Goal: Task Accomplishment & Management: Manage account settings

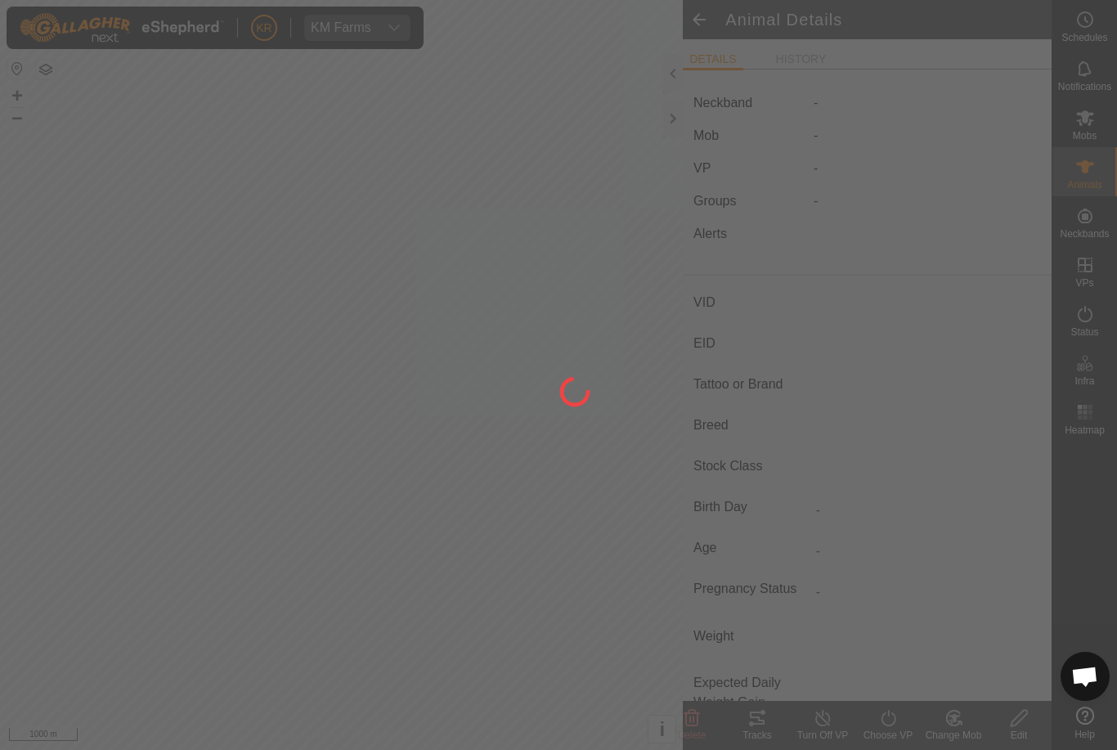
type input "Mbo9"
type input "-"
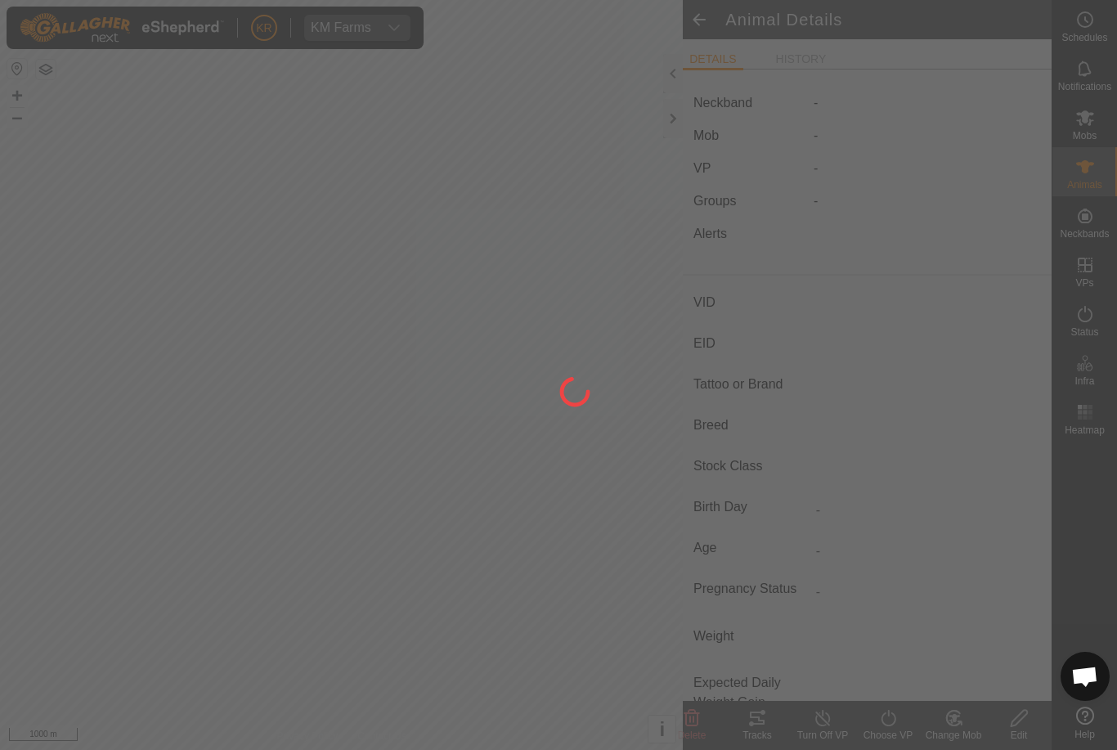
type input "0 kg"
type input "-"
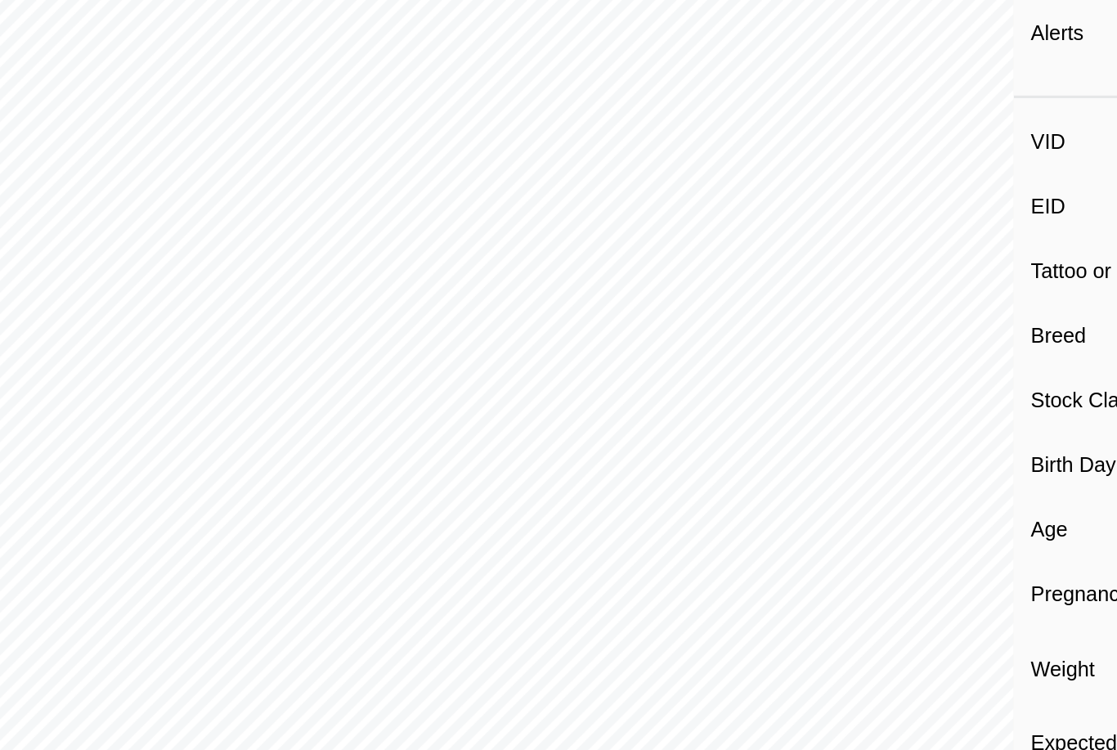
scroll to position [42, 0]
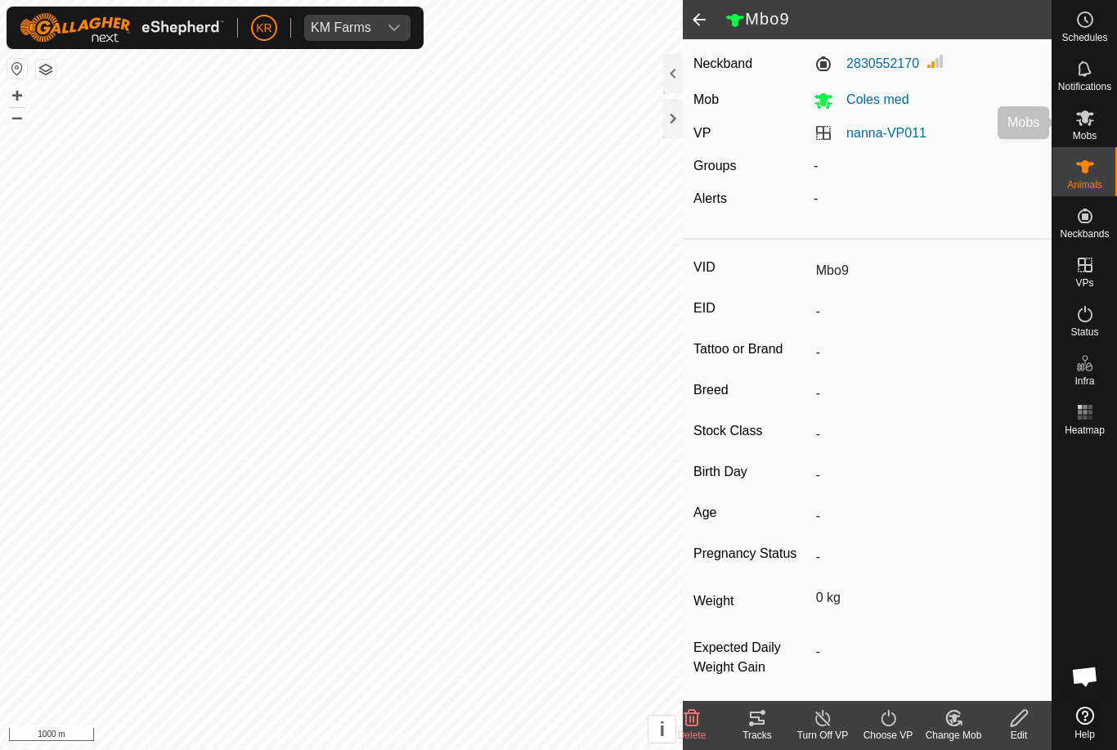
click at [1097, 140] on span "Mobs" at bounding box center [1085, 136] width 24 height 10
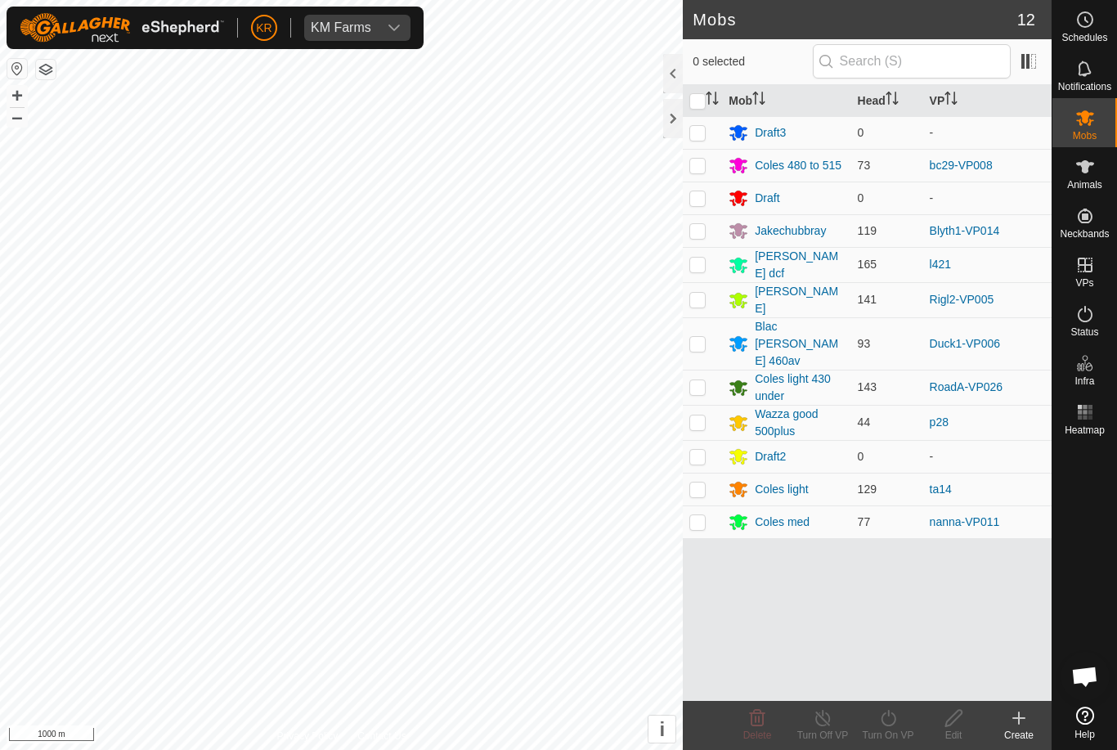
click at [1109, 111] on div "Mobs" at bounding box center [1084, 122] width 65 height 49
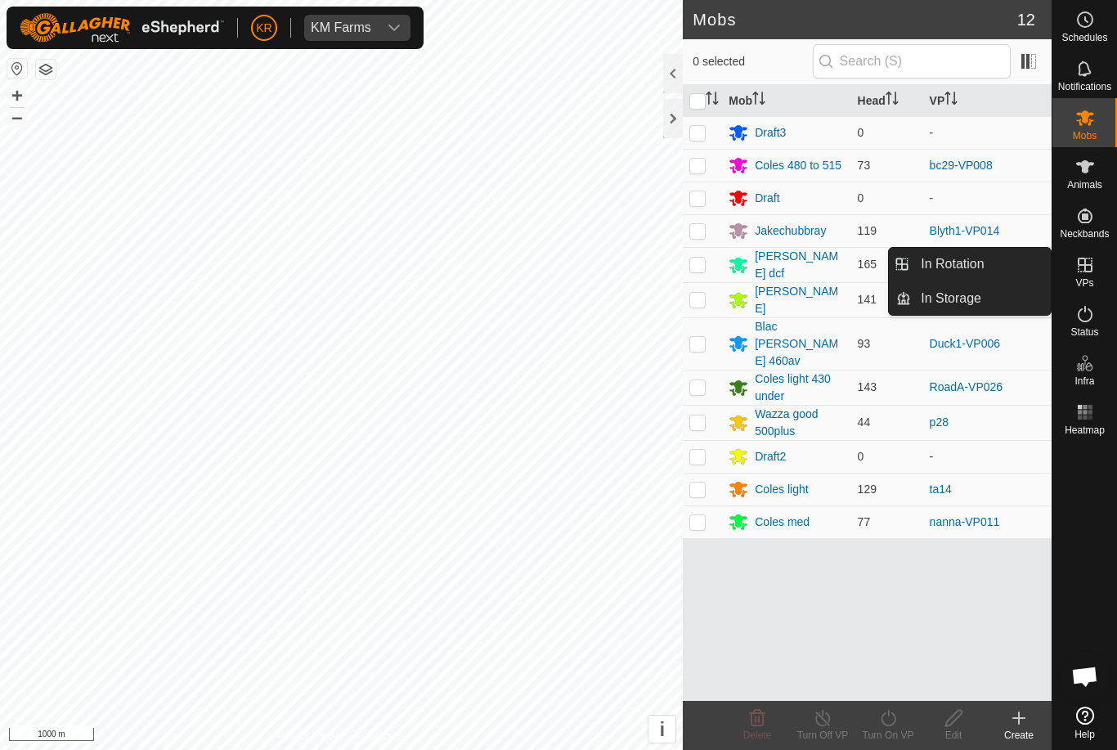
click at [997, 267] on link "In Rotation" at bounding box center [981, 264] width 140 height 33
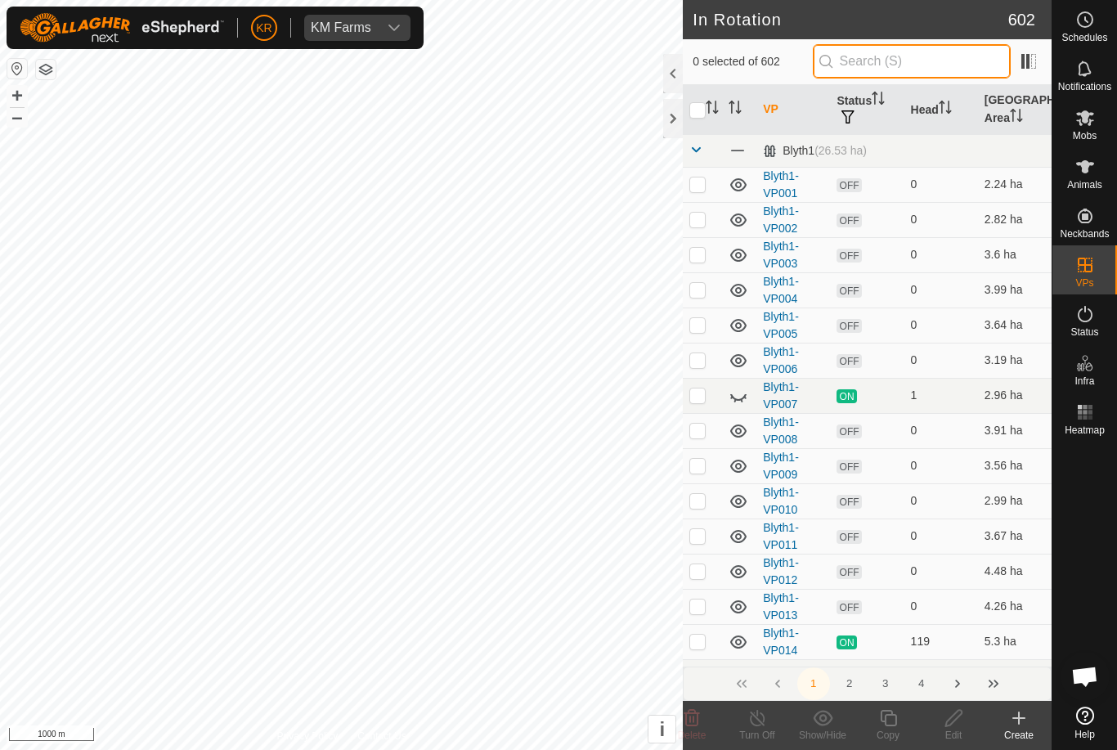
click at [918, 61] on input "text" at bounding box center [912, 61] width 198 height 34
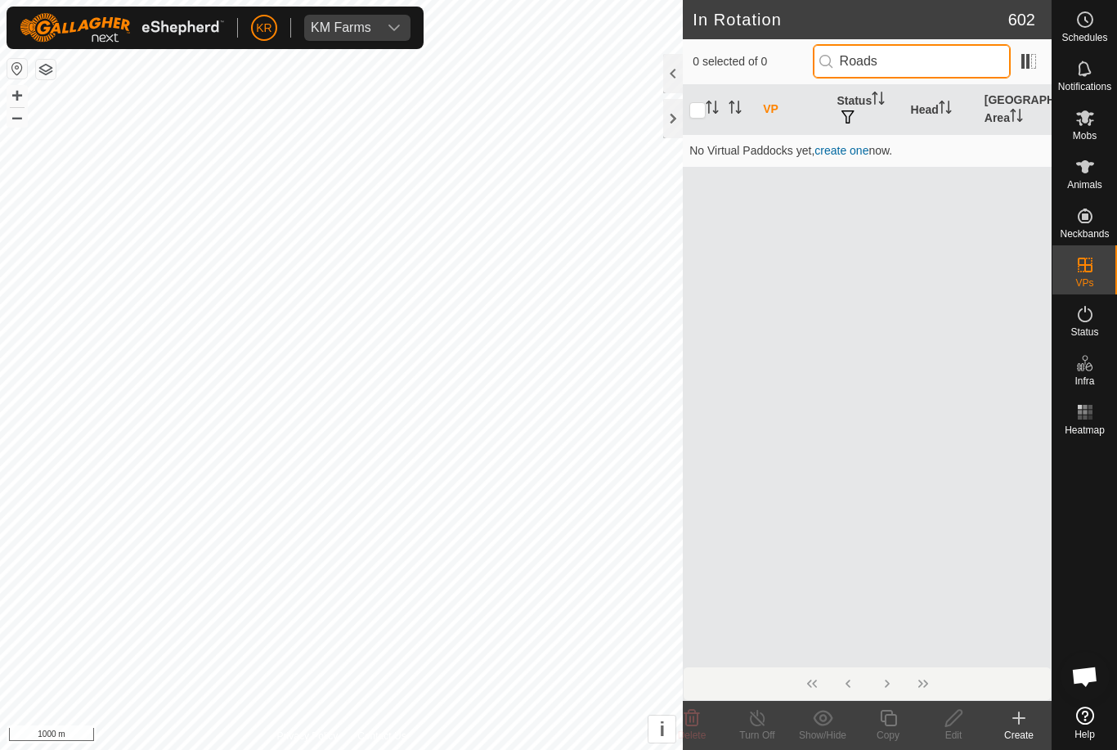
click at [964, 64] on input "Roads" at bounding box center [912, 61] width 198 height 34
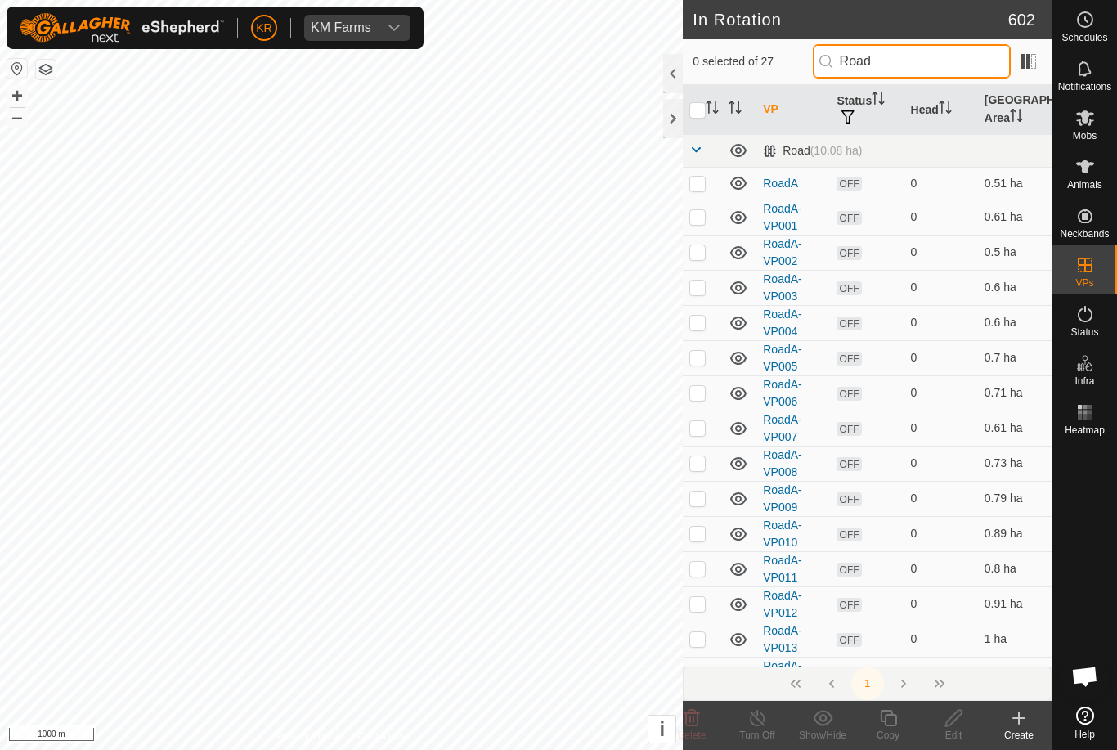
type input "Road"
click at [693, 653] on td at bounding box center [702, 638] width 39 height 35
checkbox input "true"
click at [689, 438] on td at bounding box center [702, 427] width 39 height 35
checkbox input "true"
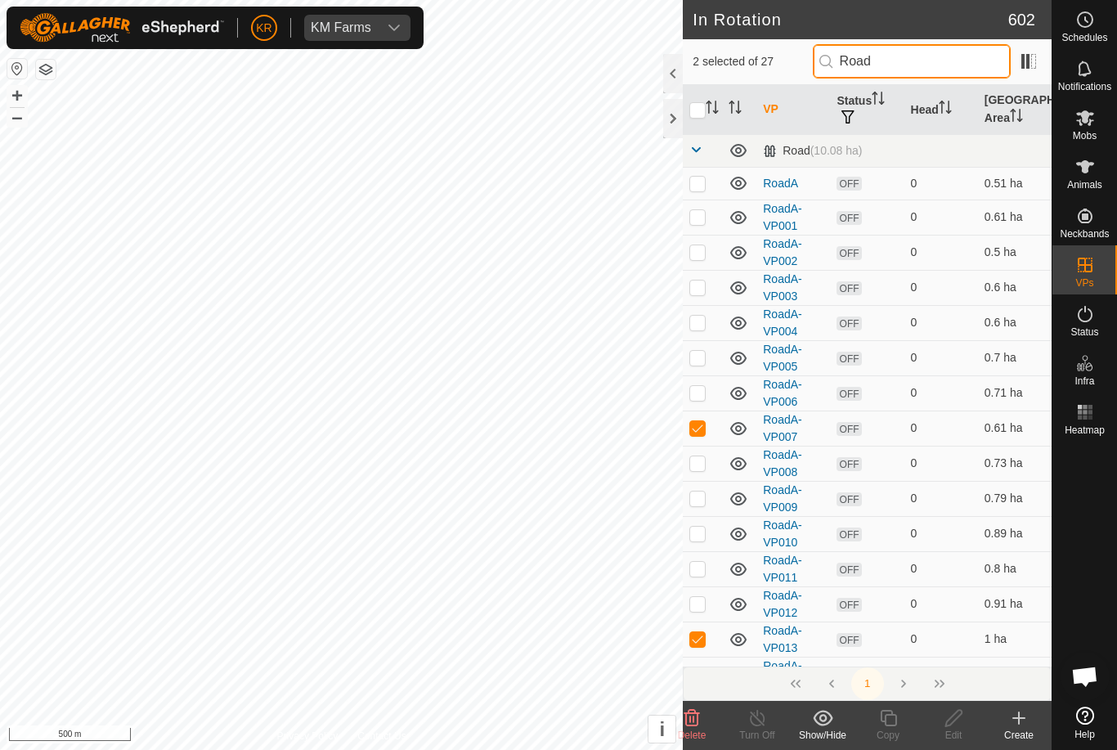
click at [966, 63] on input "Road" at bounding box center [912, 61] width 198 height 34
type input "R"
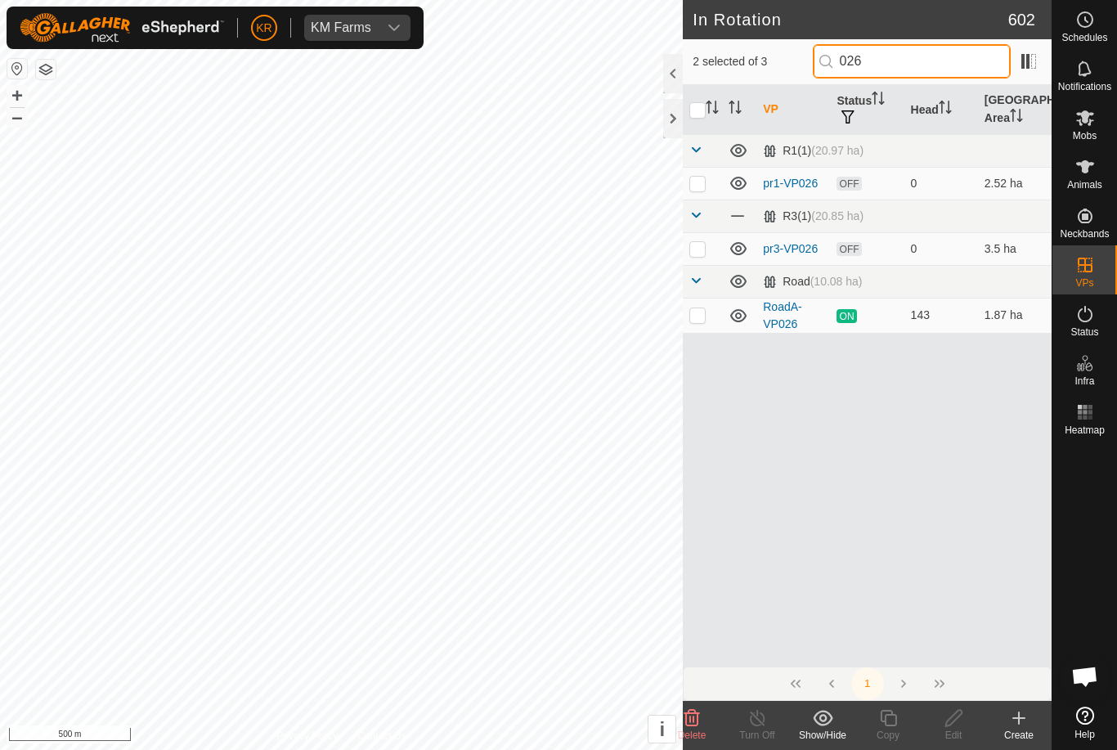
type input "026"
click at [702, 325] on td at bounding box center [702, 315] width 39 height 35
checkbox input "true"
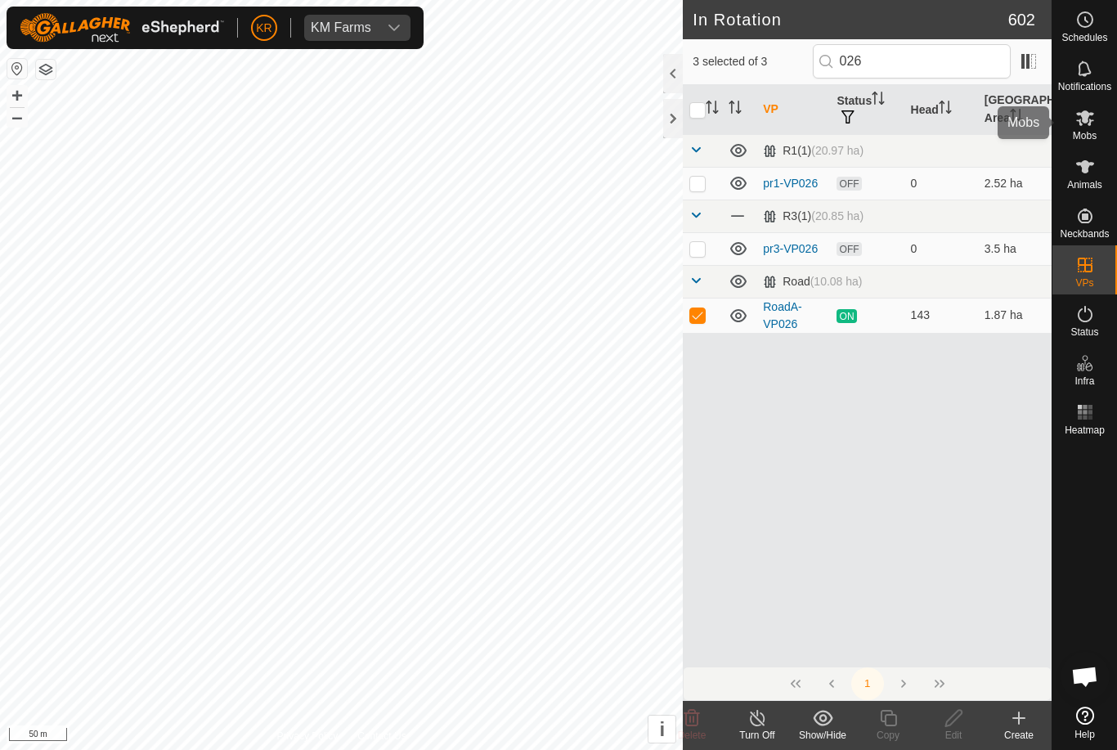
click at [1099, 128] on es-mob-svg-icon at bounding box center [1084, 118] width 29 height 26
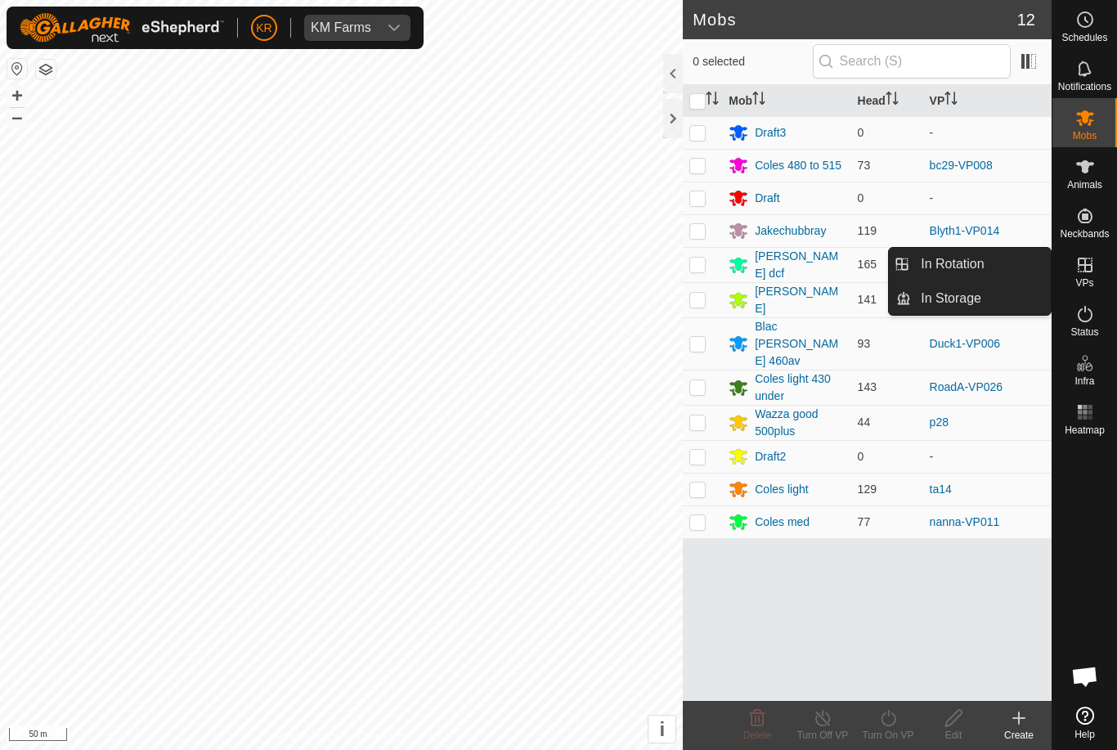
click at [1092, 266] on icon at bounding box center [1085, 265] width 20 height 20
click at [994, 257] on link "In Rotation" at bounding box center [981, 264] width 140 height 33
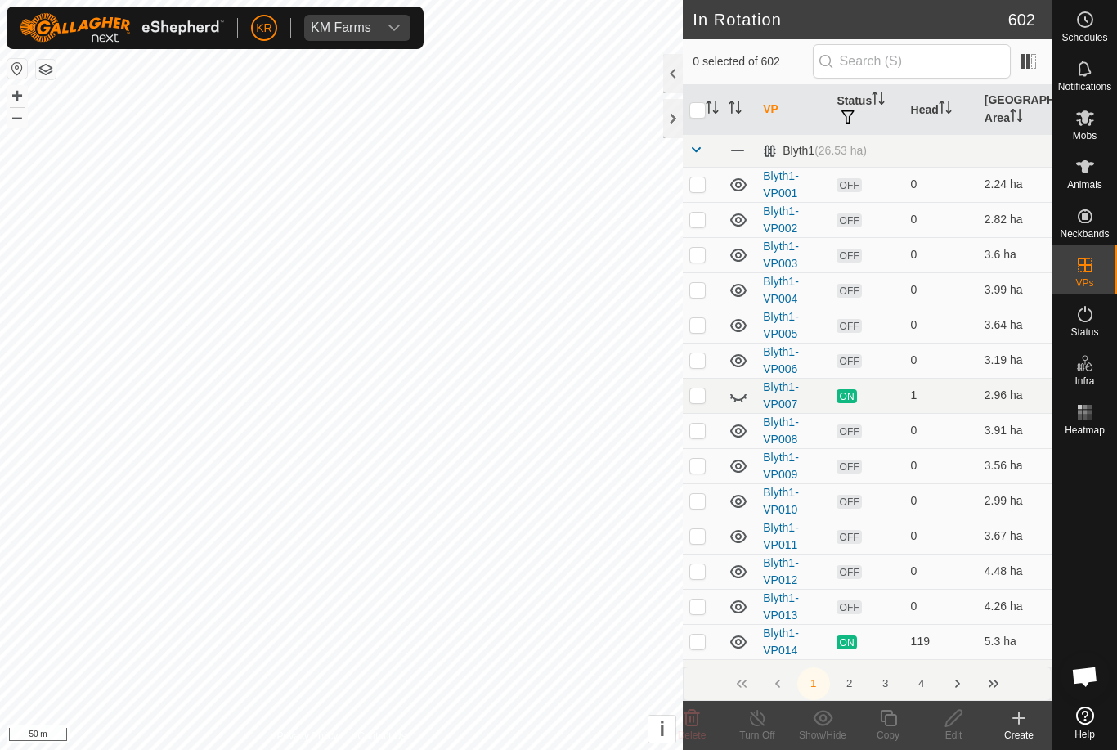
click at [980, 267] on td "3.6 ha" at bounding box center [1015, 254] width 74 height 35
click at [995, 61] on input "text" at bounding box center [912, 61] width 198 height 34
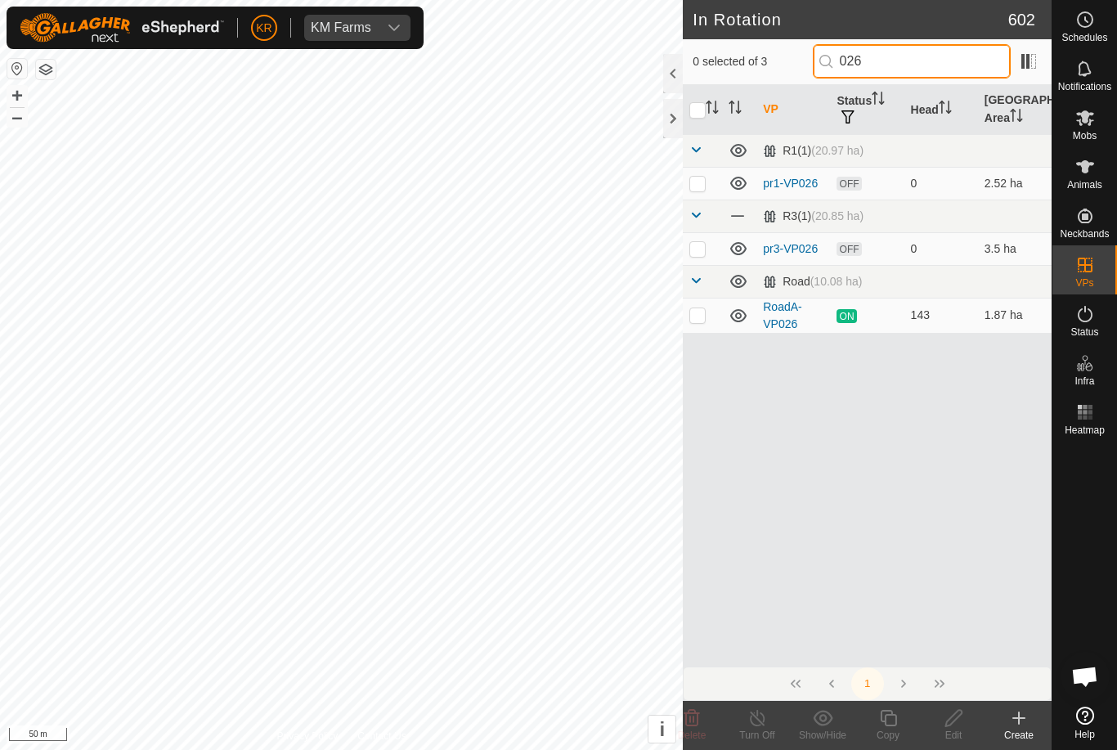
type input "026"
click at [706, 309] on p-checkbox at bounding box center [697, 314] width 16 height 13
checkbox input "true"
click at [897, 718] on icon at bounding box center [888, 718] width 20 height 20
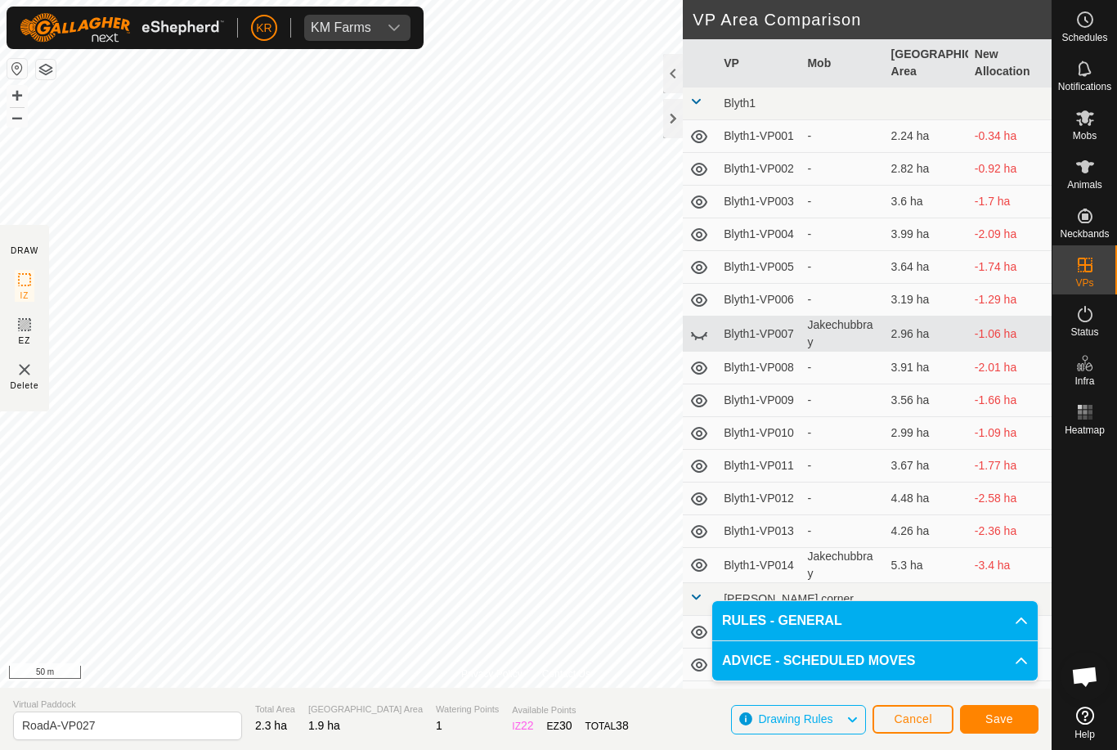
click at [1003, 720] on span "Save" at bounding box center [999, 718] width 28 height 13
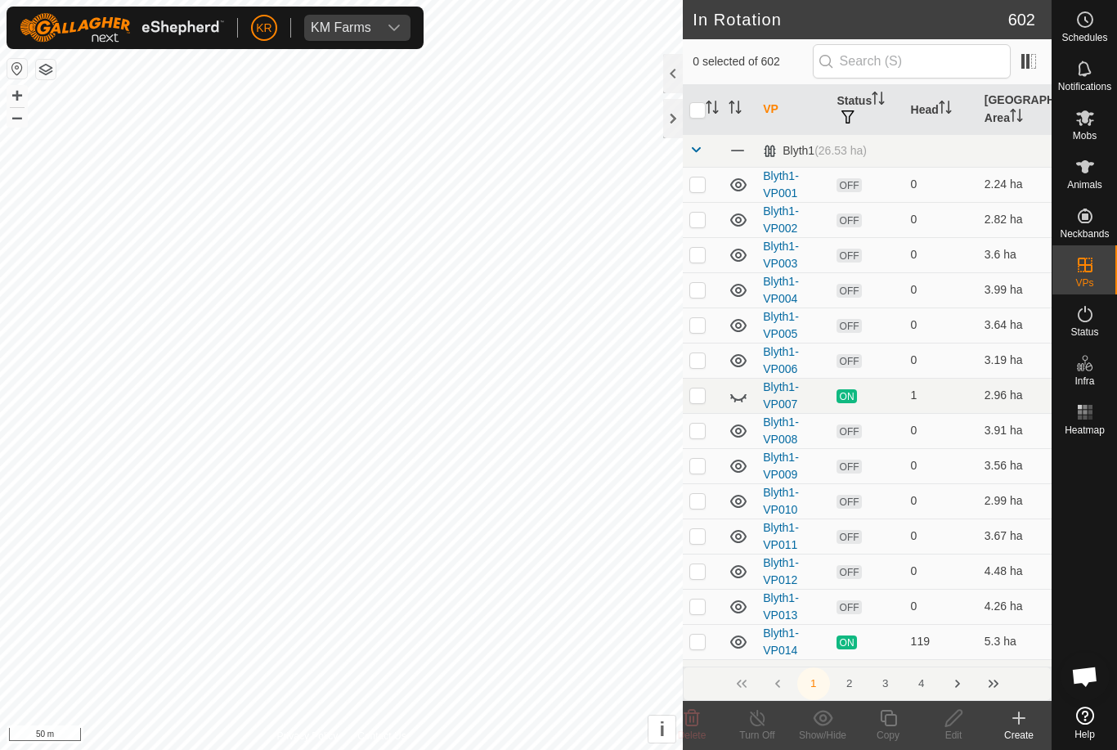
click at [734, 397] on icon at bounding box center [738, 397] width 16 height 7
click at [1101, 180] on span "Animals" at bounding box center [1084, 185] width 35 height 10
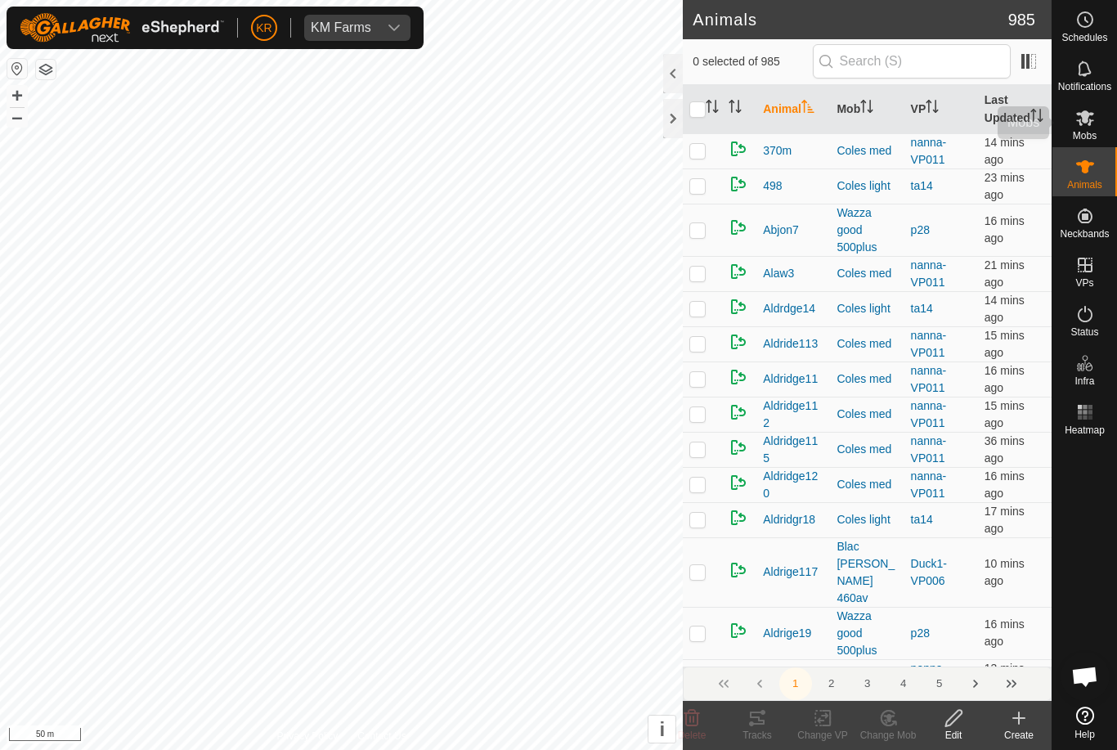
click at [1097, 128] on es-mob-svg-icon at bounding box center [1084, 118] width 29 height 26
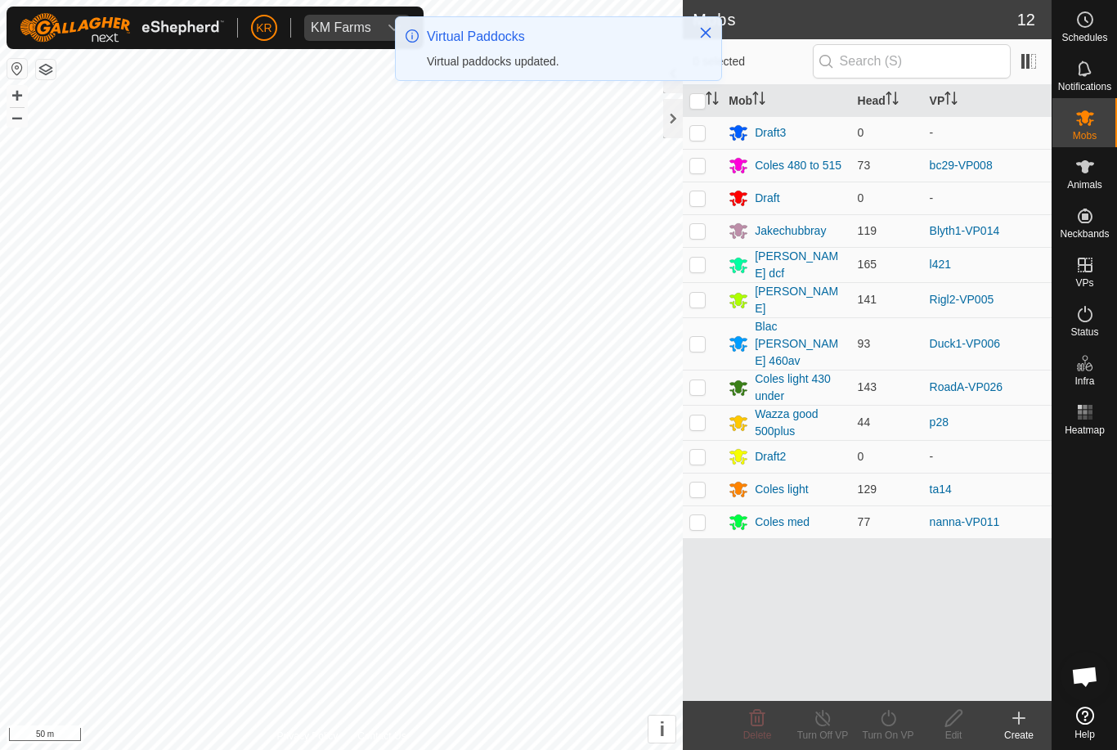
click at [708, 371] on td at bounding box center [702, 387] width 39 height 35
checkbox input "true"
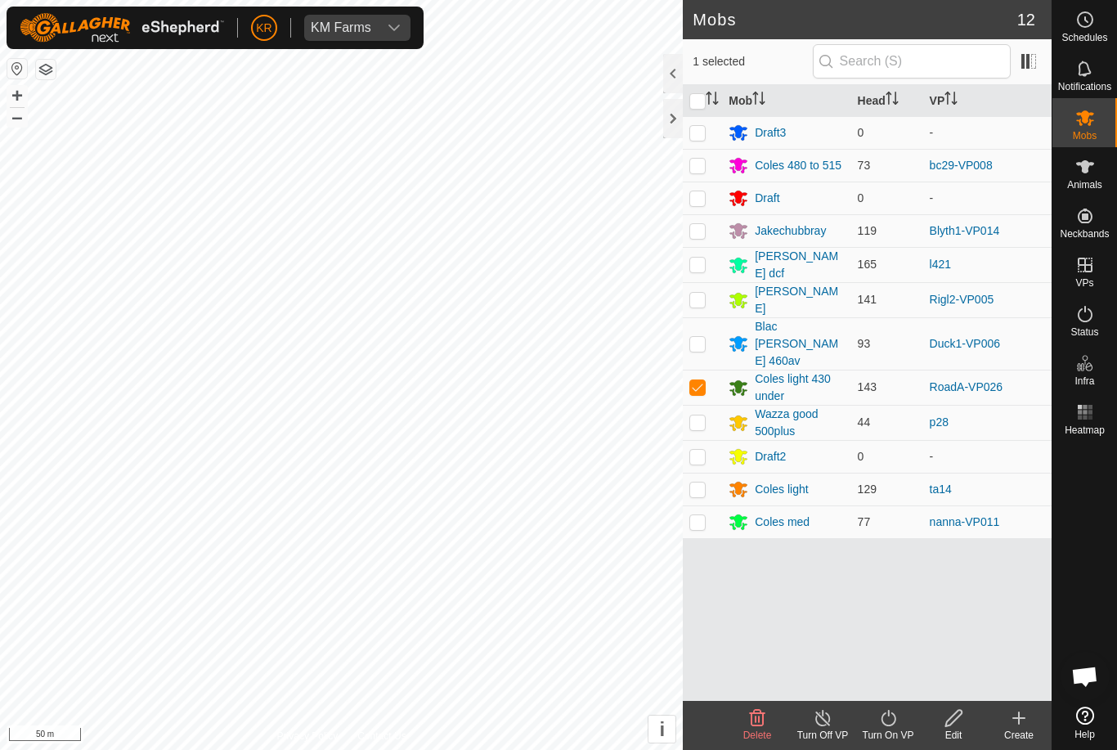
click at [884, 723] on icon at bounding box center [888, 718] width 15 height 16
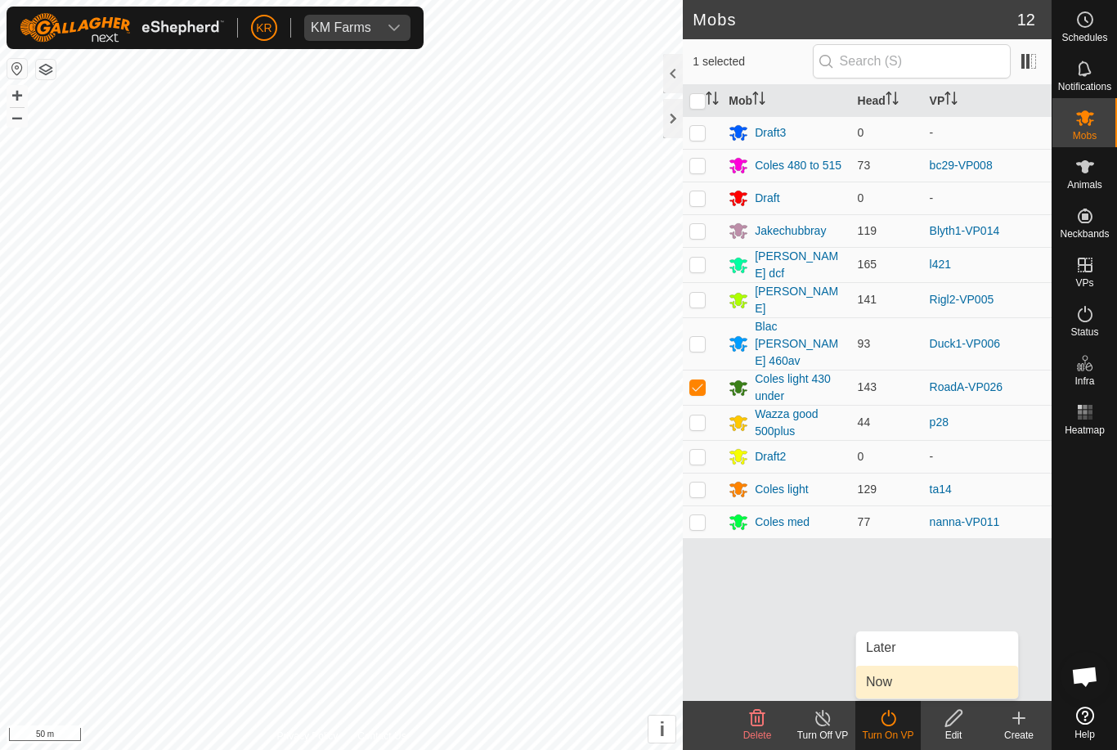
click at [940, 685] on link "Now" at bounding box center [937, 682] width 162 height 33
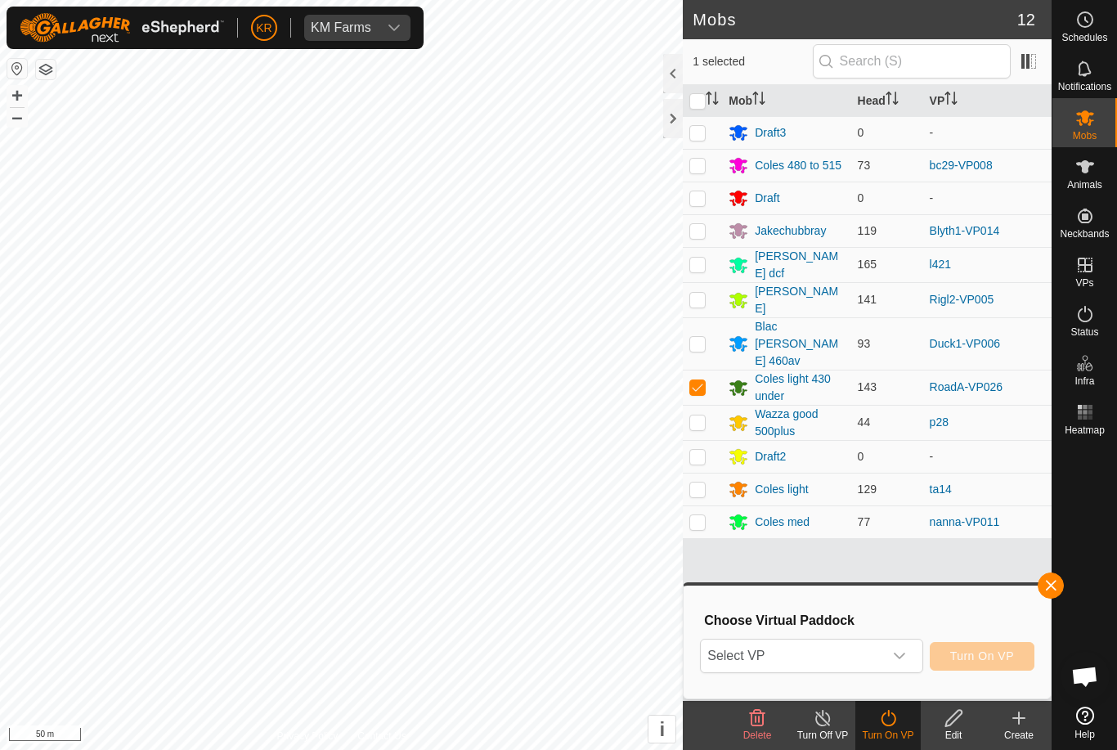
click at [899, 658] on icon "dropdown trigger" at bounding box center [899, 656] width 11 height 7
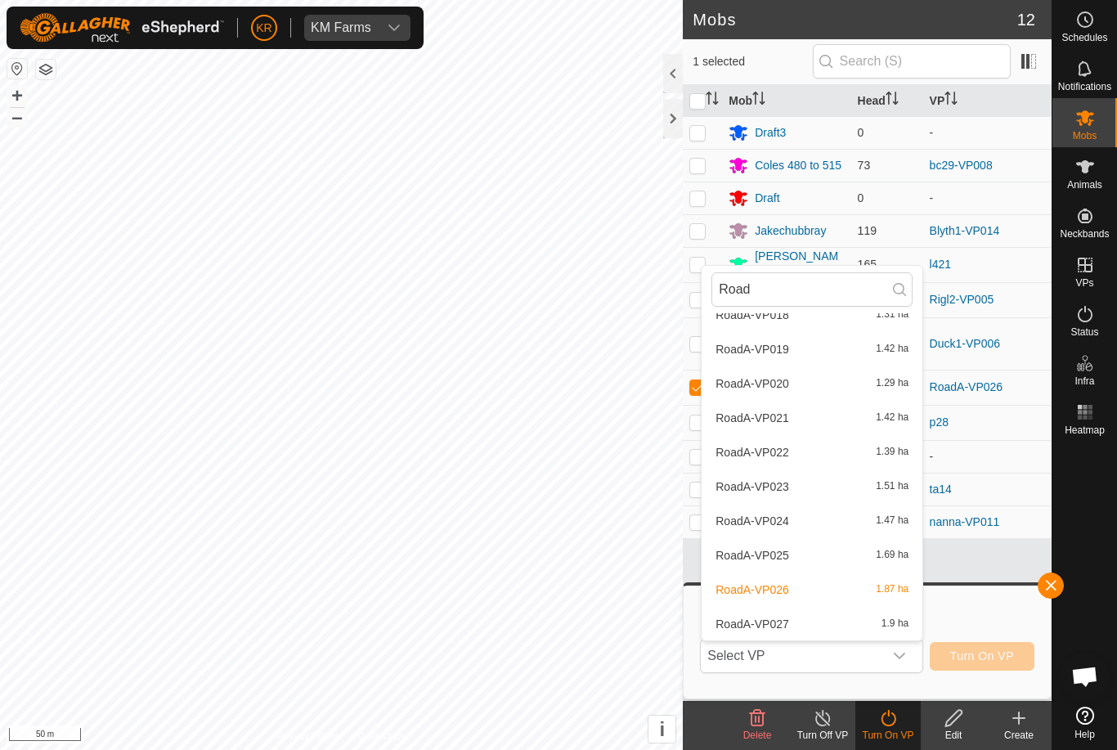
scroll to position [671, 0]
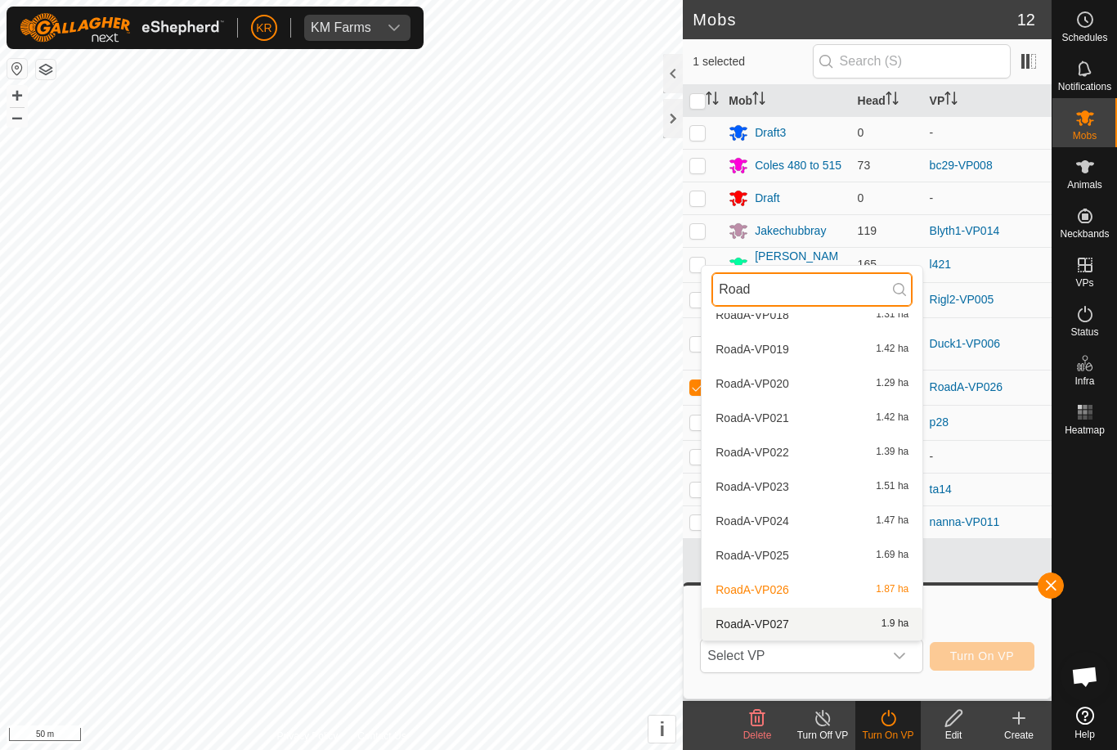
type input "Road"
click at [820, 615] on div "RoadA-VP027 1.9 ha" at bounding box center [811, 624] width 201 height 20
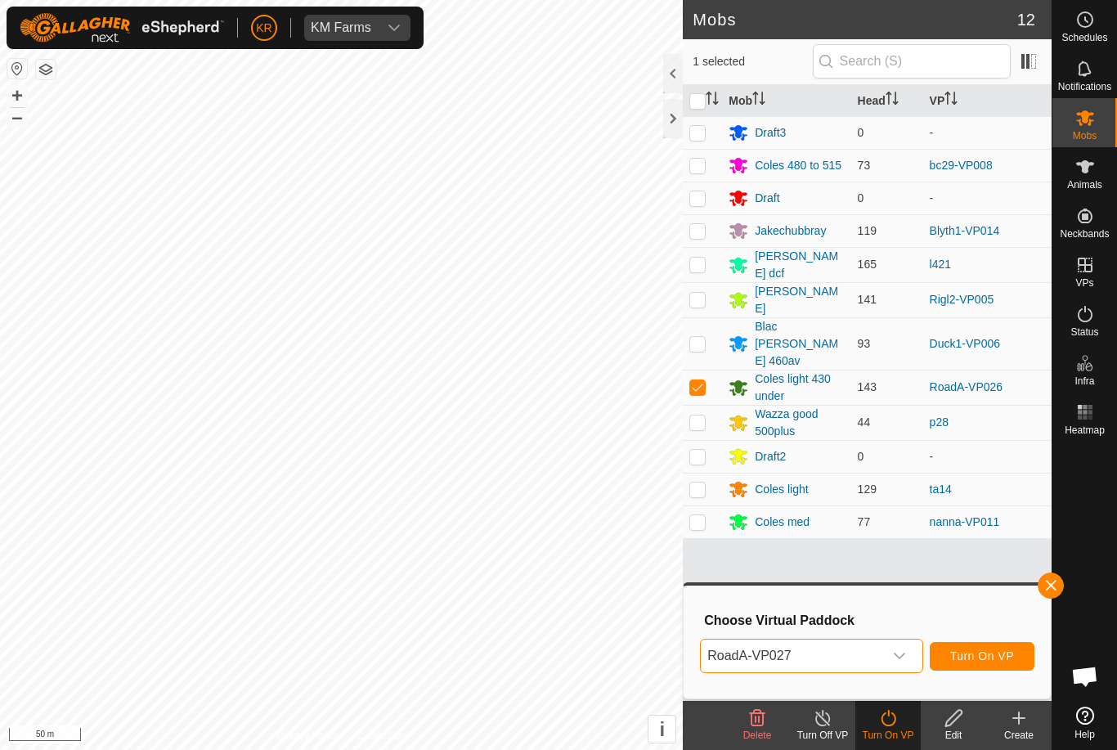
click at [991, 660] on span "Turn On VP" at bounding box center [982, 655] width 64 height 13
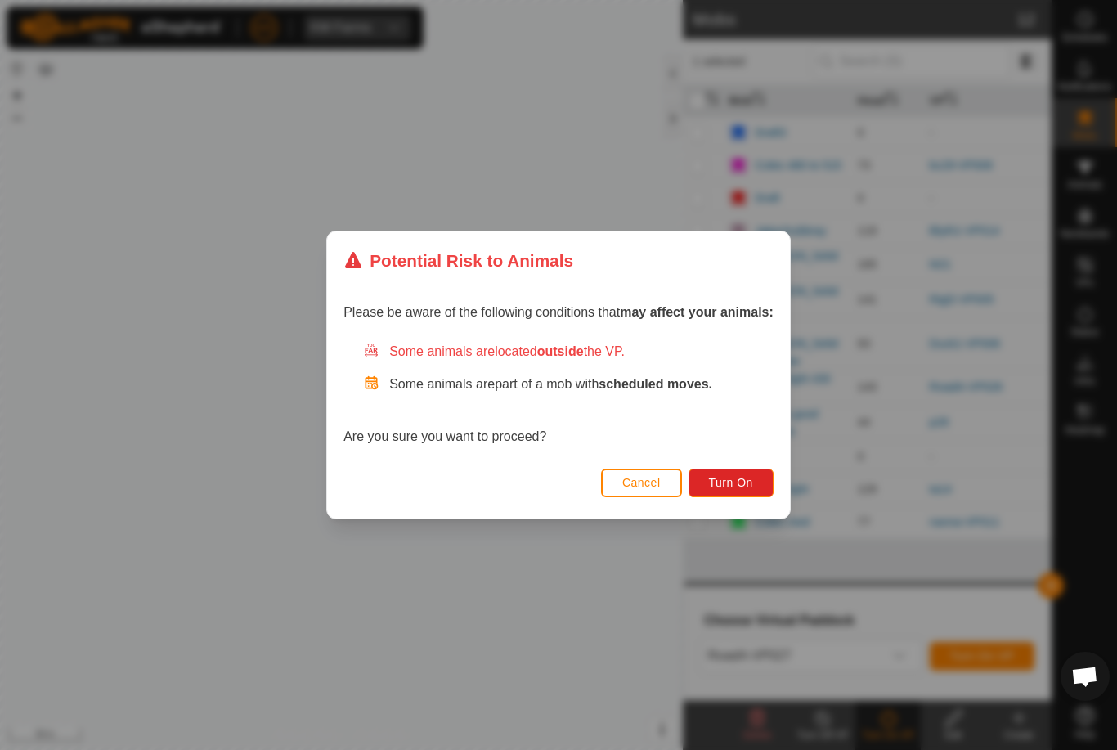
click at [730, 473] on button "Turn On" at bounding box center [731, 483] width 85 height 29
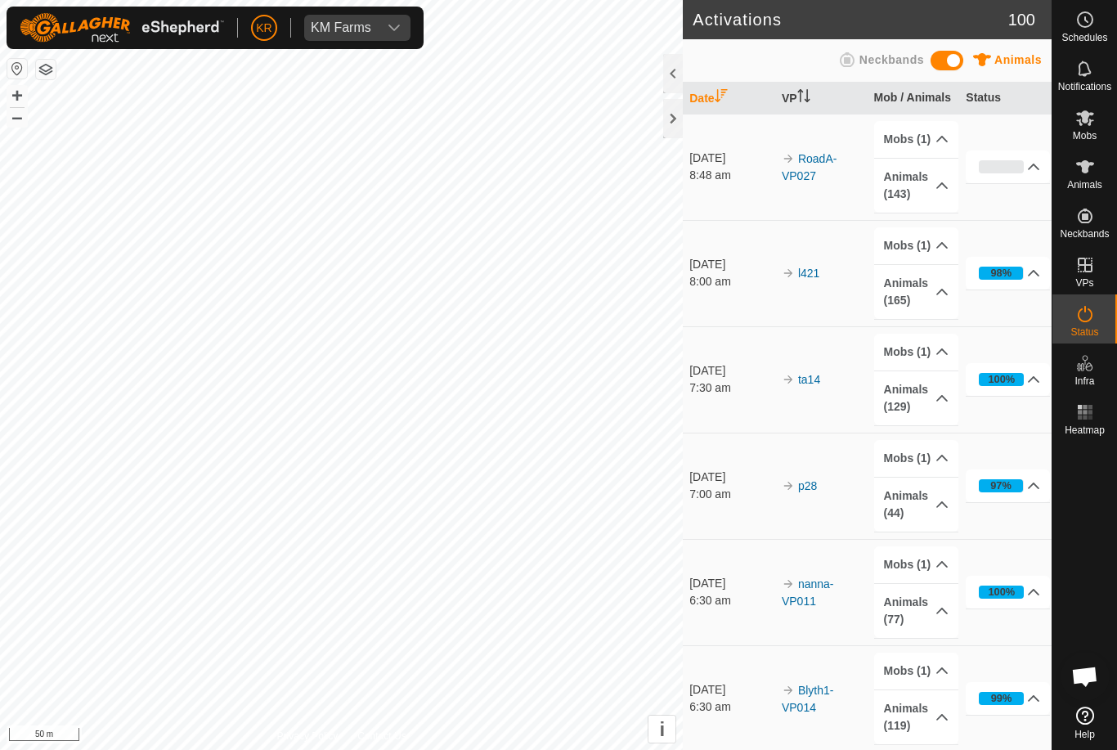
click at [1091, 611] on div at bounding box center [1084, 571] width 65 height 258
click at [1076, 711] on icon at bounding box center [1085, 716] width 18 height 18
click at [1105, 131] on div "Mobs" at bounding box center [1084, 122] width 65 height 49
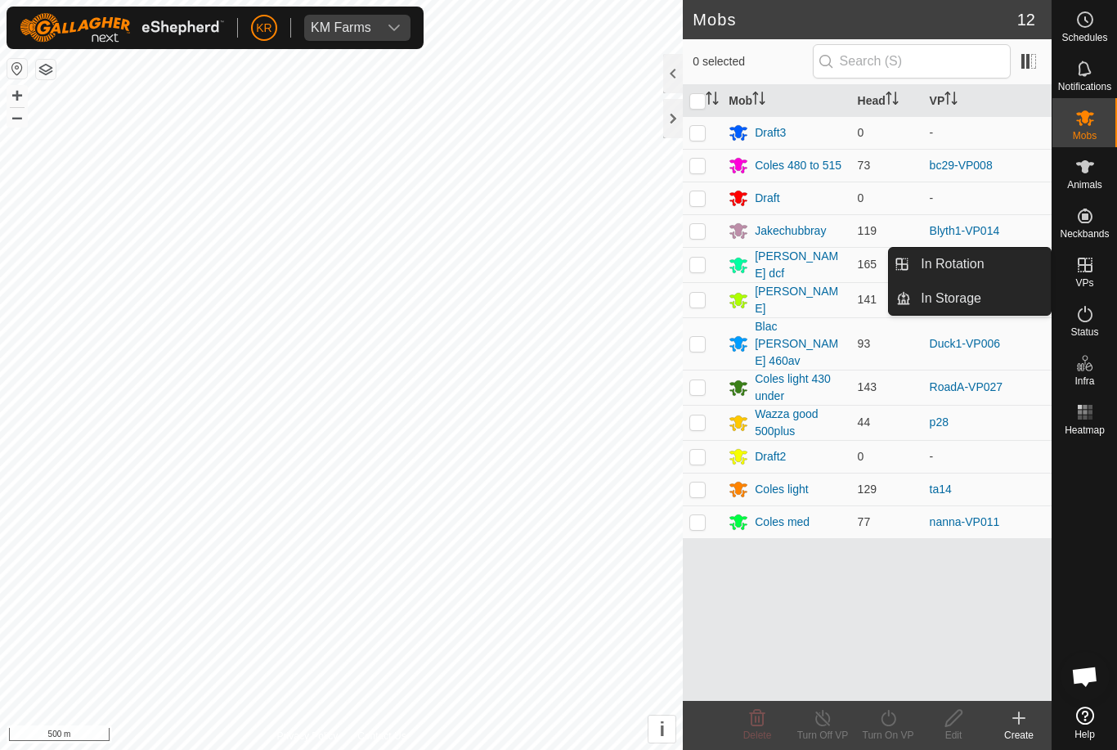
click at [991, 271] on link "In Rotation" at bounding box center [981, 264] width 140 height 33
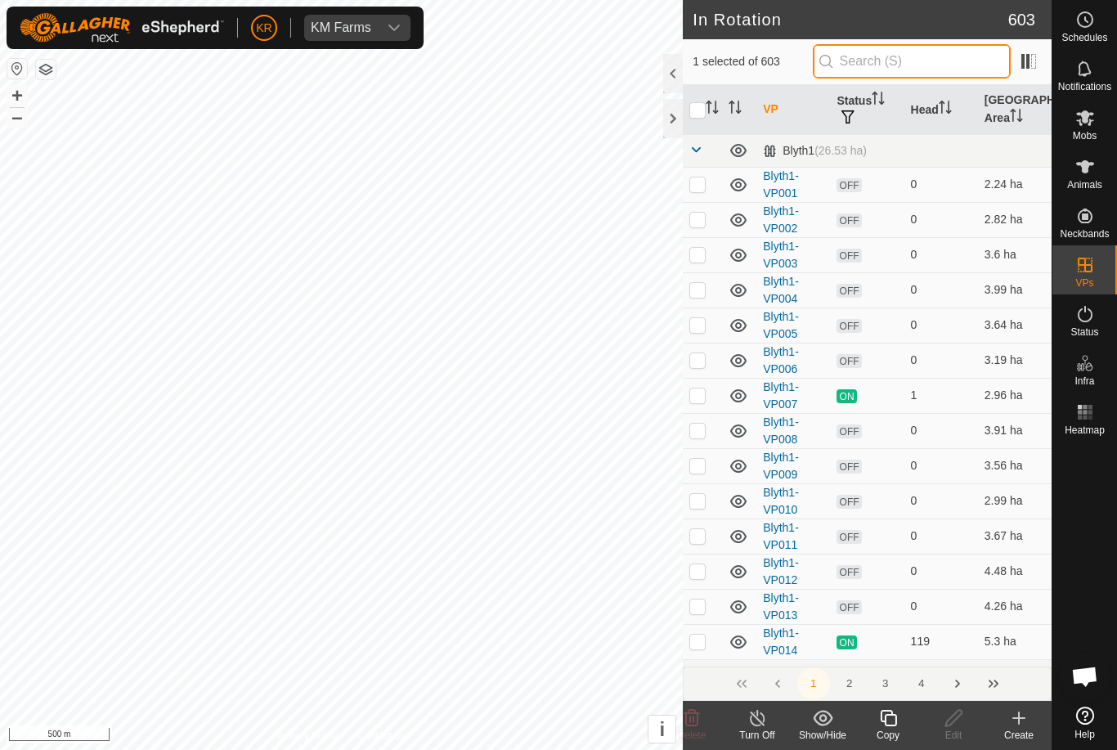
click at [930, 47] on input "text" at bounding box center [912, 61] width 198 height 34
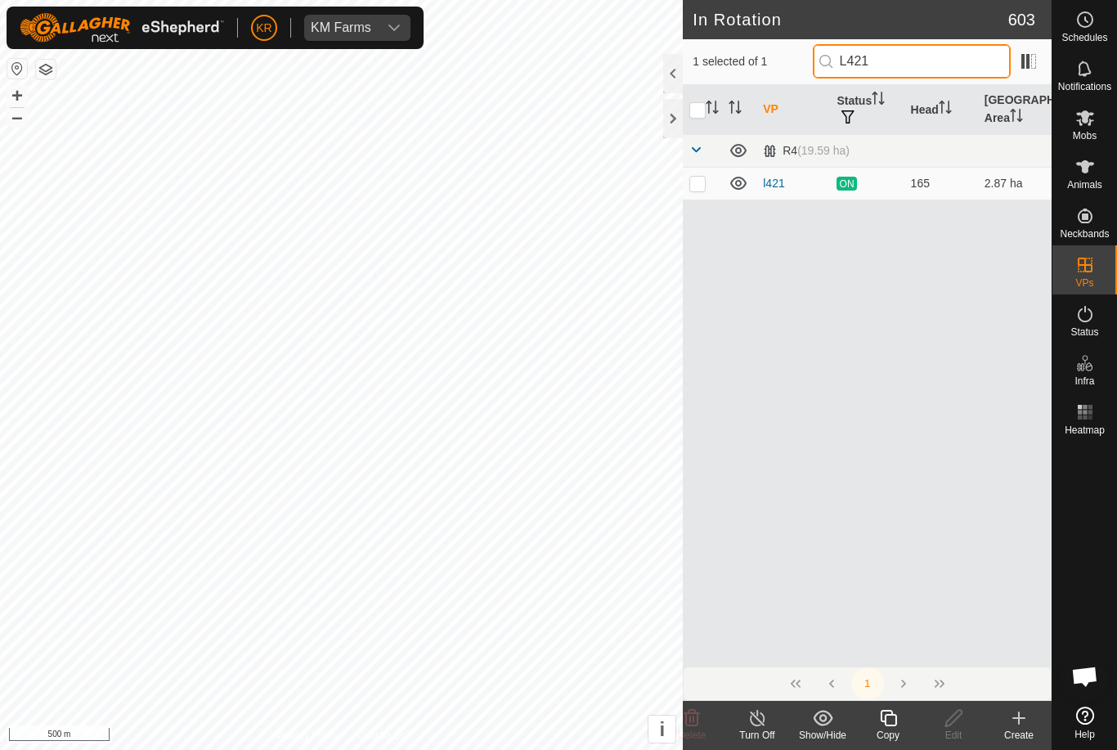
type input "L421"
click at [701, 187] on p-checkbox at bounding box center [697, 183] width 16 height 13
checkbox input "true"
click at [696, 104] on input "checkbox" at bounding box center [697, 110] width 16 height 16
click at [706, 114] on input "checkbox" at bounding box center [697, 110] width 16 height 16
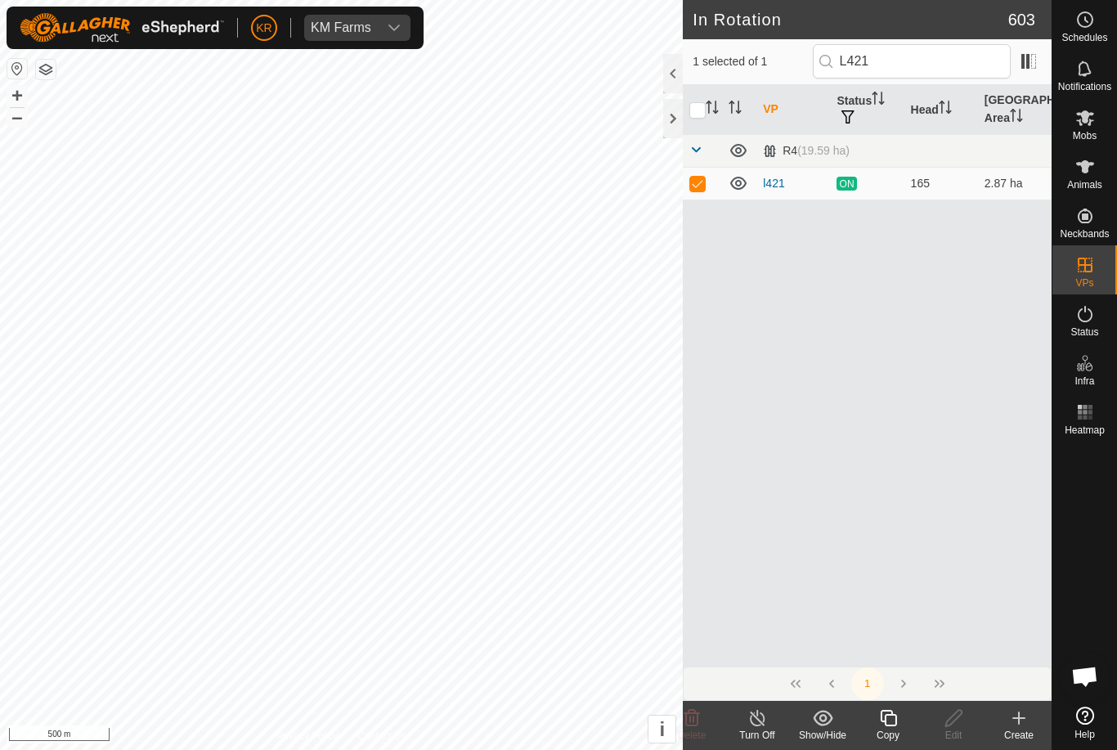
checkbox input "false"
click at [895, 724] on icon at bounding box center [888, 718] width 20 height 20
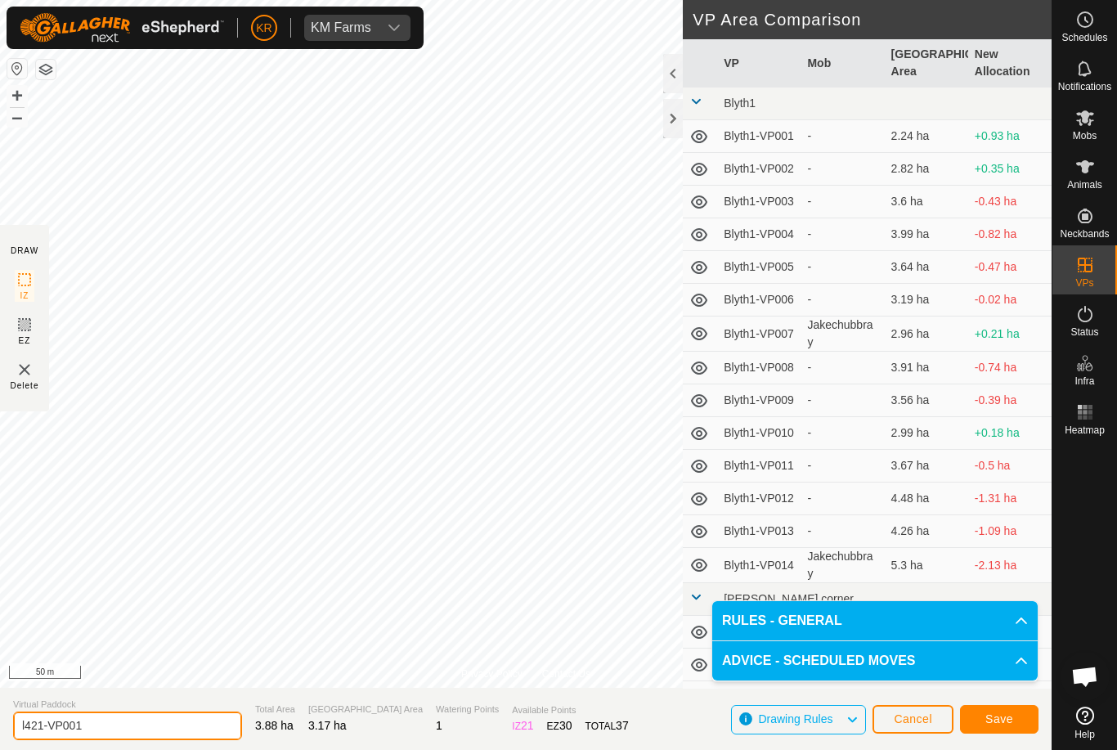
click at [129, 721] on input "l421-VP001" at bounding box center [127, 725] width 229 height 29
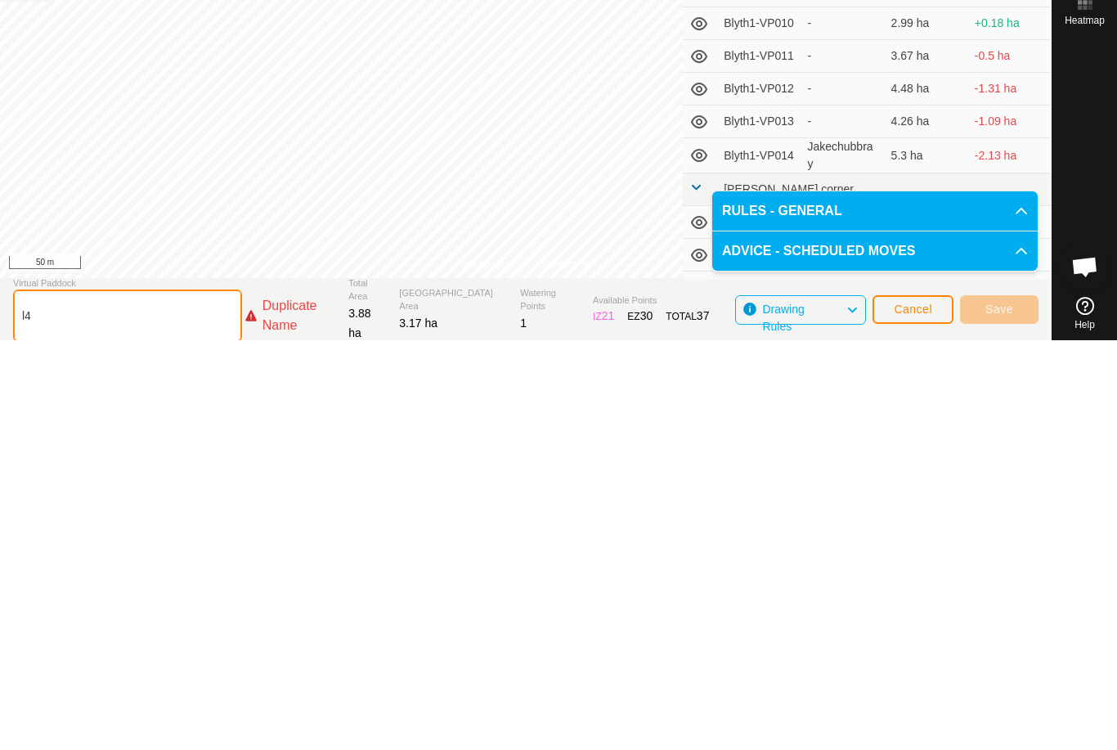
type input "l"
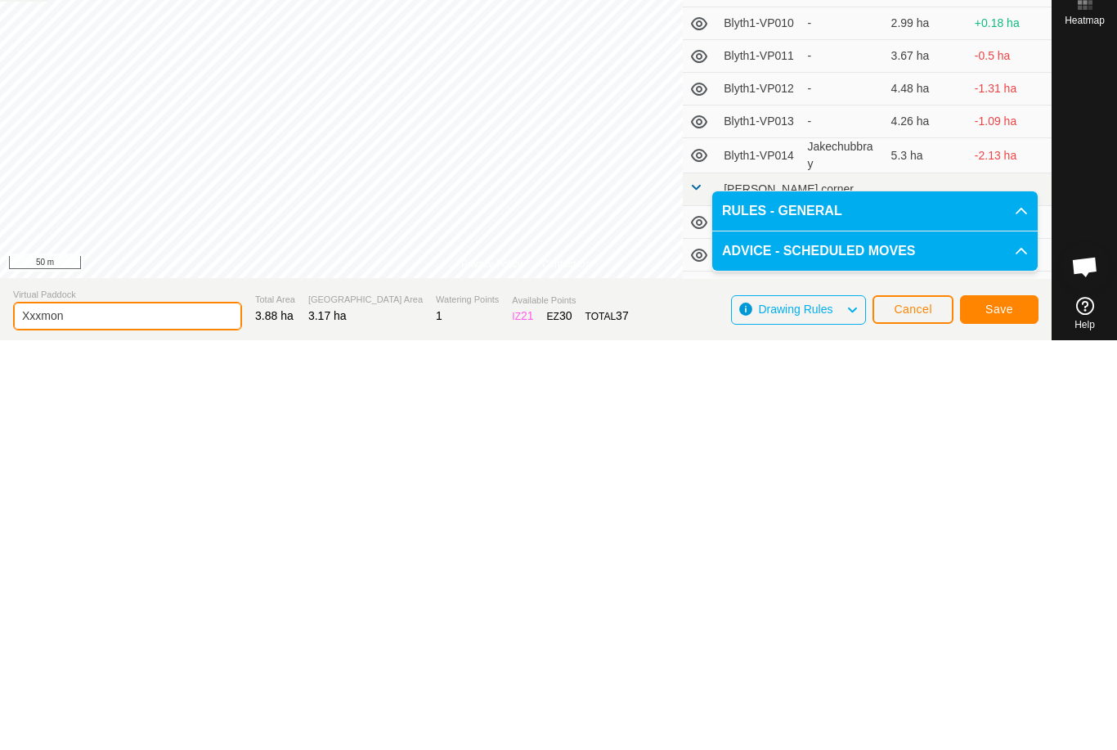
type input "Xxxmon"
click at [1006, 712] on span "Save" at bounding box center [999, 718] width 28 height 13
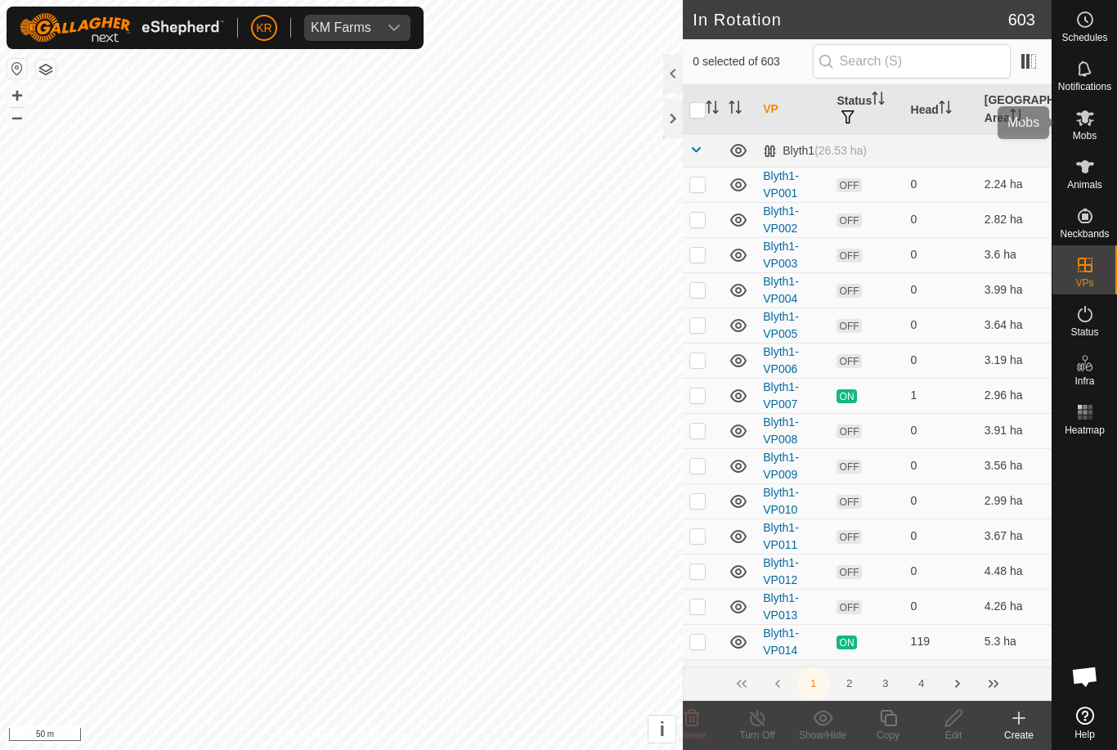
click at [1110, 122] on div "Mobs" at bounding box center [1084, 122] width 65 height 49
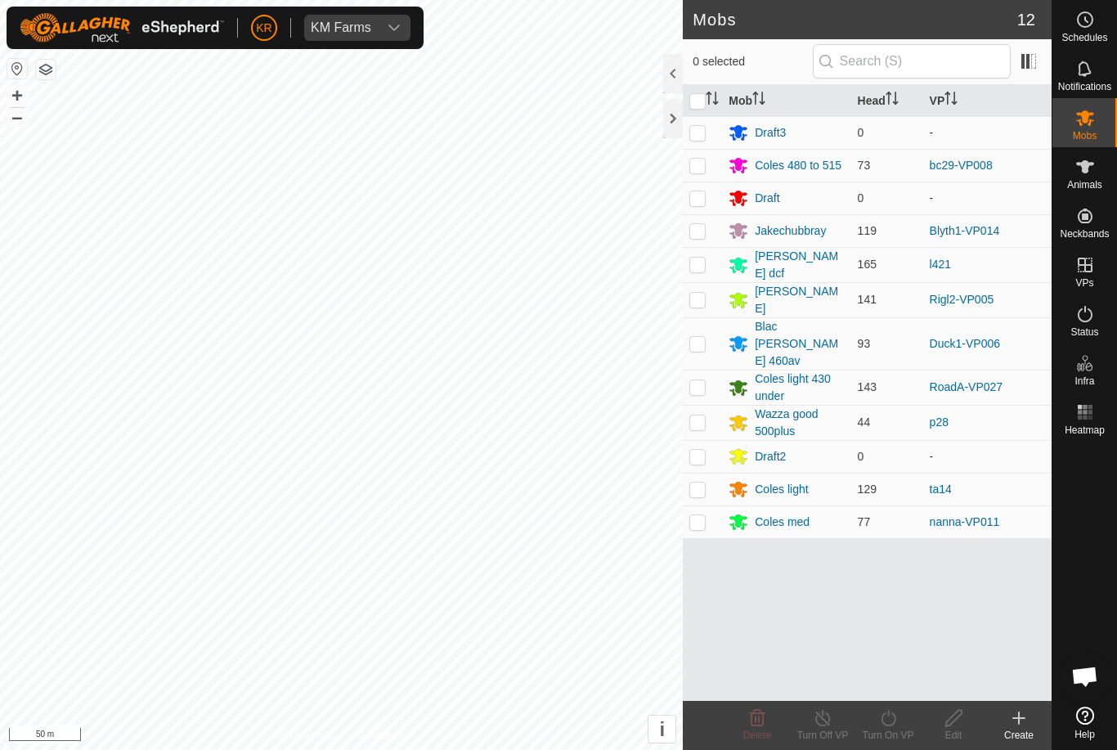
click at [711, 260] on td at bounding box center [702, 264] width 39 height 35
checkbox input "true"
click at [899, 720] on turn-on-svg-icon at bounding box center [887, 718] width 65 height 20
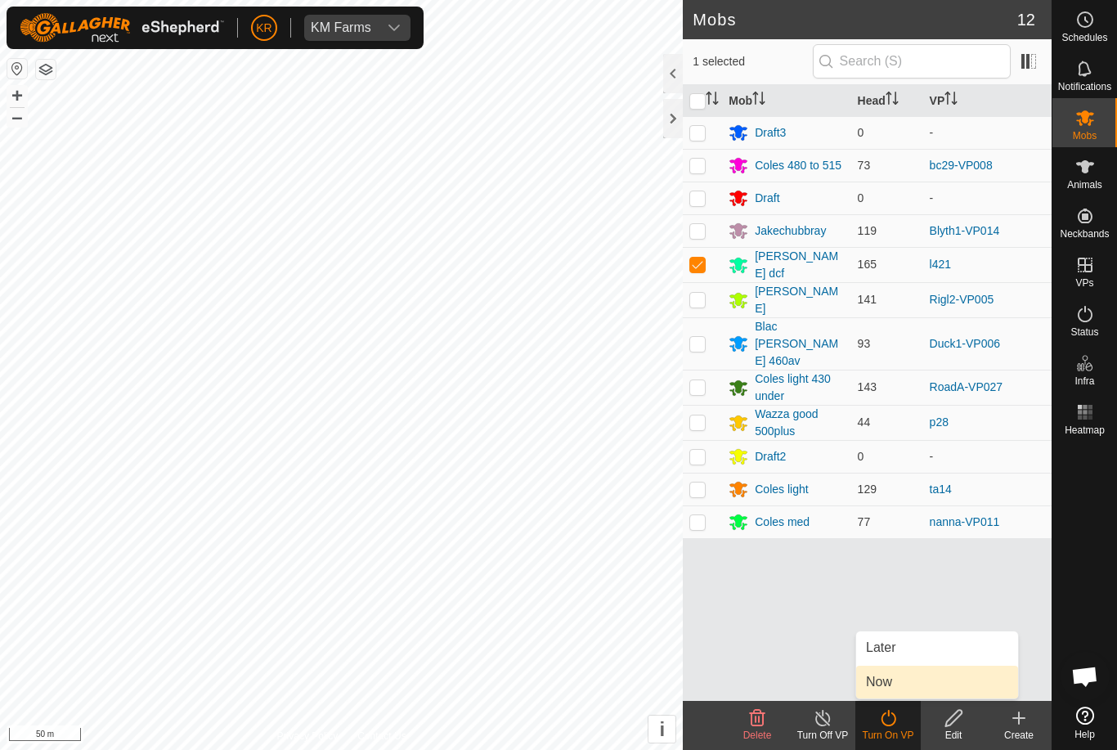
click at [924, 686] on link "Now" at bounding box center [937, 682] width 162 height 33
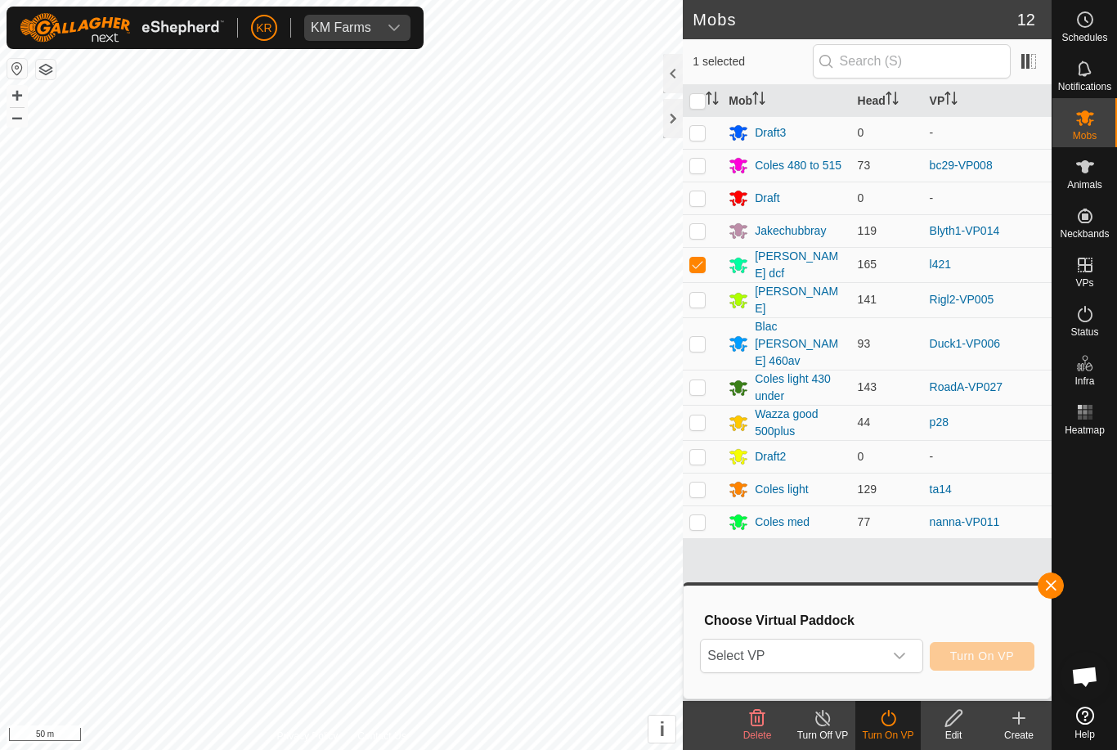
click at [902, 664] on div "dropdown trigger" at bounding box center [899, 655] width 33 height 33
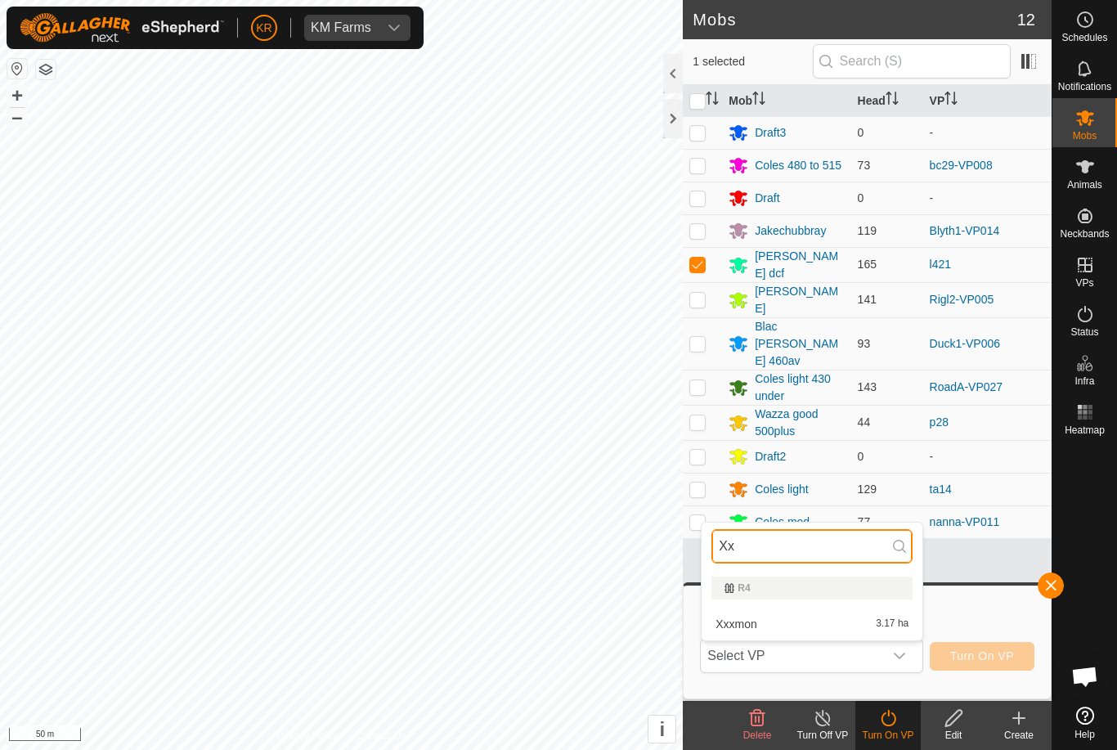
type input "Xx"
click at [733, 629] on span "Xxxmon" at bounding box center [737, 623] width 42 height 11
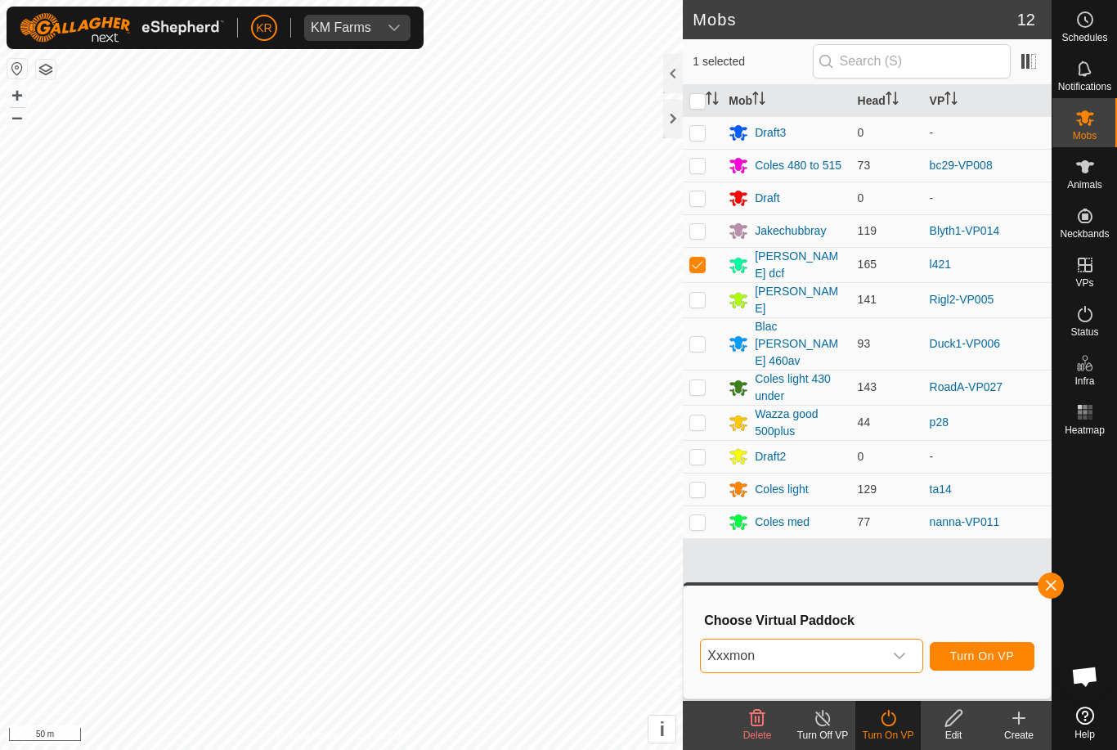
click at [1010, 654] on span "Turn On VP" at bounding box center [982, 655] width 64 height 13
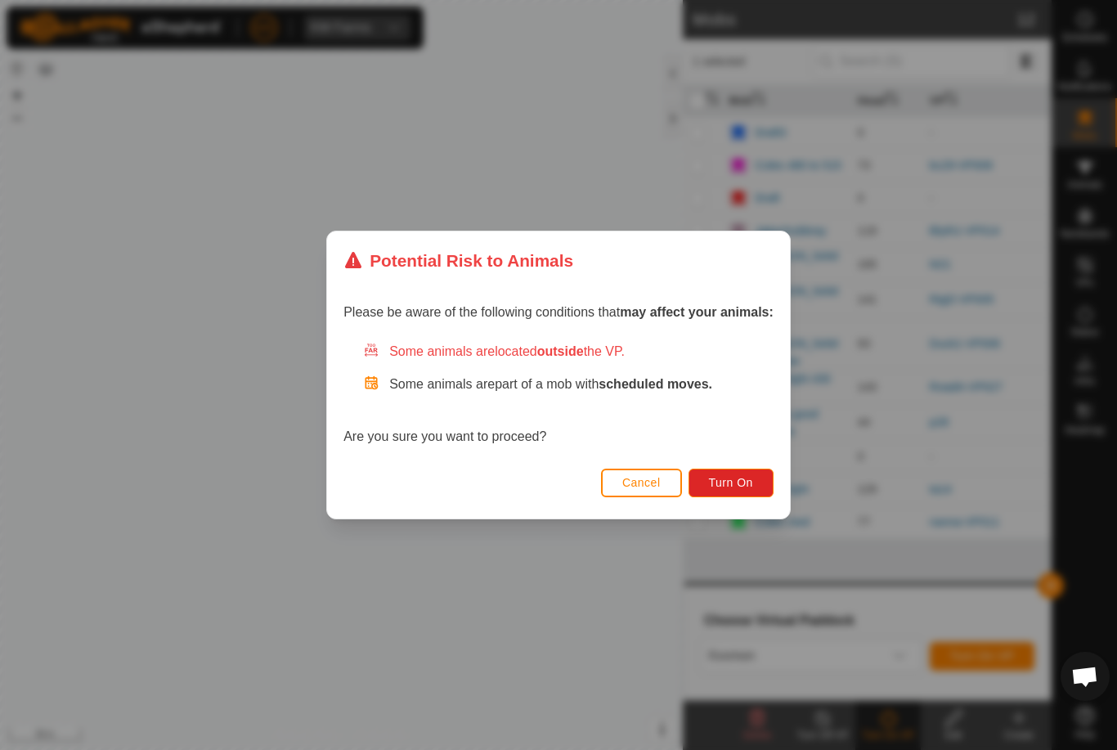
click at [729, 478] on span "Turn On" at bounding box center [731, 482] width 44 height 13
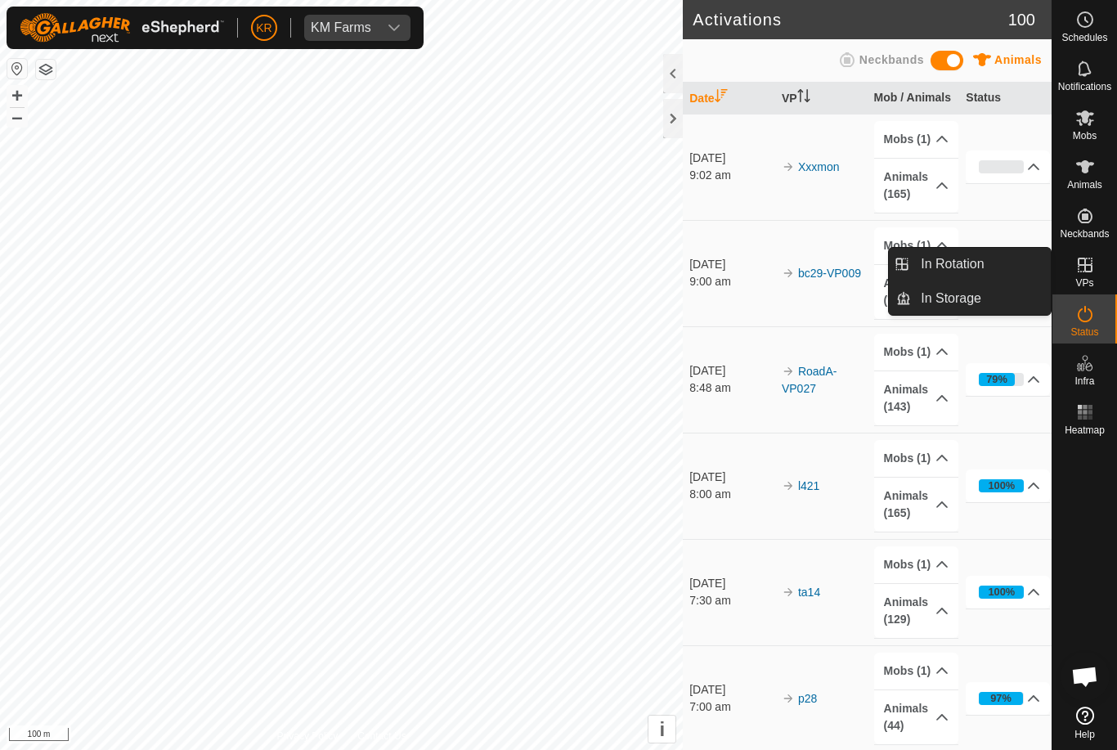
click at [997, 268] on link "In Rotation" at bounding box center [981, 264] width 140 height 33
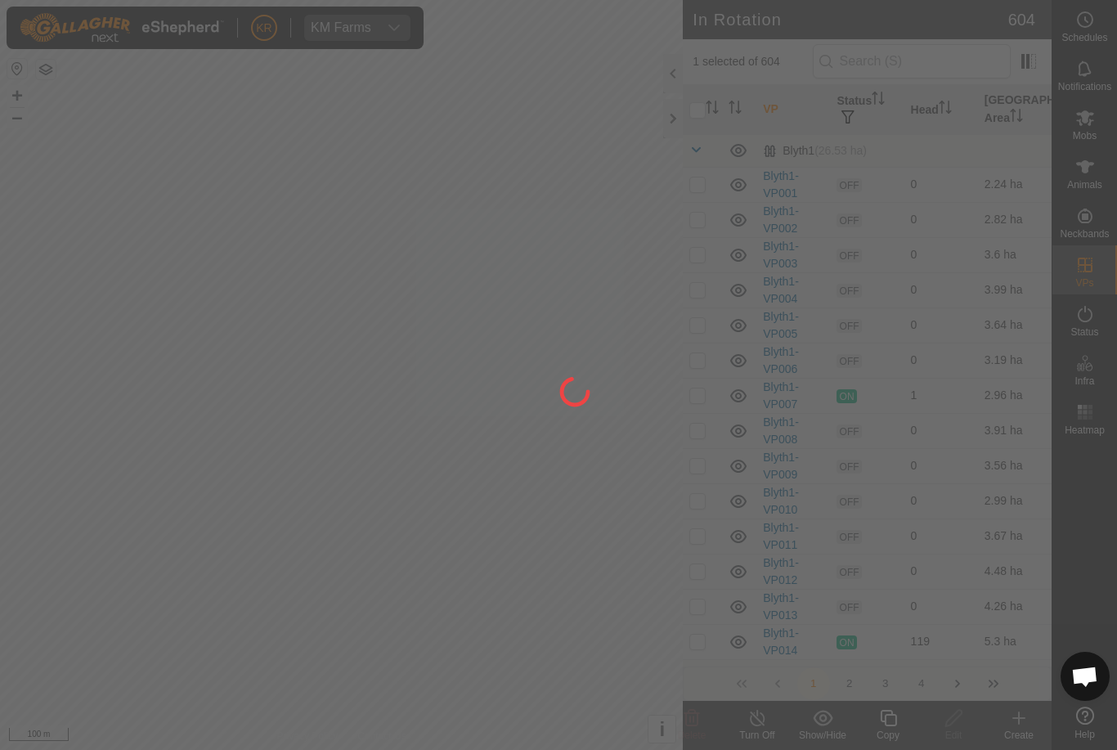
click at [910, 68] on div at bounding box center [558, 375] width 1117 height 750
click at [922, 60] on div at bounding box center [558, 375] width 1117 height 750
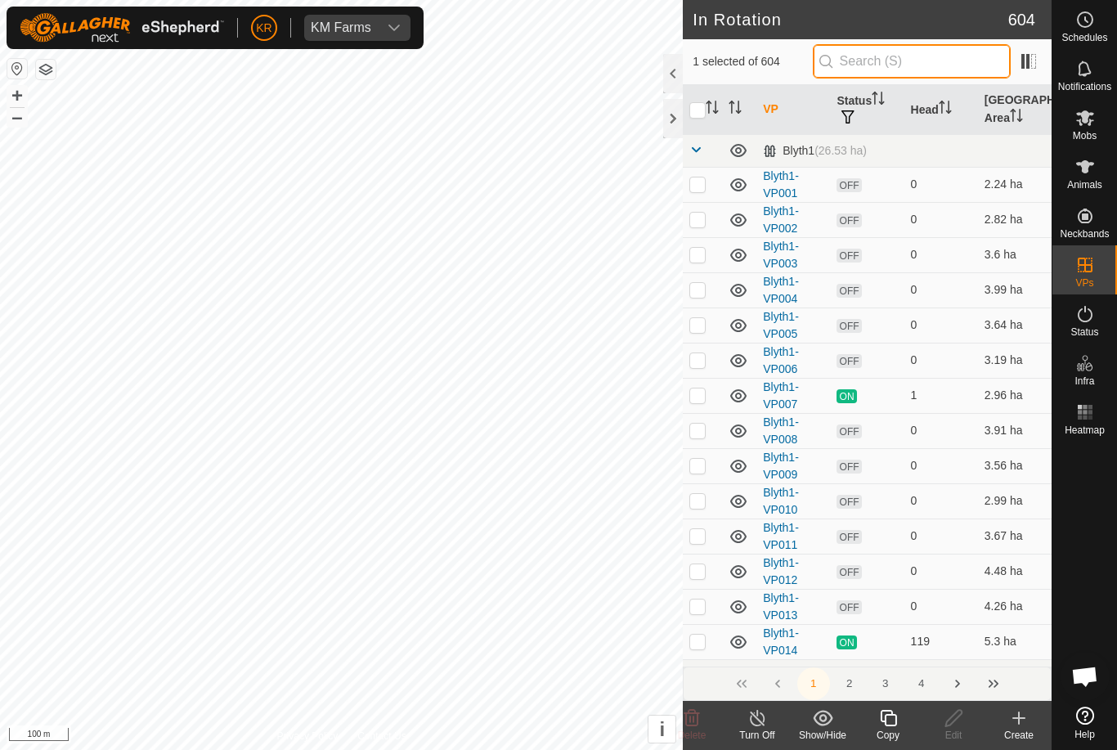
click at [927, 64] on input "text" at bounding box center [912, 61] width 198 height 34
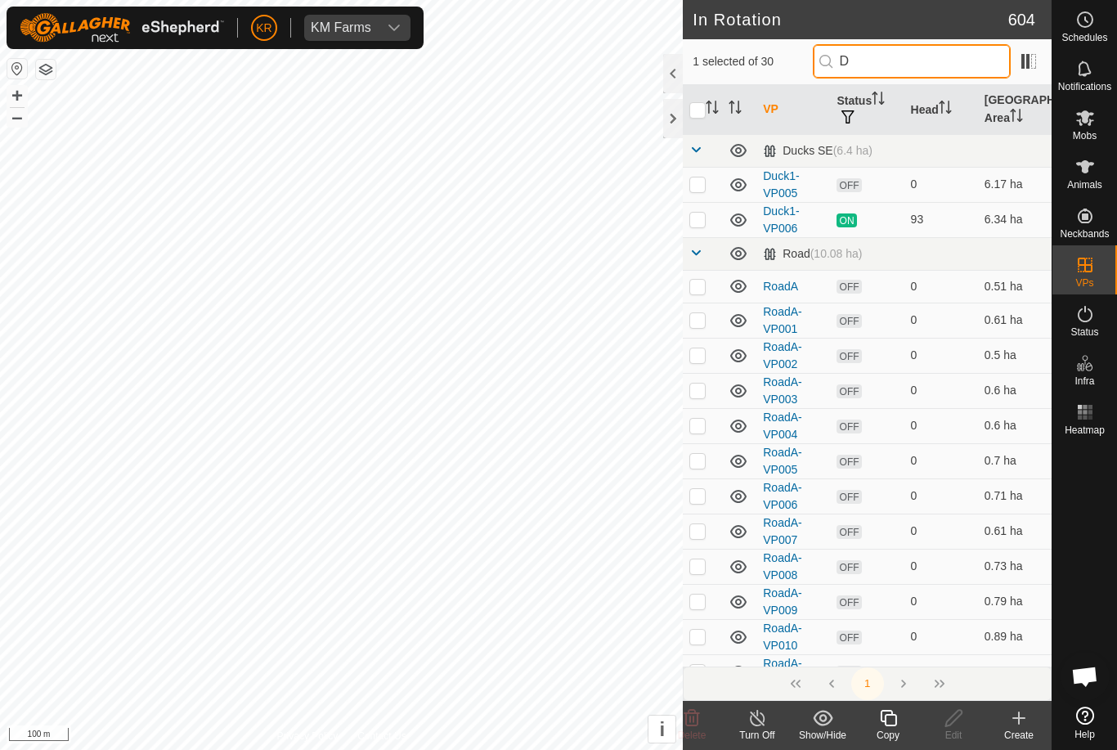
type input "D"
click at [691, 186] on p-checkbox at bounding box center [697, 183] width 16 height 13
checkbox input "true"
click at [701, 110] on input "checkbox" at bounding box center [697, 110] width 16 height 16
checkbox input "true"
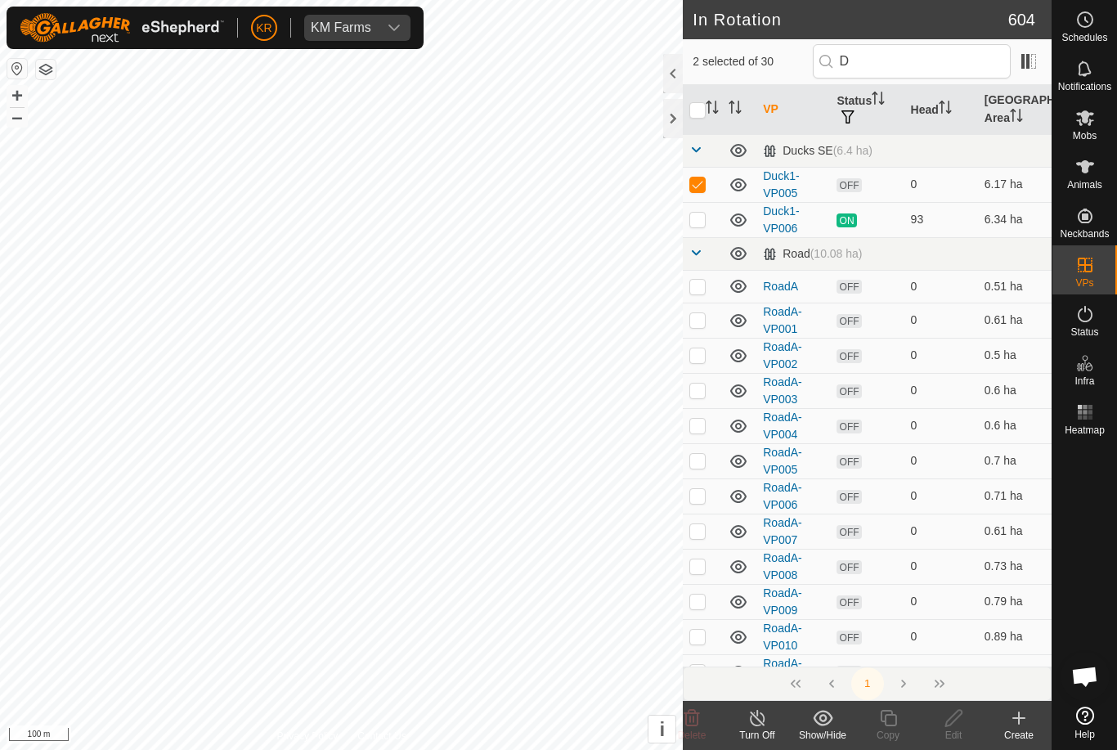
checkbox input "true"
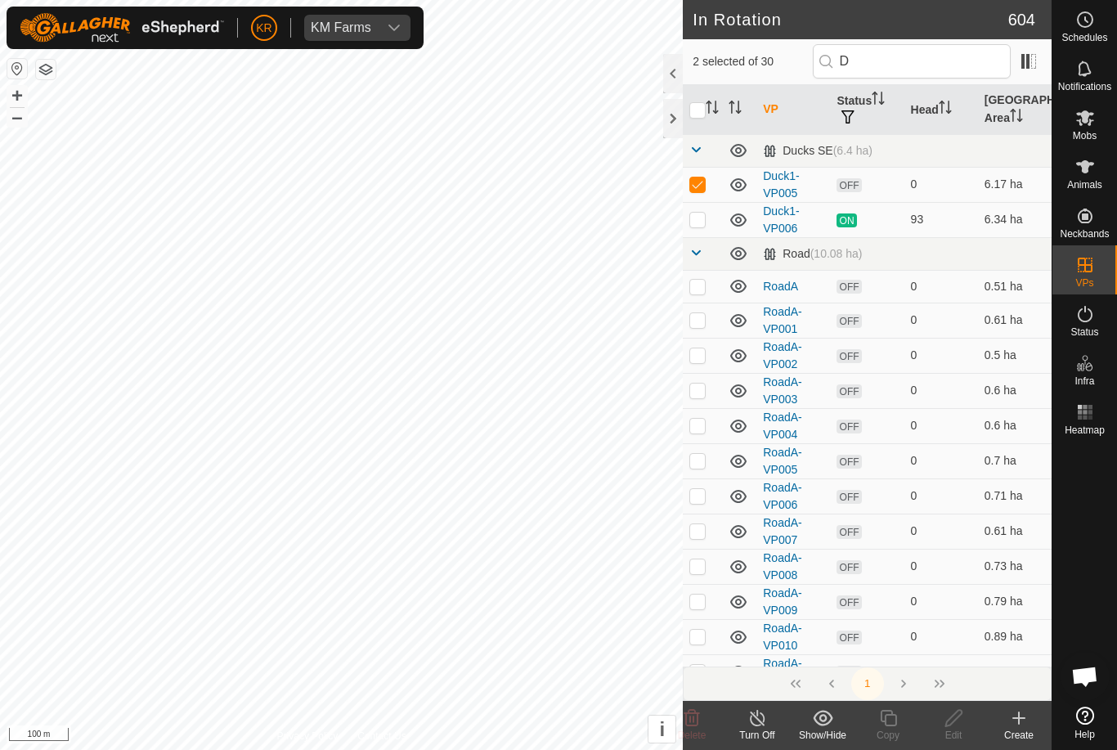
checkbox input "true"
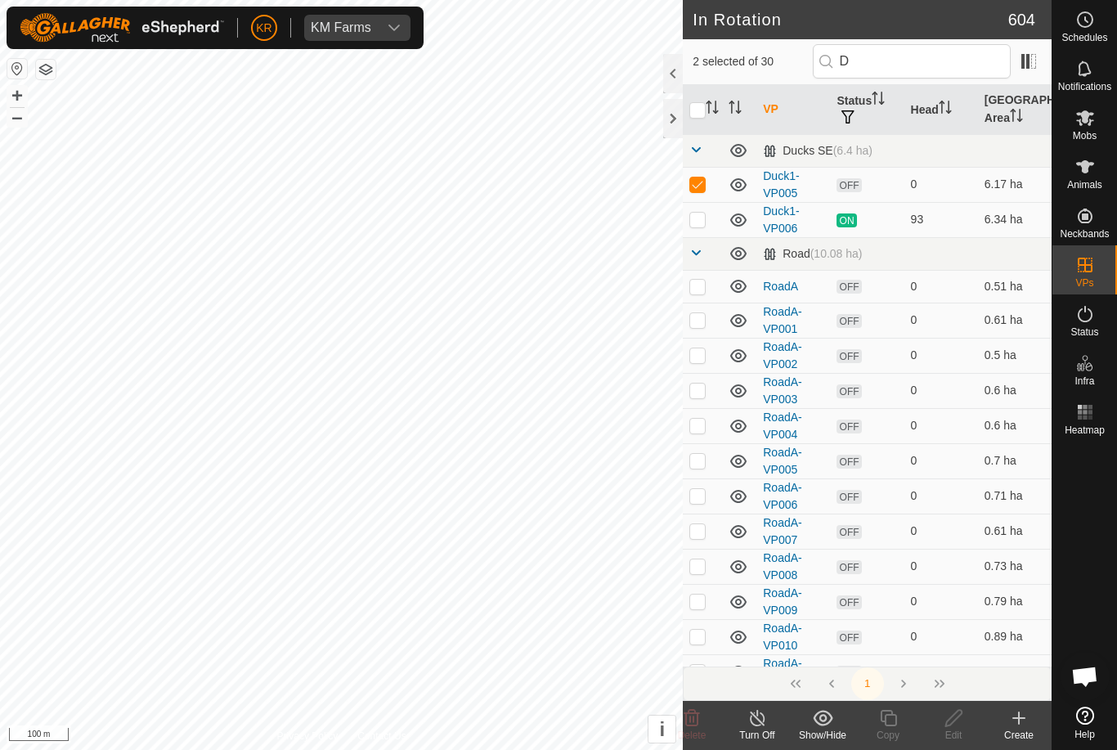
checkbox input "true"
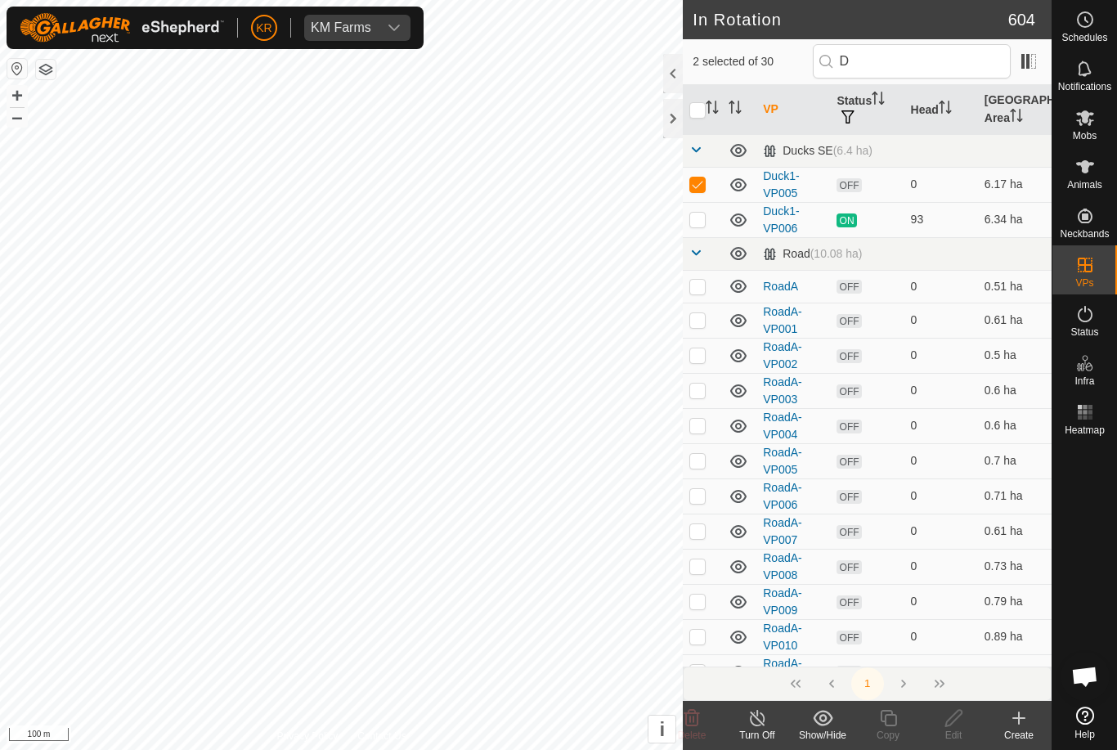
checkbox input "true"
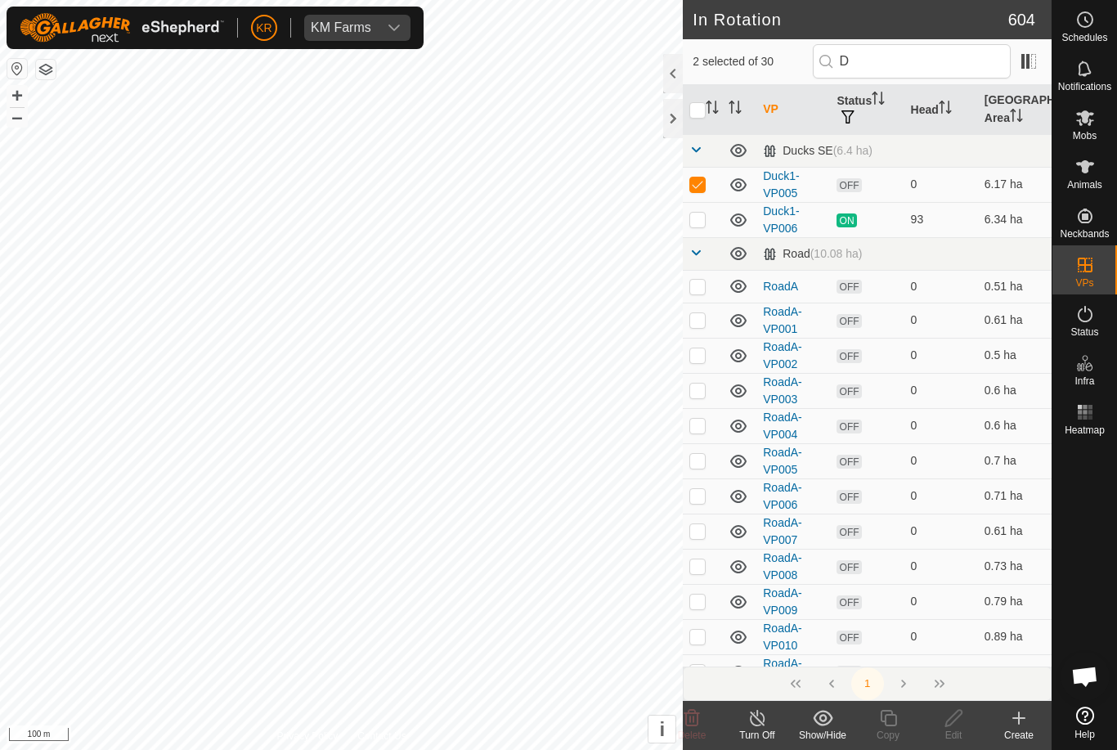
checkbox input "true"
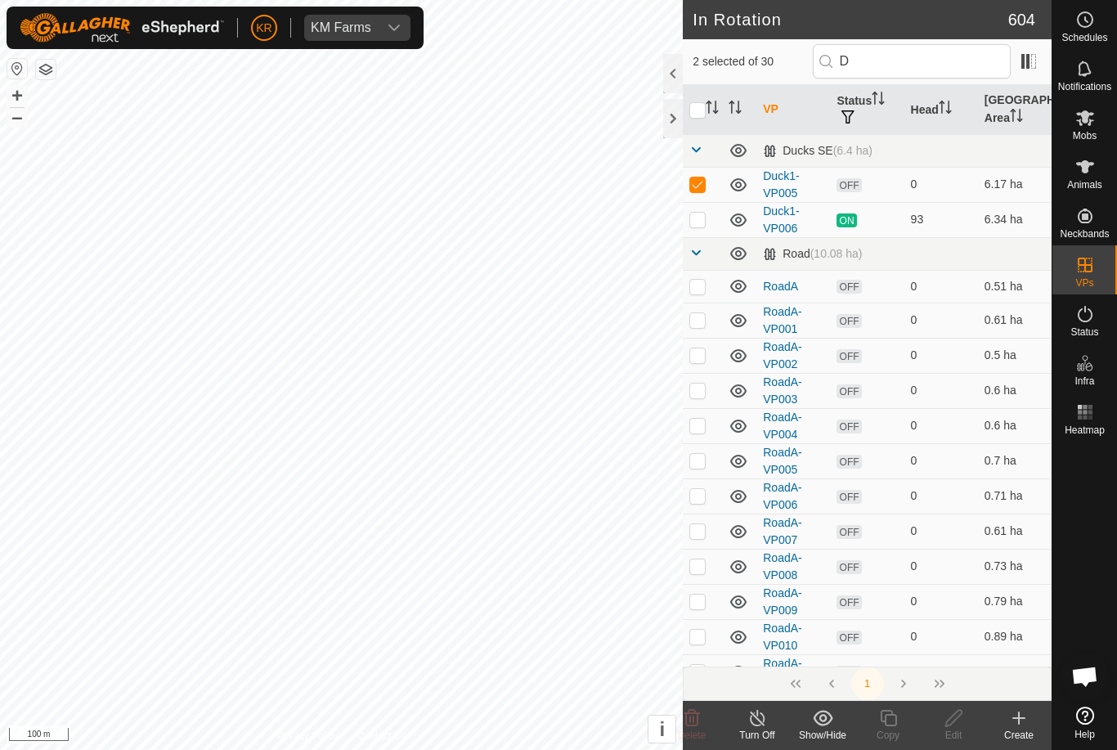
checkbox input "true"
click at [693, 104] on input "checkbox" at bounding box center [697, 110] width 16 height 16
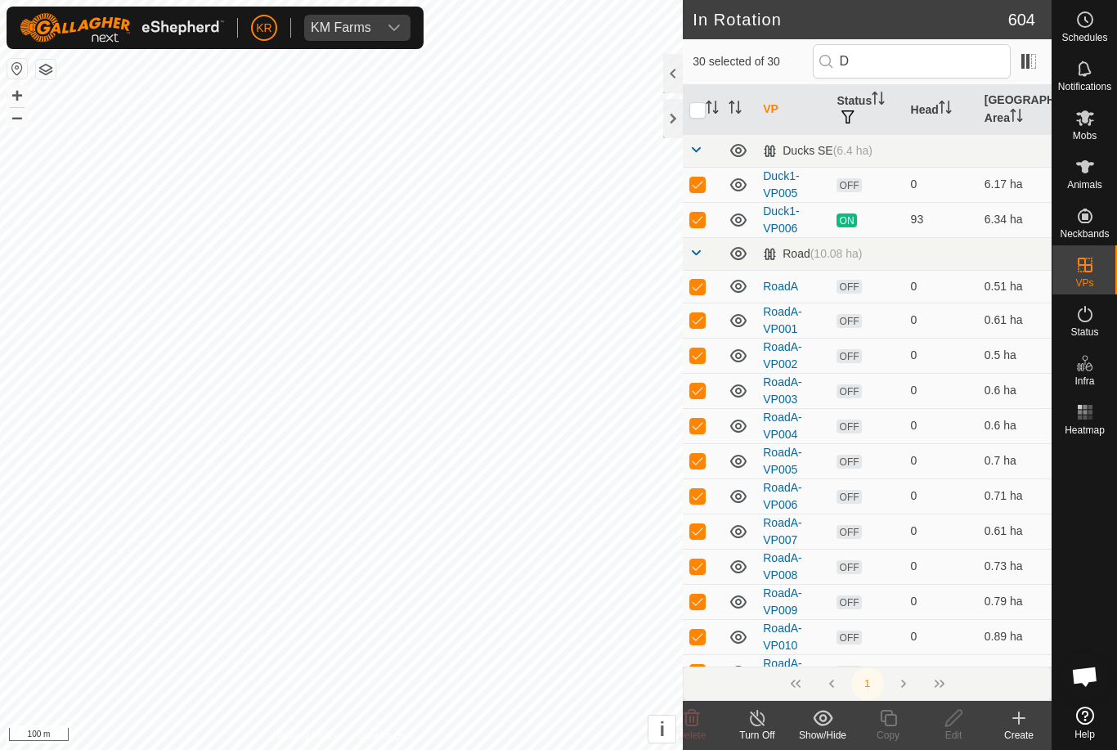
click at [691, 102] on input "checkbox" at bounding box center [697, 110] width 16 height 16
click at [698, 110] on input "checkbox" at bounding box center [697, 110] width 16 height 16
click at [700, 107] on input "checkbox" at bounding box center [697, 110] width 16 height 16
click at [710, 111] on icon "Activate to sort" at bounding box center [712, 107] width 13 height 13
click at [706, 110] on input "checkbox" at bounding box center [697, 110] width 16 height 16
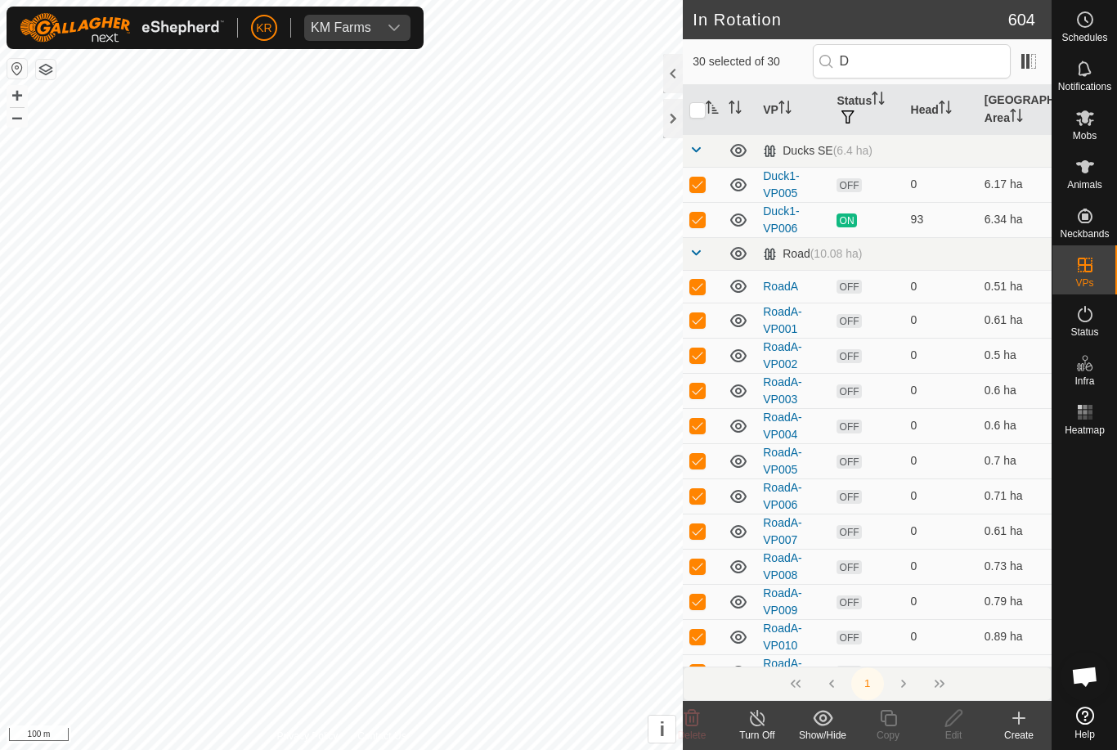
click at [702, 110] on input "checkbox" at bounding box center [697, 110] width 16 height 16
click at [702, 109] on input "checkbox" at bounding box center [697, 110] width 16 height 16
click at [702, 112] on input "checkbox" at bounding box center [697, 110] width 16 height 16
click at [705, 113] on input "checkbox" at bounding box center [697, 110] width 16 height 16
click at [707, 114] on p-sorticon "Activate to sort" at bounding box center [712, 109] width 13 height 13
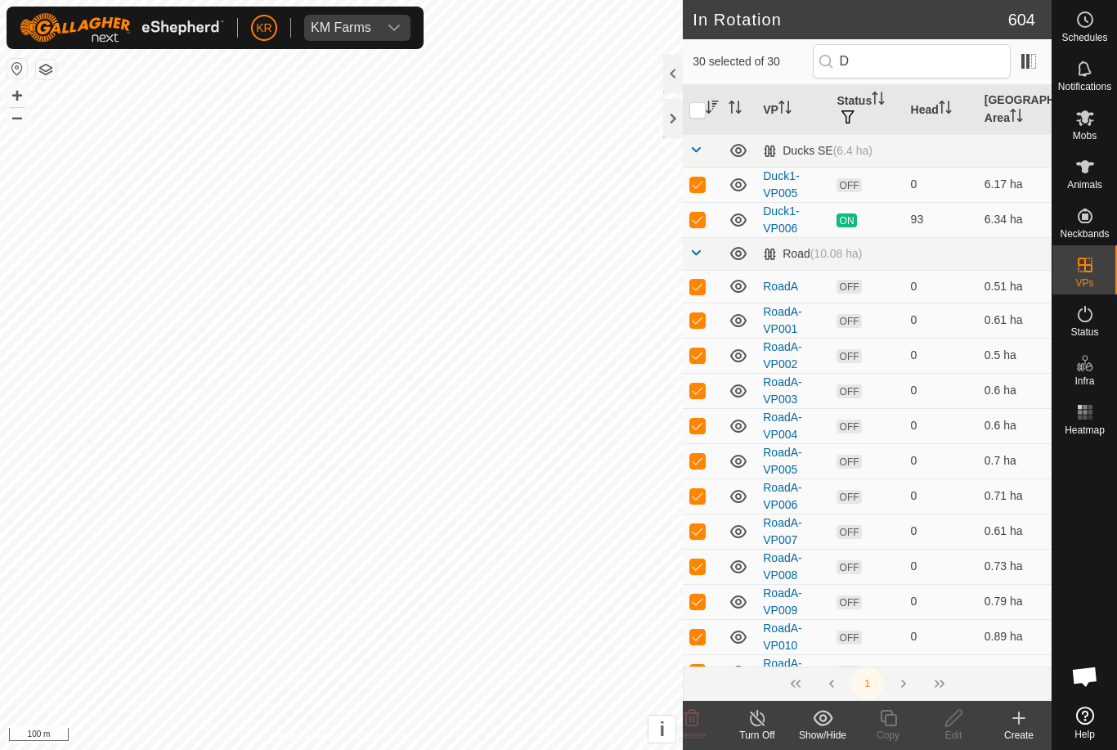
click at [713, 116] on p-sorticon "Activate to sort" at bounding box center [712, 109] width 13 height 13
click at [737, 110] on icon "Activate to sort" at bounding box center [739, 111] width 6 height 3
click at [704, 108] on input "checkbox" at bounding box center [697, 110] width 16 height 16
click at [700, 110] on input "checkbox" at bounding box center [697, 110] width 16 height 16
checkbox input "false"
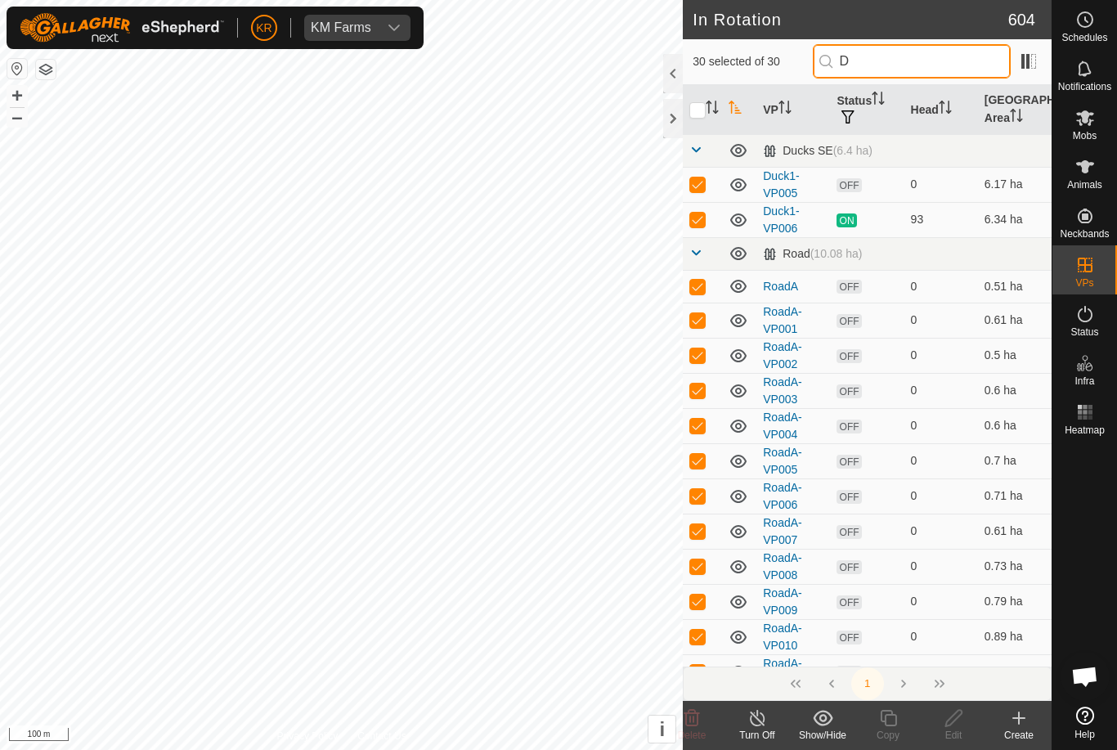
click at [924, 60] on input "D" at bounding box center [912, 61] width 198 height 34
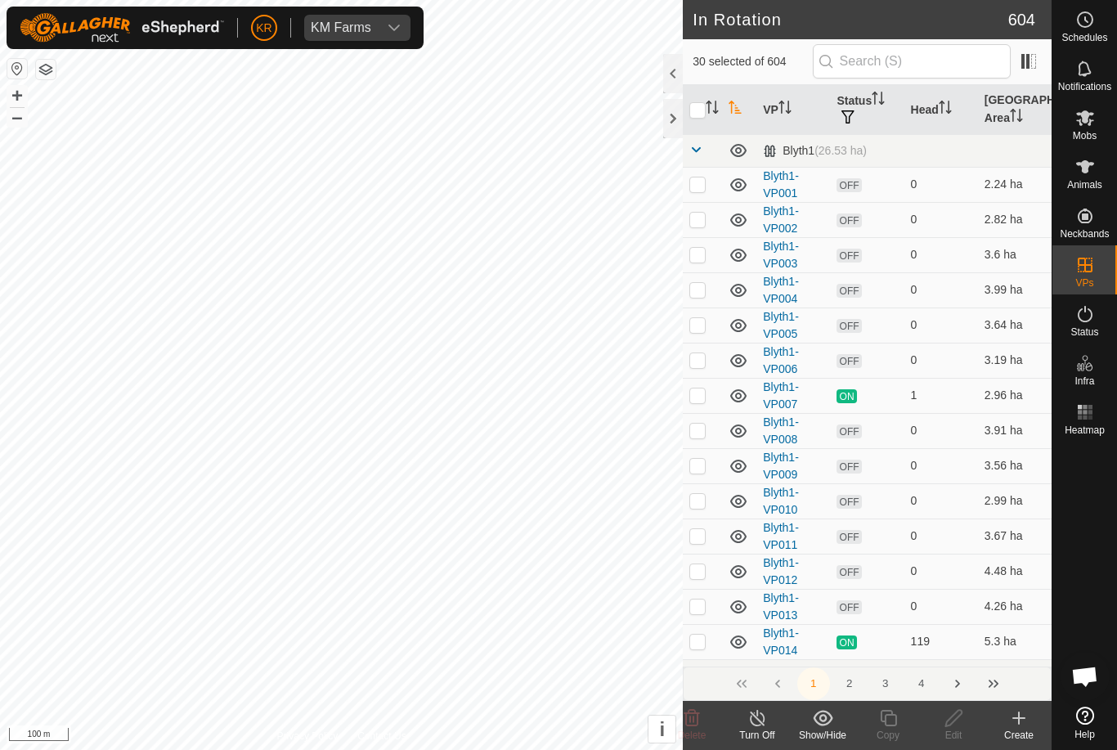
click at [700, 102] on input "checkbox" at bounding box center [697, 110] width 16 height 16
checkbox input "true"
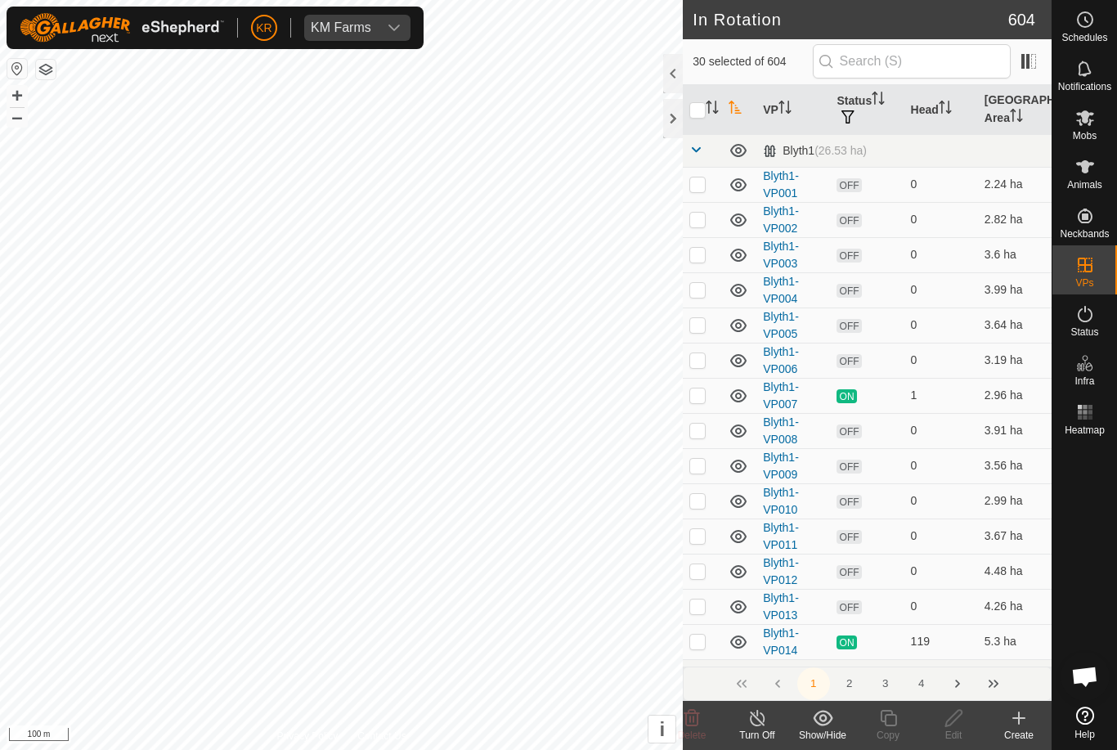
checkbox input "true"
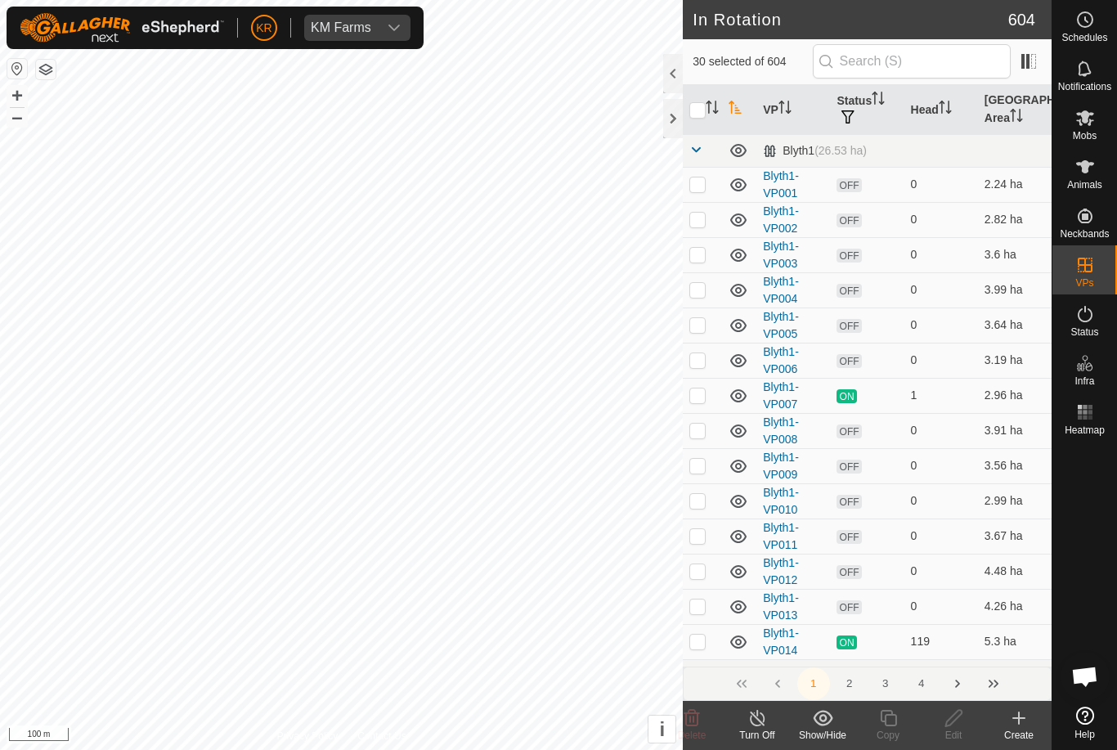
checkbox input "true"
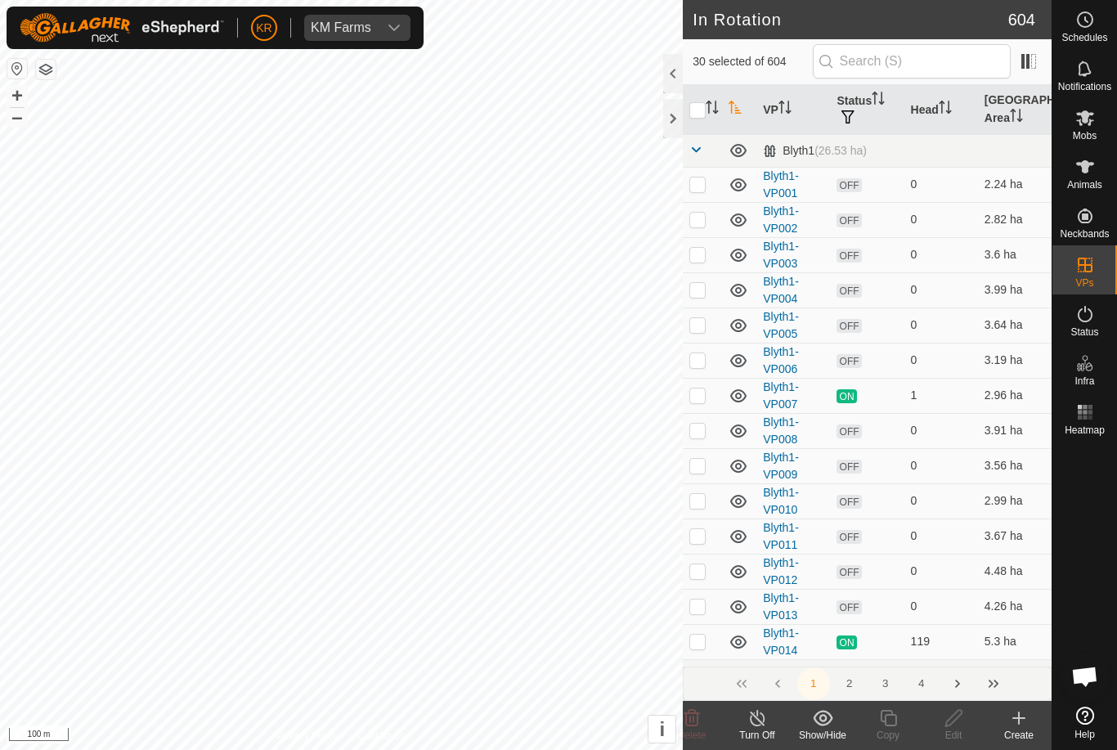
checkbox input "true"
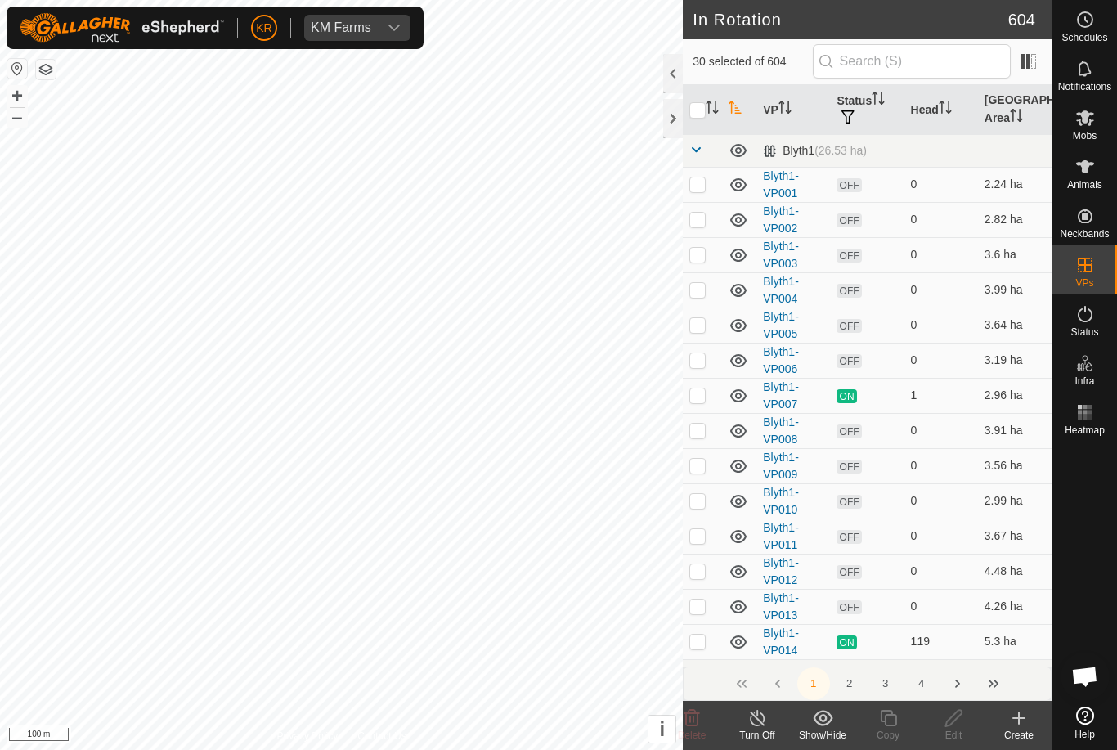
checkbox input "true"
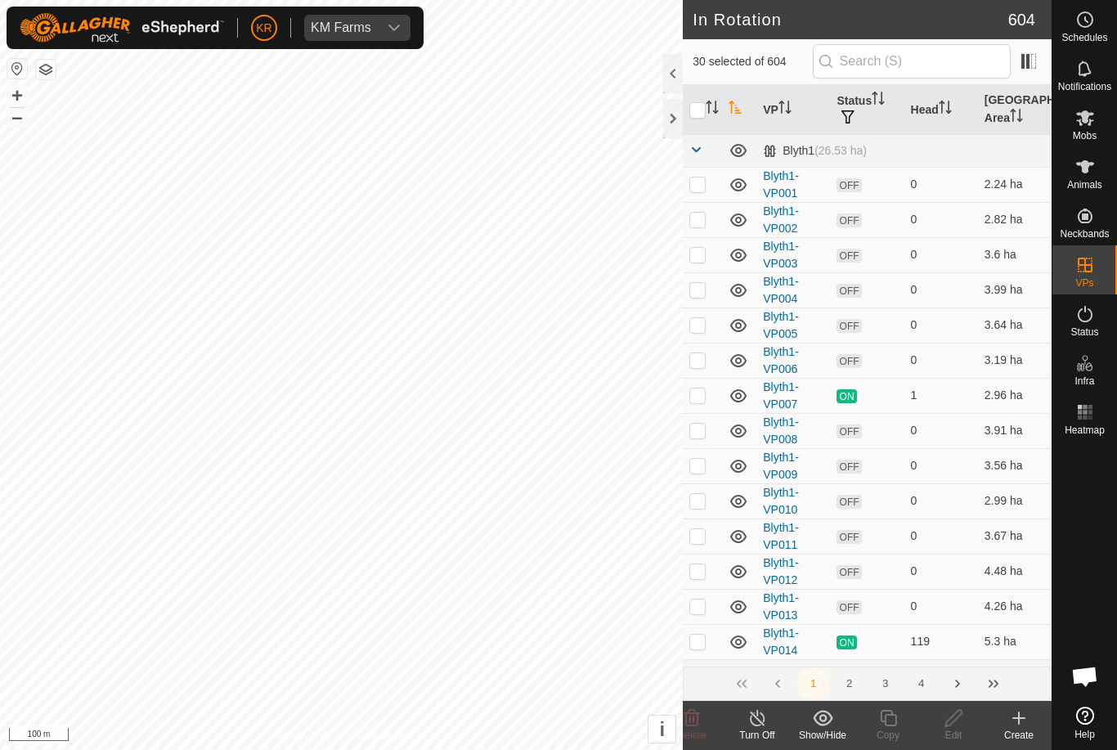
checkbox input "true"
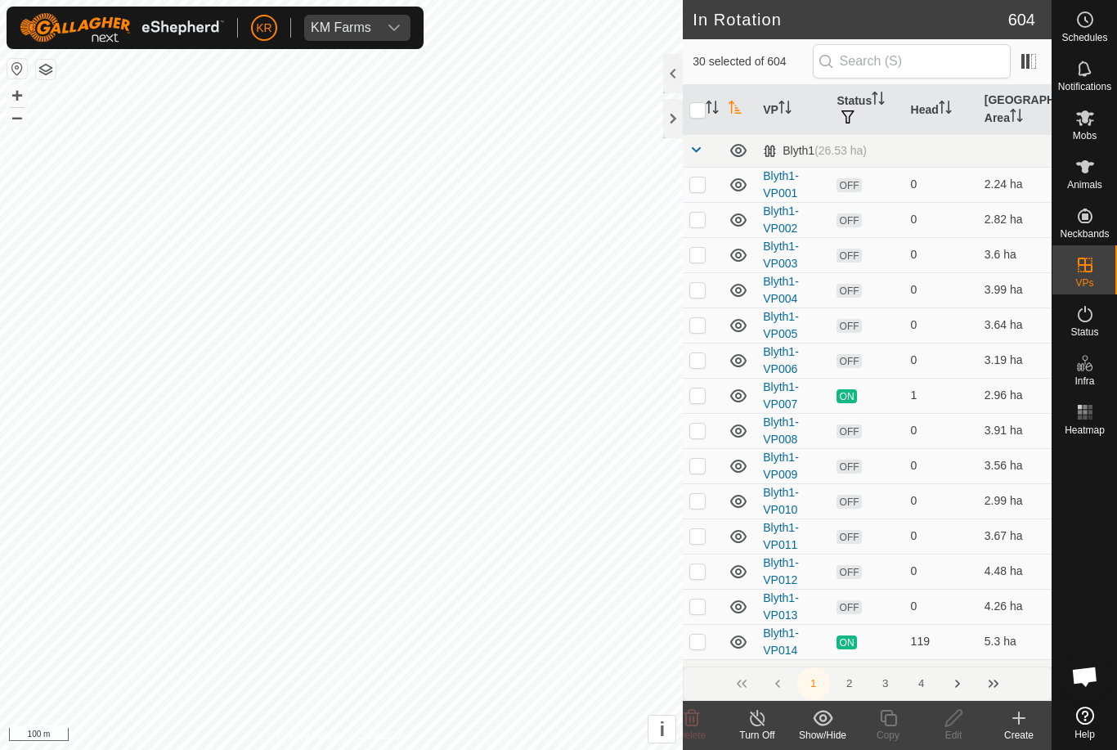
checkbox input "true"
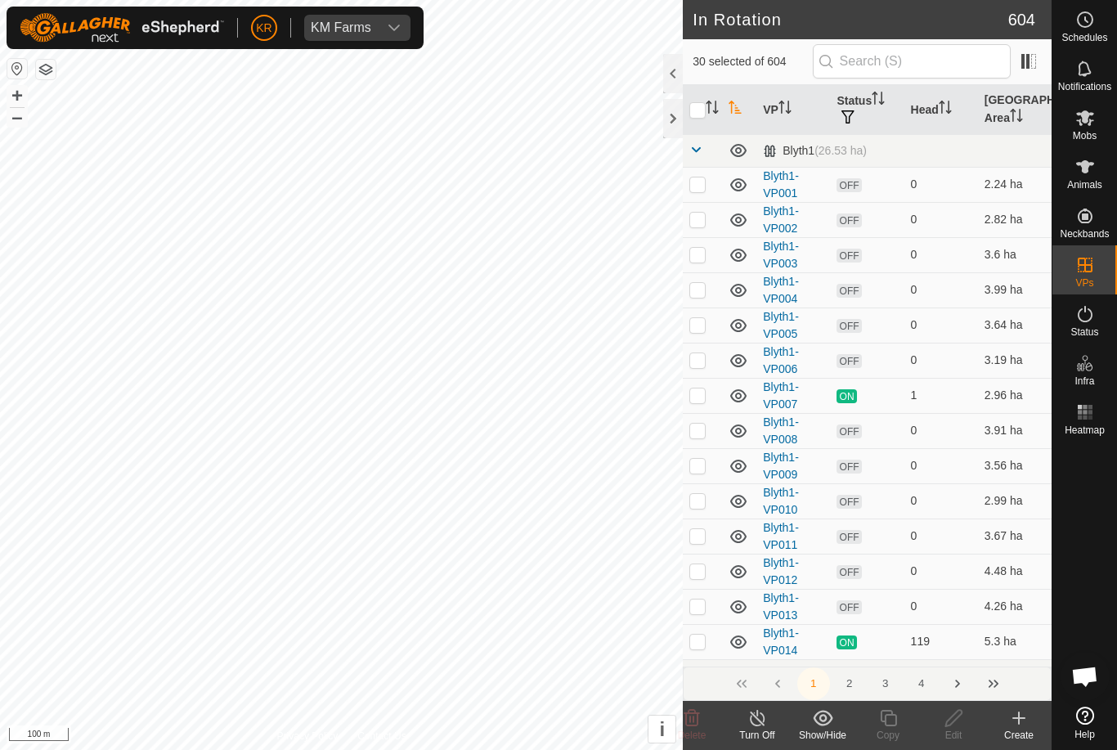
checkbox input "true"
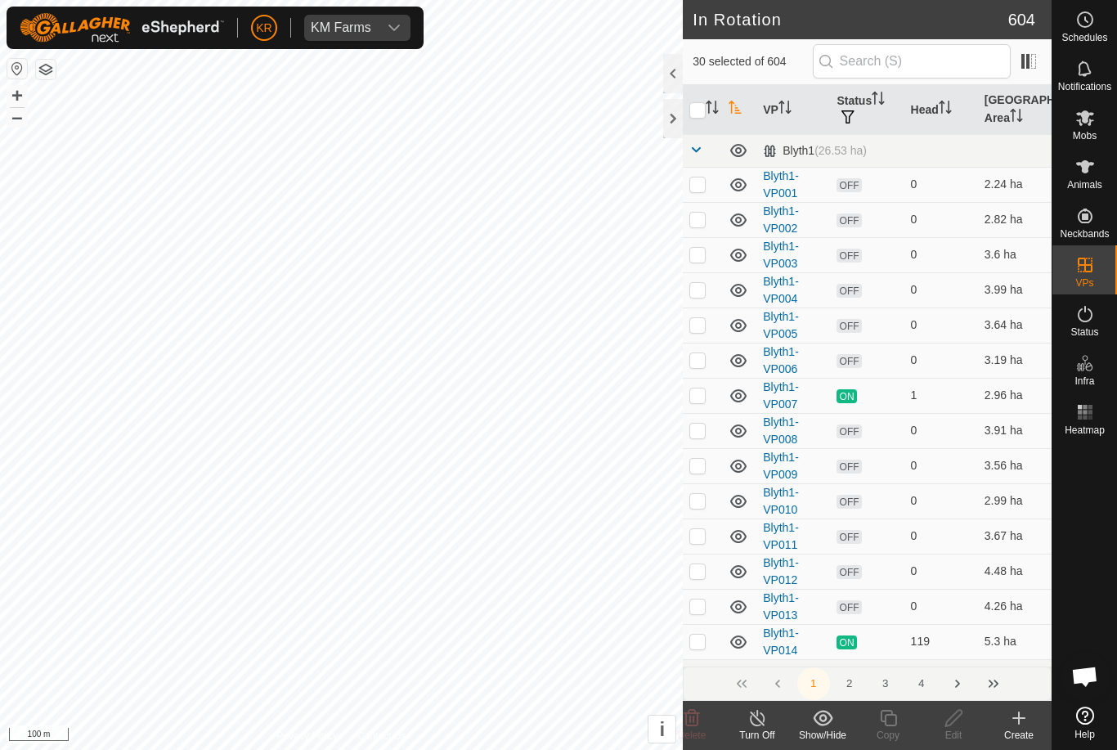
checkbox input "true"
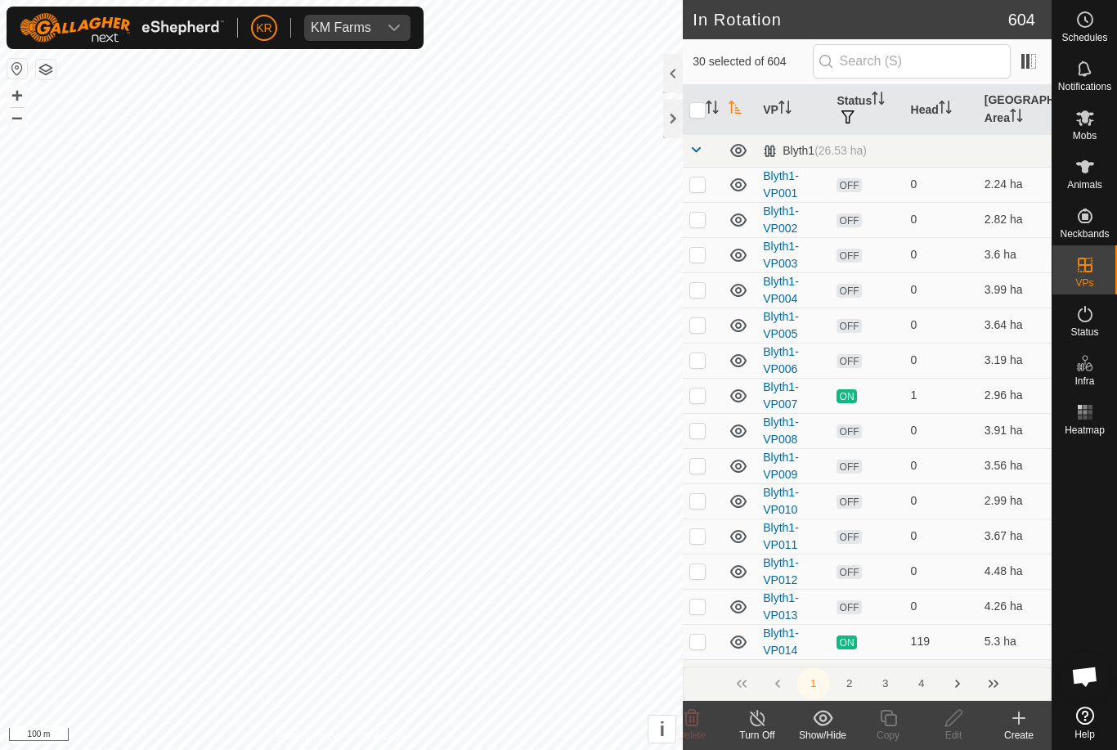
checkbox input "true"
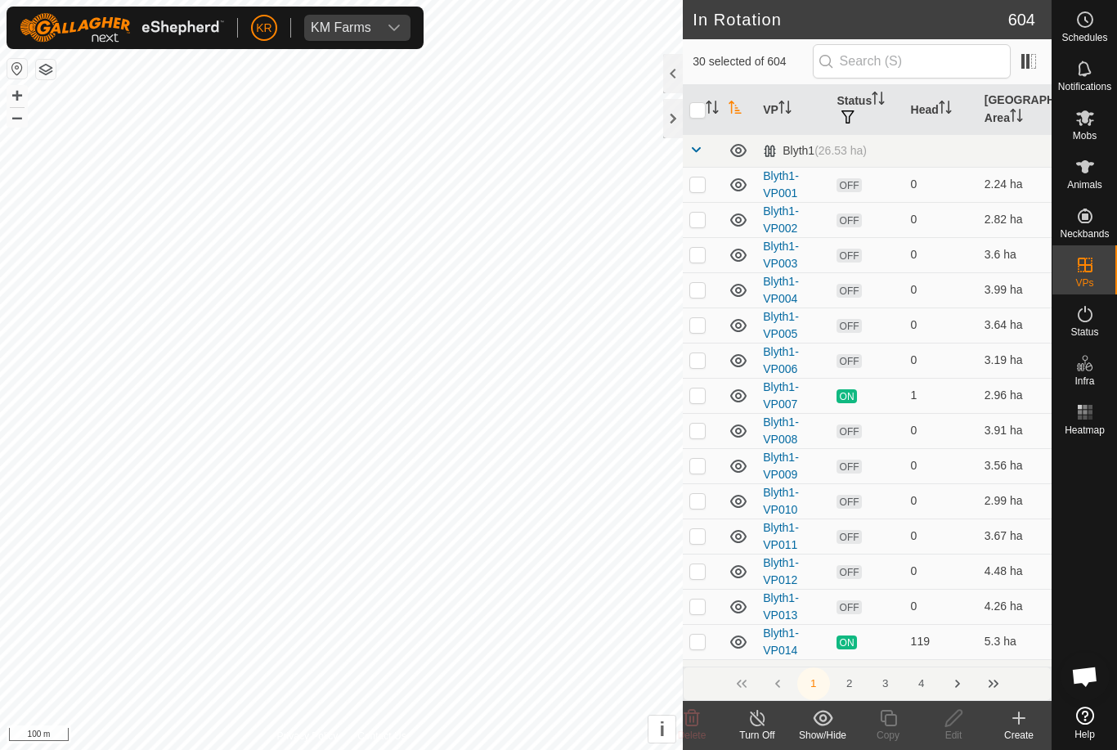
checkbox input "true"
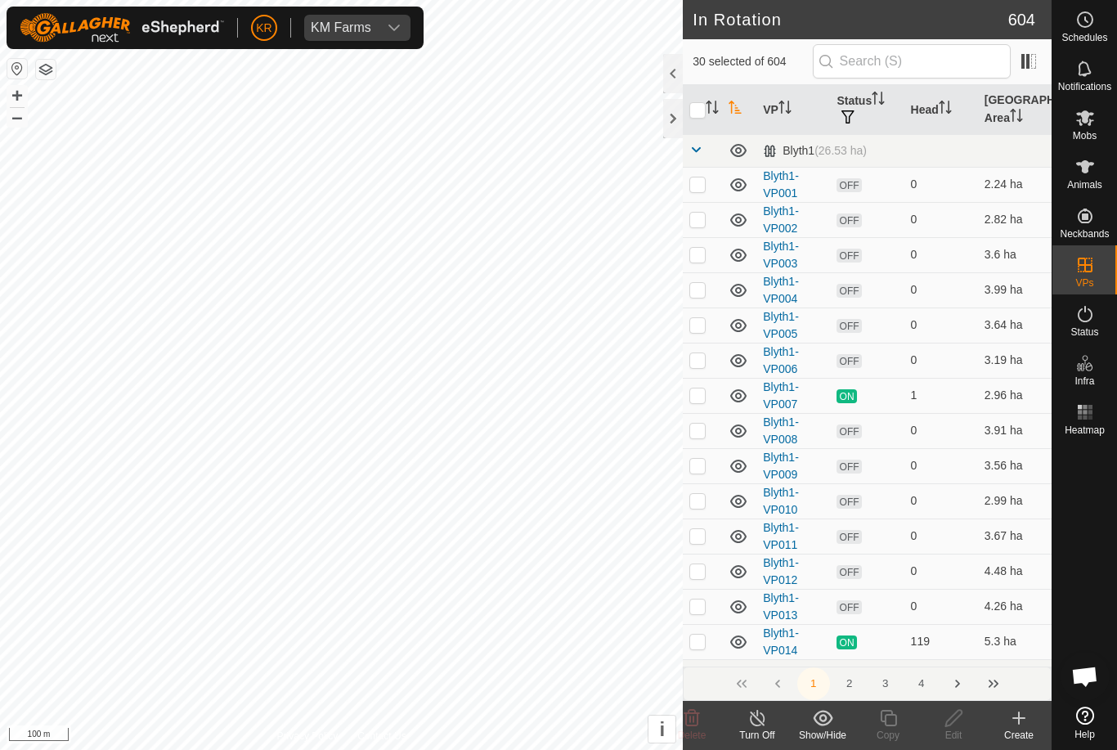
checkbox input "true"
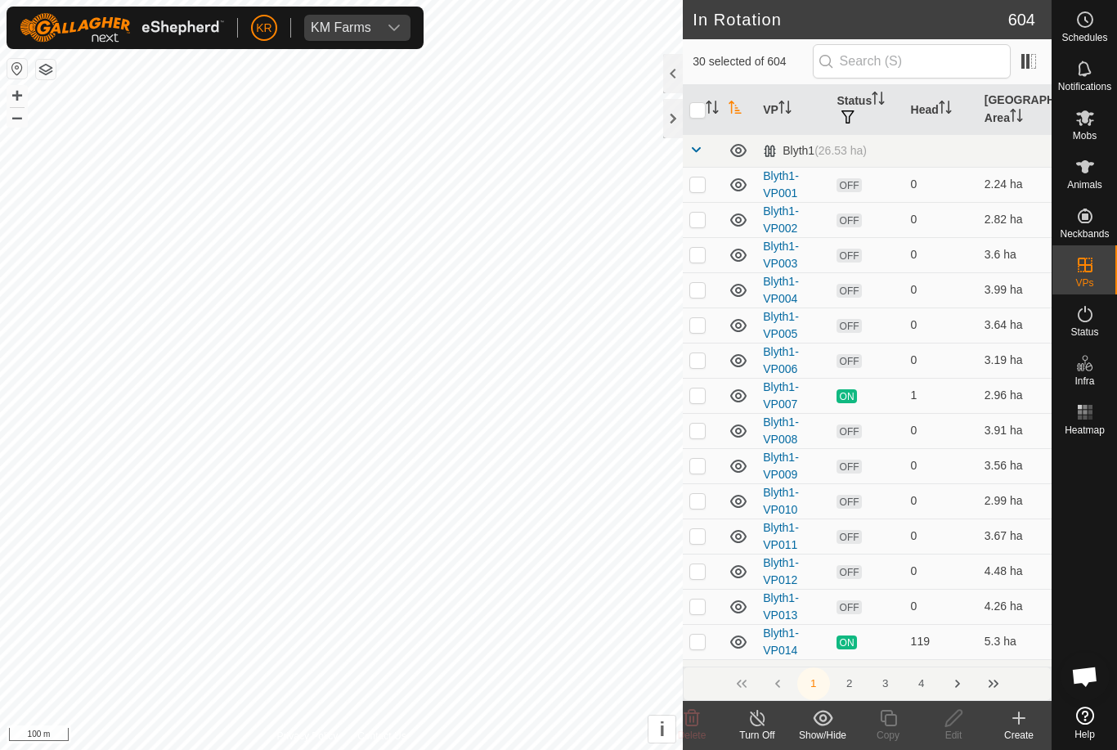
checkbox input "true"
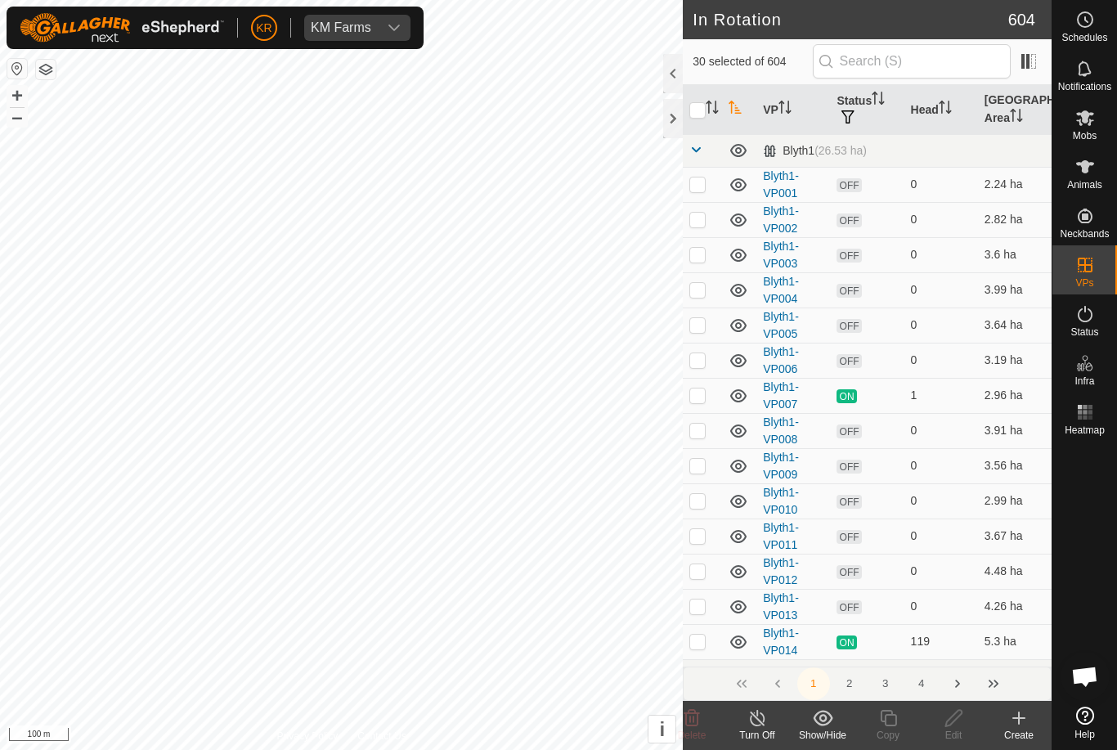
checkbox input "true"
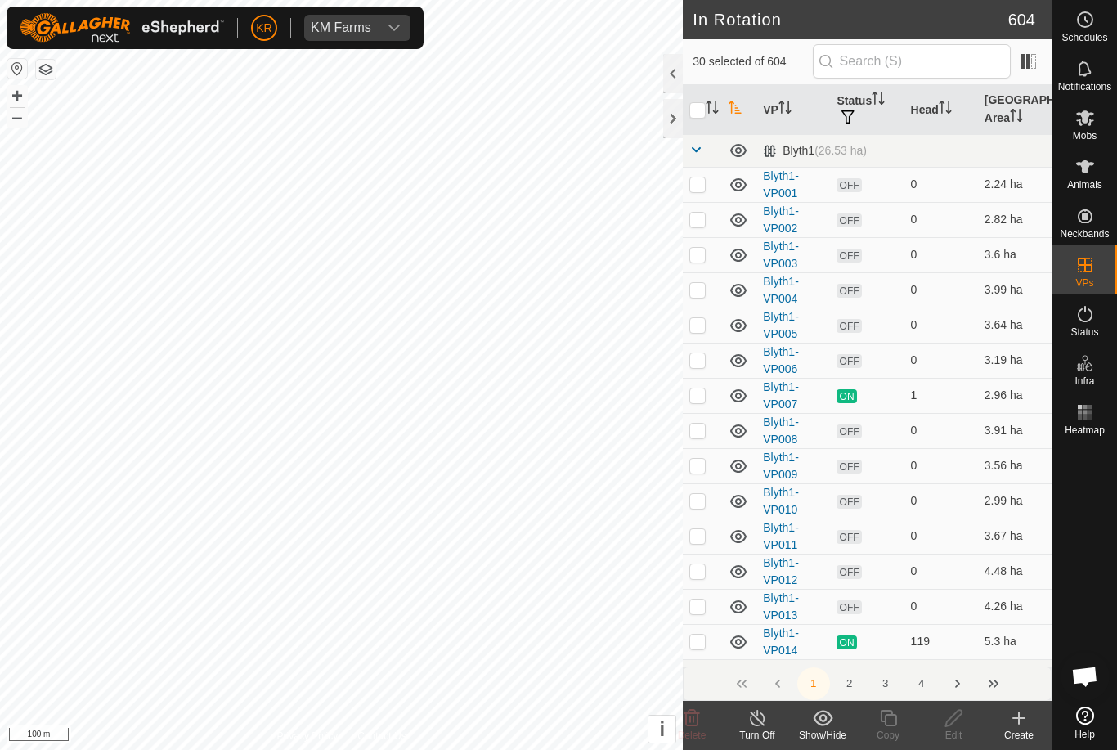
checkbox input "true"
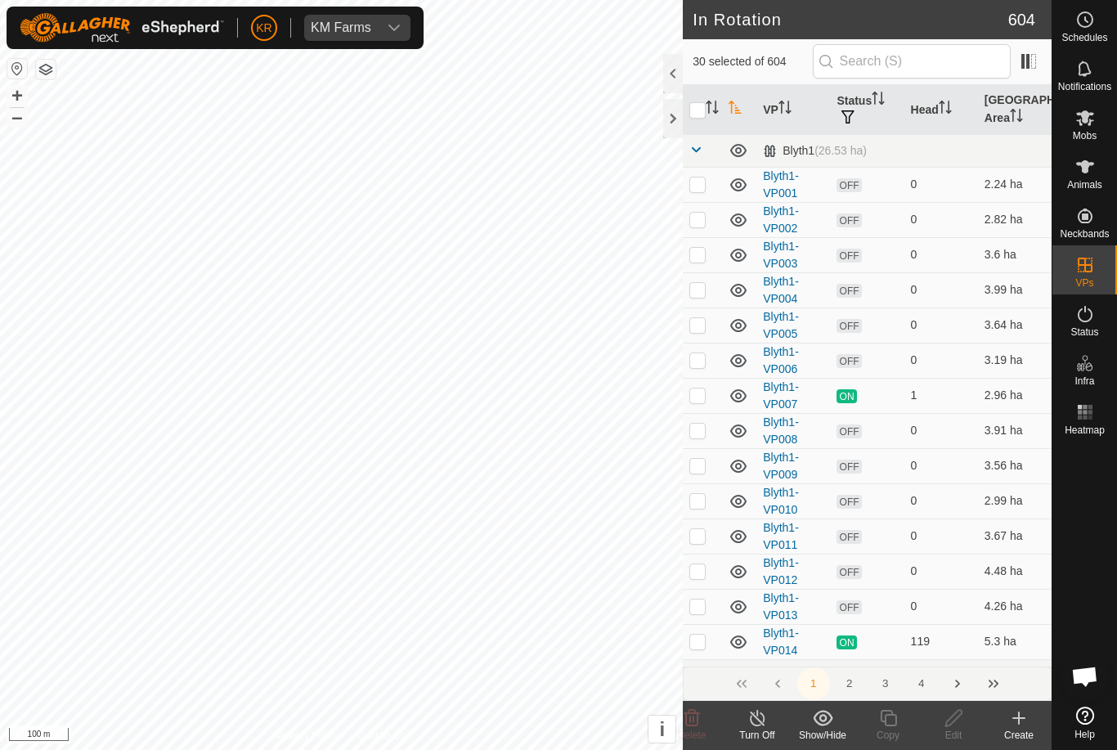
checkbox input "true"
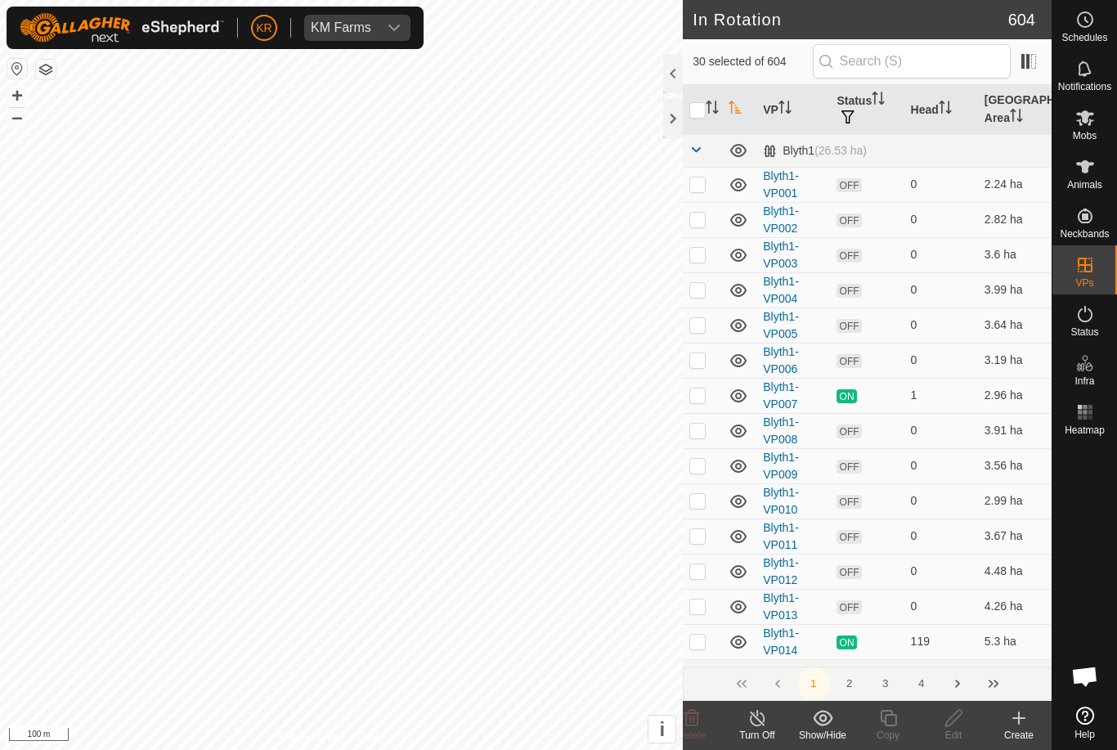
checkbox input "true"
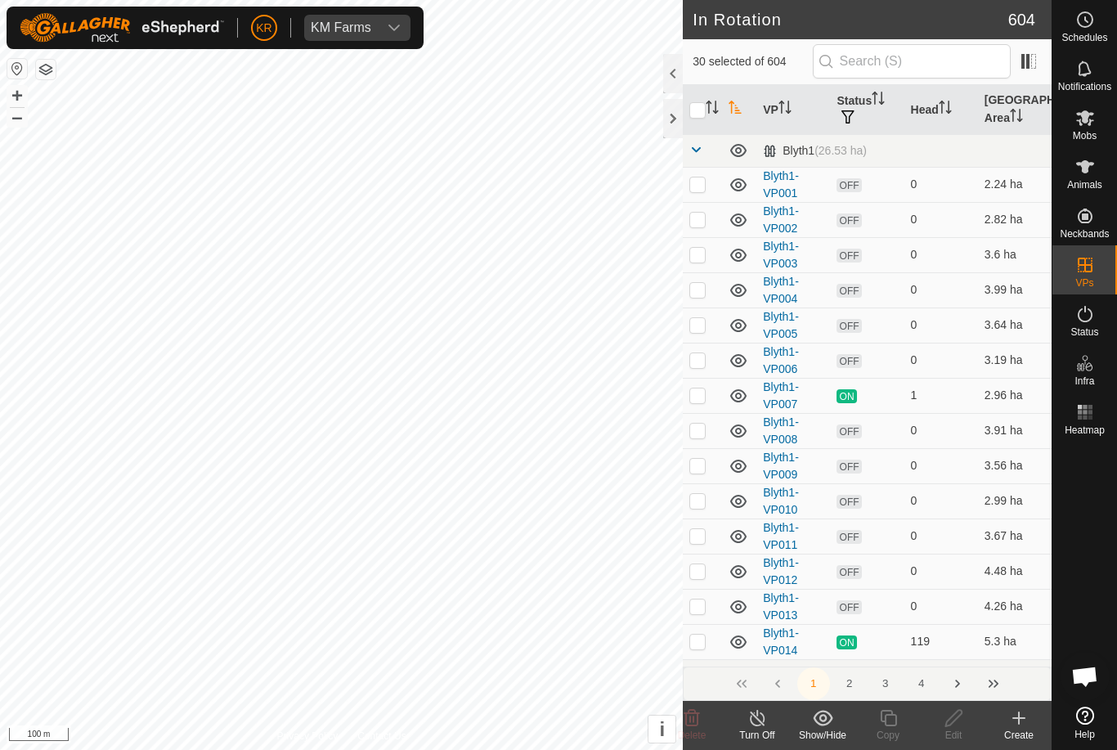
checkbox input "true"
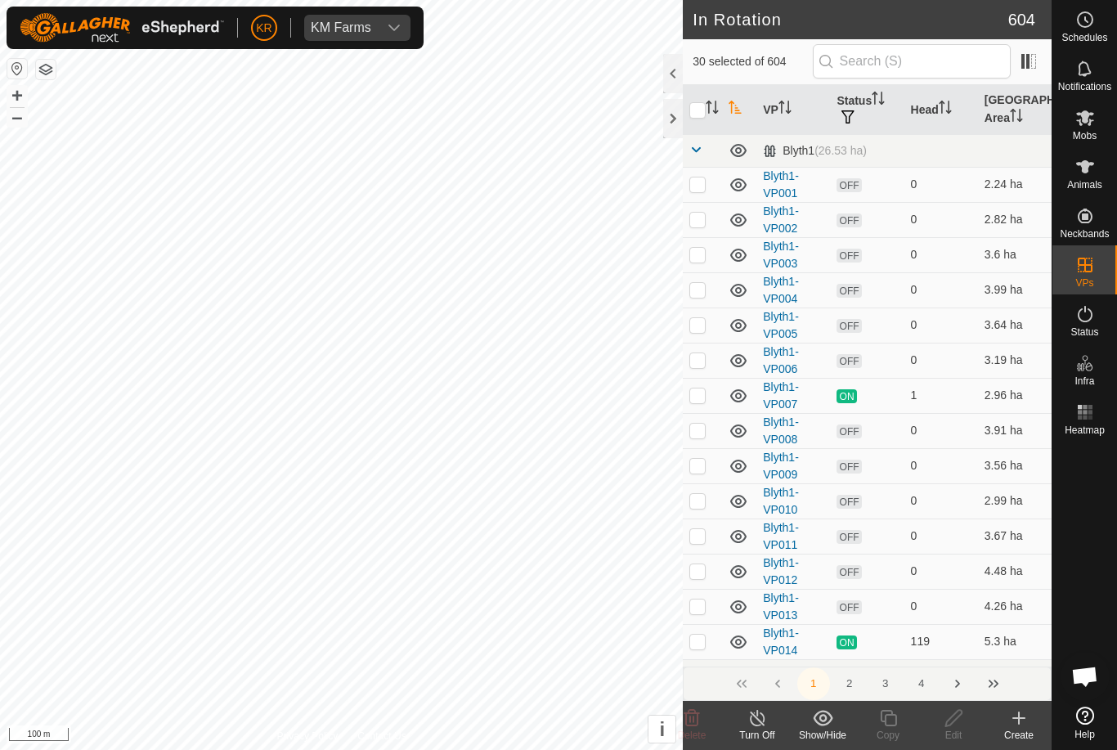
checkbox input "true"
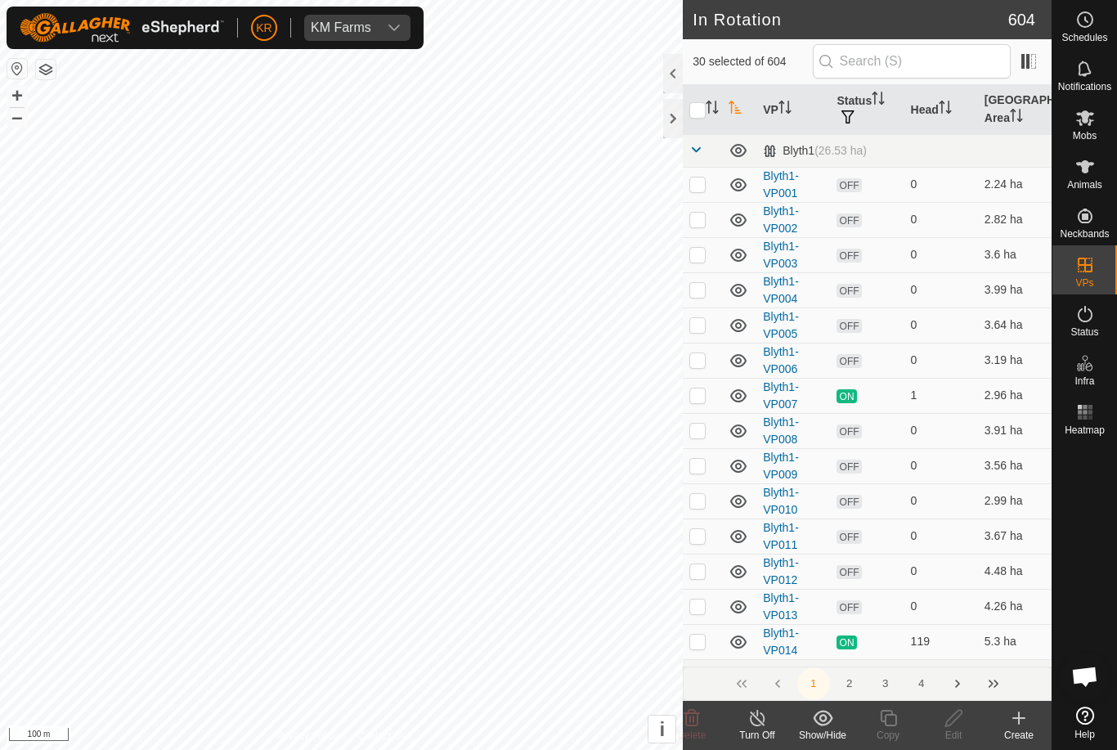
checkbox input "true"
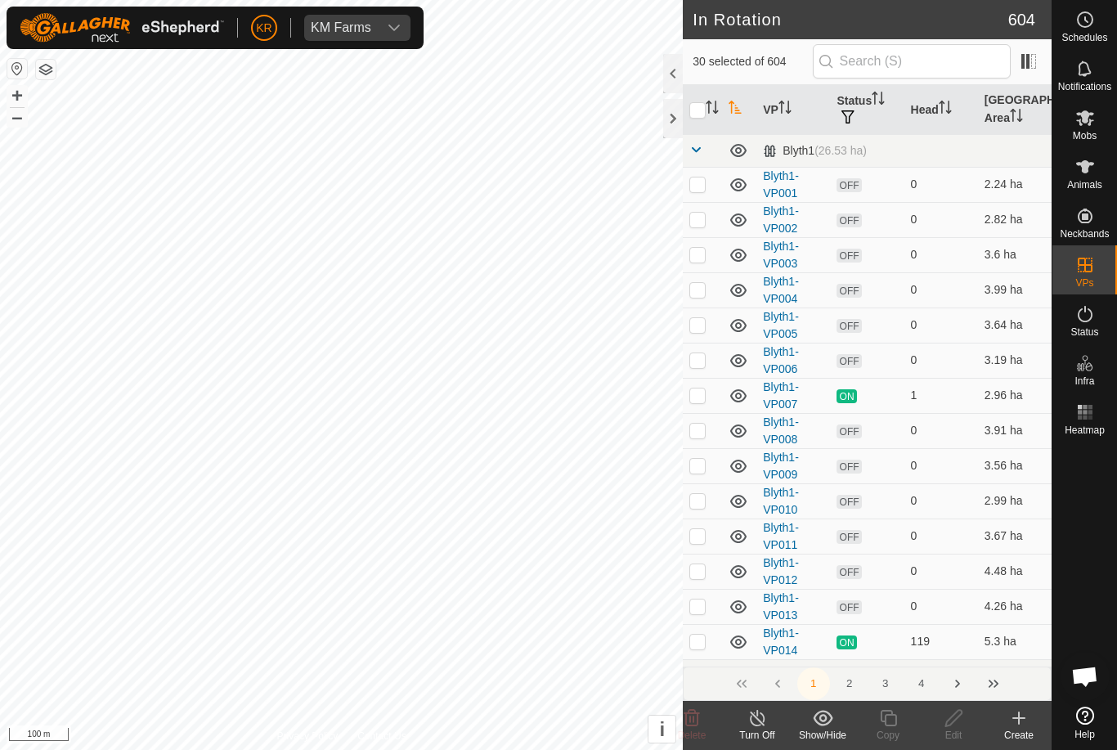
checkbox input "true"
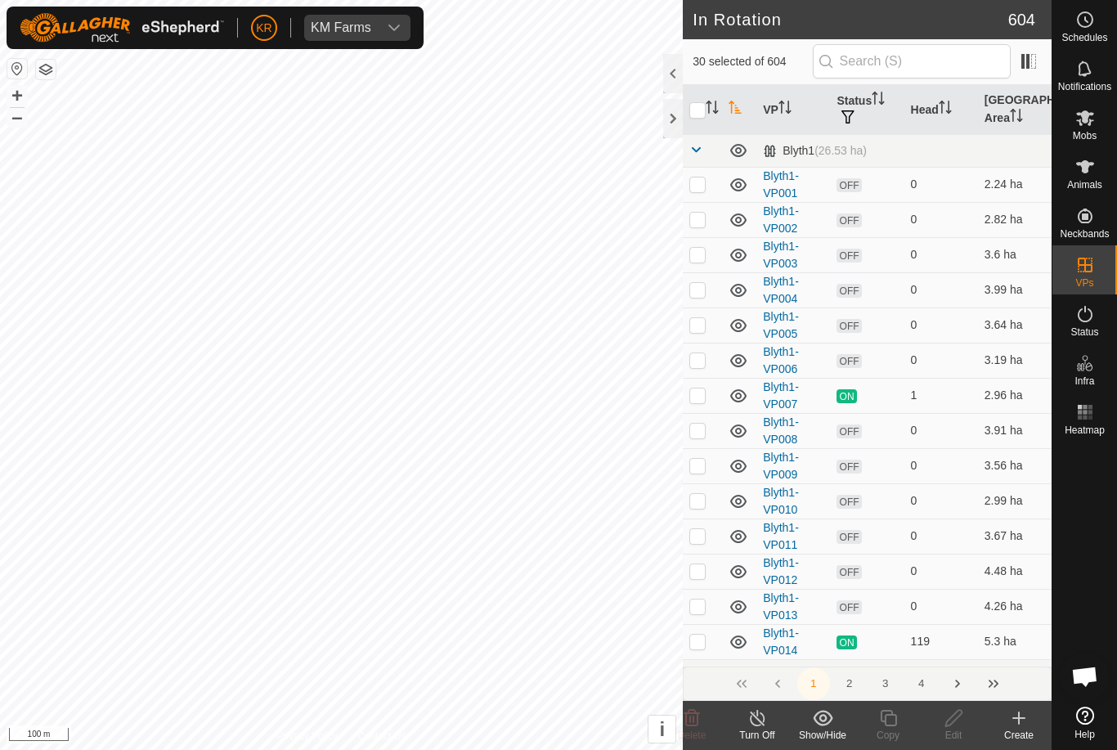
checkbox input "true"
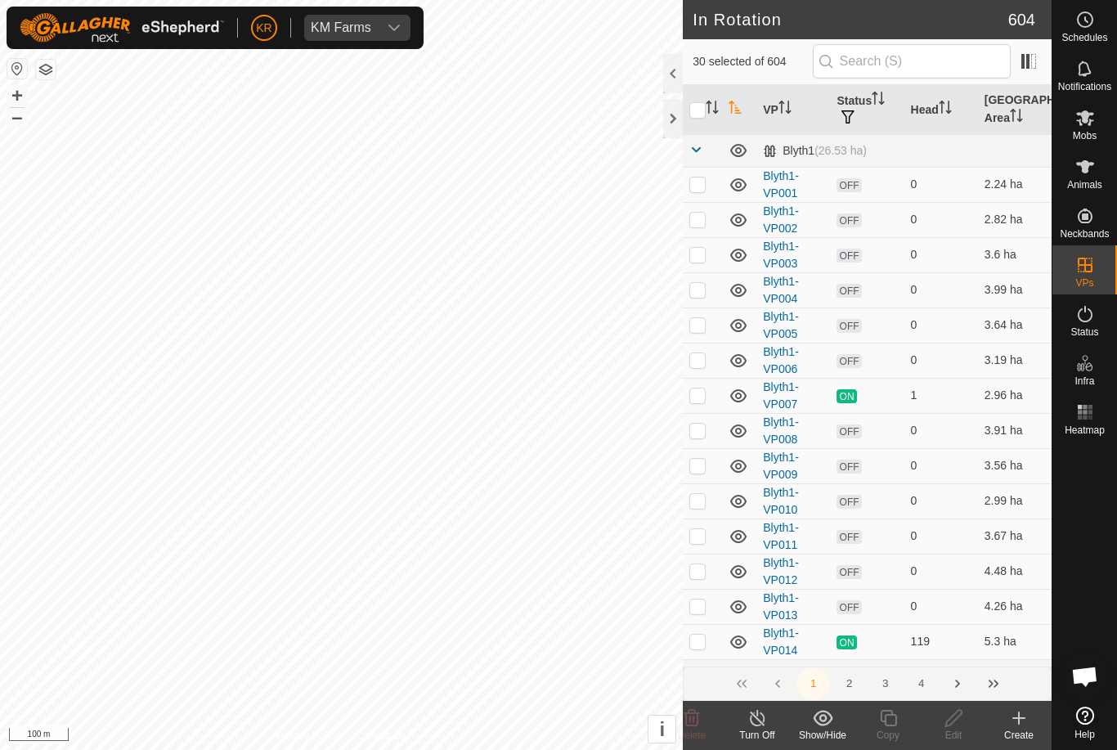
checkbox input "true"
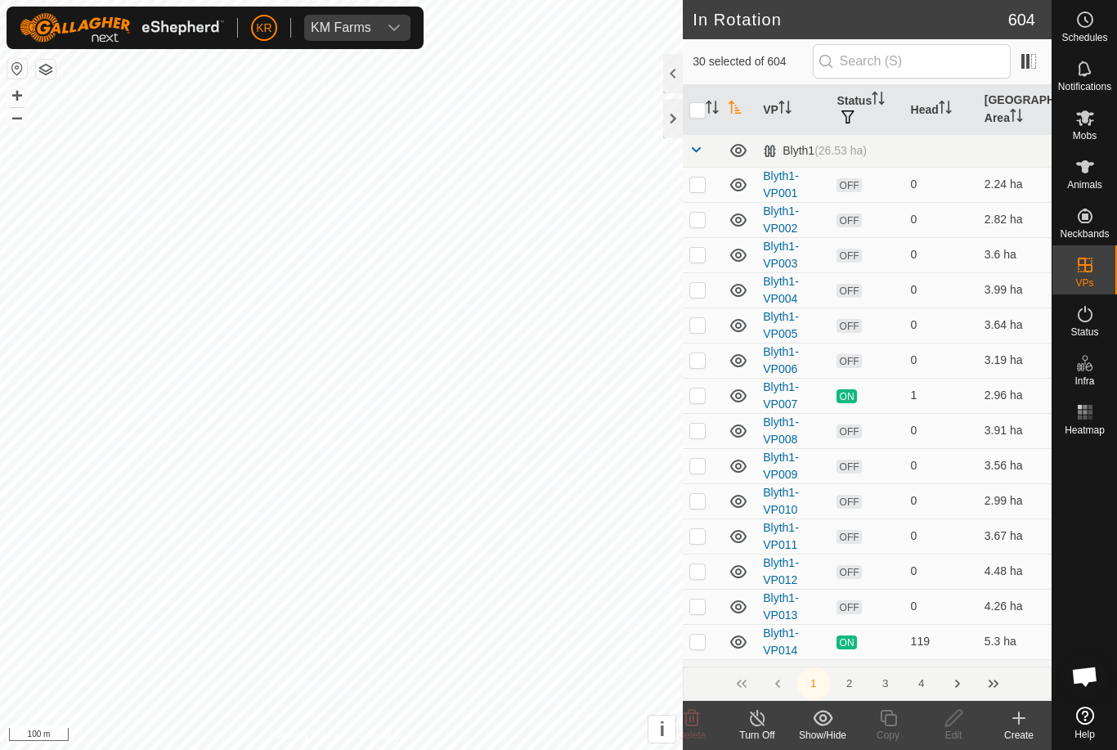
checkbox input "true"
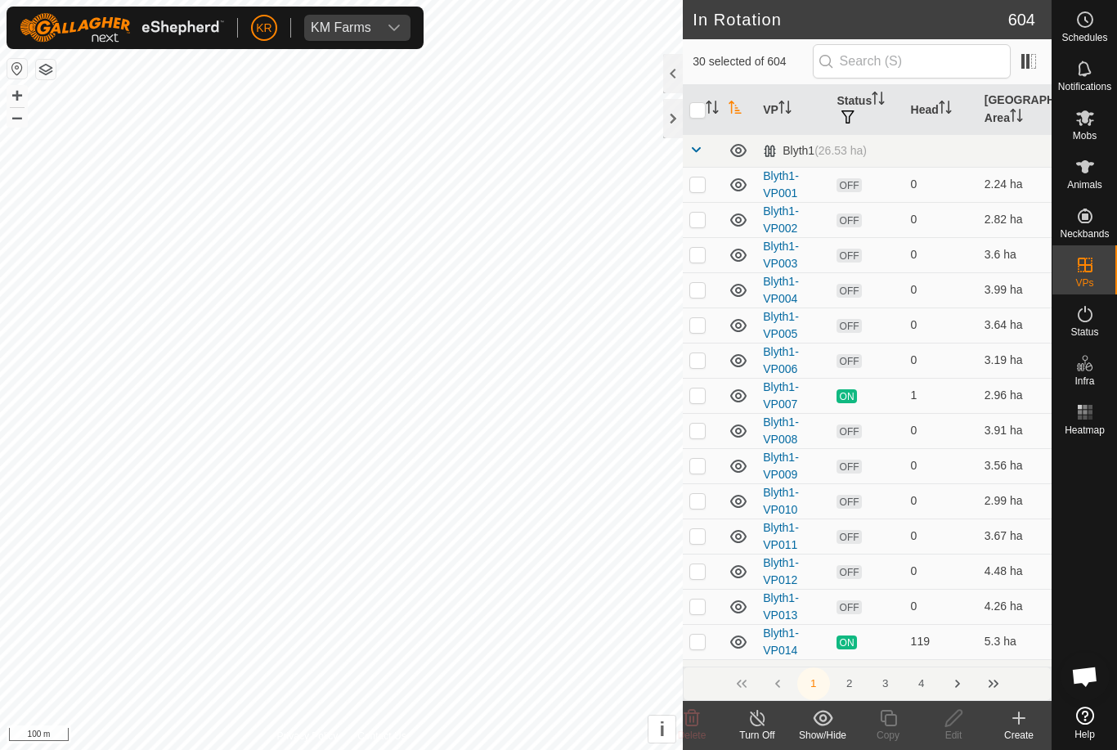
checkbox input "true"
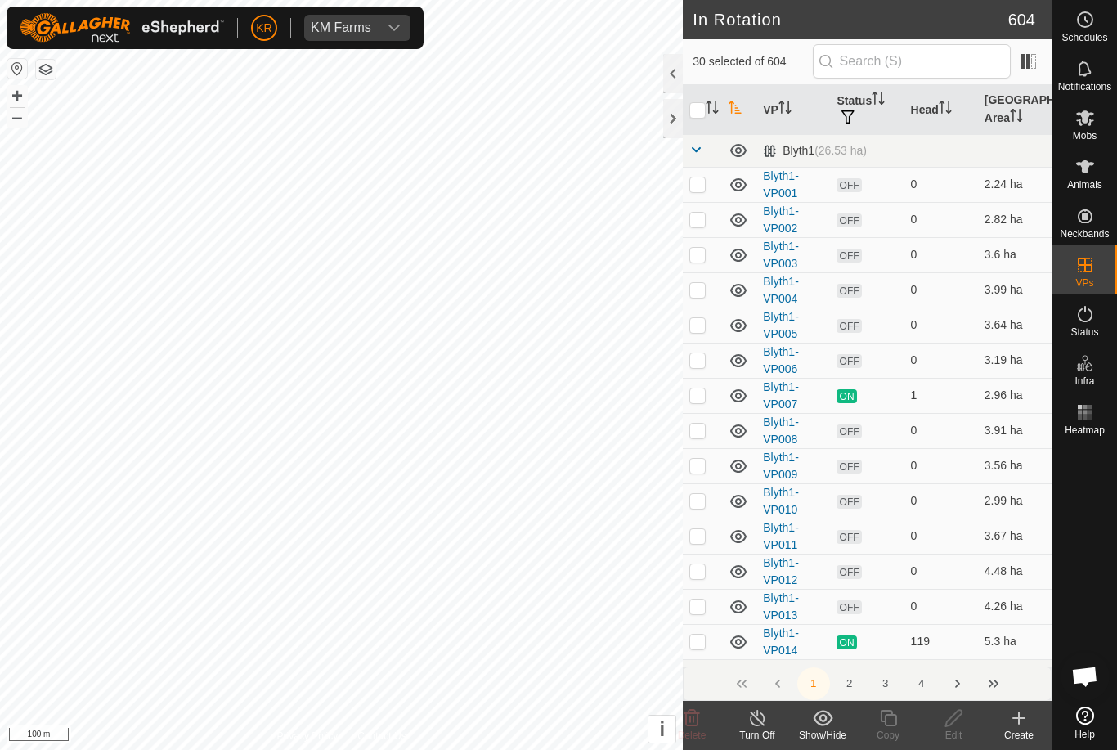
checkbox input "true"
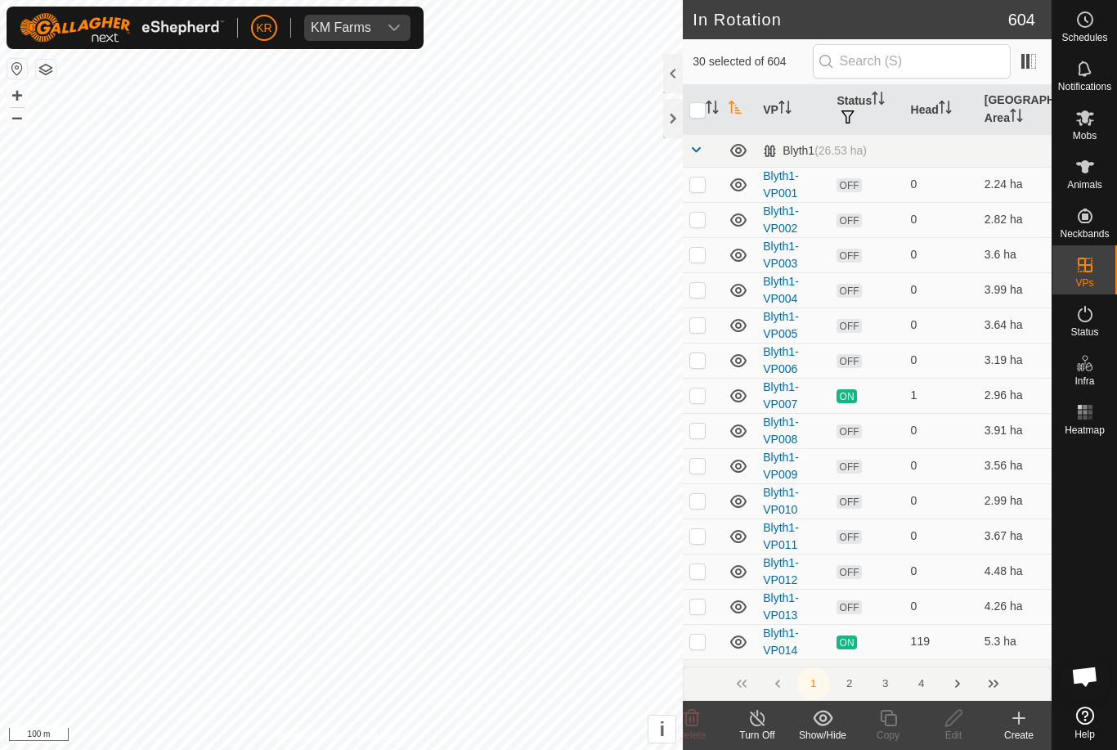
checkbox input "true"
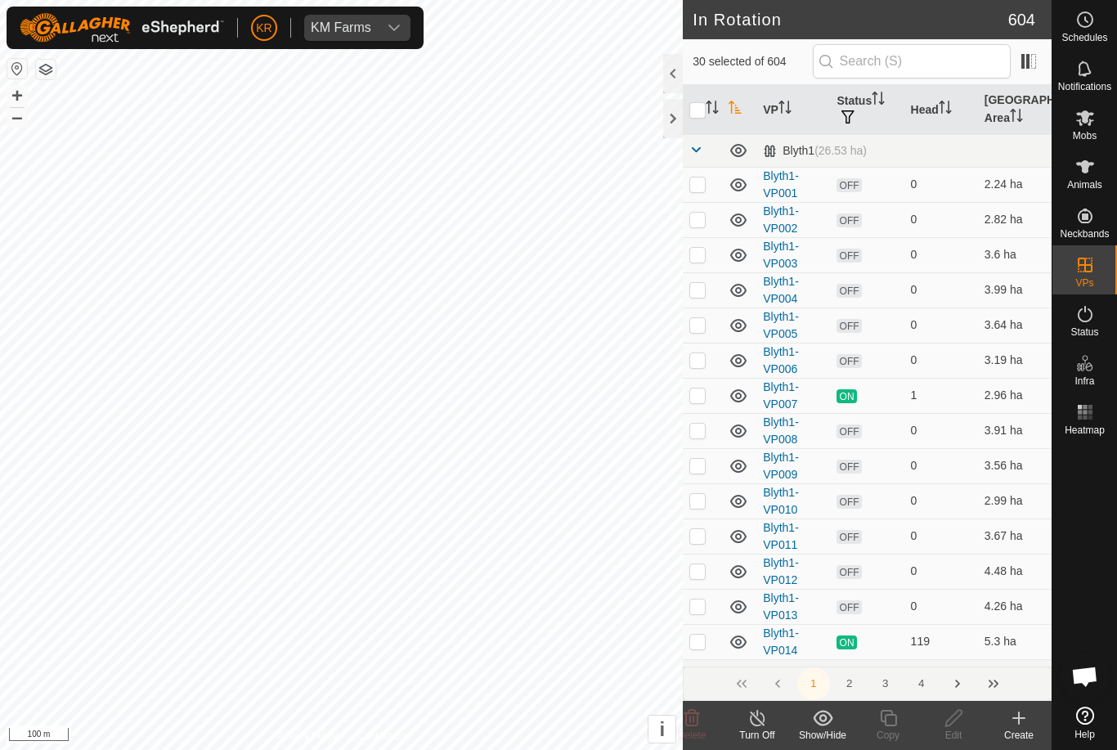
checkbox input "true"
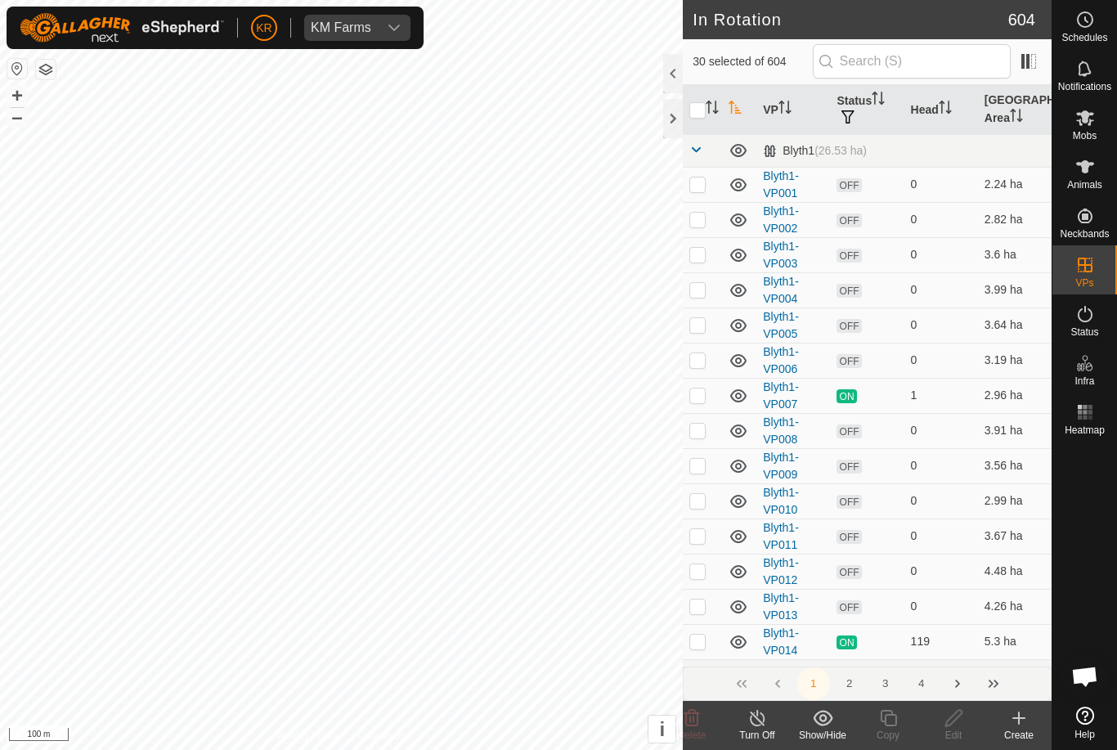
checkbox input "true"
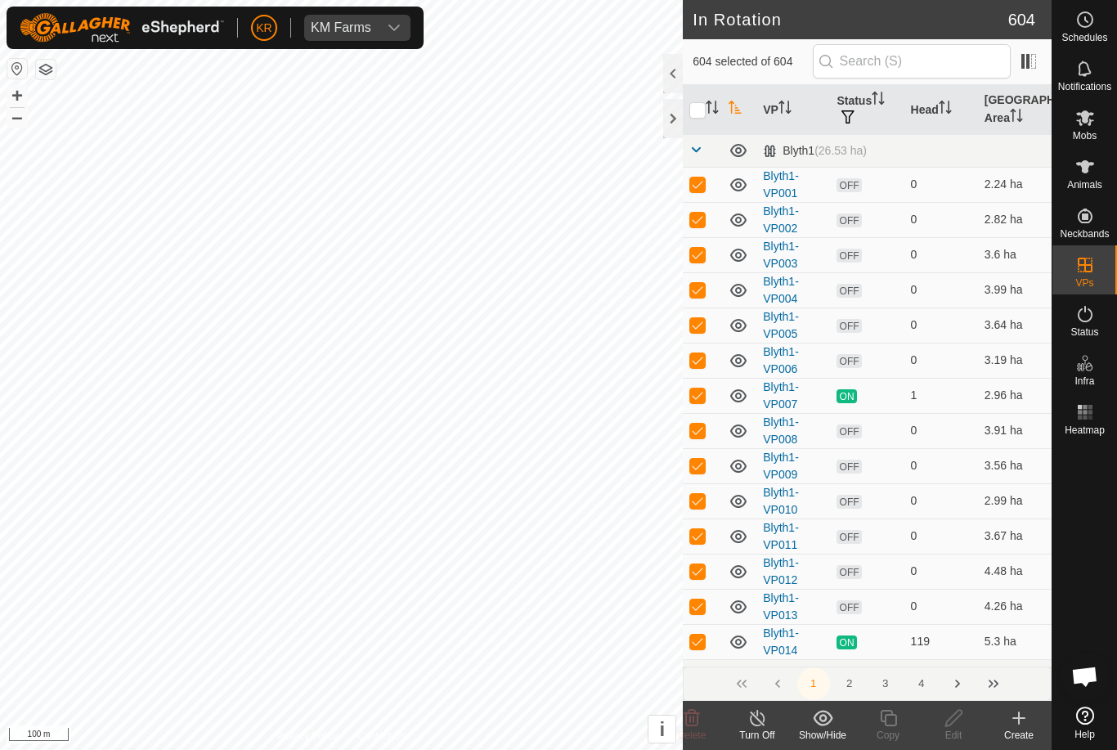
click at [700, 107] on input "checkbox" at bounding box center [697, 110] width 16 height 16
click at [700, 105] on input "checkbox" at bounding box center [697, 110] width 16 height 16
click at [698, 110] on input "checkbox" at bounding box center [697, 110] width 16 height 16
click at [696, 105] on input "checkbox" at bounding box center [697, 110] width 16 height 16
click at [699, 103] on input "checkbox" at bounding box center [697, 110] width 16 height 16
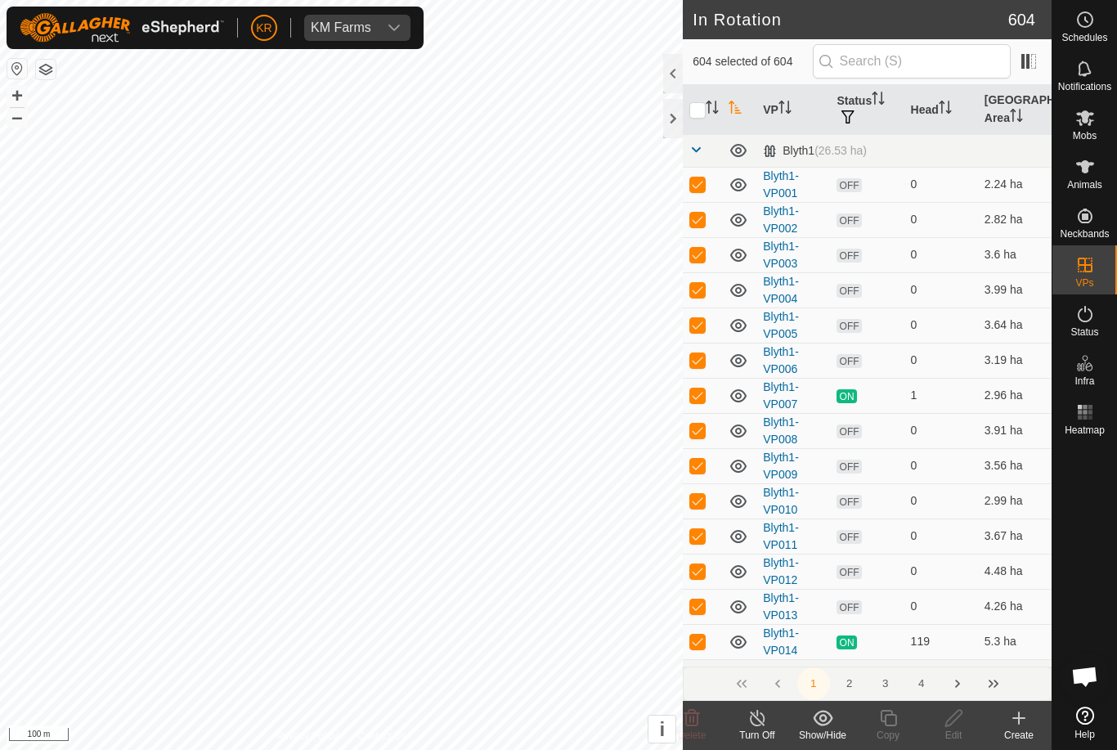
click at [702, 105] on input "checkbox" at bounding box center [697, 110] width 16 height 16
click at [707, 108] on icon "Activate to sort" at bounding box center [712, 107] width 13 height 13
click at [1093, 167] on icon at bounding box center [1085, 167] width 20 height 20
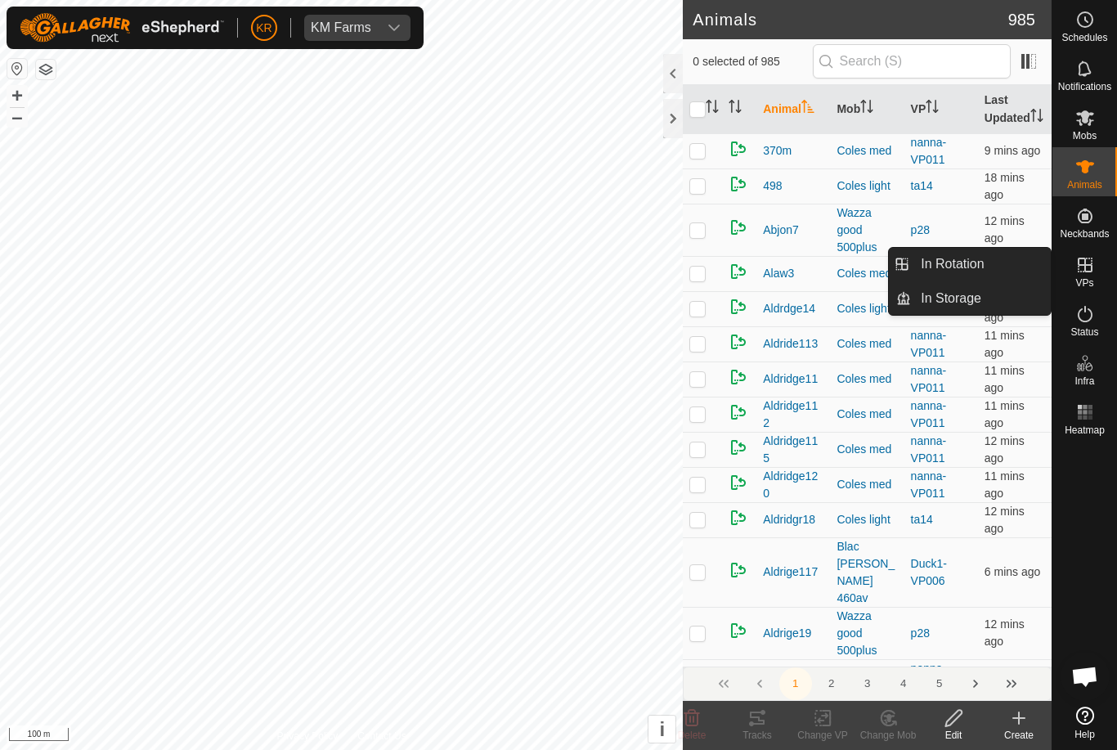
click at [1025, 271] on link "In Rotation" at bounding box center [981, 264] width 140 height 33
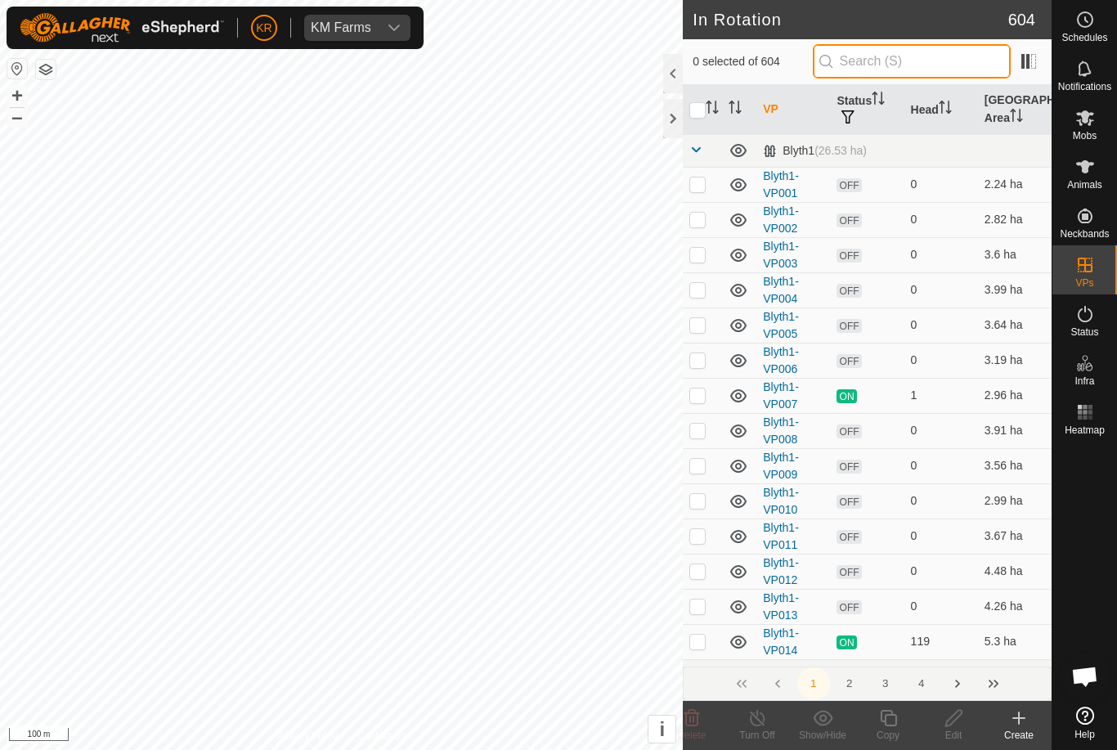
click at [905, 54] on input "text" at bounding box center [912, 61] width 198 height 34
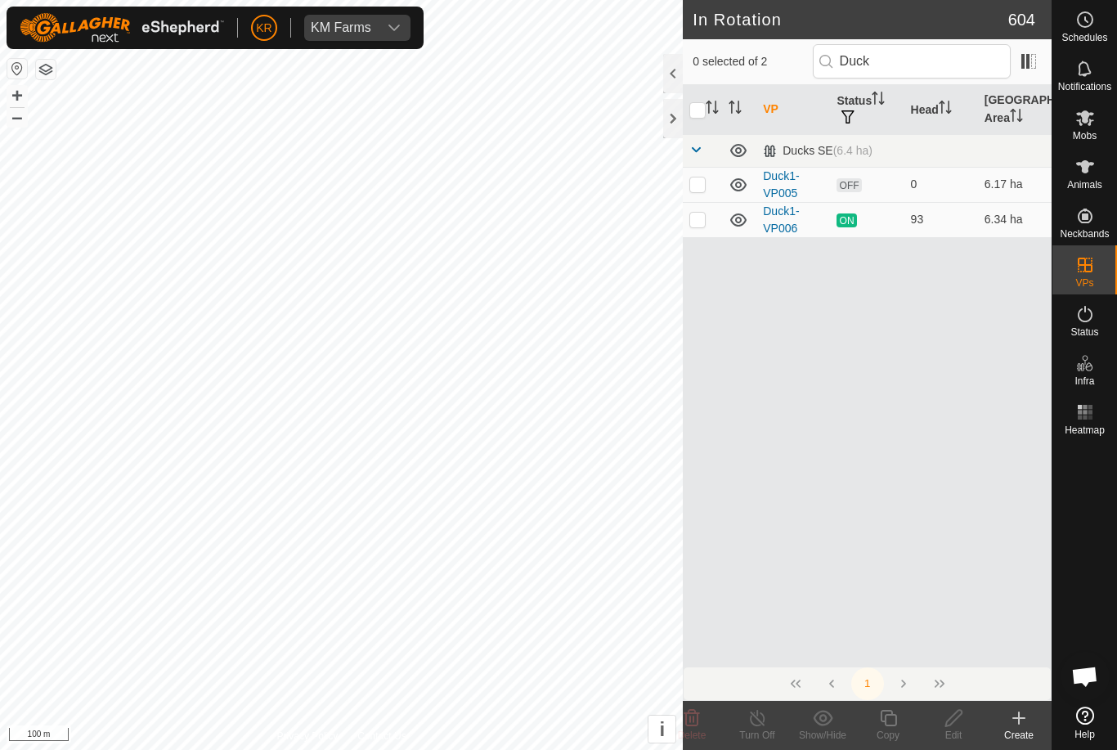
click at [713, 173] on td at bounding box center [702, 184] width 39 height 35
click at [953, 724] on icon at bounding box center [954, 718] width 20 height 20
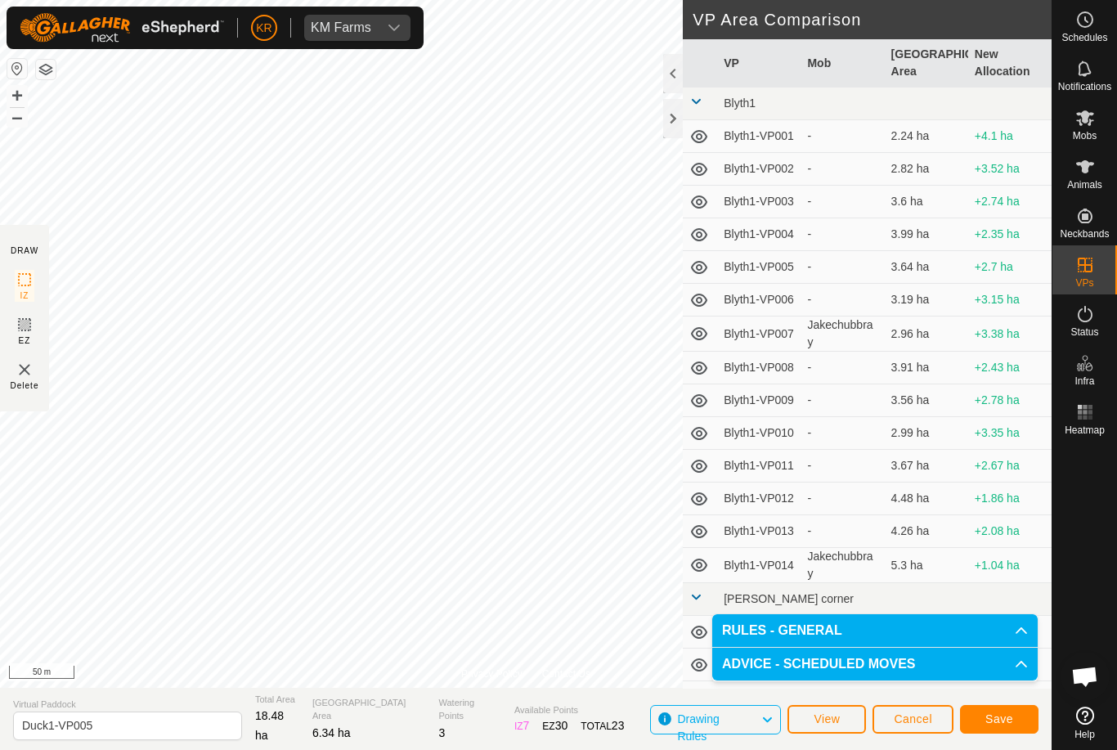
click at [1003, 716] on span "Save" at bounding box center [999, 718] width 28 height 13
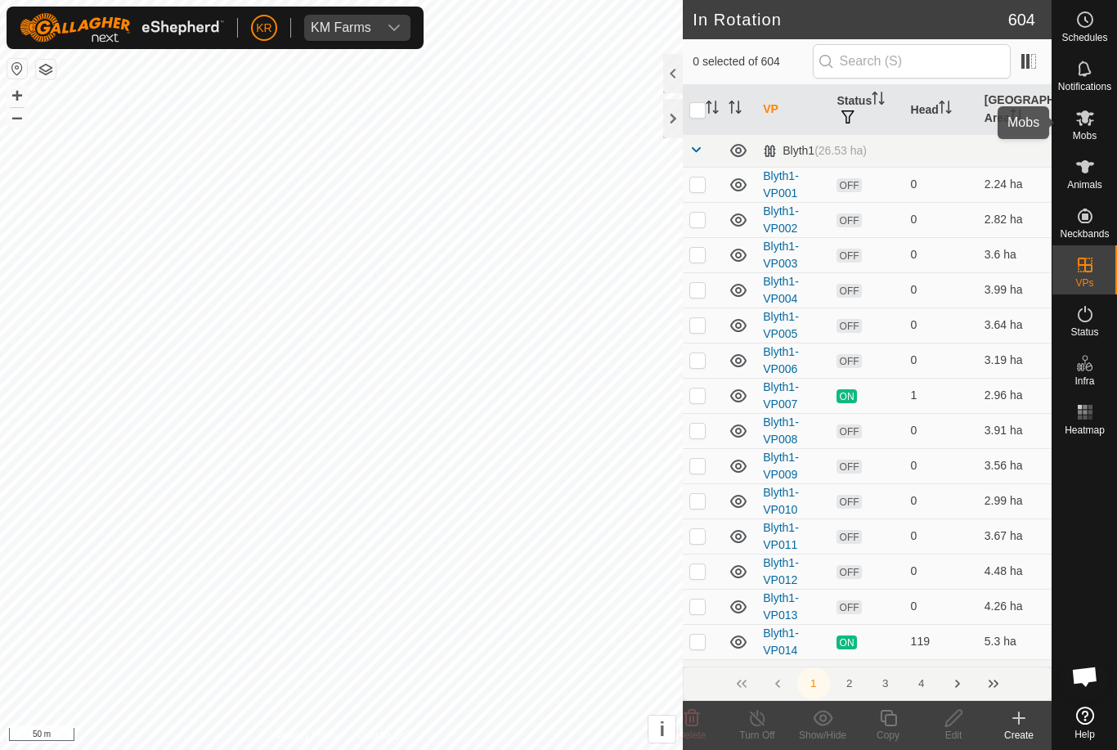
click at [1100, 138] on div "Mobs" at bounding box center [1084, 122] width 65 height 49
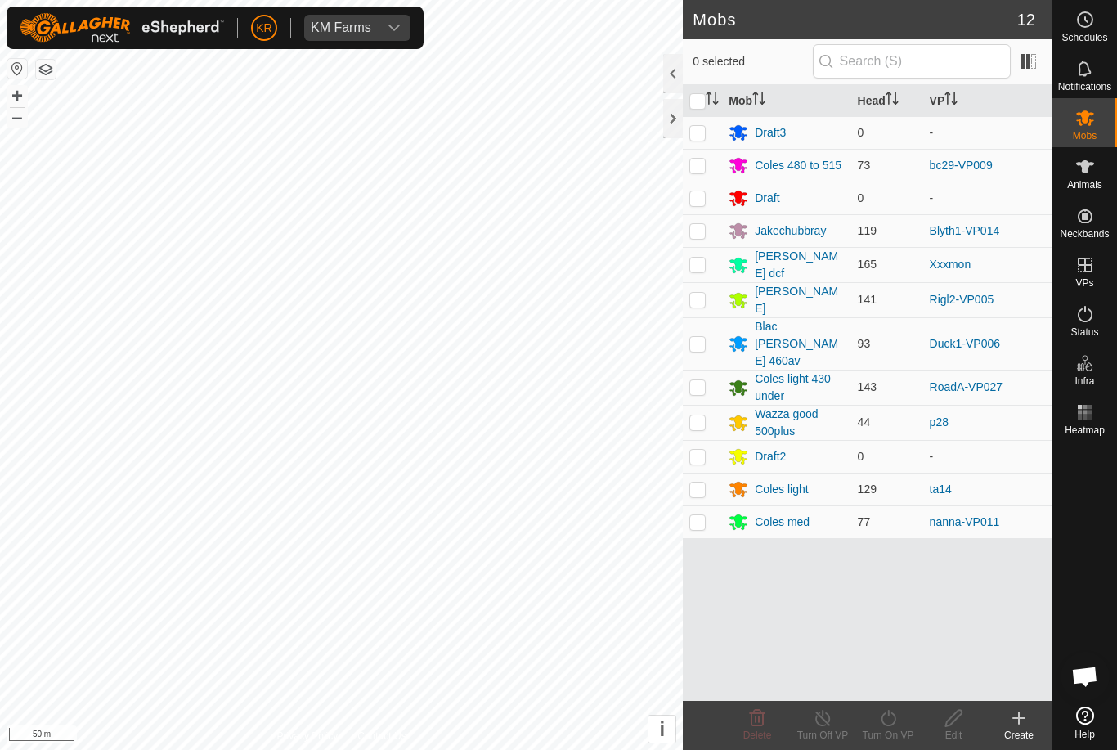
click at [689, 342] on td at bounding box center [702, 343] width 39 height 52
click at [897, 724] on icon at bounding box center [888, 718] width 20 height 20
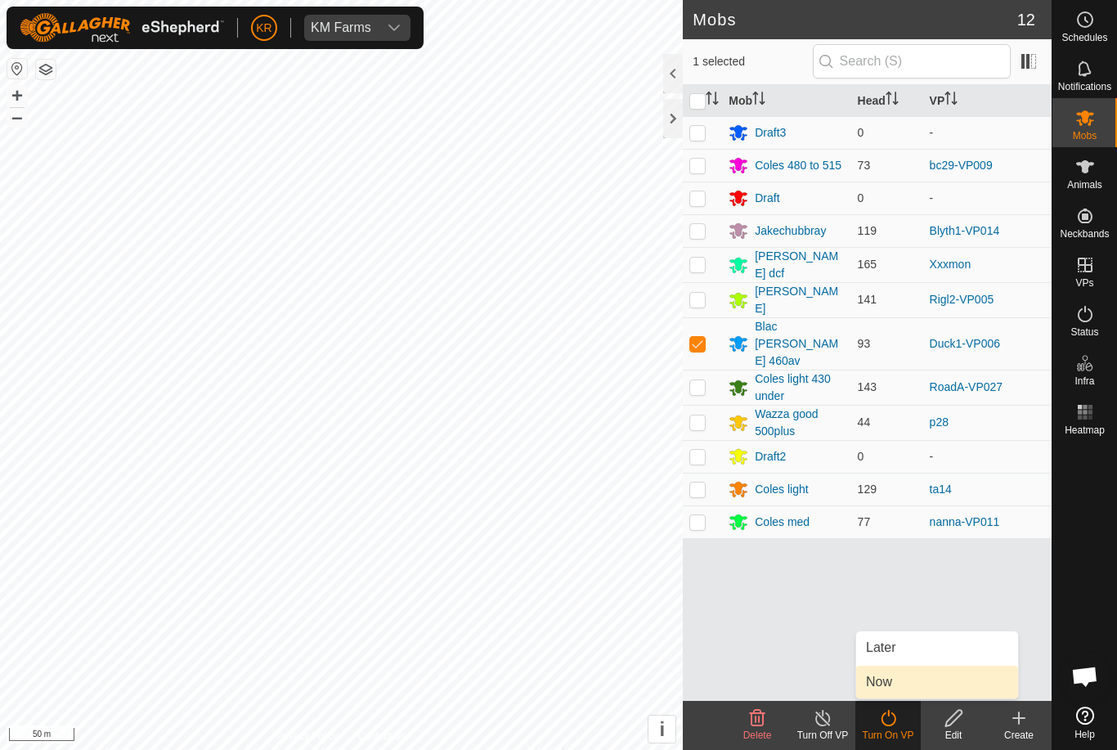
click at [904, 683] on link "Now" at bounding box center [937, 682] width 162 height 33
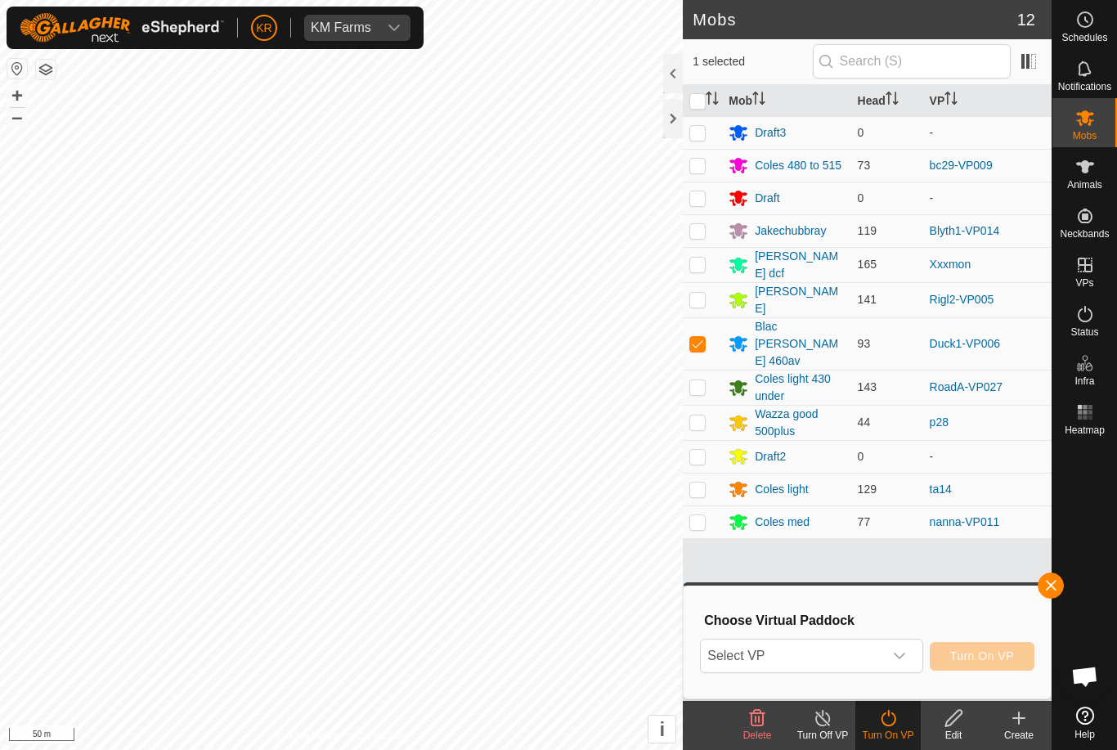
click at [906, 659] on icon "dropdown trigger" at bounding box center [899, 655] width 13 height 13
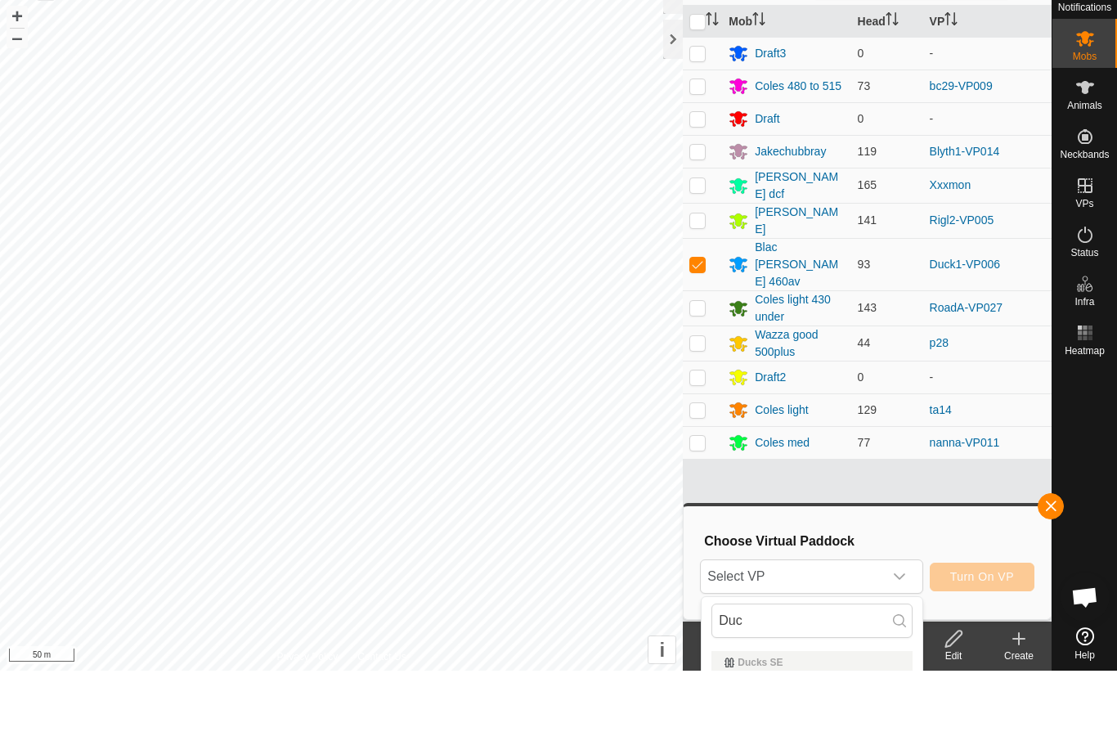
scroll to position [79, 0]
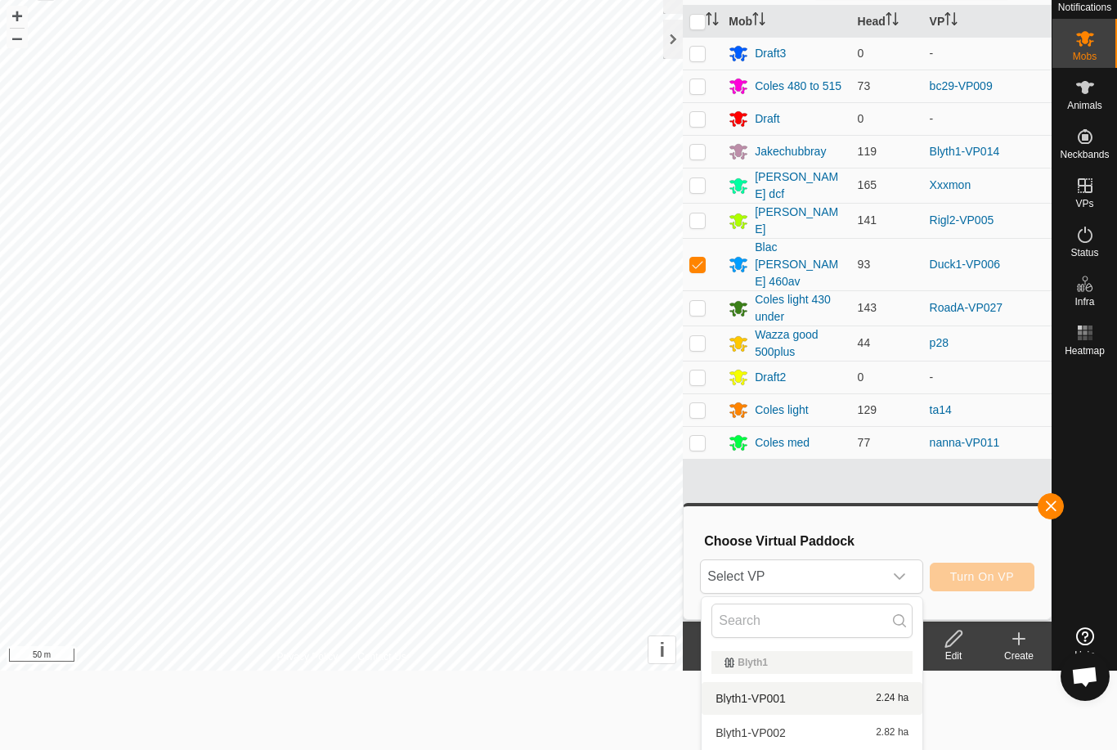
click at [872, 573] on span "Select VP" at bounding box center [792, 576] width 182 height 33
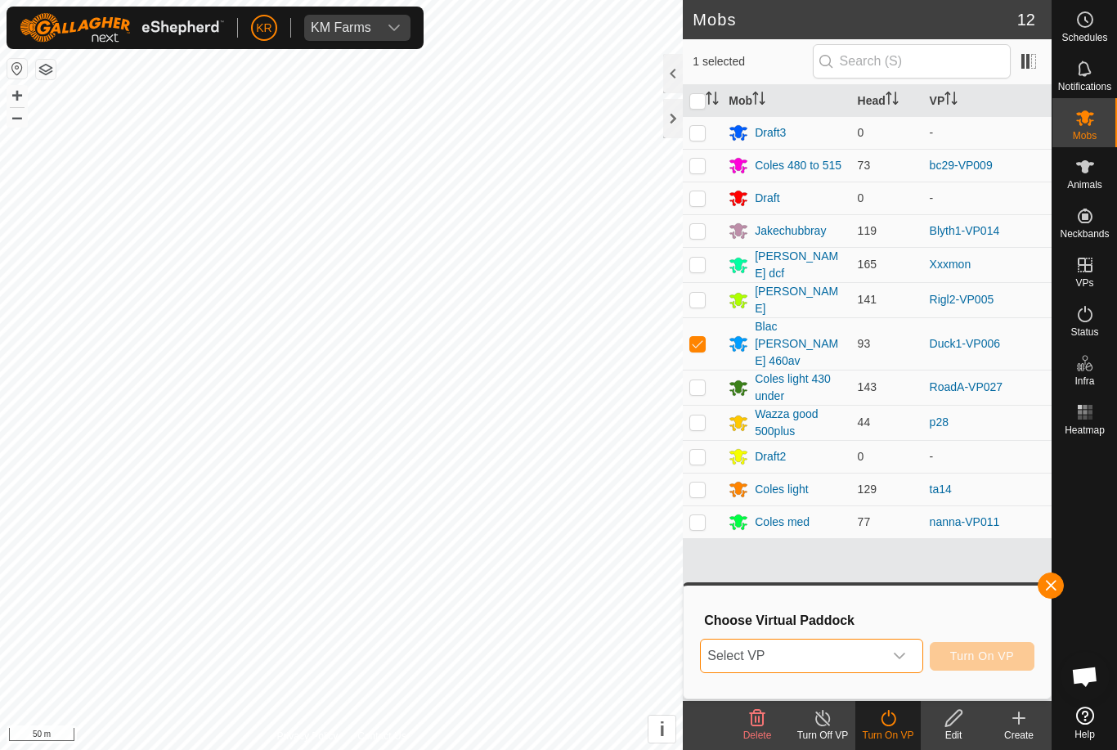
scroll to position [0, 0]
click at [869, 653] on span "Select VP" at bounding box center [792, 655] width 182 height 33
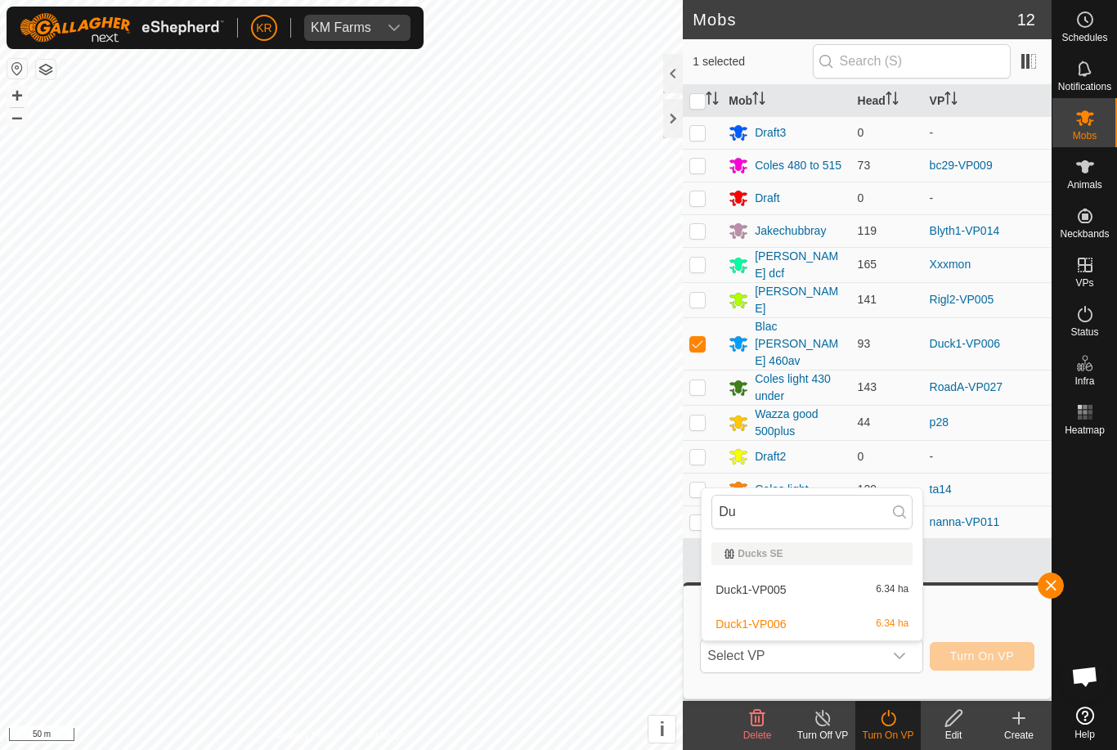
click at [875, 597] on div "Duck1-VP005 6.34 ha" at bounding box center [811, 590] width 201 height 20
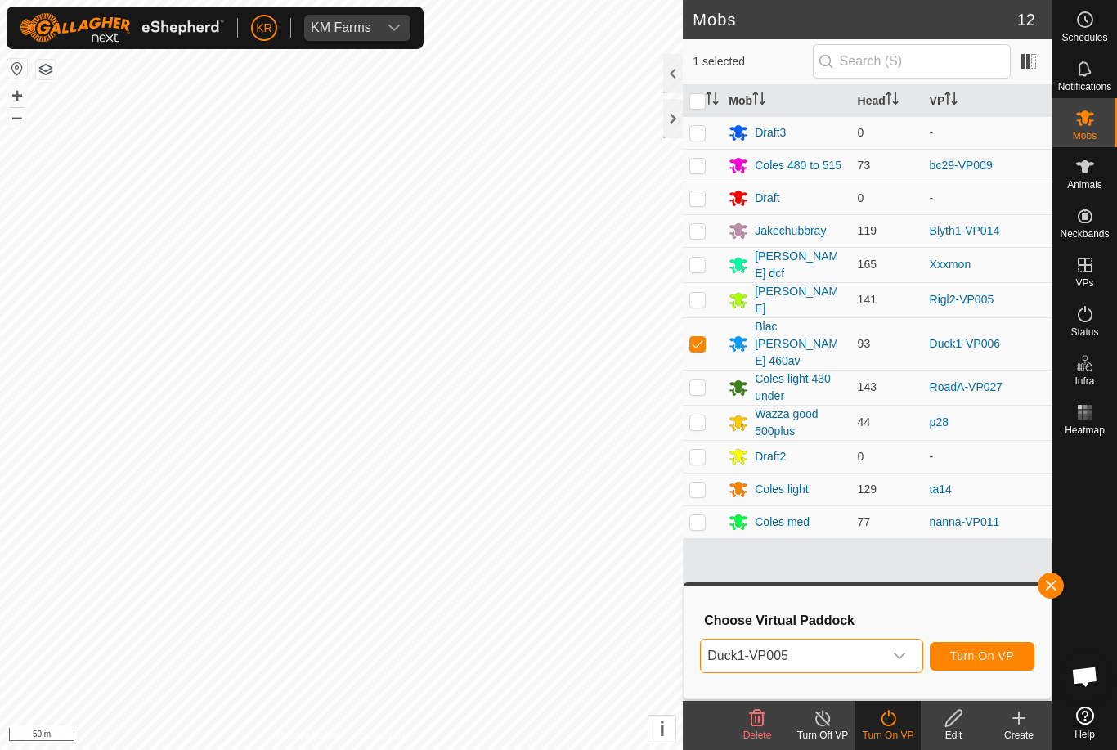
click at [984, 652] on span "Turn On VP" at bounding box center [982, 655] width 64 height 13
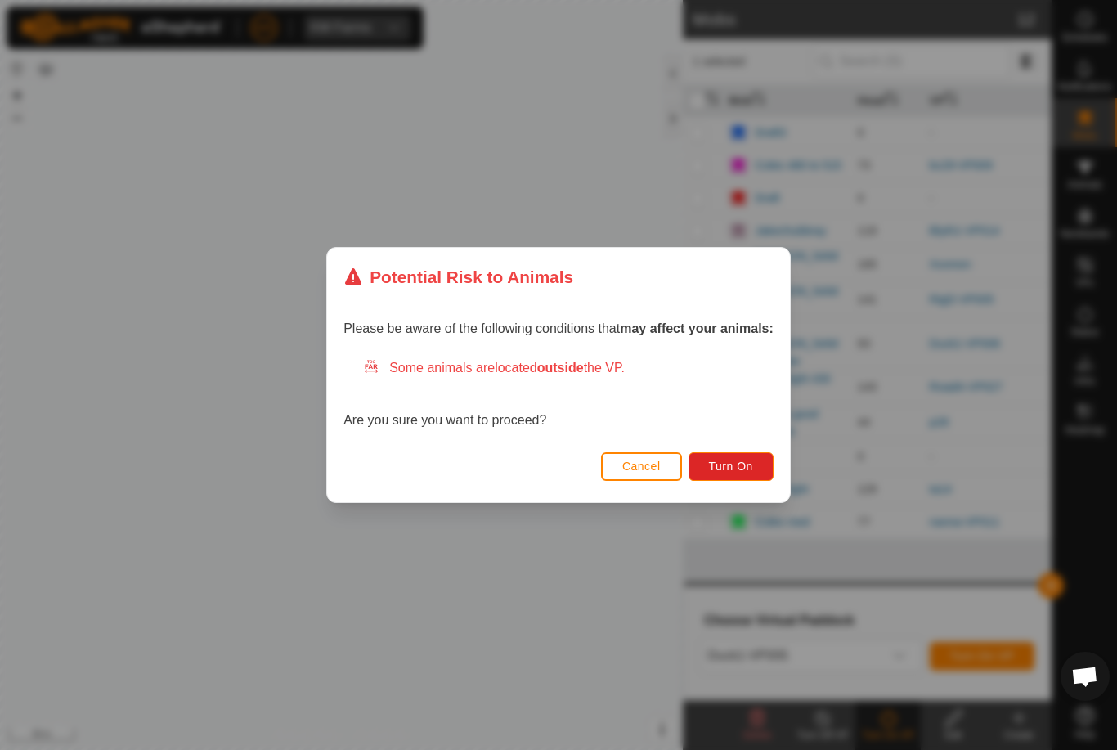
click at [766, 469] on button "Turn On" at bounding box center [731, 466] width 85 height 29
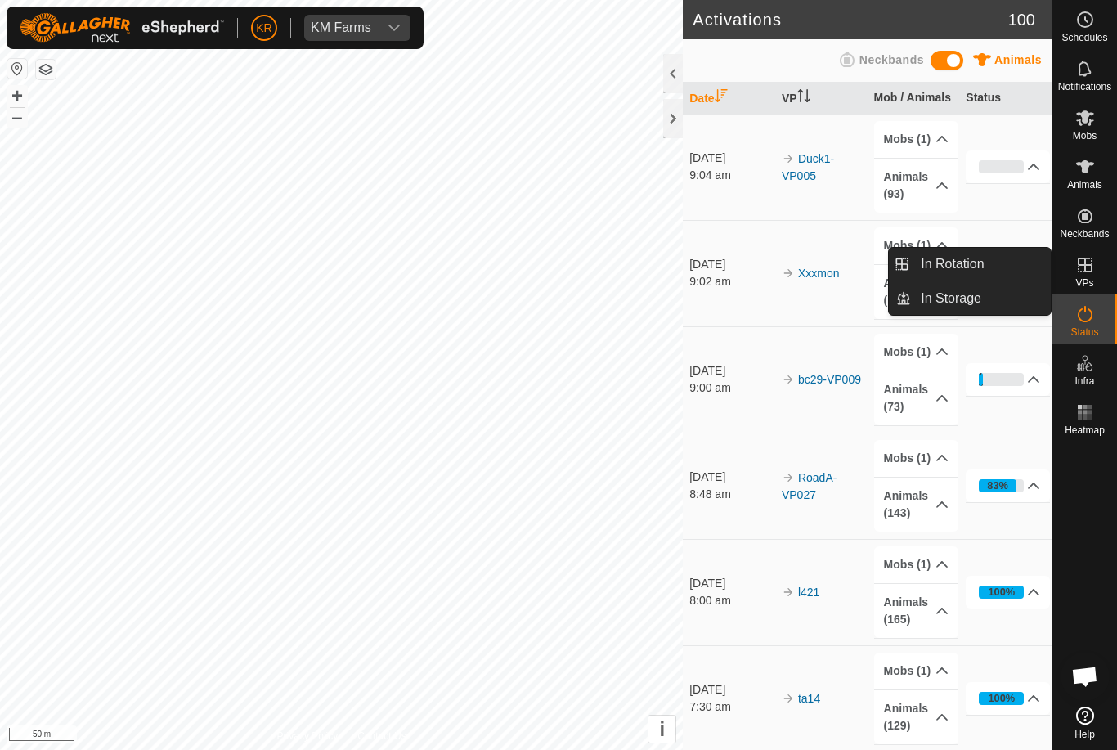
click at [990, 273] on link "In Rotation" at bounding box center [981, 264] width 140 height 33
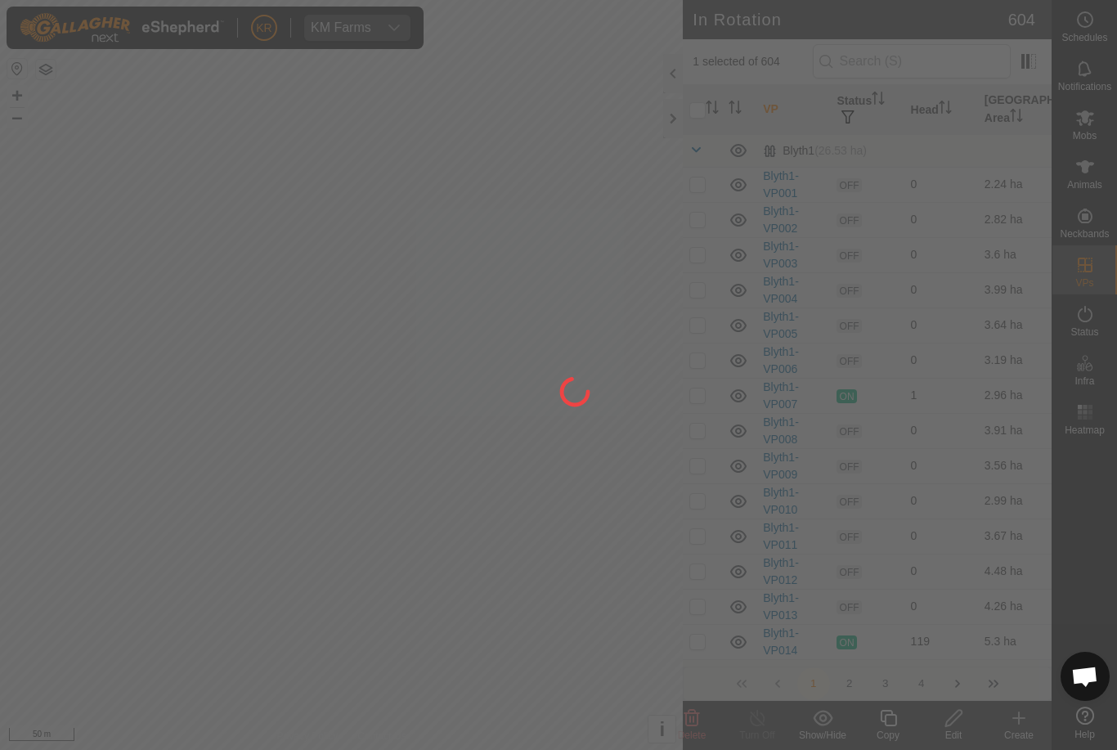
click at [989, 271] on div at bounding box center [558, 375] width 1117 height 750
click at [920, 56] on div at bounding box center [558, 375] width 1117 height 750
click at [916, 56] on div at bounding box center [558, 375] width 1117 height 750
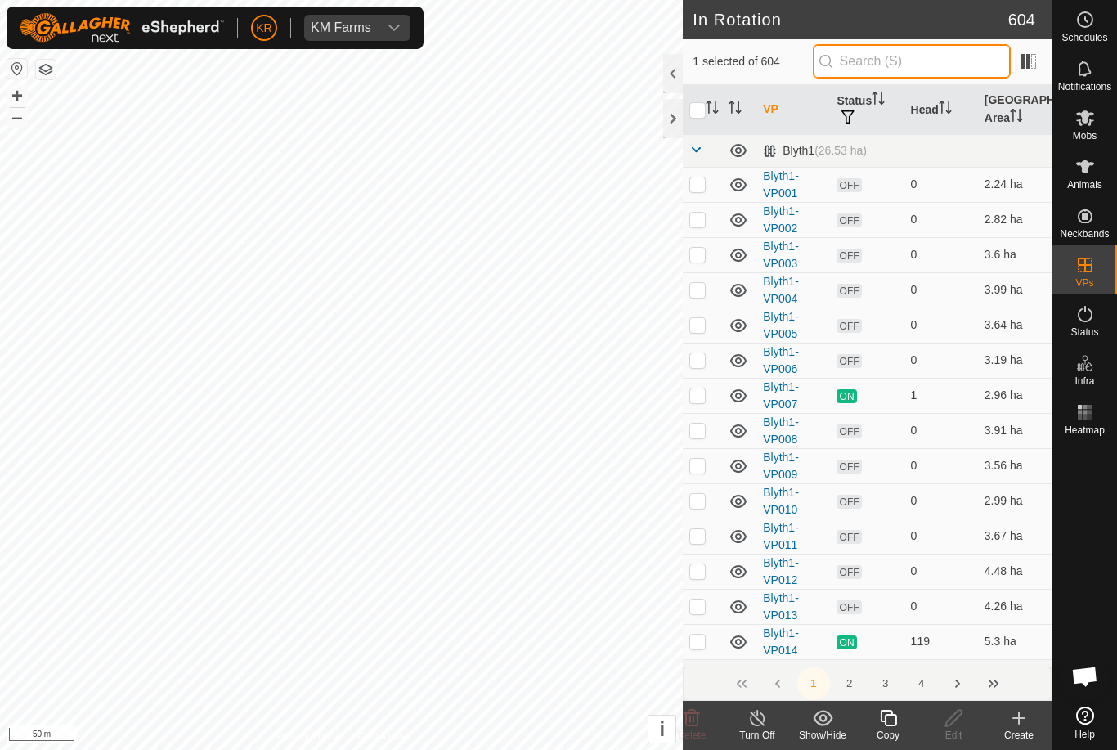
click at [916, 58] on input "text" at bounding box center [912, 61] width 198 height 34
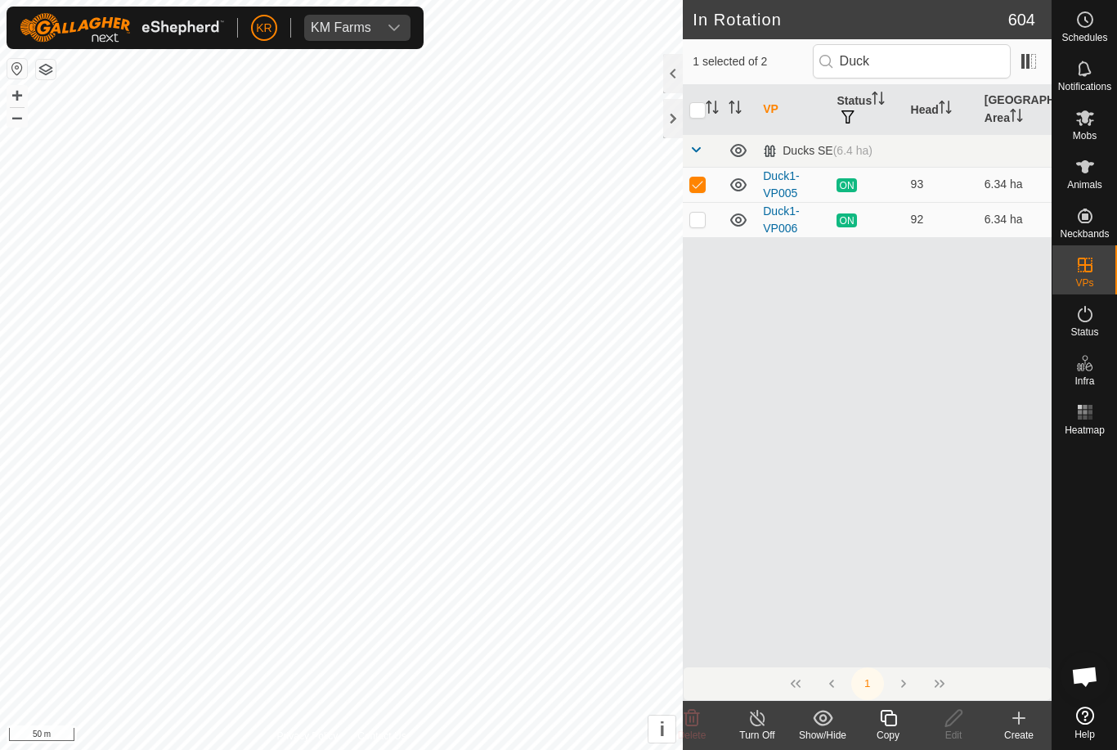
click at [694, 190] on p-checkbox at bounding box center [697, 183] width 16 height 13
click at [957, 52] on input "Duck" at bounding box center [912, 61] width 198 height 34
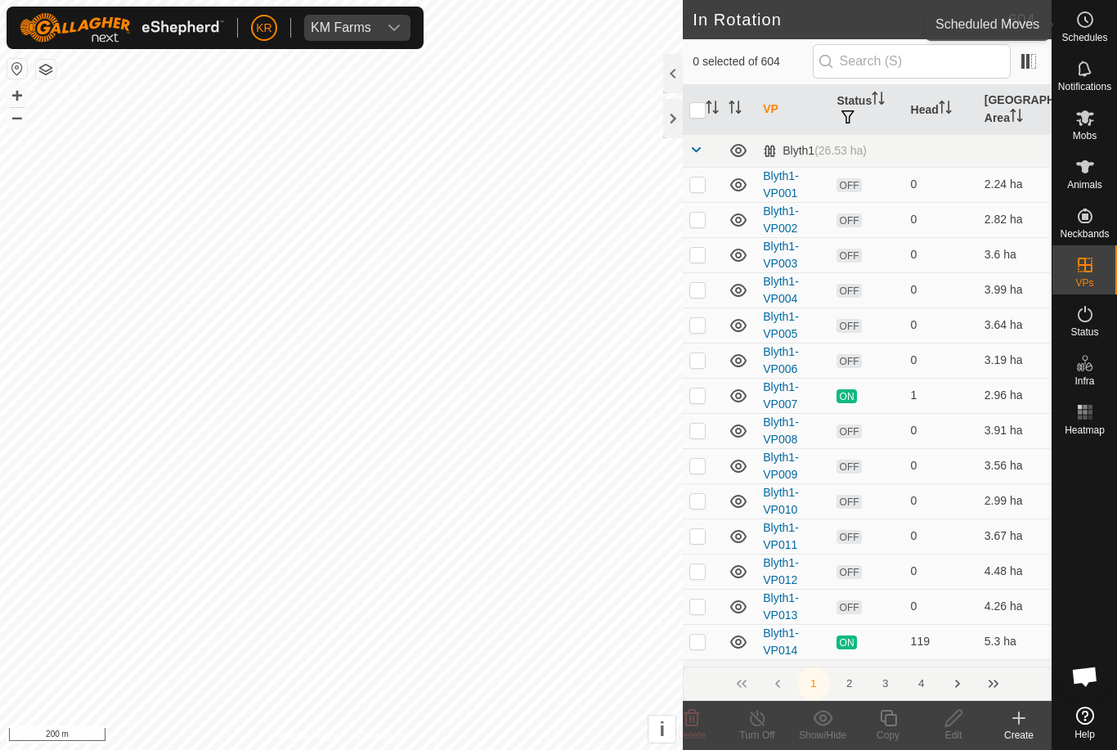
click at [1091, 40] on span "Schedules" at bounding box center [1084, 38] width 46 height 10
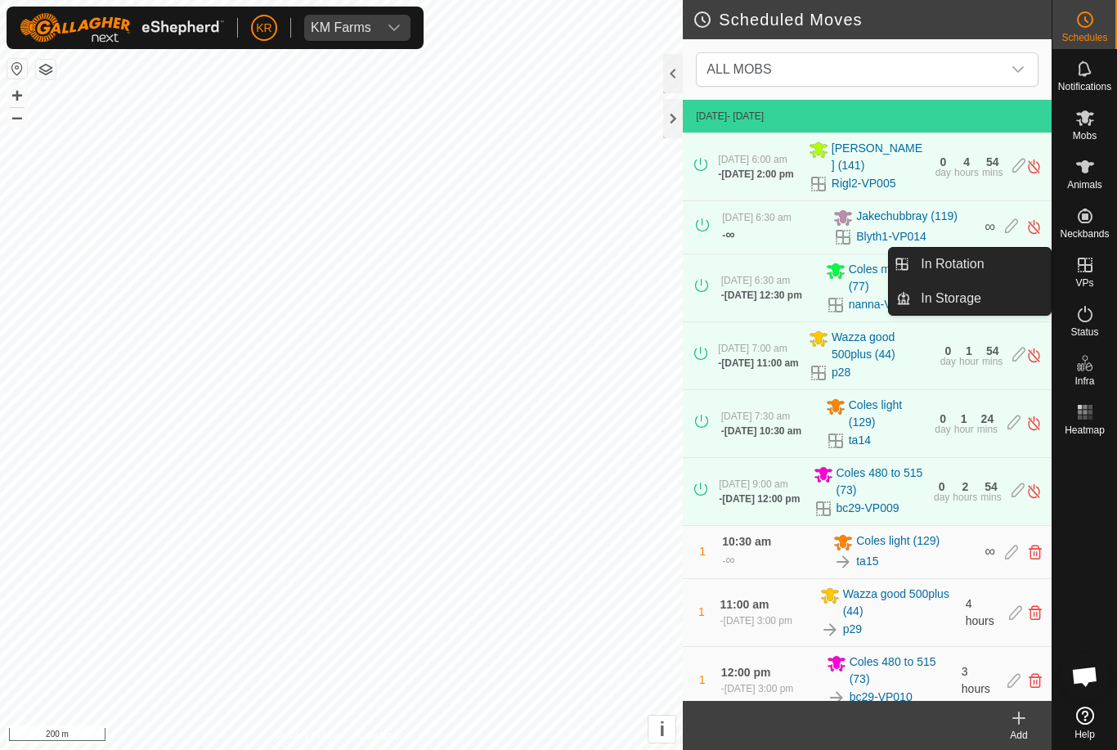
click at [1023, 276] on link "In Rotation" at bounding box center [981, 264] width 140 height 33
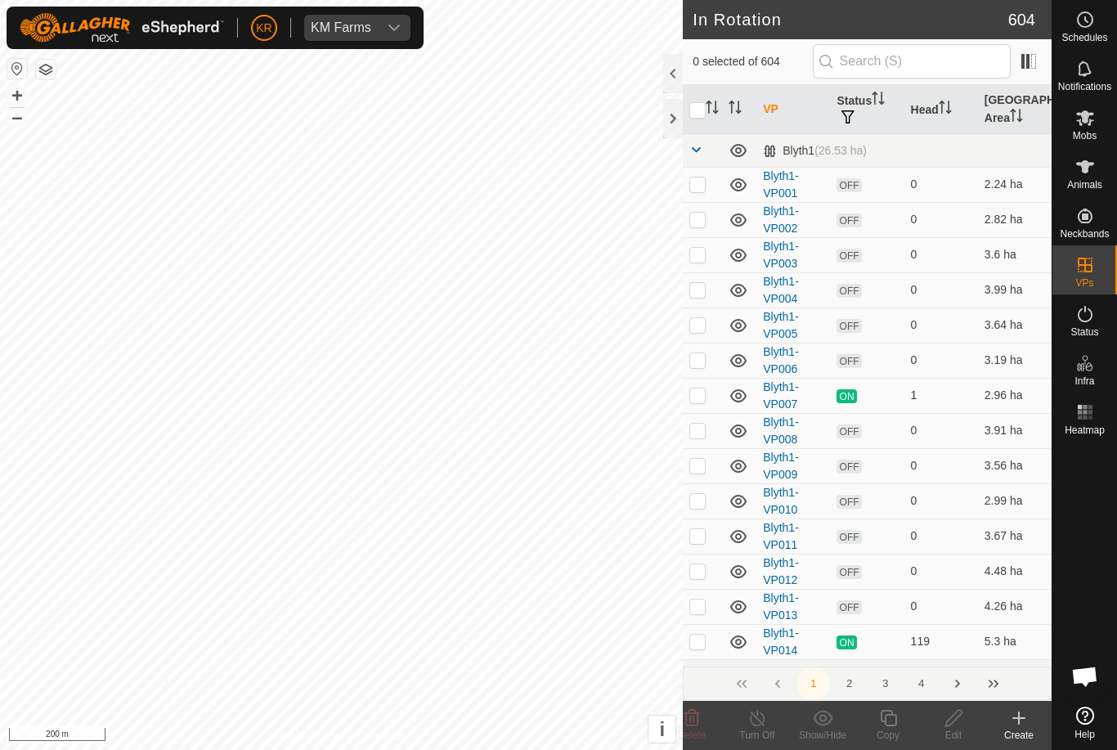
click at [702, 638] on p-checkbox at bounding box center [697, 641] width 16 height 13
click at [696, 637] on p-checkbox at bounding box center [697, 641] width 16 height 13
click at [706, 638] on p-checkbox at bounding box center [697, 641] width 16 height 13
click at [906, 715] on copy-svg-icon at bounding box center [887, 718] width 65 height 20
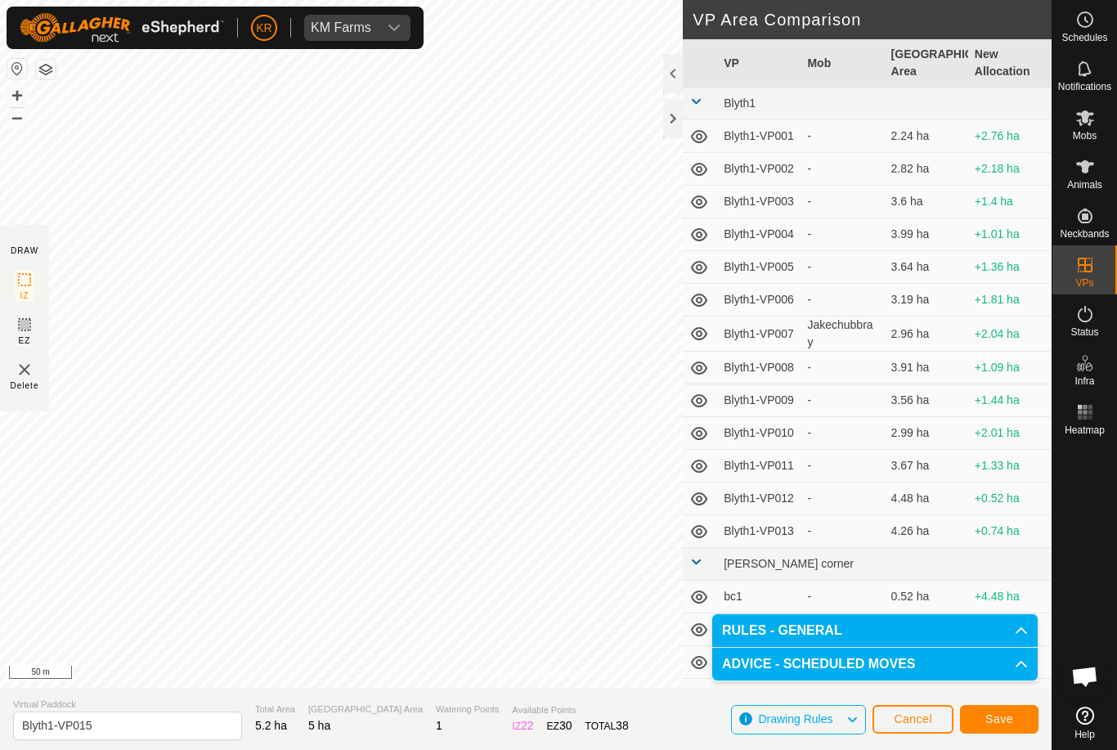
click at [1000, 716] on span "Save" at bounding box center [999, 718] width 28 height 13
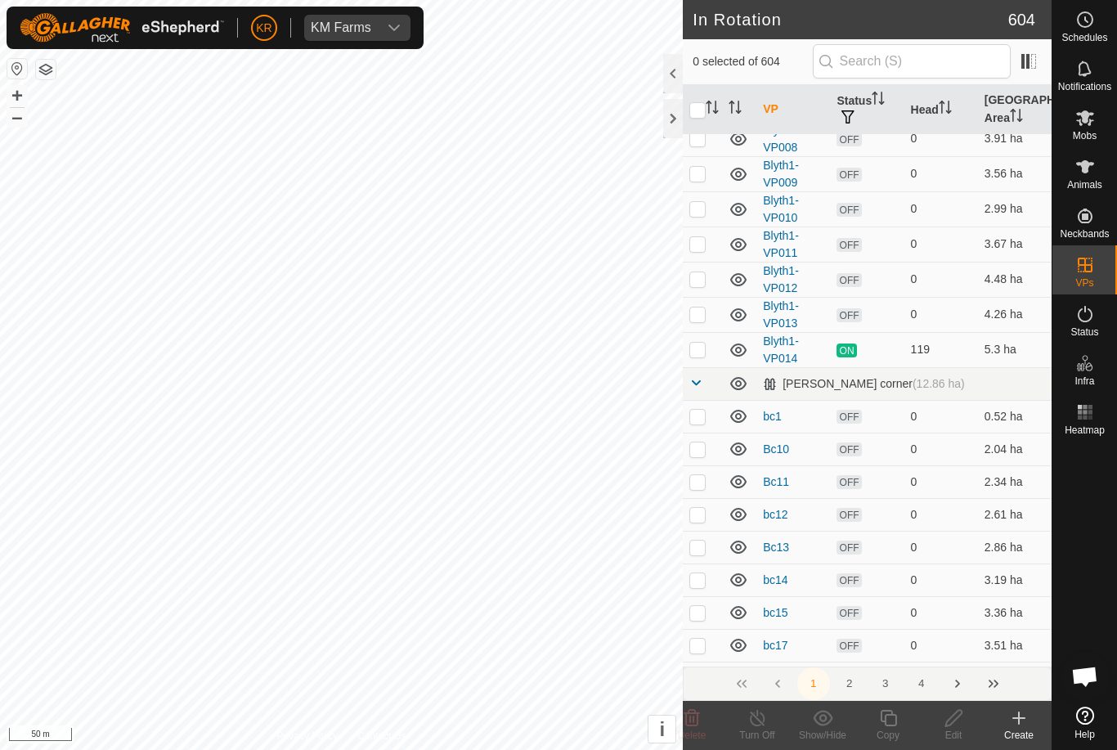
scroll to position [291, 0]
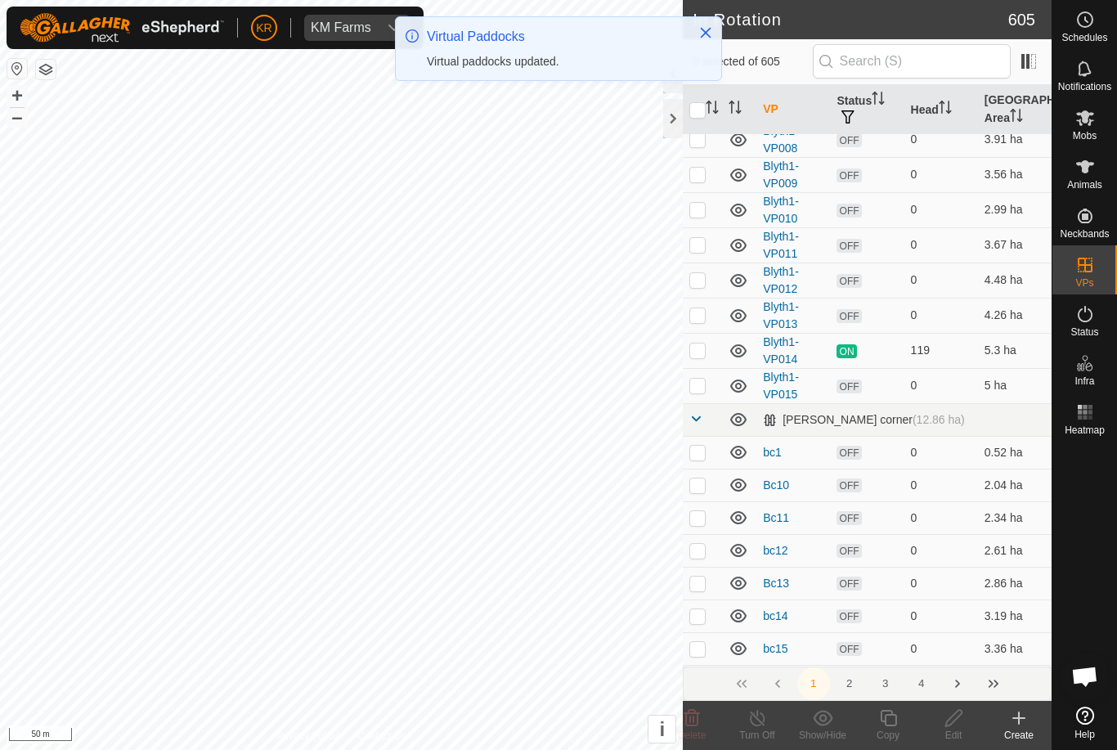
click at [701, 389] on p-checkbox at bounding box center [697, 385] width 16 height 13
checkbox input "true"
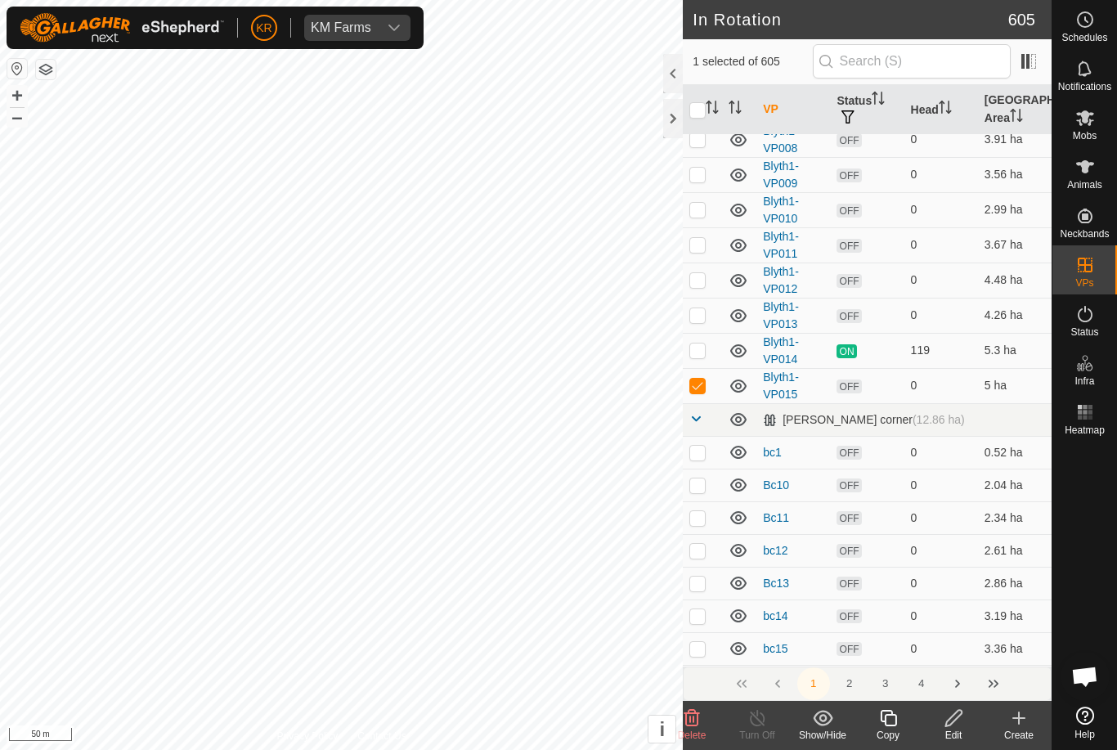
click at [893, 718] on icon at bounding box center [888, 718] width 20 height 20
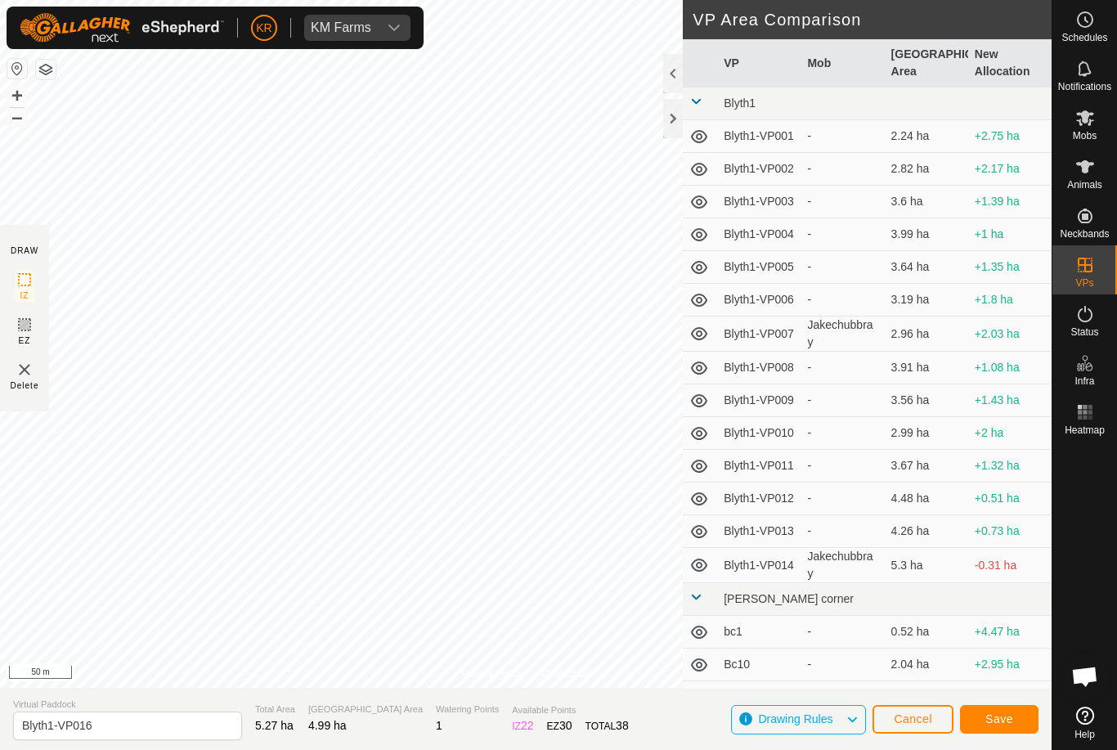
click at [974, 727] on button "Save" at bounding box center [999, 719] width 79 height 29
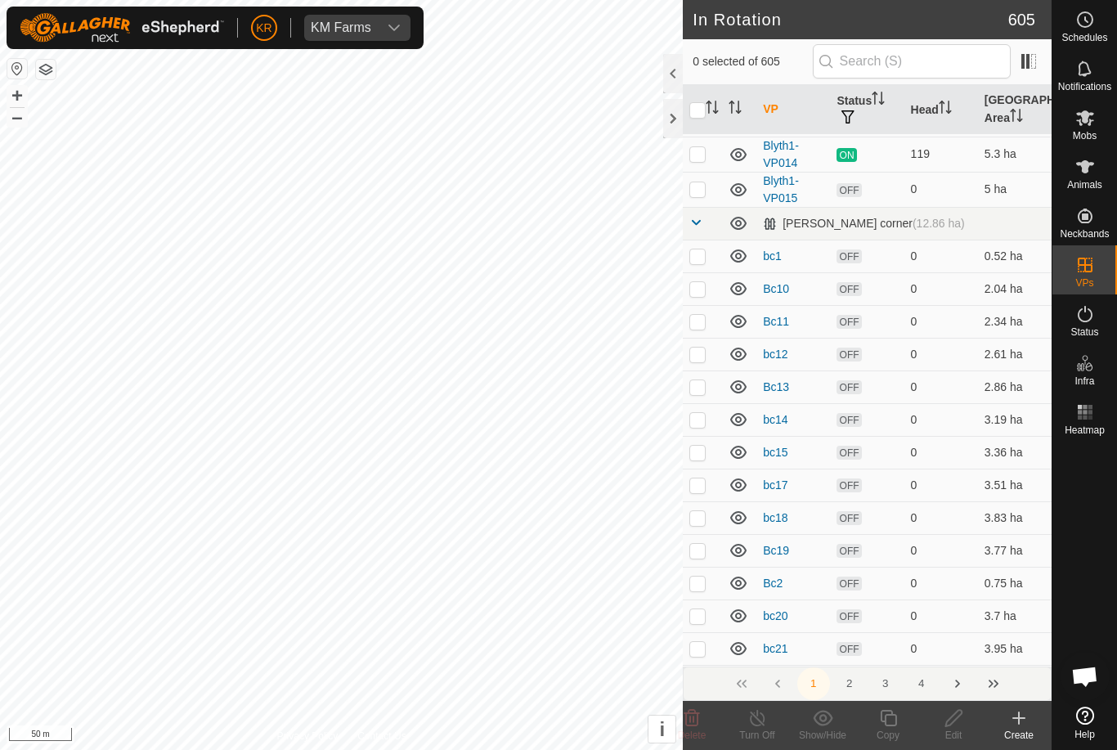
scroll to position [486, 0]
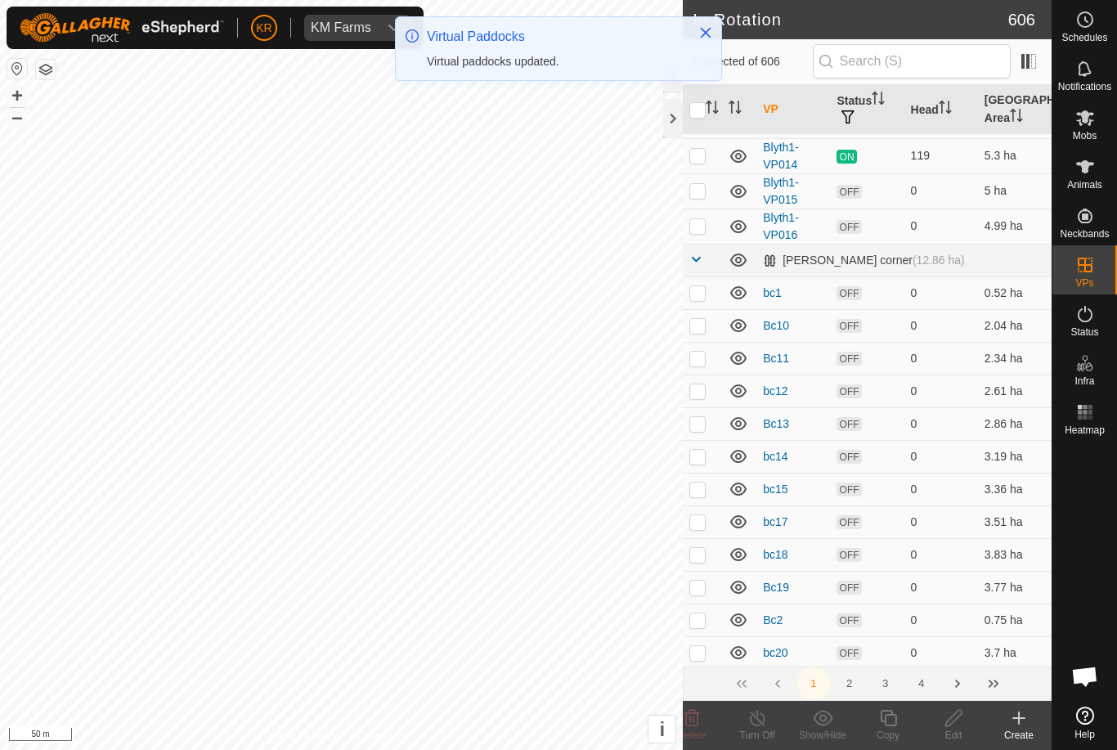
click at [703, 228] on p-checkbox at bounding box center [697, 225] width 16 height 13
checkbox input "true"
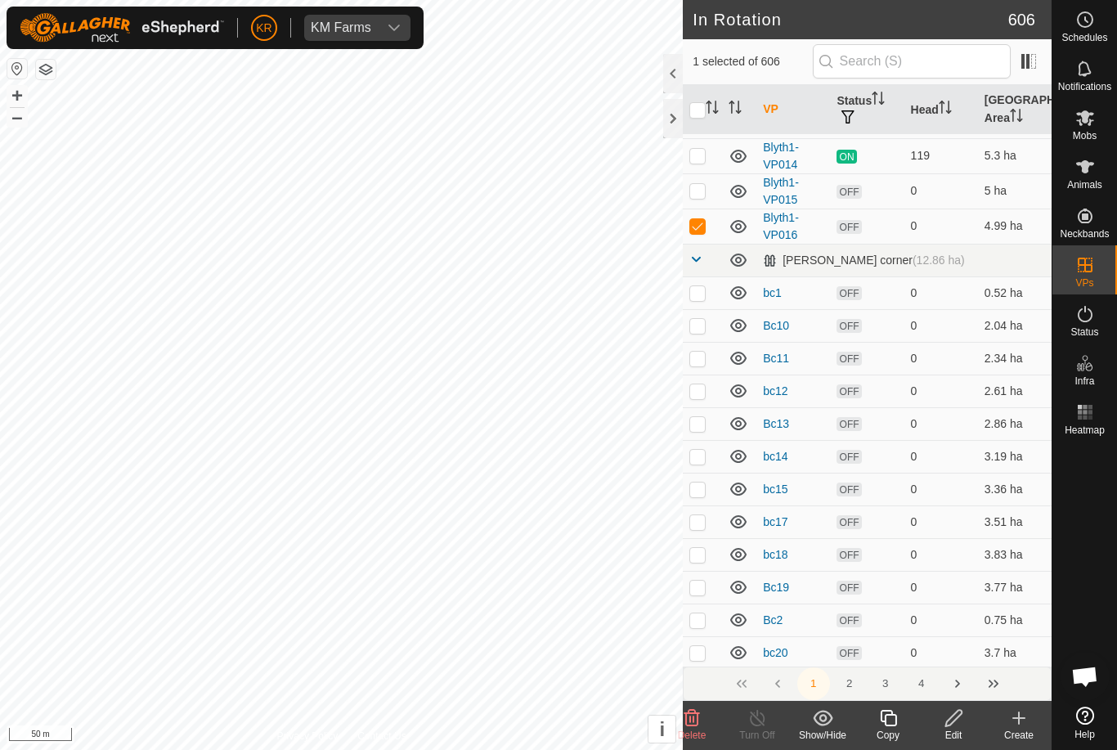
click at [896, 724] on icon at bounding box center [888, 718] width 16 height 16
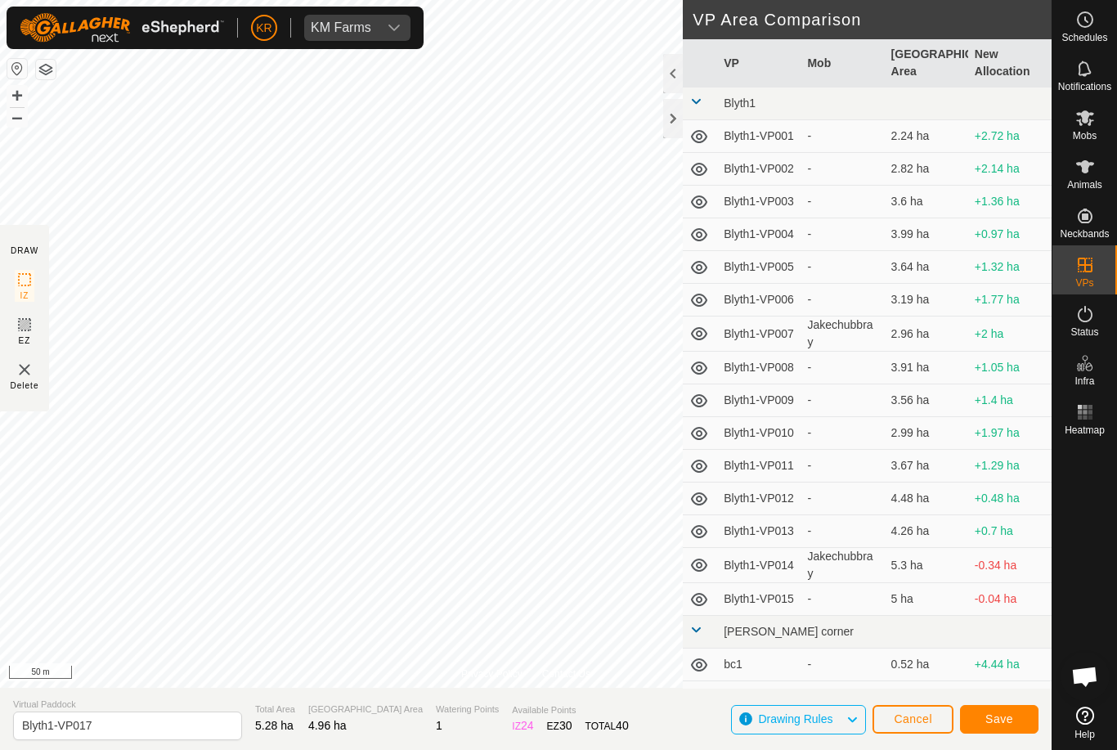
click at [999, 717] on span "Save" at bounding box center [999, 718] width 28 height 13
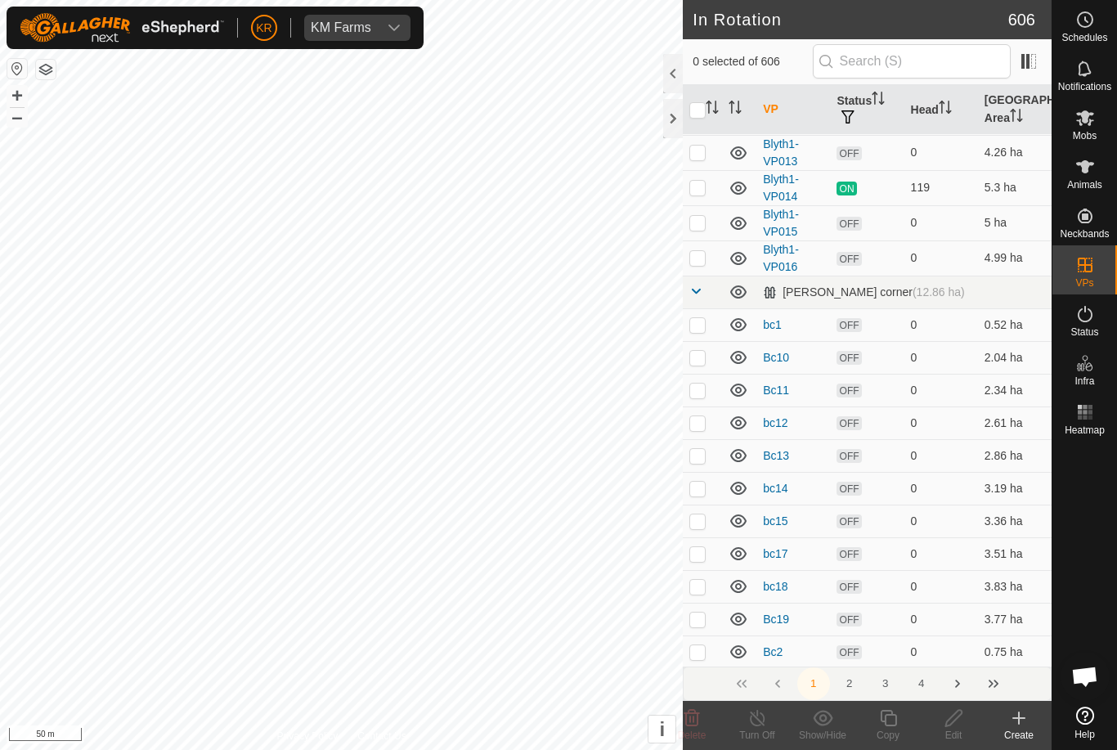
scroll to position [453, 0]
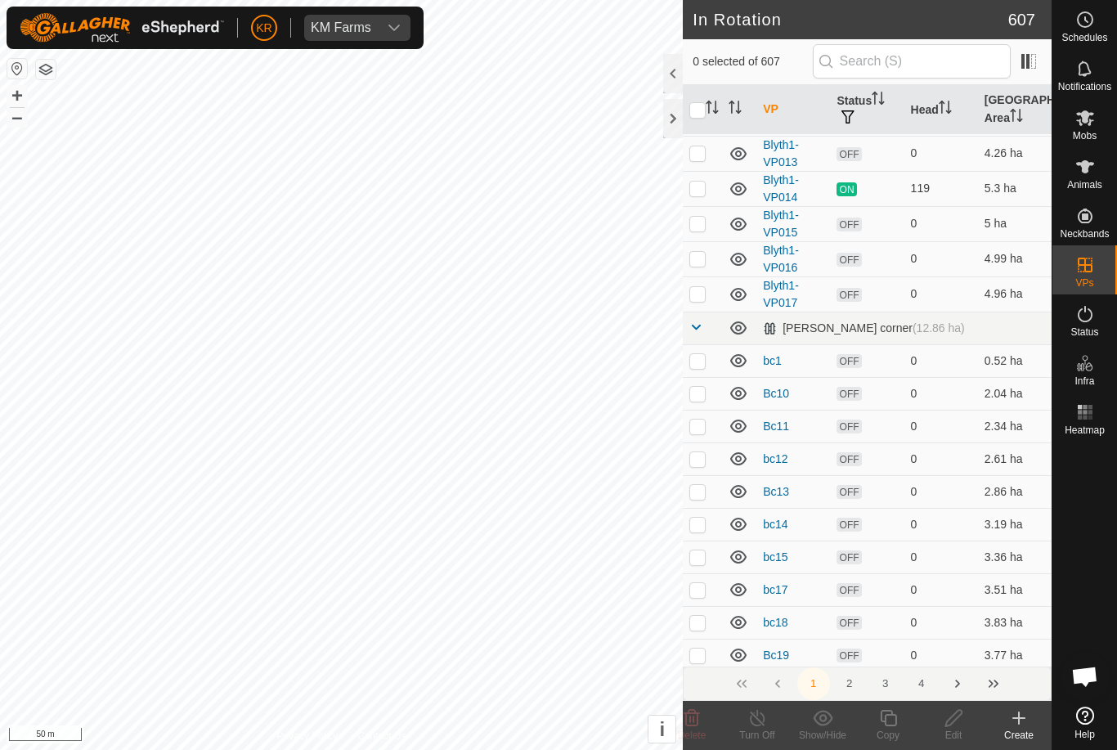
click at [701, 300] on p-checkbox at bounding box center [697, 293] width 16 height 13
checkbox input "true"
click at [883, 727] on icon at bounding box center [888, 718] width 20 height 20
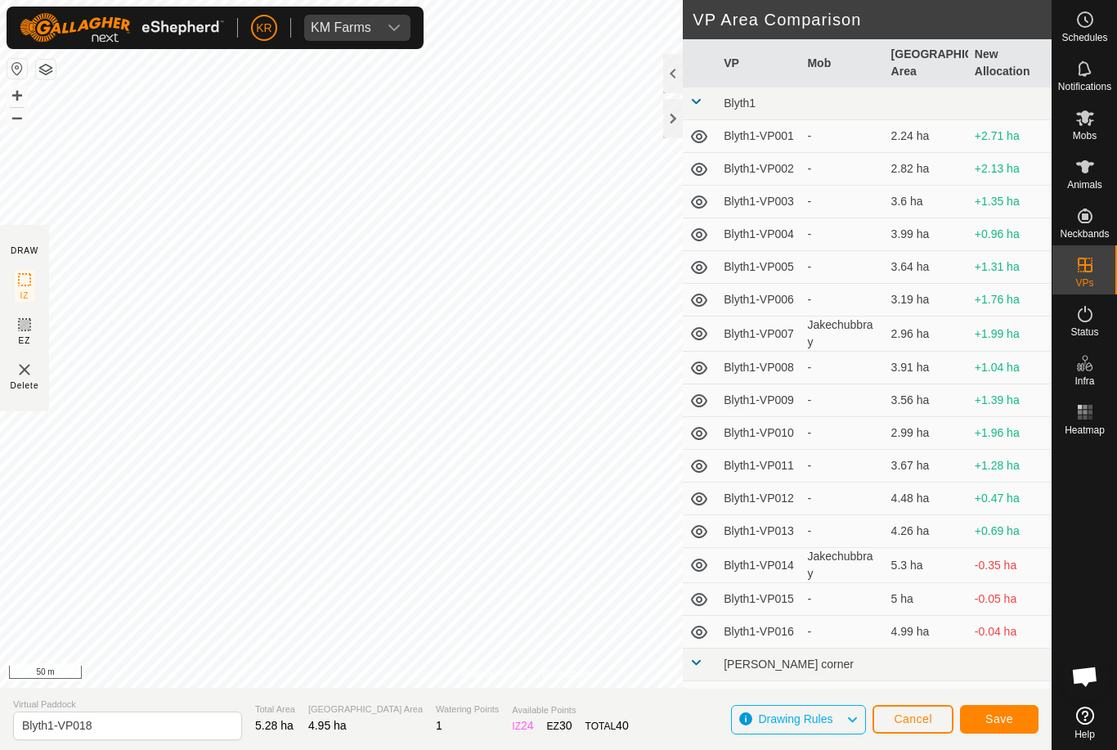
click at [997, 727] on button "Save" at bounding box center [999, 719] width 79 height 29
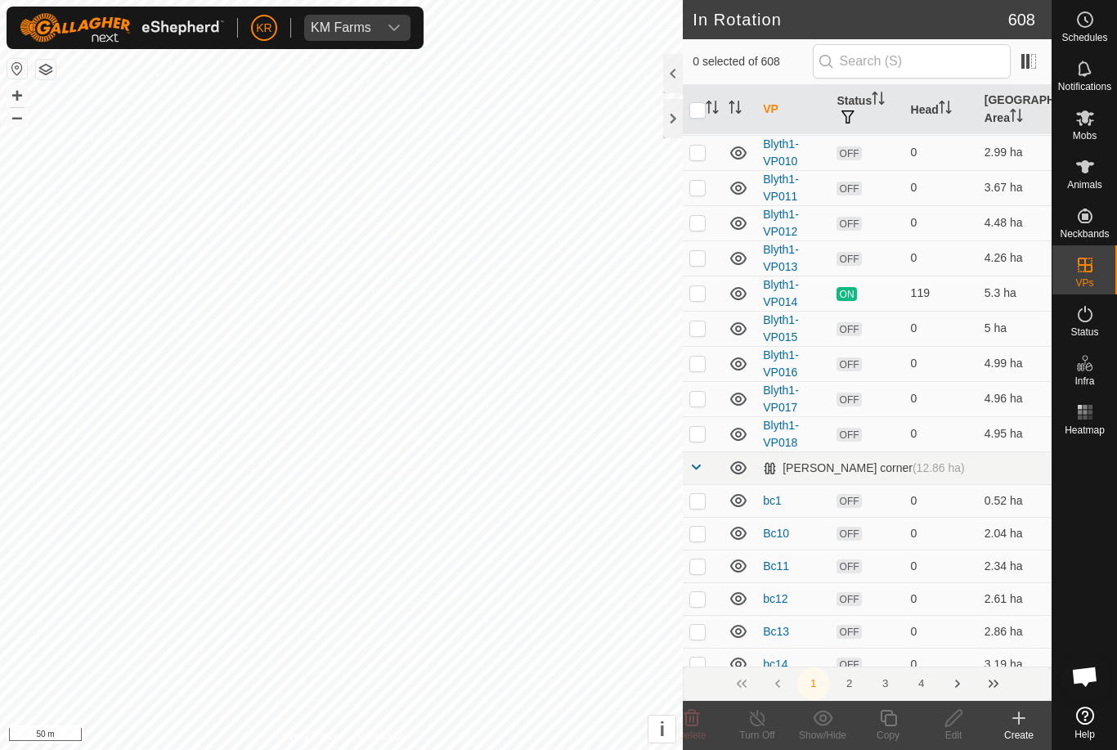
scroll to position [357, 0]
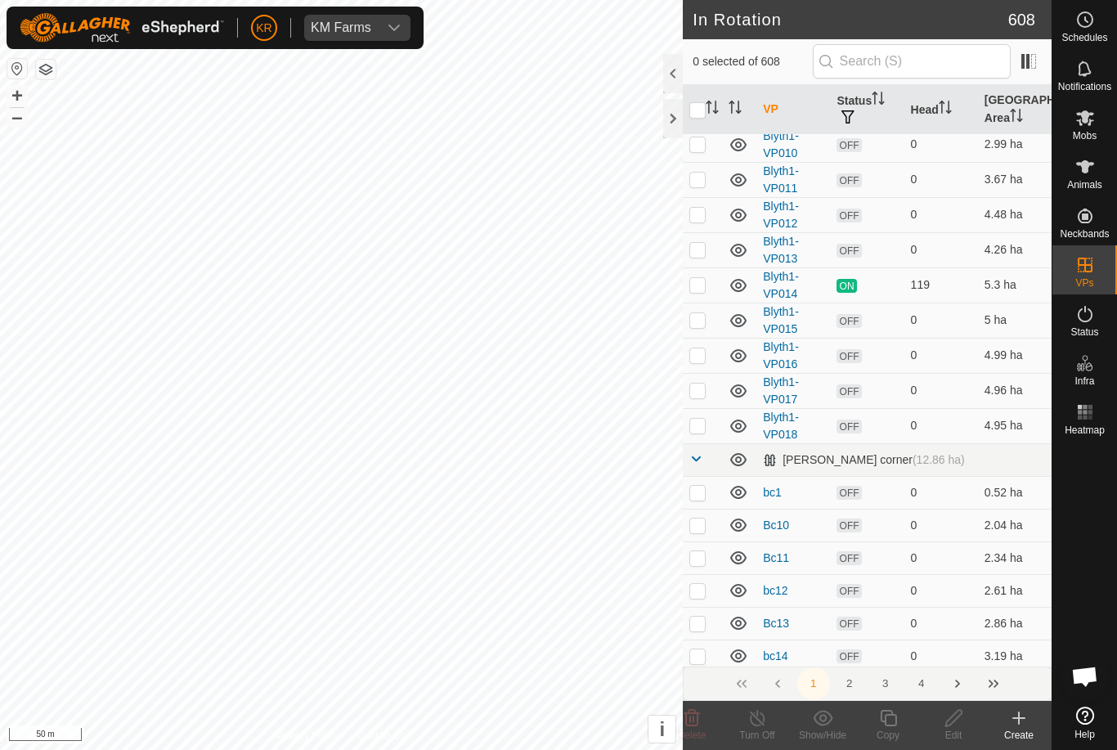
click at [701, 433] on td at bounding box center [702, 425] width 39 height 35
checkbox input "true"
click at [898, 716] on icon at bounding box center [888, 718] width 20 height 20
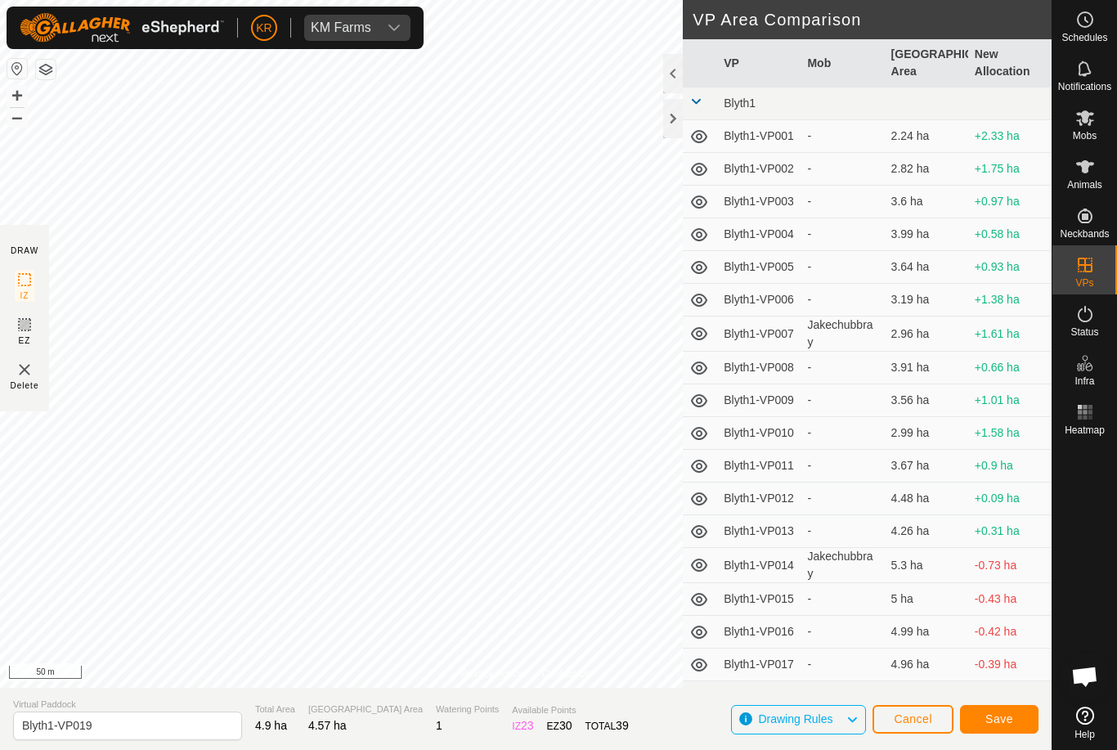
click at [1003, 710] on button "Save" at bounding box center [999, 719] width 79 height 29
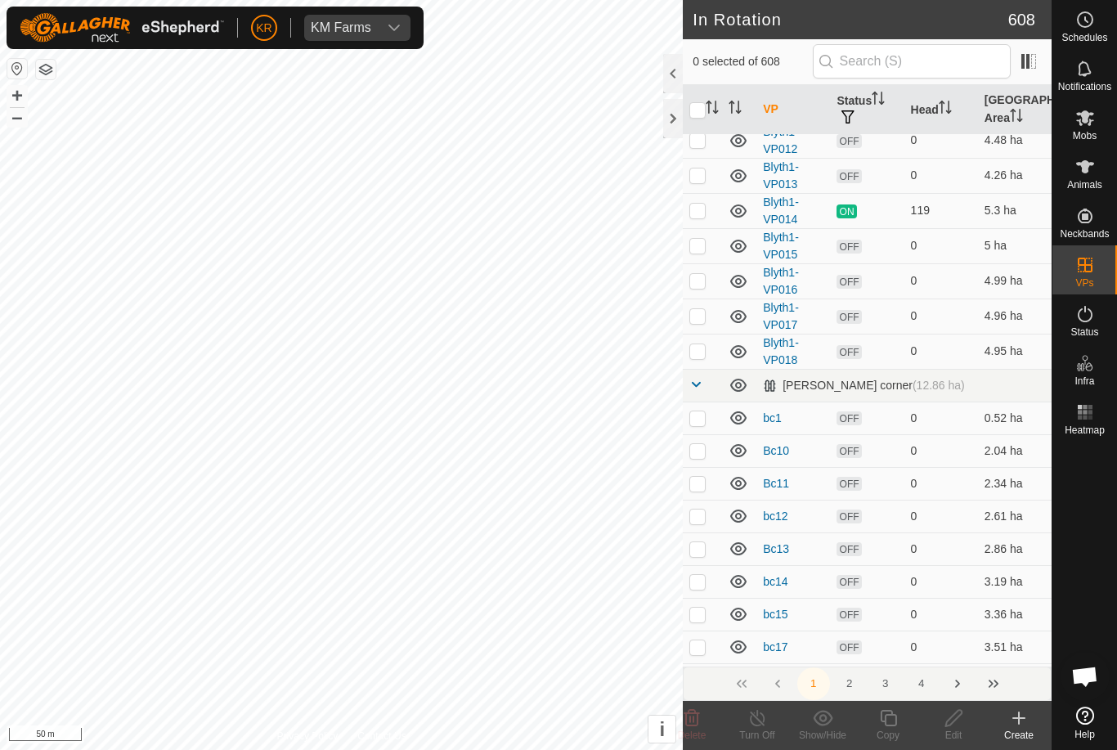
scroll to position [431, 0]
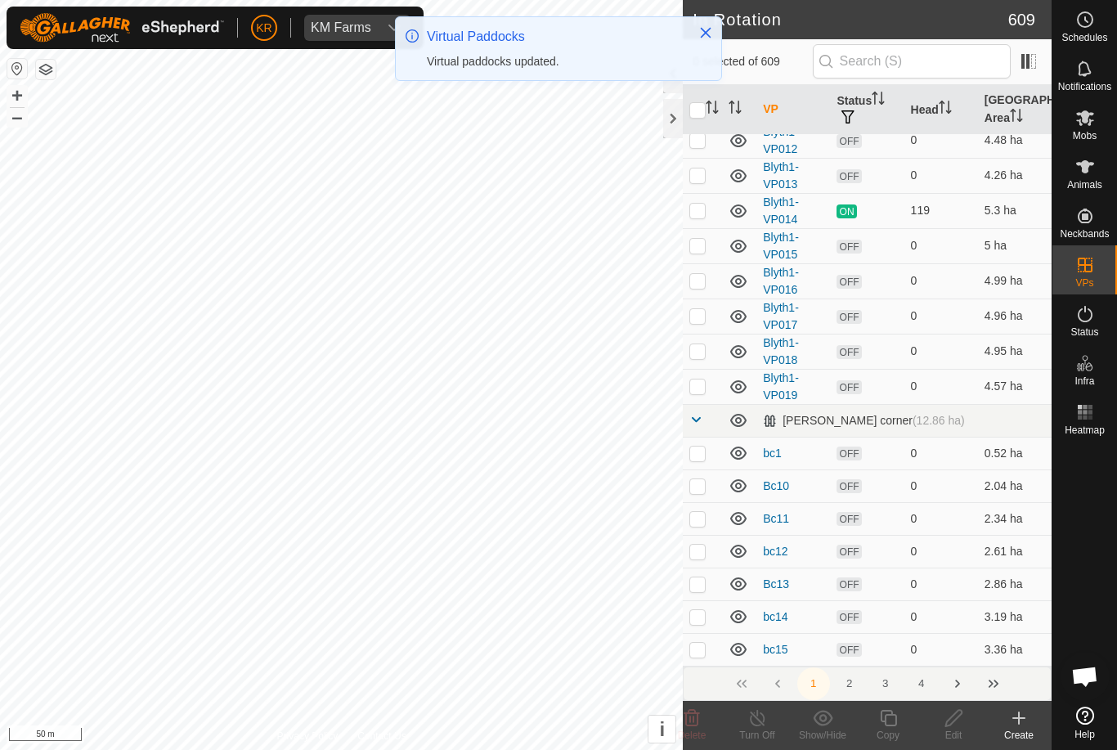
click at [700, 401] on td at bounding box center [702, 386] width 39 height 35
checkbox input "true"
click at [896, 718] on icon at bounding box center [888, 718] width 16 height 16
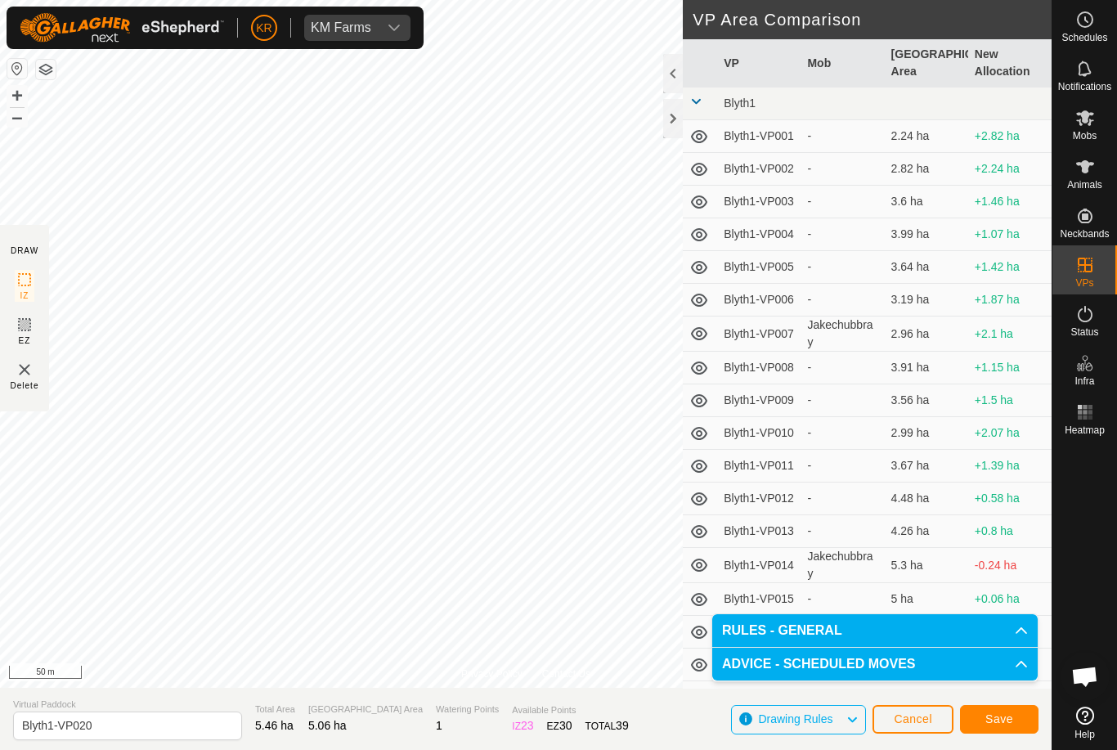
click at [981, 730] on button "Save" at bounding box center [999, 719] width 79 height 29
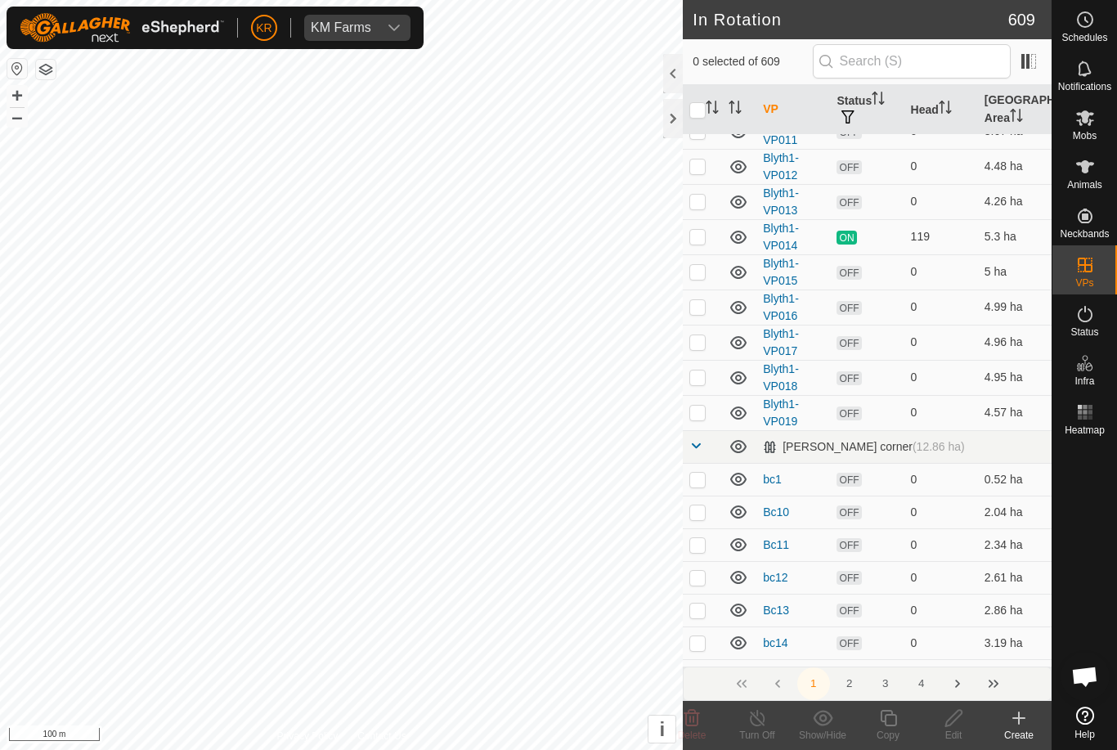
scroll to position [427, 0]
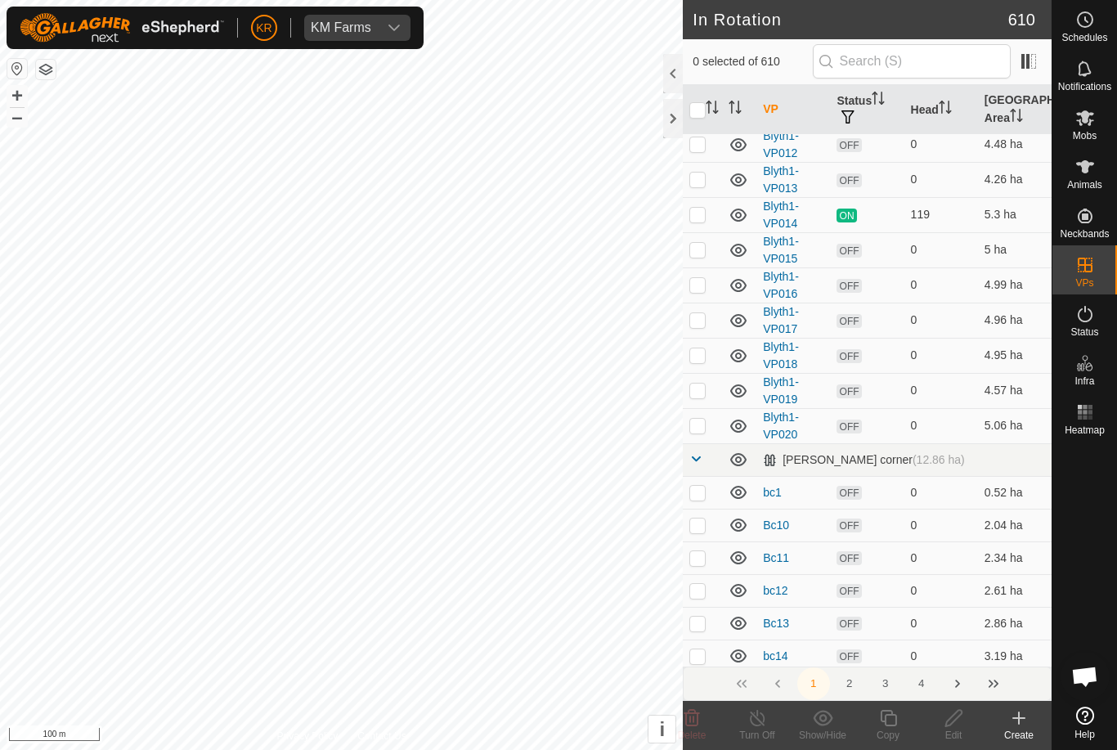
click at [702, 430] on p-checkbox at bounding box center [697, 425] width 16 height 13
checkbox input "true"
click at [882, 731] on div "Copy" at bounding box center [887, 735] width 65 height 15
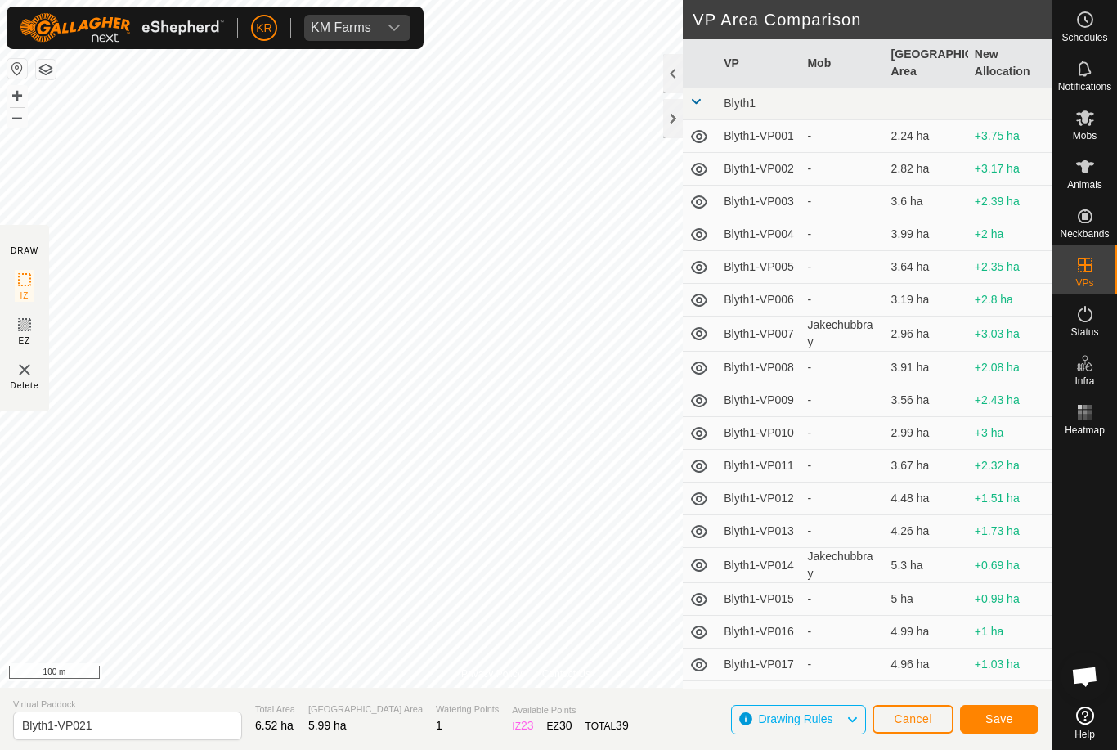
click at [1007, 720] on span "Save" at bounding box center [999, 718] width 28 height 13
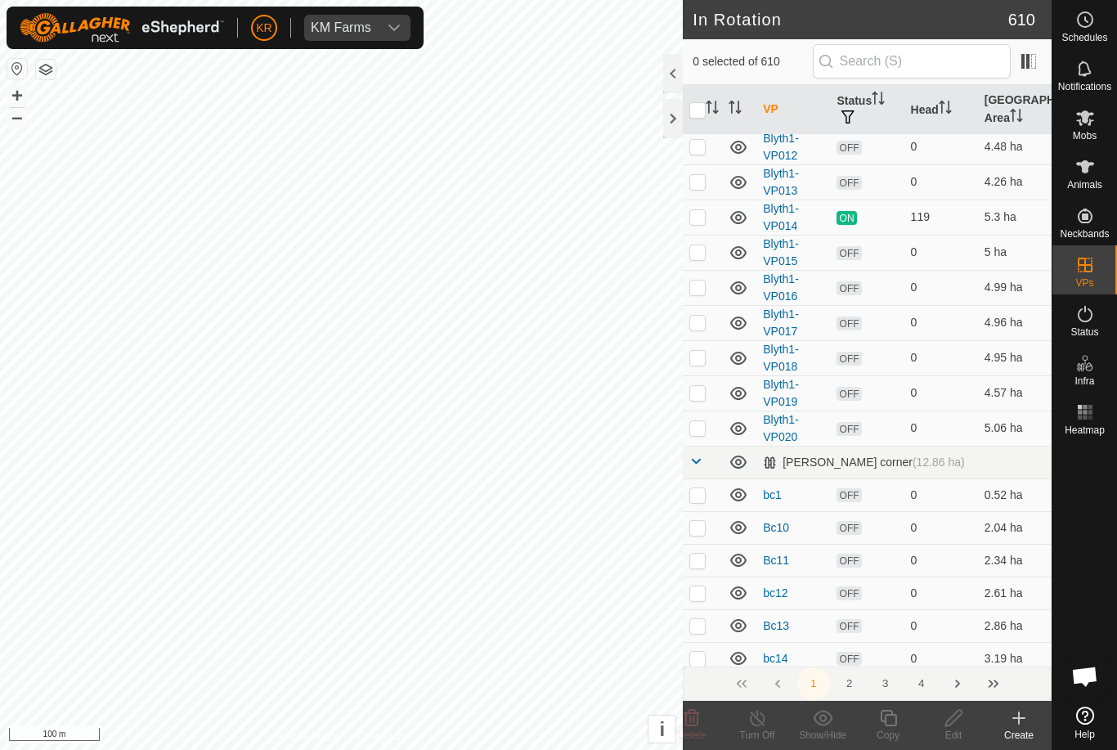
scroll to position [424, 0]
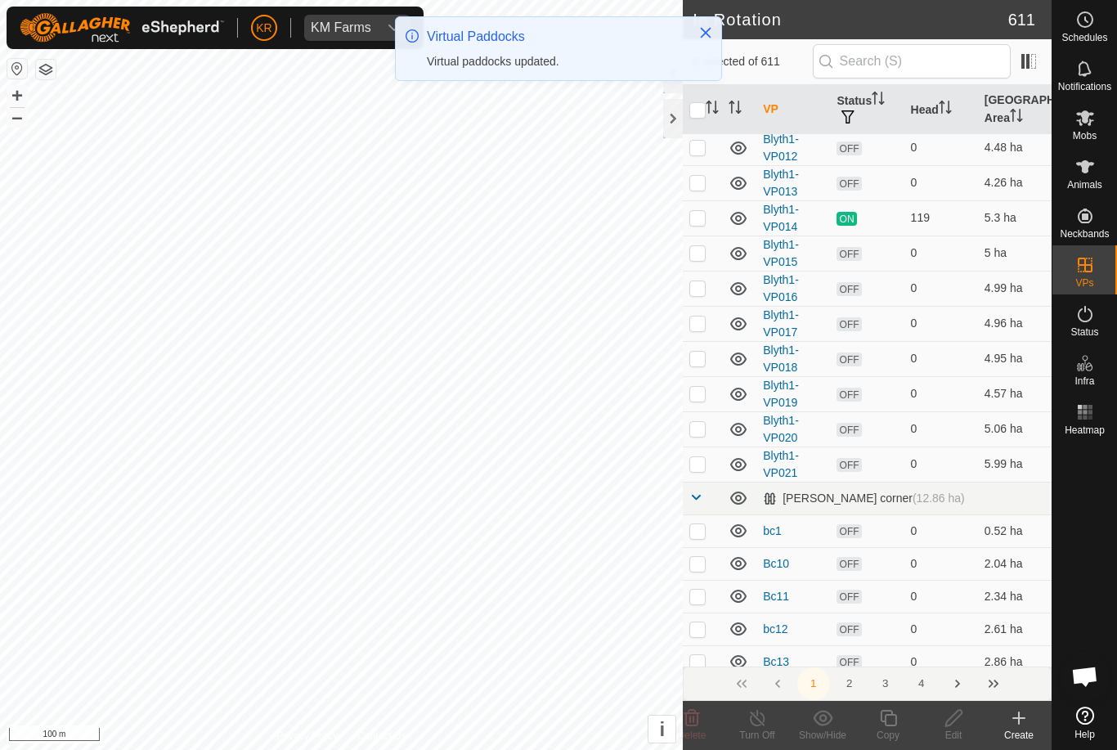
click at [698, 468] on p-checkbox at bounding box center [697, 463] width 16 height 13
checkbox input "true"
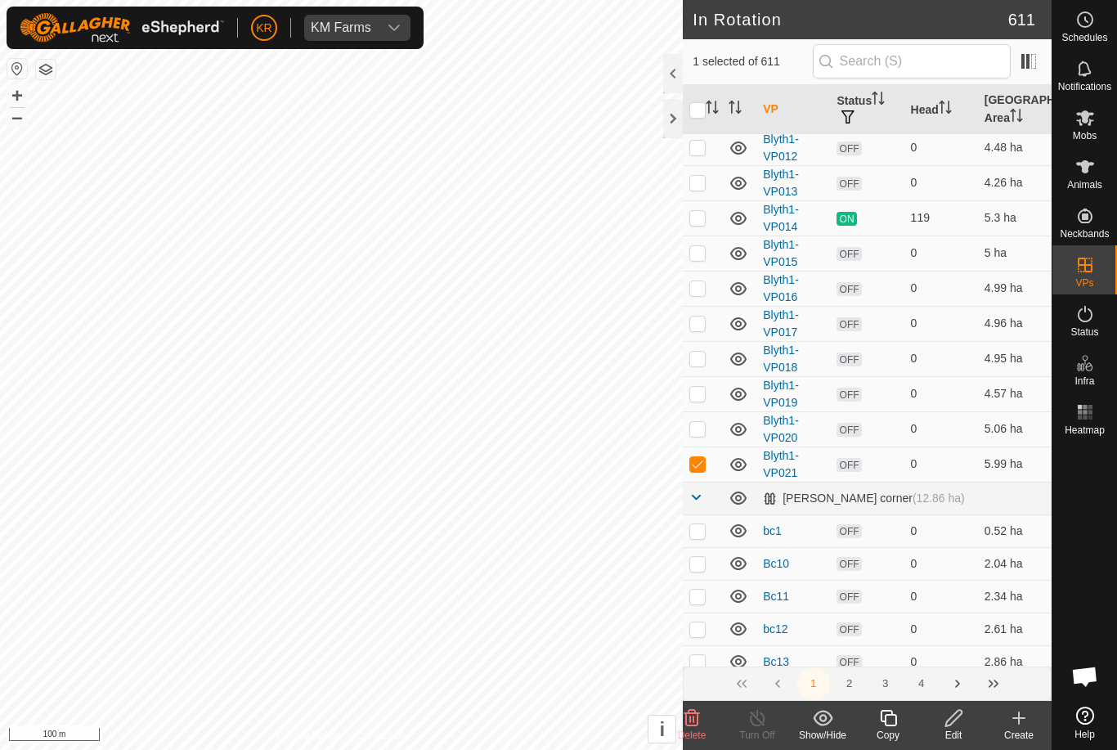
click at [890, 718] on icon at bounding box center [888, 718] width 20 height 20
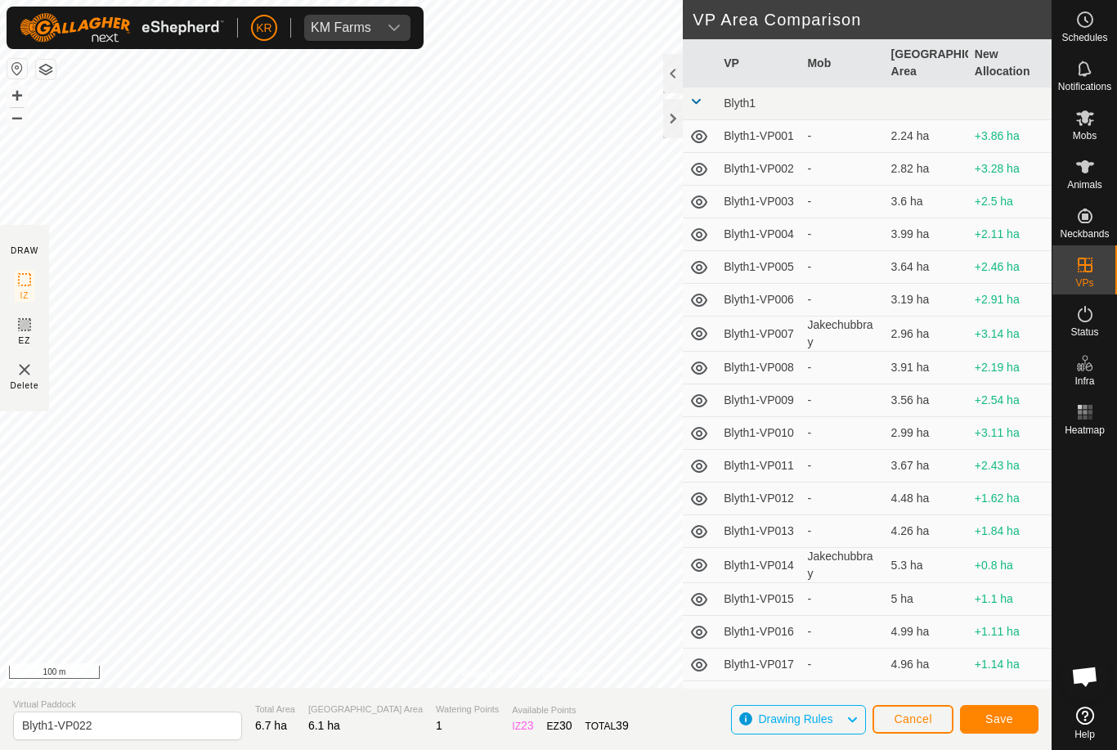
click at [990, 712] on span "Save" at bounding box center [999, 718] width 28 height 13
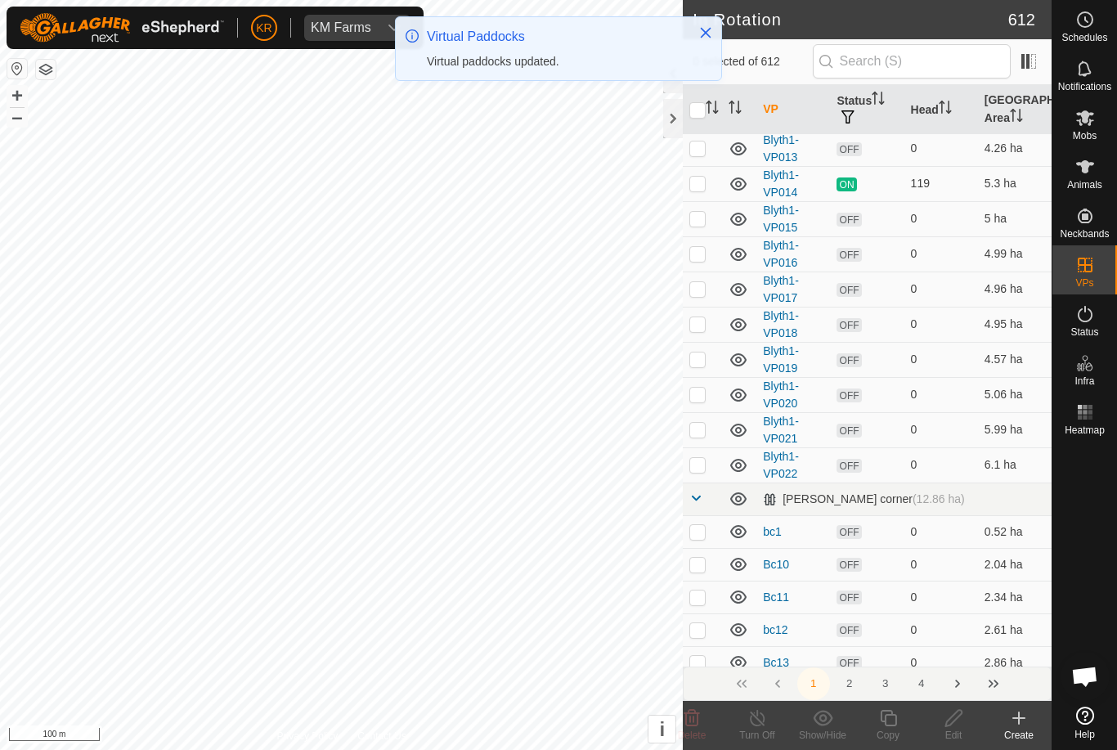
scroll to position [481, 0]
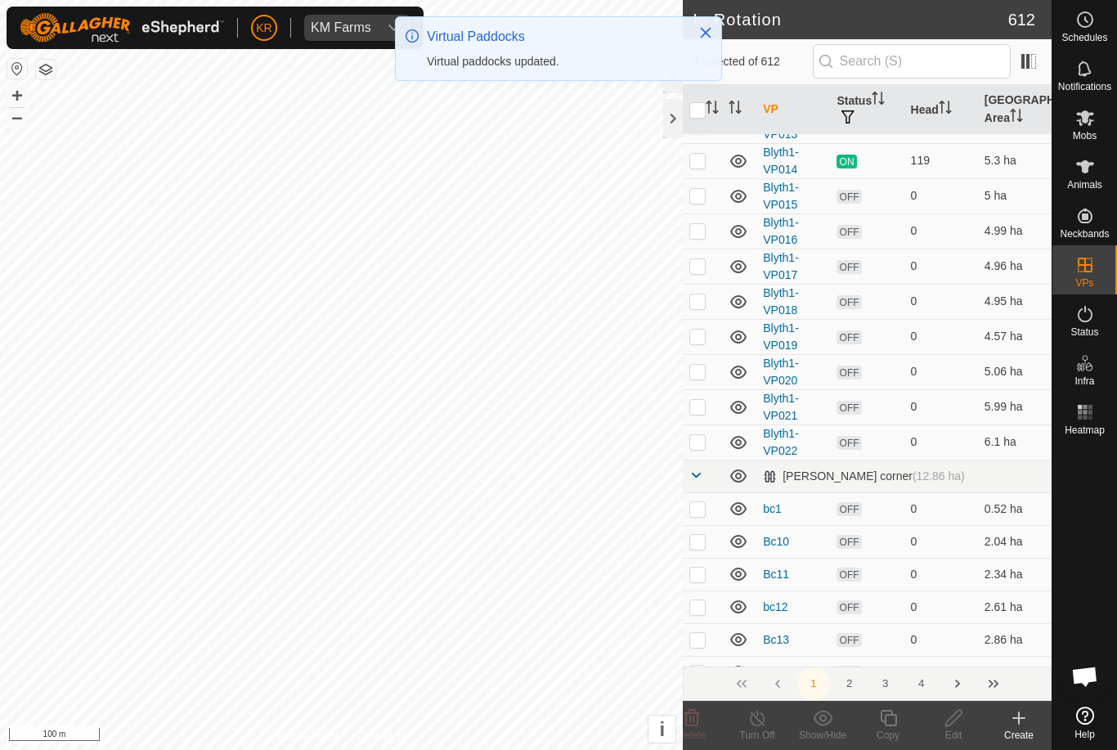
click at [703, 438] on p-checkbox at bounding box center [697, 441] width 16 height 13
checkbox input "true"
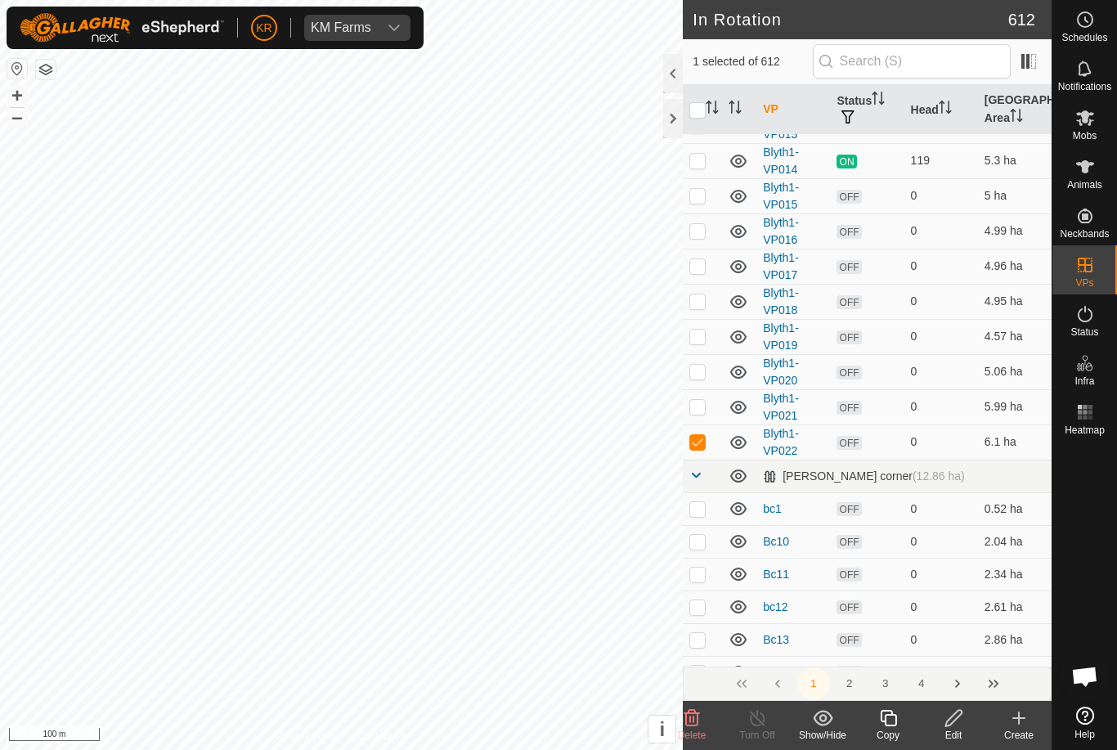
click at [894, 720] on icon at bounding box center [888, 718] width 20 height 20
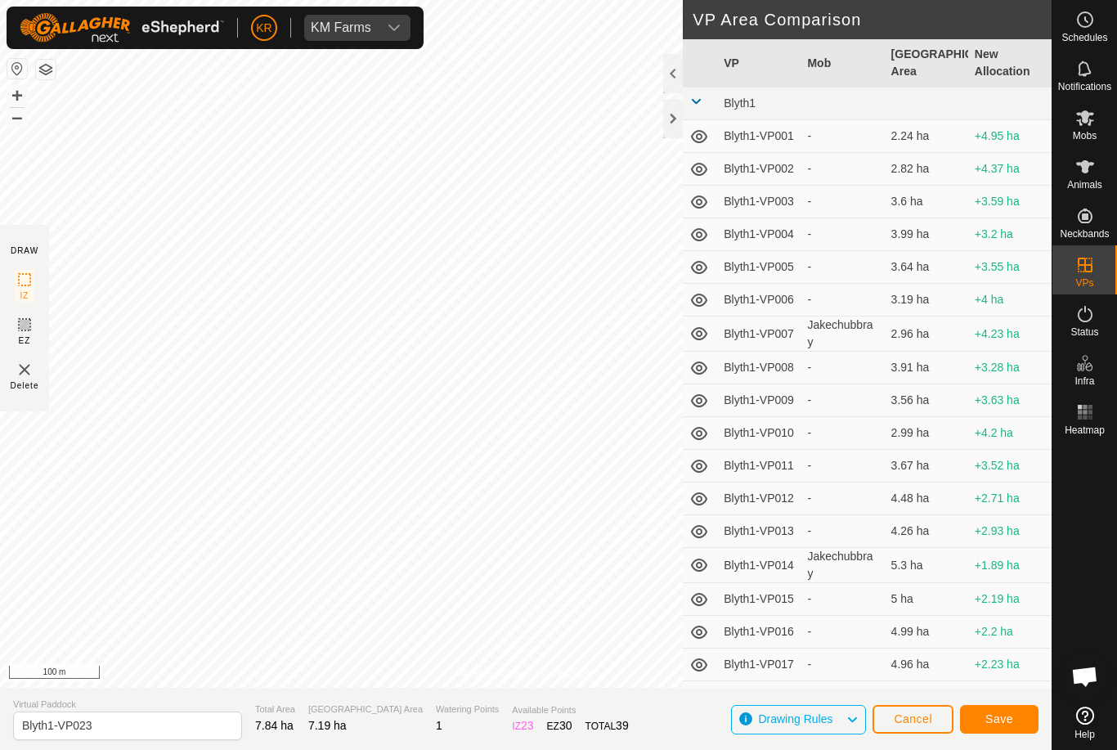
click at [994, 713] on span "Save" at bounding box center [999, 718] width 28 height 13
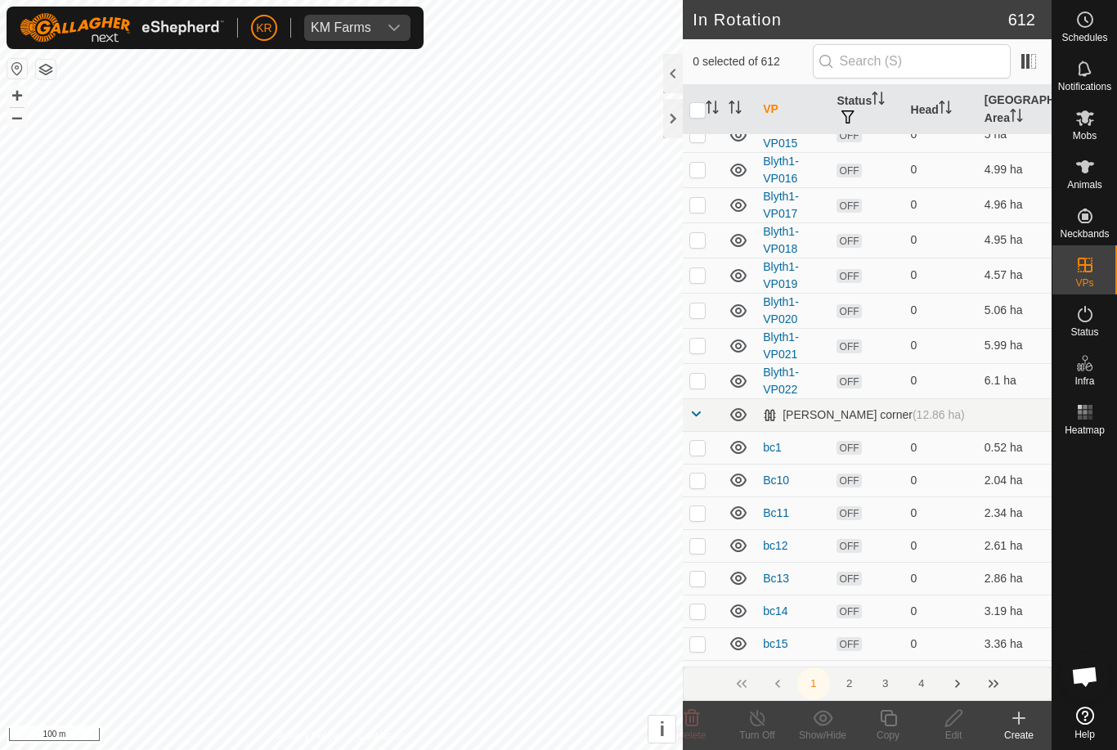
scroll to position [544, 0]
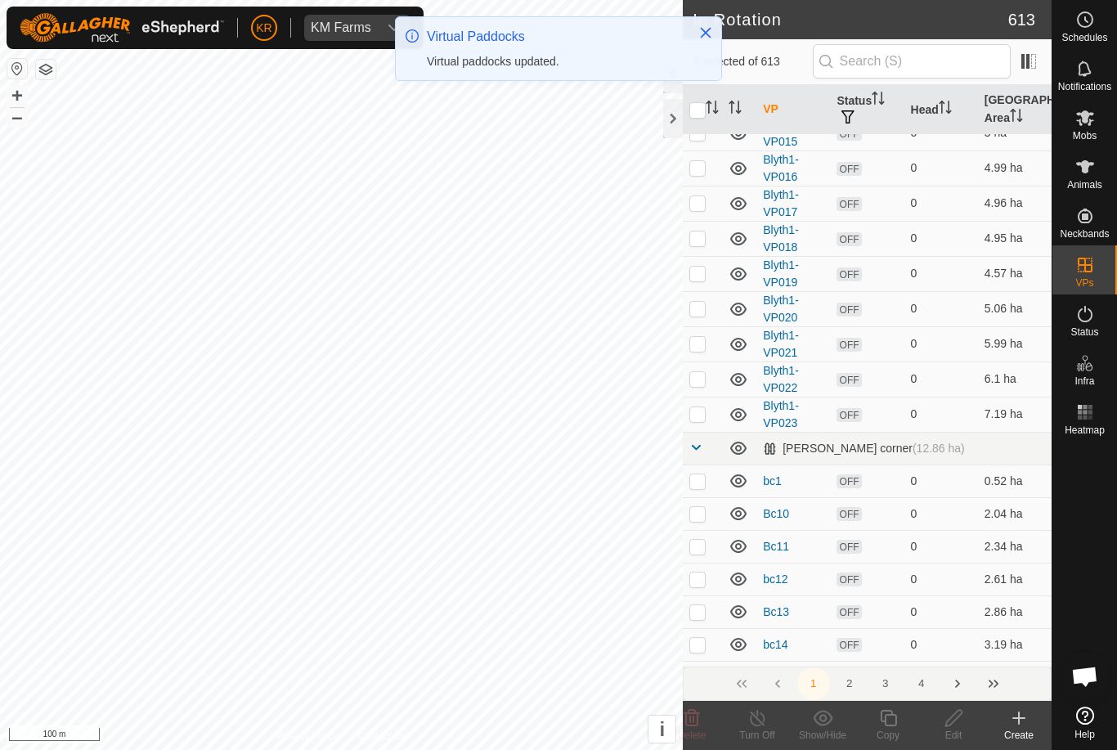
click at [702, 421] on td at bounding box center [702, 414] width 39 height 35
checkbox input "true"
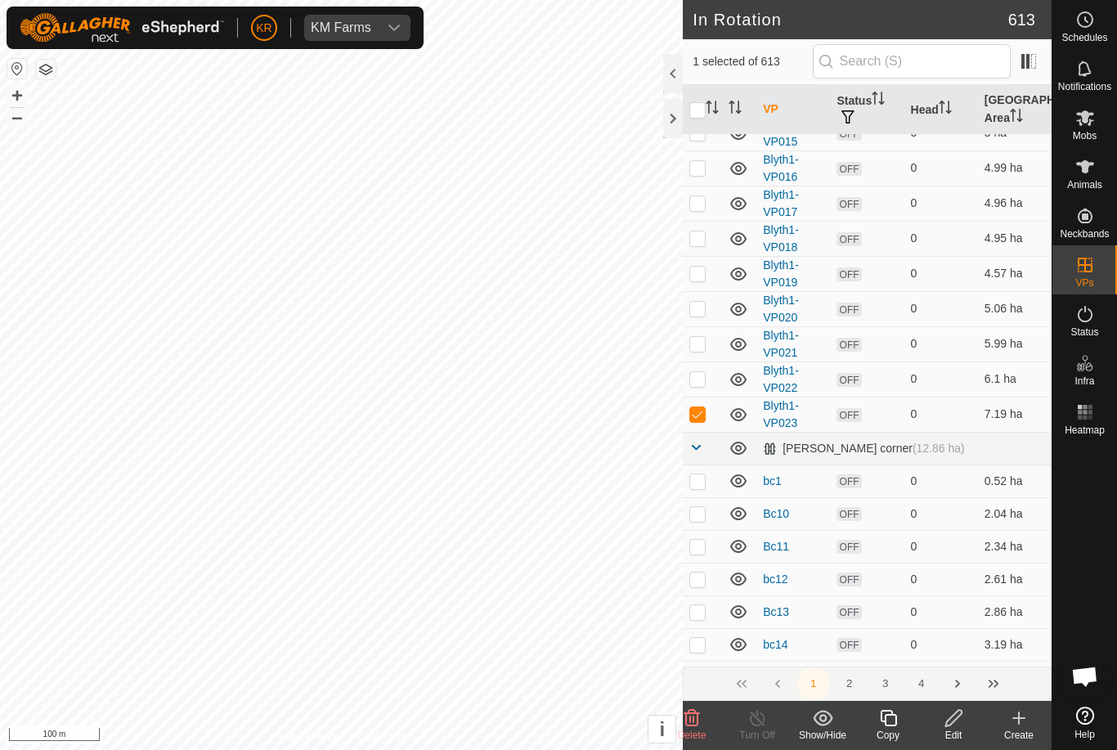
click at [890, 729] on div "Copy" at bounding box center [887, 735] width 65 height 15
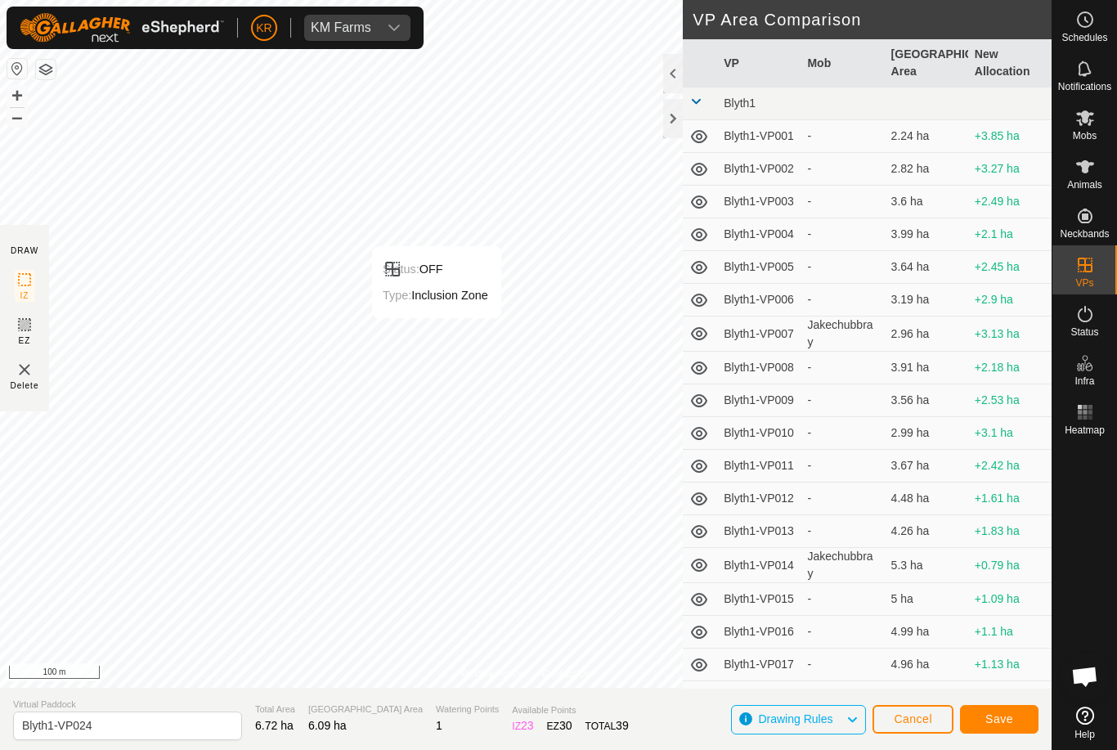
click at [987, 725] on span "Save" at bounding box center [999, 718] width 28 height 13
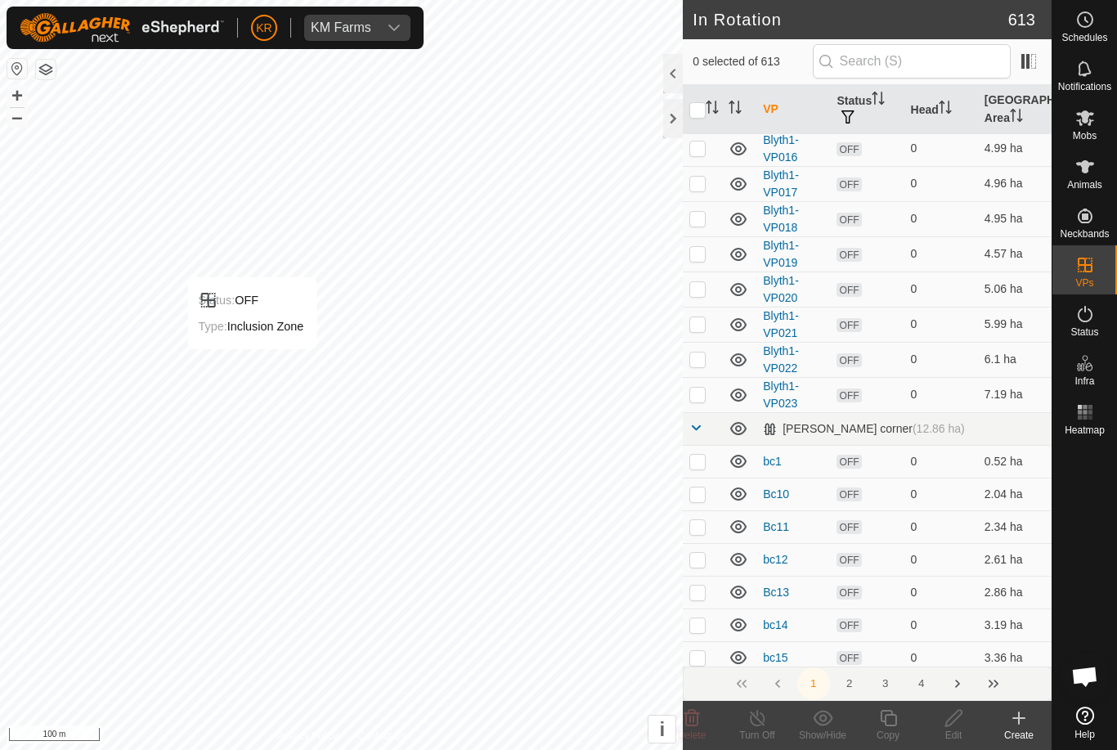
scroll to position [565, 0]
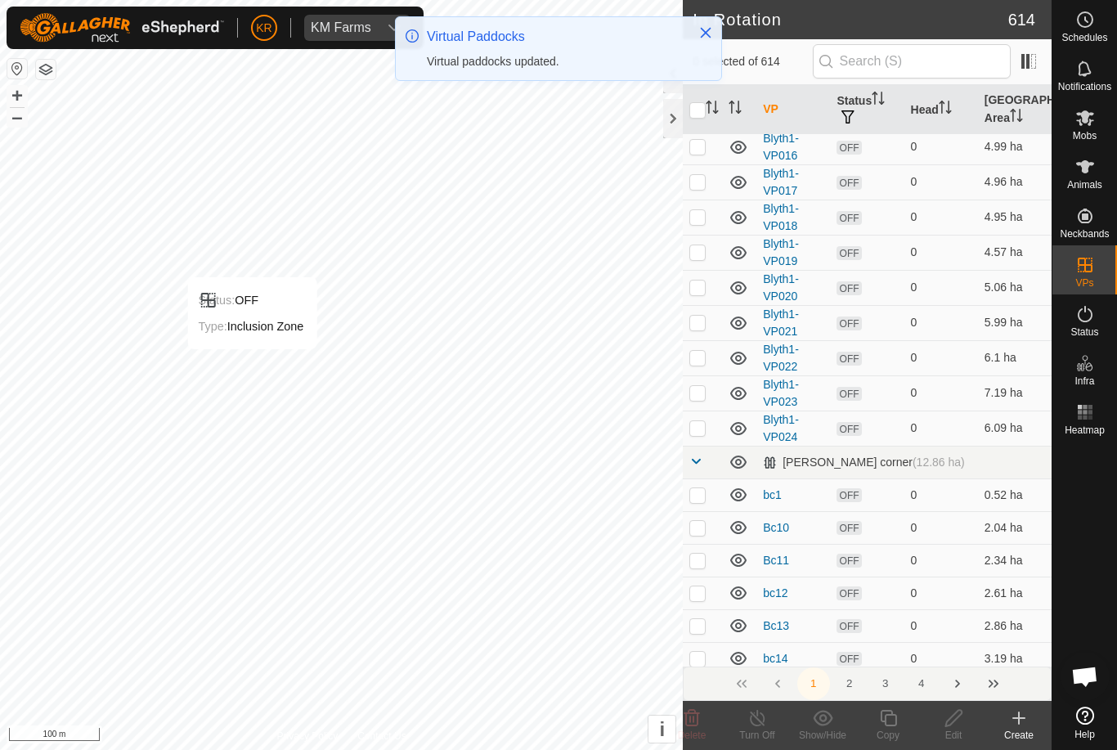
click at [698, 432] on p-checkbox at bounding box center [697, 427] width 16 height 13
checkbox input "true"
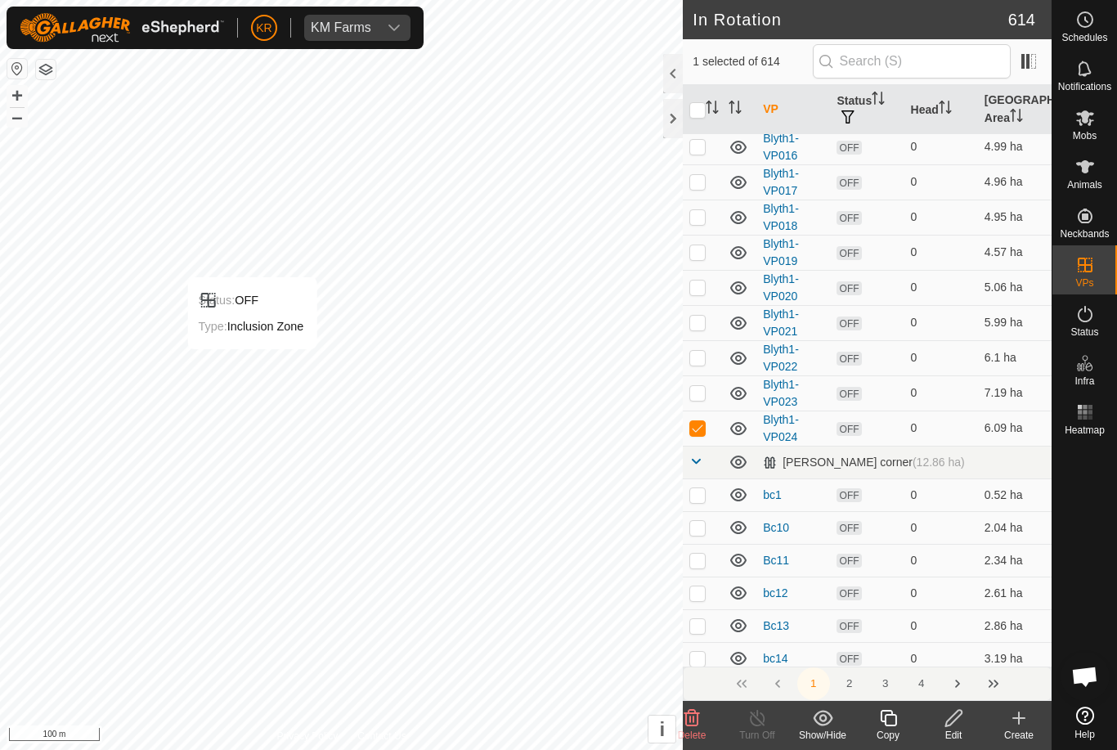
click at [899, 727] on copy-svg-icon at bounding box center [887, 718] width 65 height 20
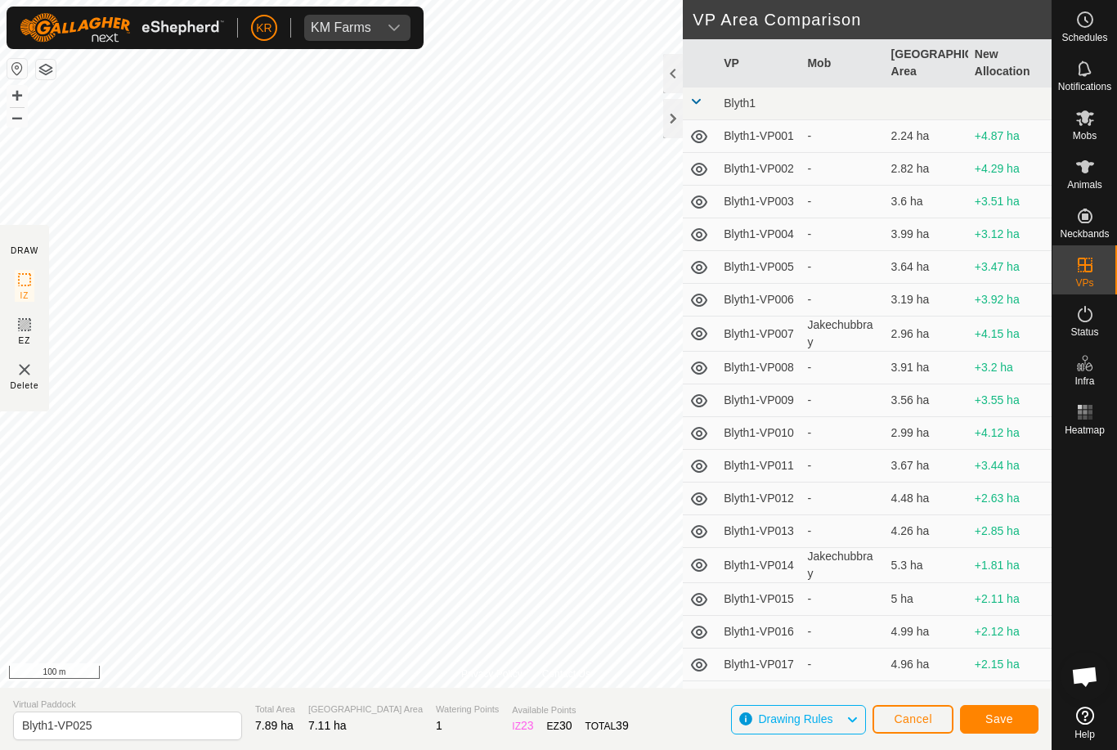
click at [994, 716] on span "Save" at bounding box center [999, 718] width 28 height 13
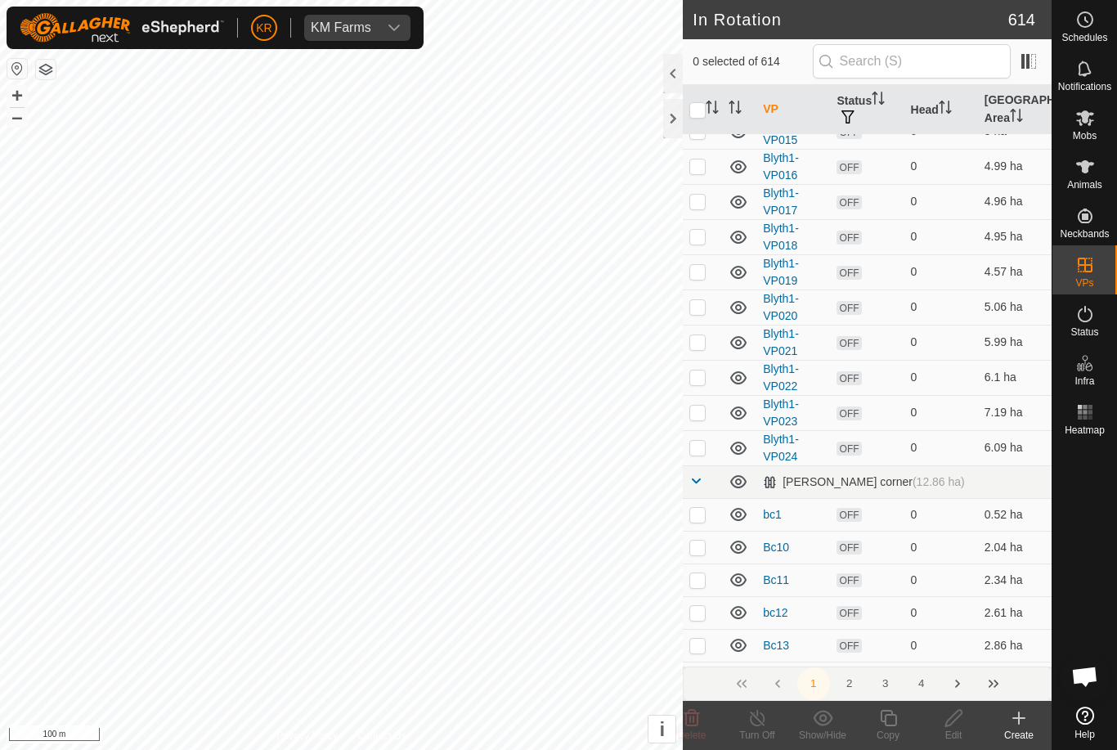
scroll to position [547, 0]
click at [700, 482] on p-checkbox at bounding box center [697, 480] width 16 height 13
checkbox input "true"
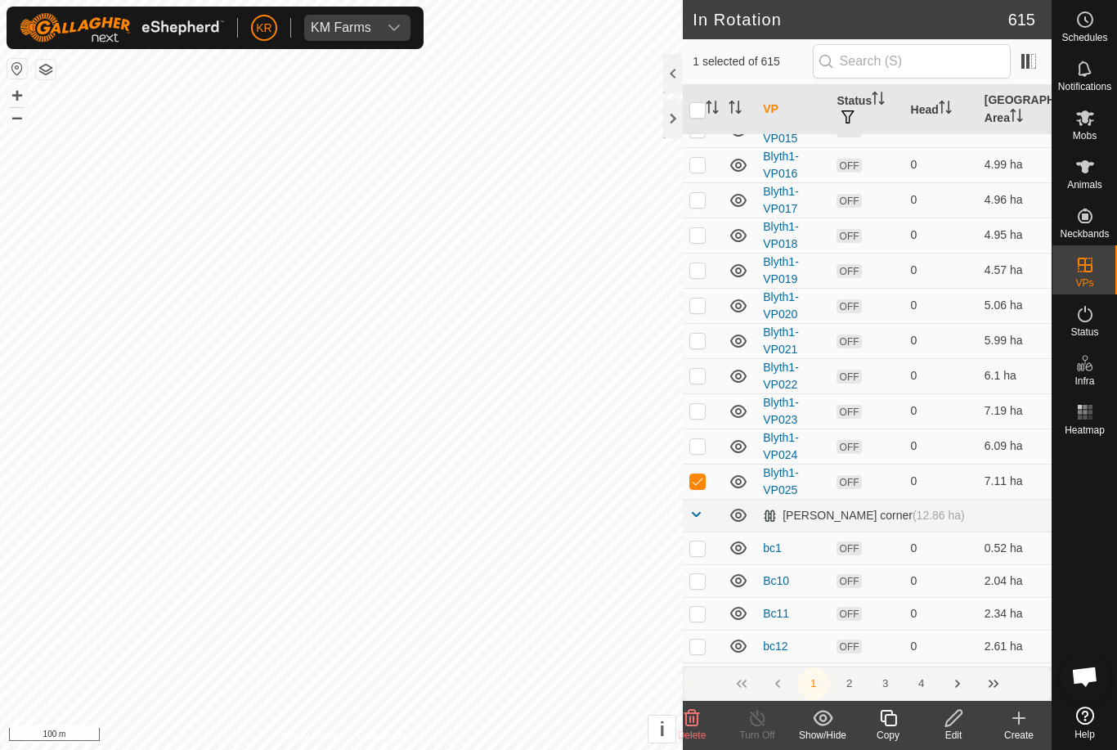
click at [895, 728] on div "Copy" at bounding box center [887, 735] width 65 height 15
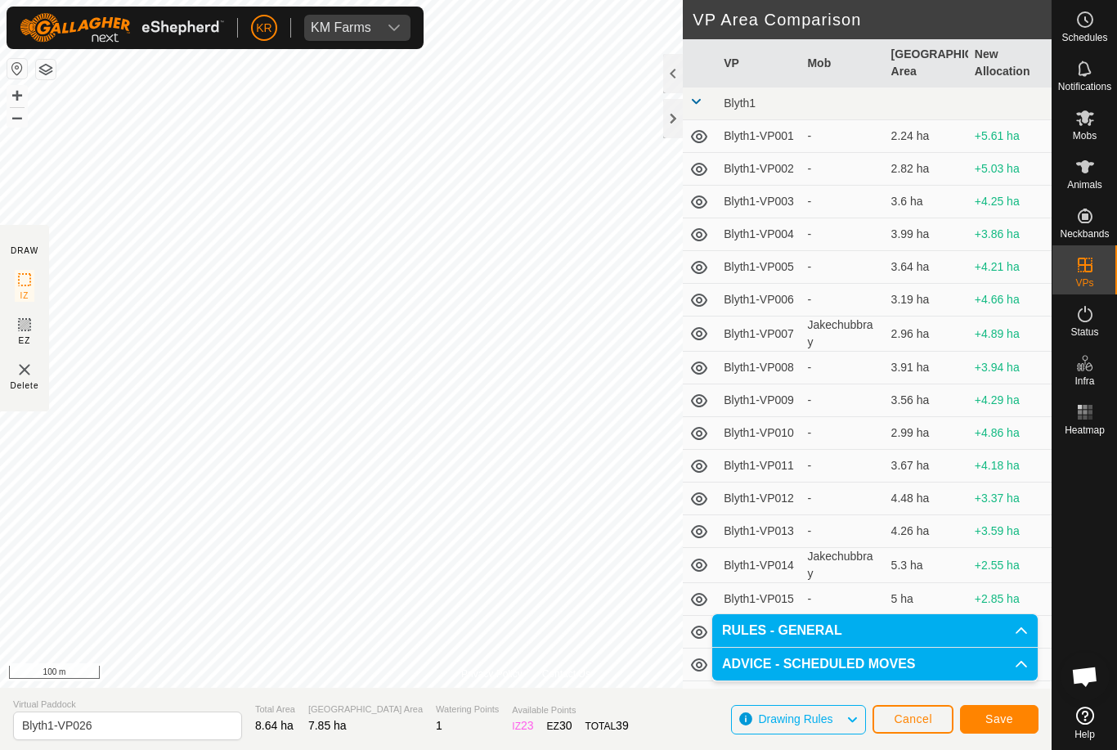
click at [1010, 719] on span "Save" at bounding box center [999, 718] width 28 height 13
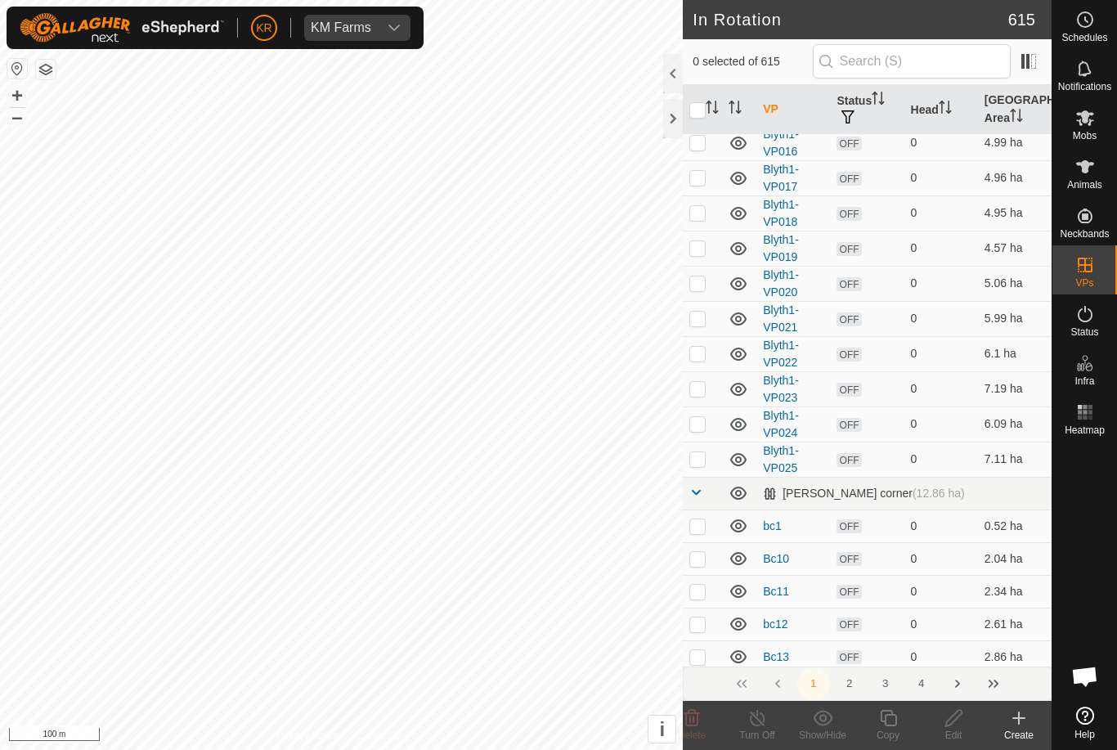
scroll to position [597, 0]
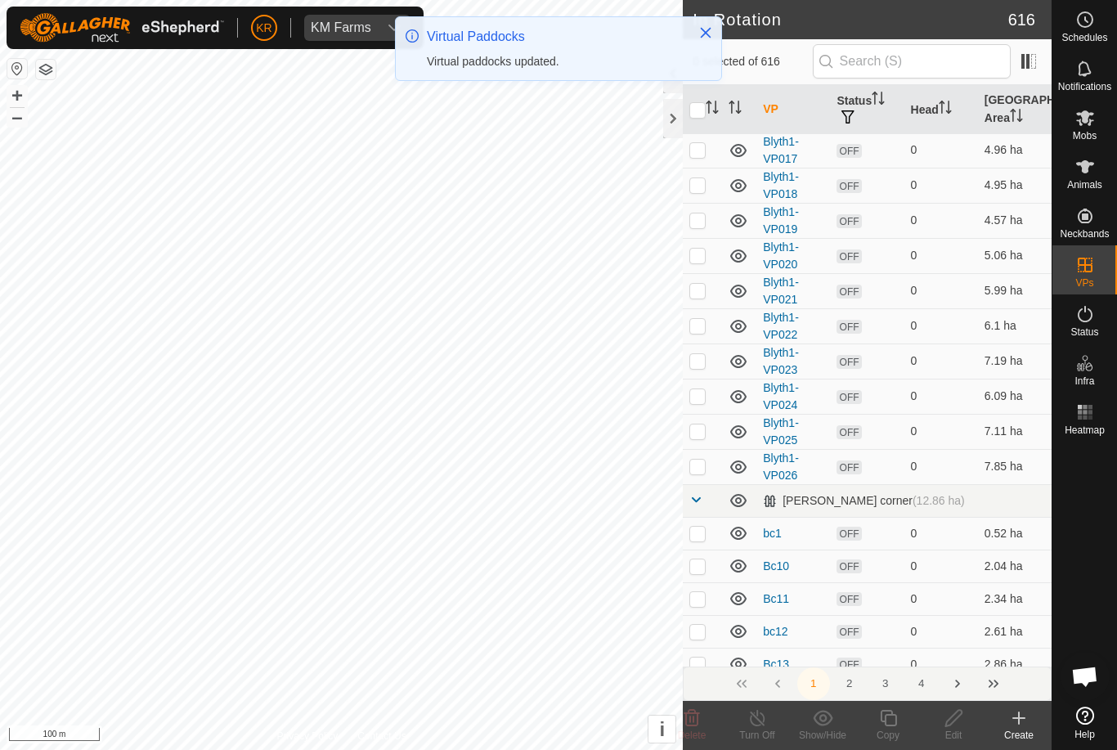
click at [701, 469] on p-checkbox at bounding box center [697, 466] width 16 height 13
checkbox input "true"
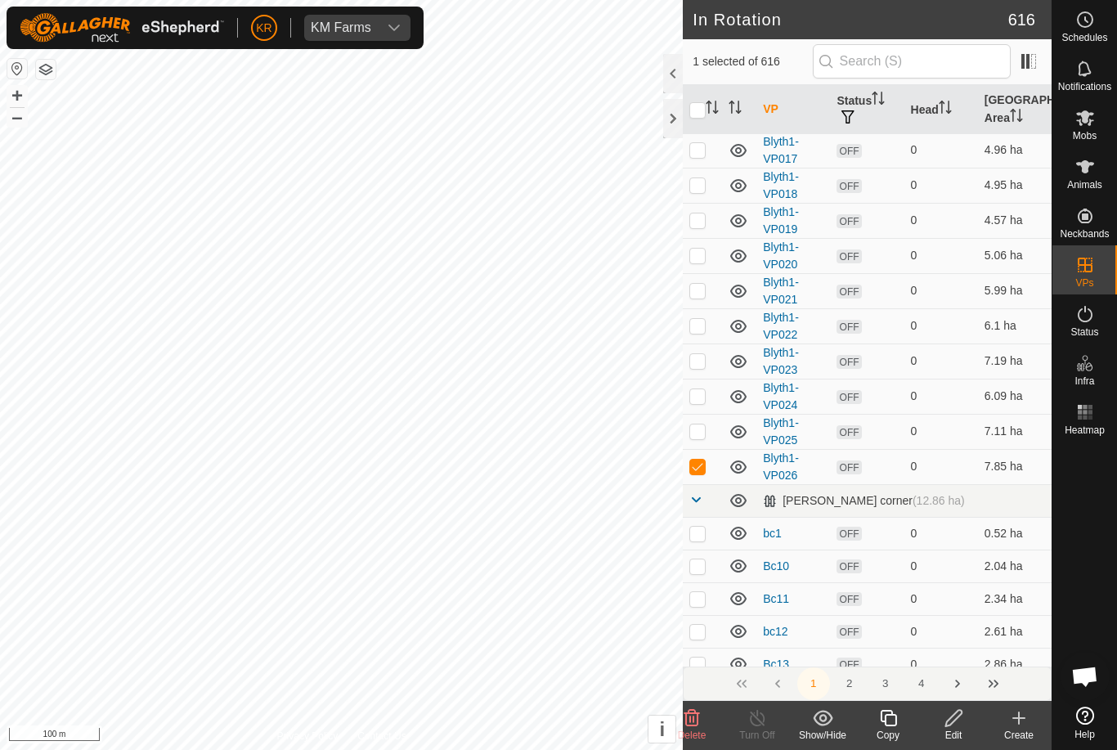
click at [892, 726] on icon at bounding box center [888, 718] width 16 height 16
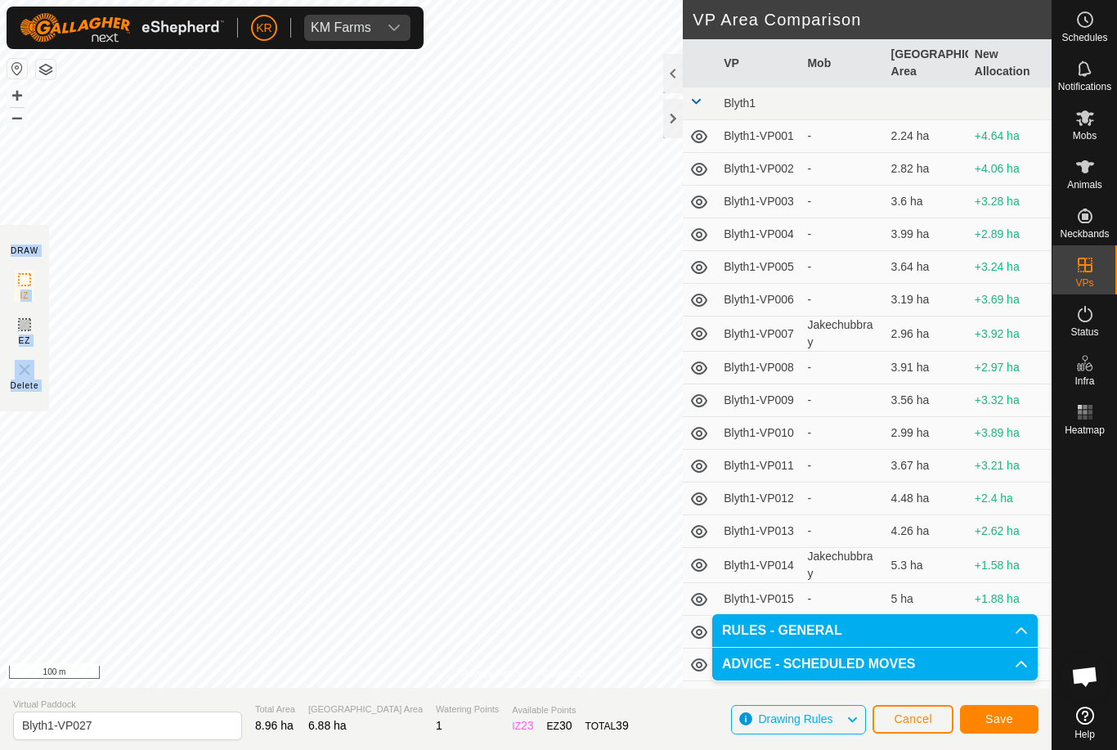
click at [1000, 725] on span "Save" at bounding box center [999, 718] width 28 height 13
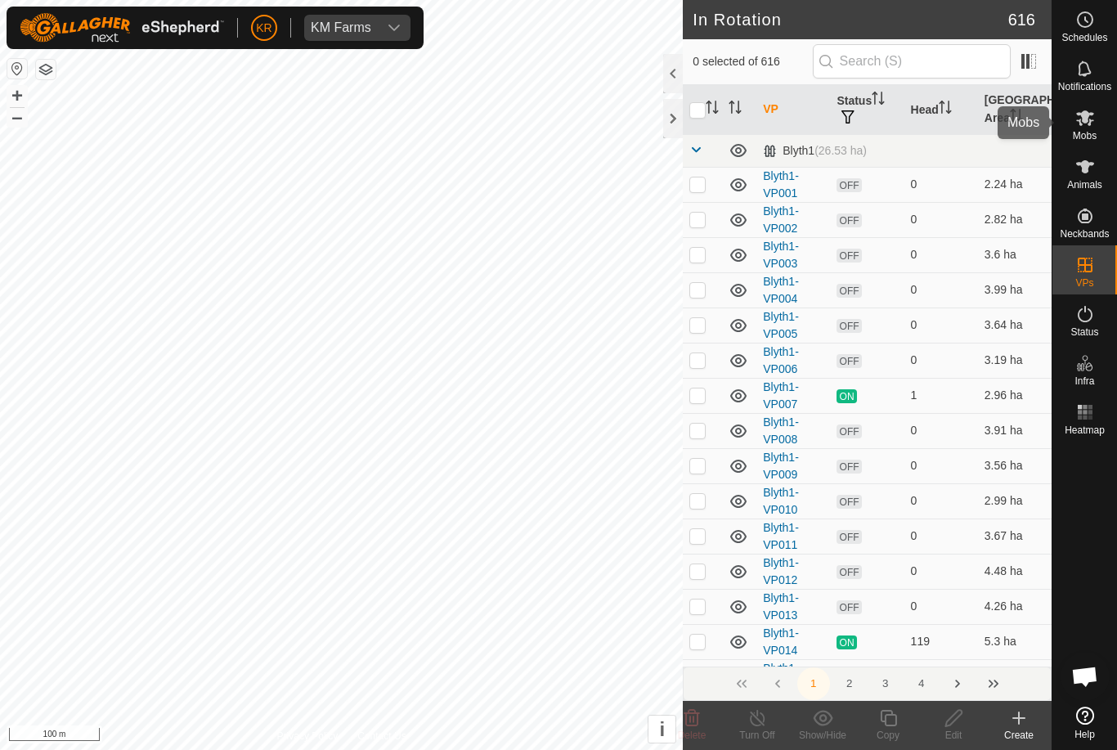
click at [1098, 113] on es-mob-svg-icon at bounding box center [1084, 118] width 29 height 26
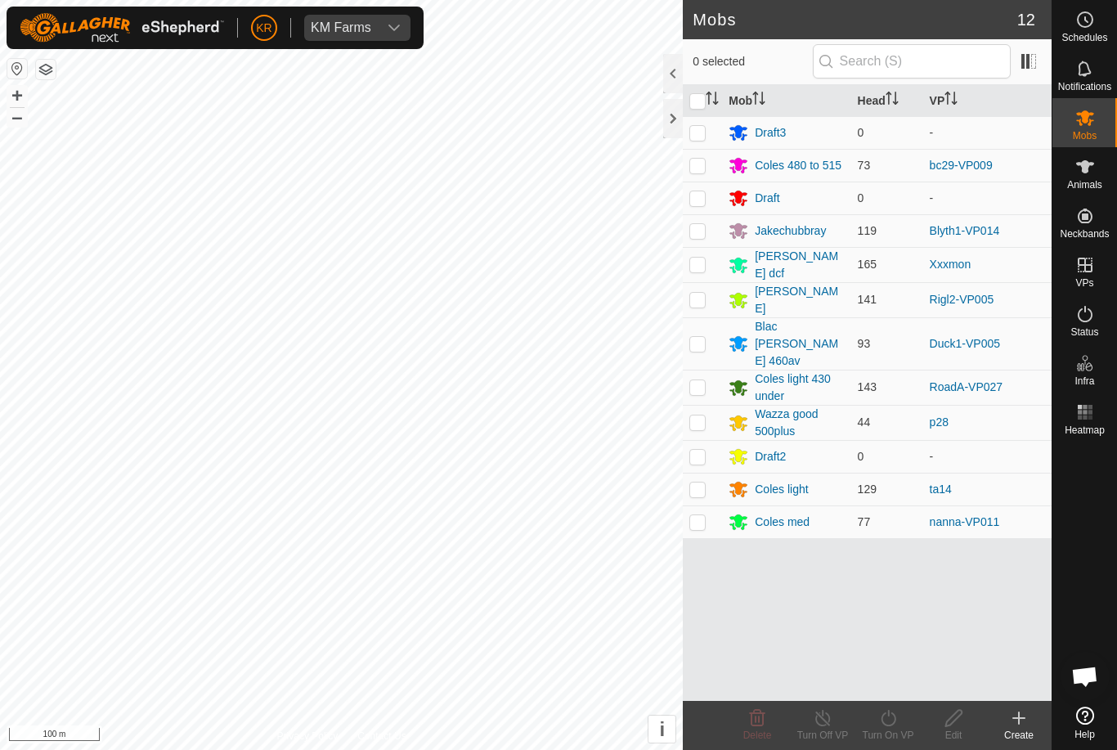
click at [704, 231] on p-checkbox at bounding box center [697, 230] width 16 height 13
checkbox input "true"
click at [889, 727] on icon at bounding box center [888, 718] width 20 height 20
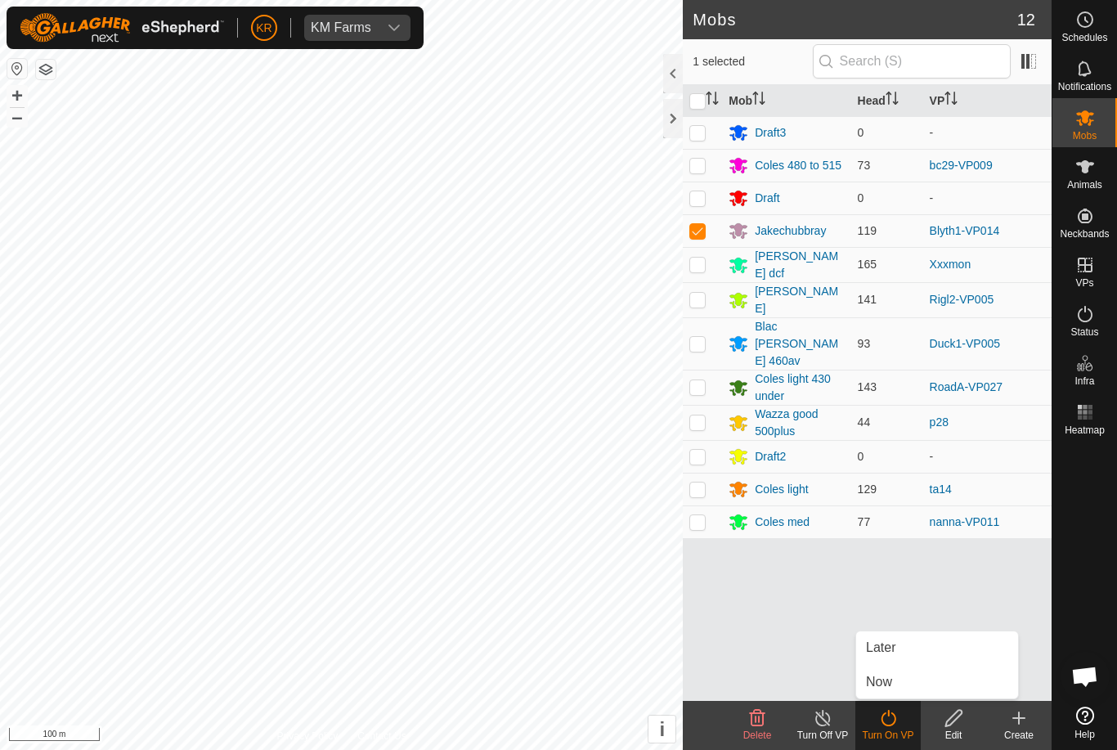
click at [902, 684] on link "Now" at bounding box center [937, 682] width 162 height 33
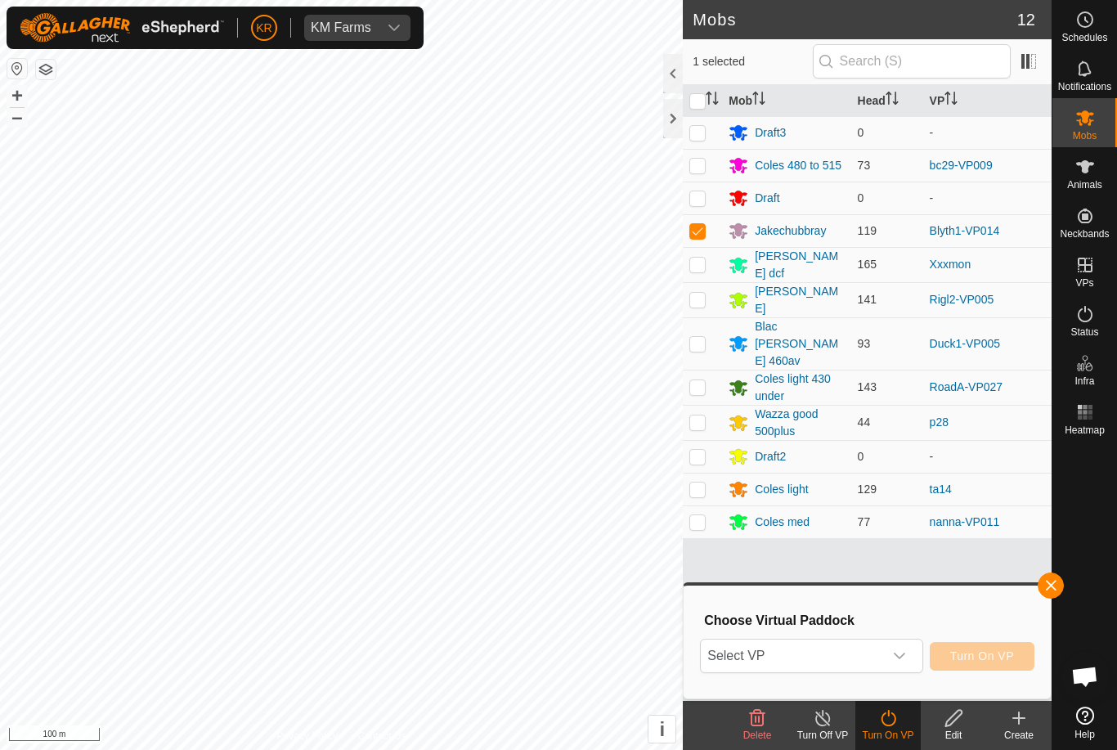
click at [859, 652] on span "Select VP" at bounding box center [792, 655] width 182 height 33
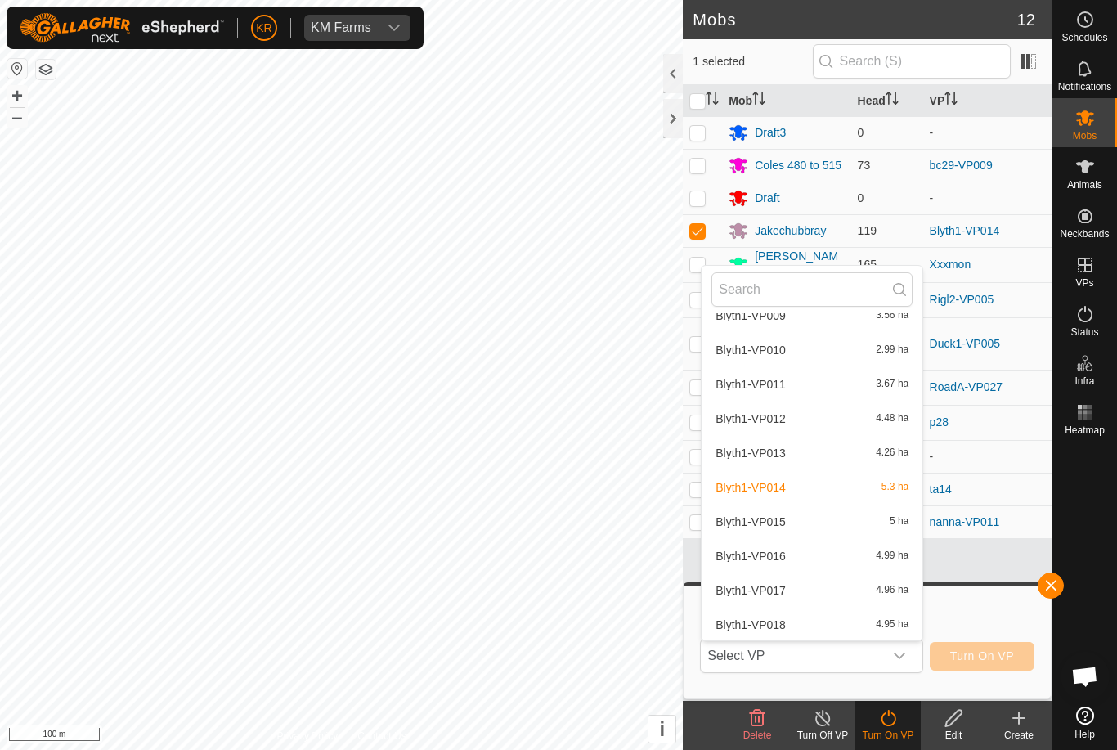
scroll to position [337, 0]
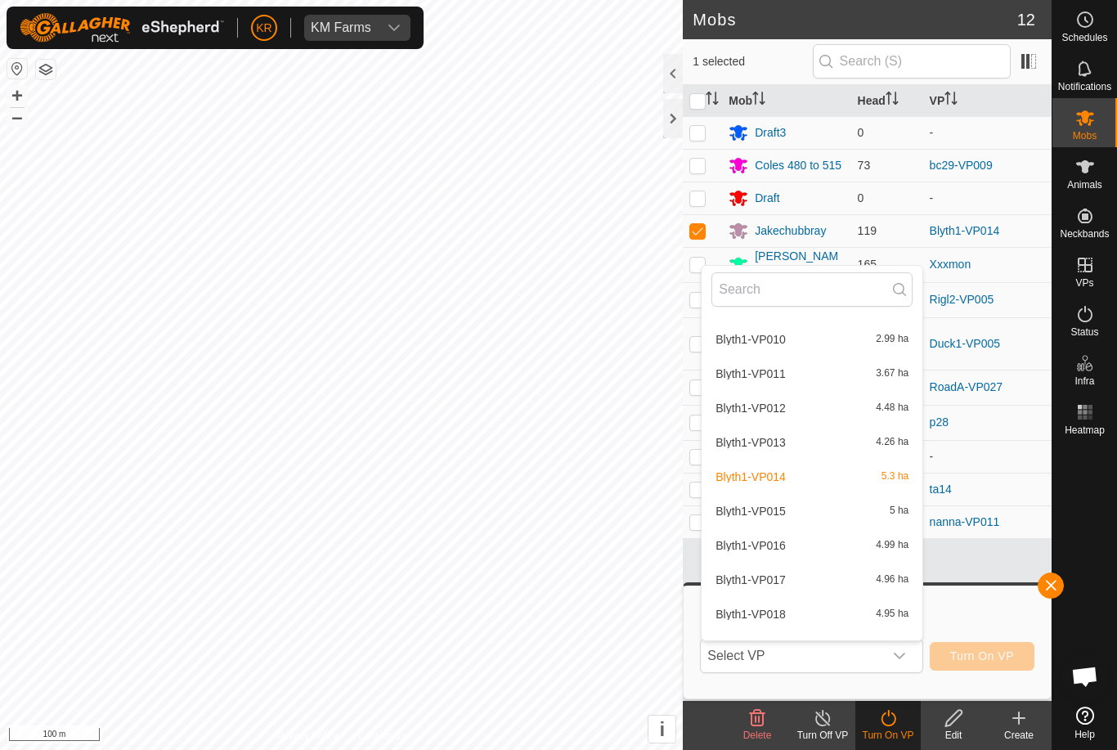
click at [783, 510] on span "Blyth1-VP015" at bounding box center [751, 510] width 70 height 11
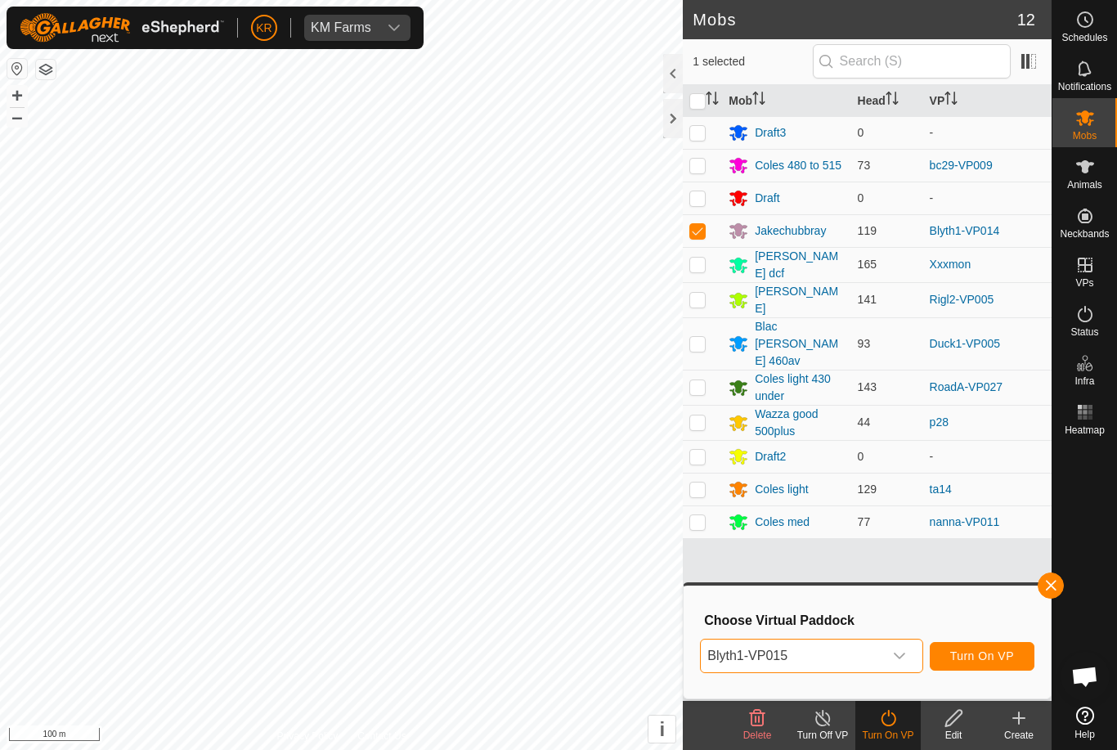
click at [1052, 593] on button "button" at bounding box center [1051, 585] width 26 height 26
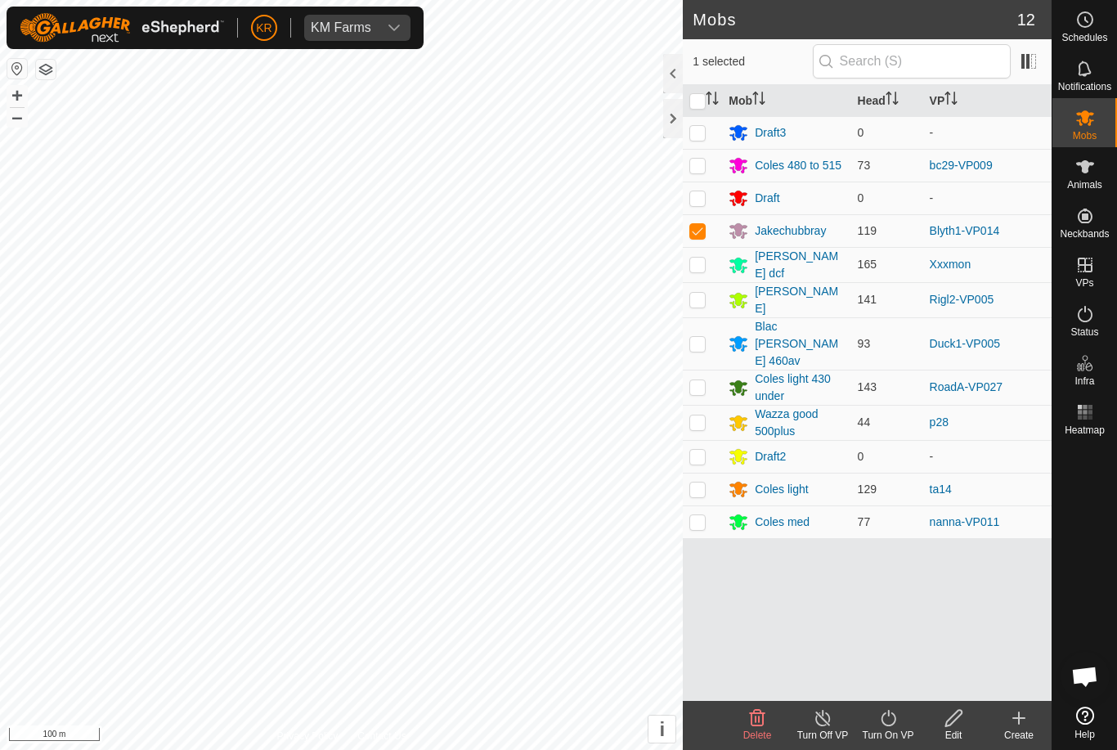
click at [896, 720] on icon at bounding box center [888, 718] width 20 height 20
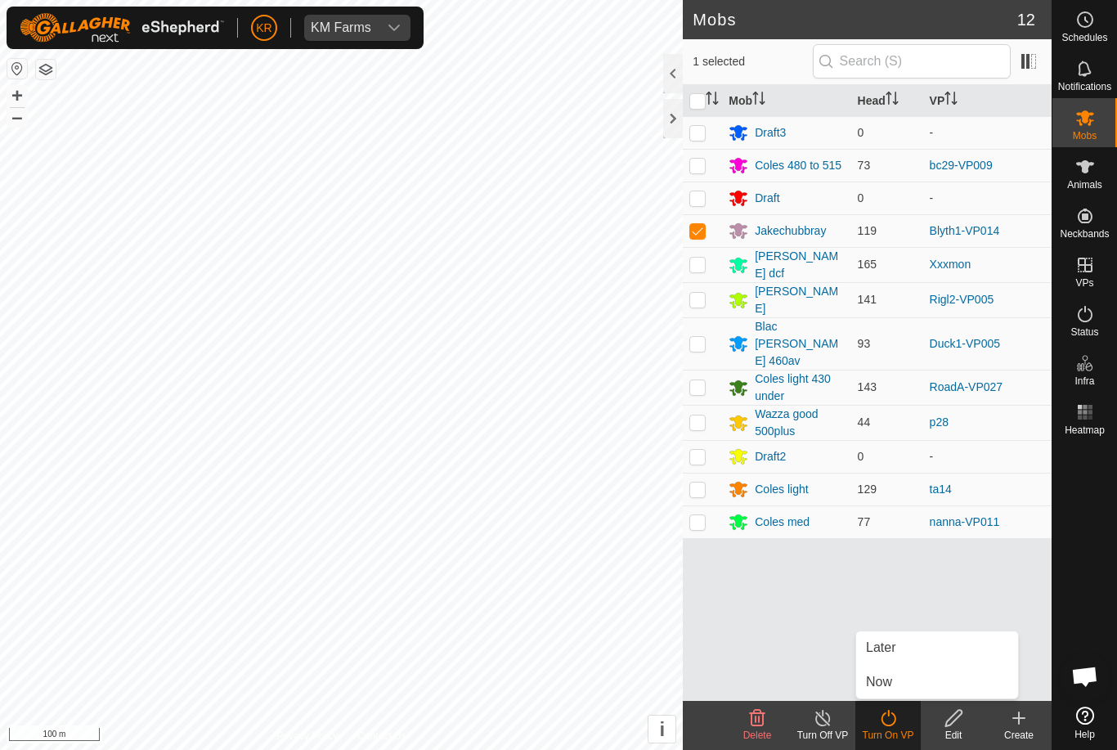
click at [904, 648] on link "Later" at bounding box center [937, 647] width 162 height 33
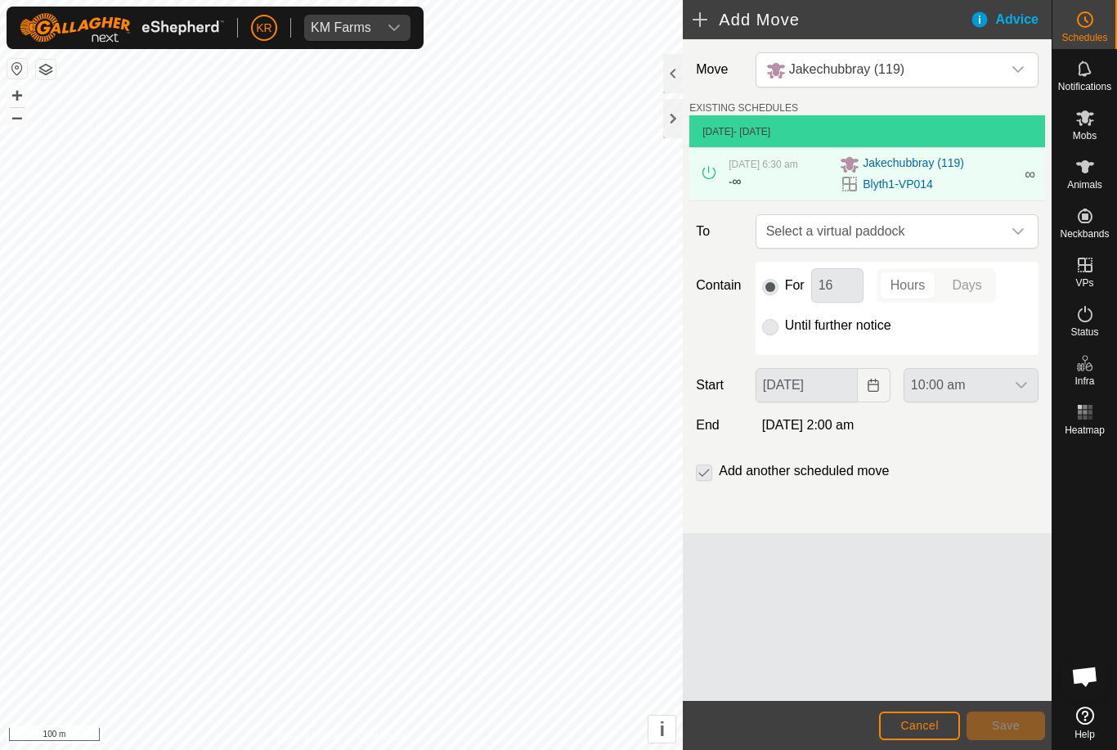
click at [1019, 238] on icon "dropdown trigger" at bounding box center [1018, 231] width 13 height 13
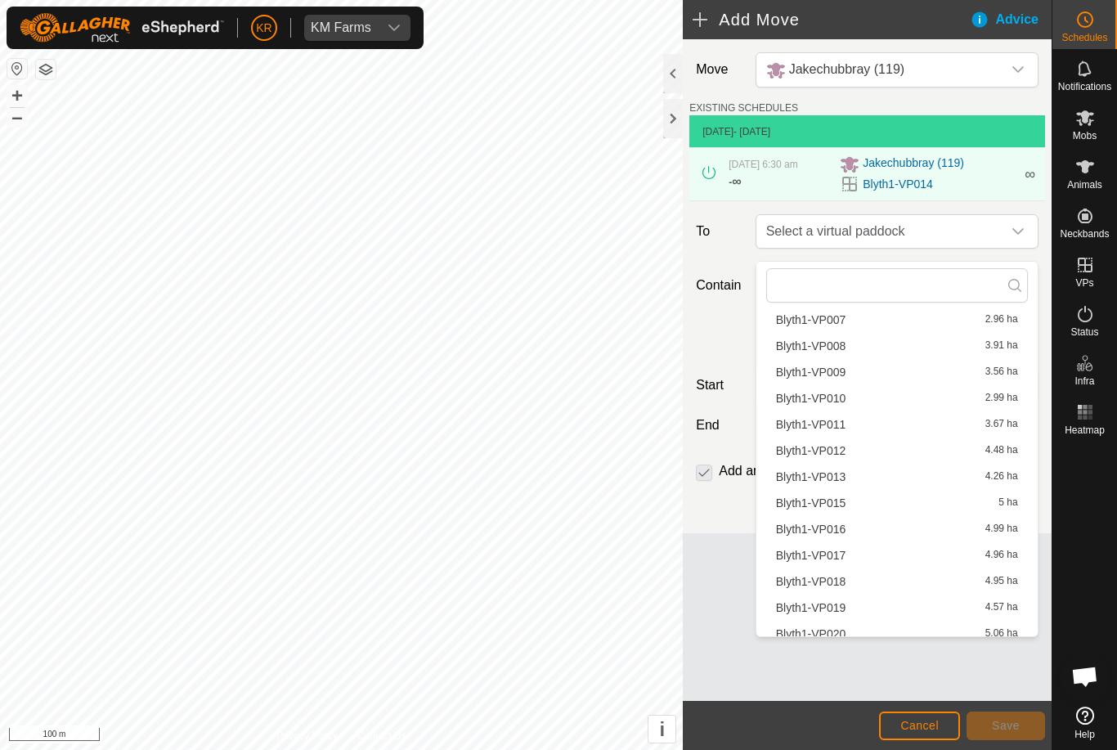
scroll to position [203, 0]
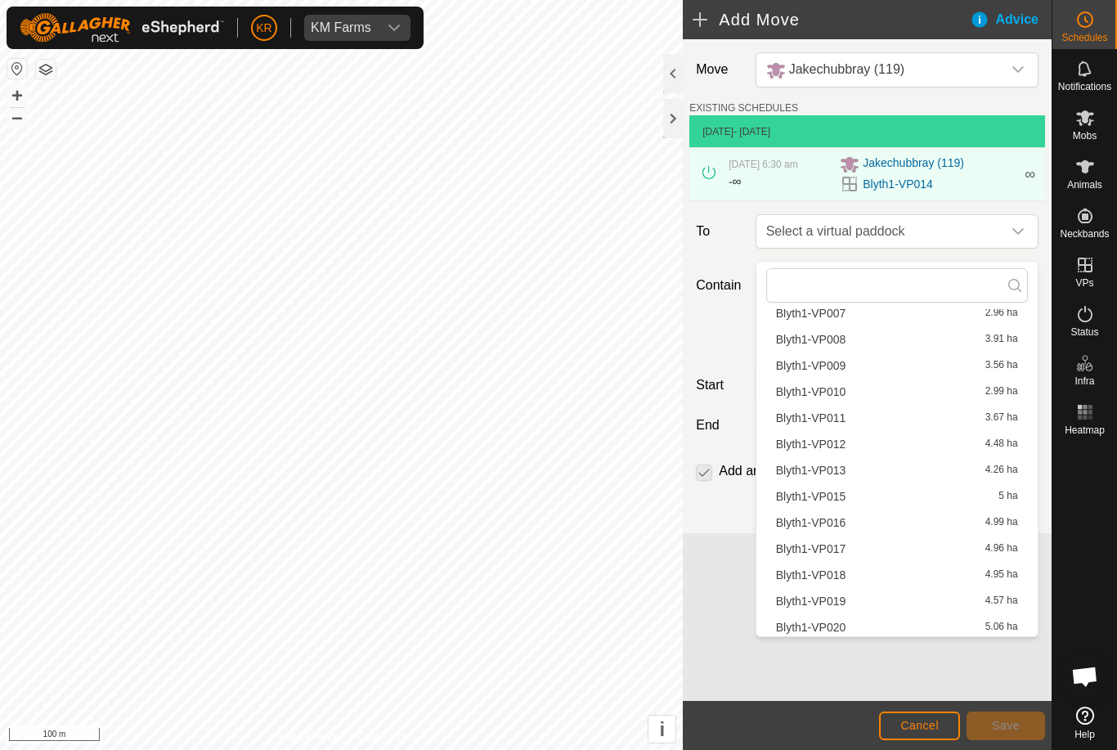
click at [845, 502] on span "Blyth1-VP015" at bounding box center [811, 496] width 70 height 11
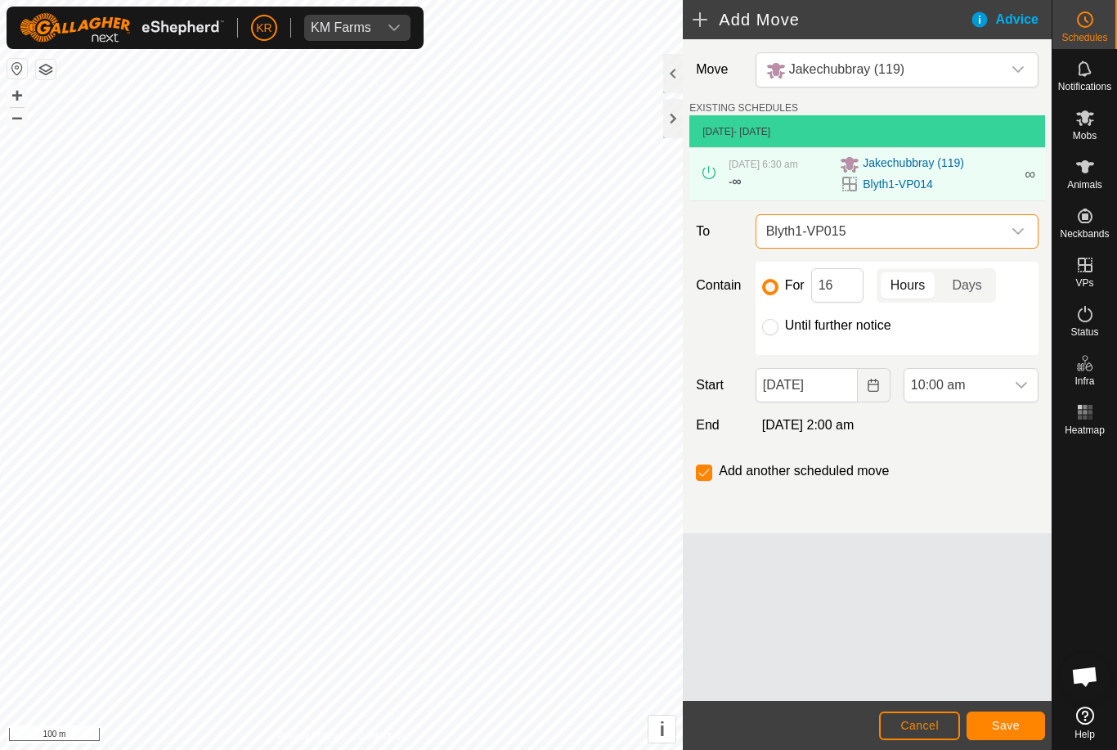
click at [1003, 397] on span "10:00 am" at bounding box center [954, 385] width 101 height 33
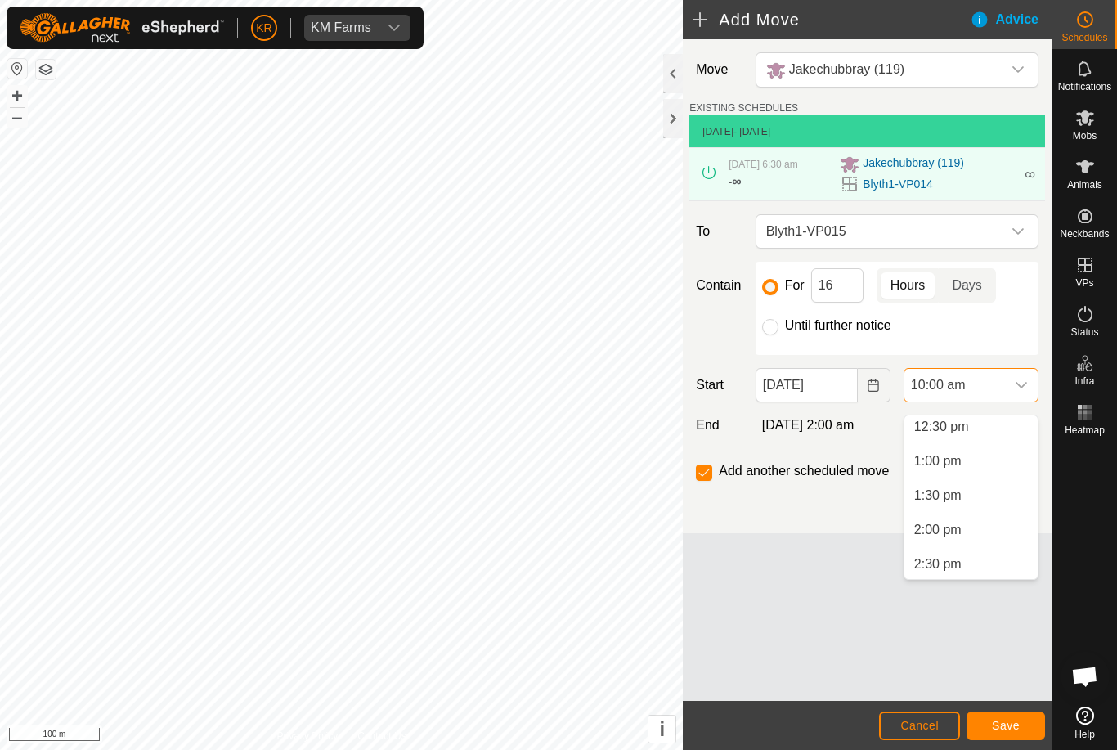
scroll to position [872, 0]
click at [946, 523] on span "2:00 pm" at bounding box center [937, 522] width 47 height 20
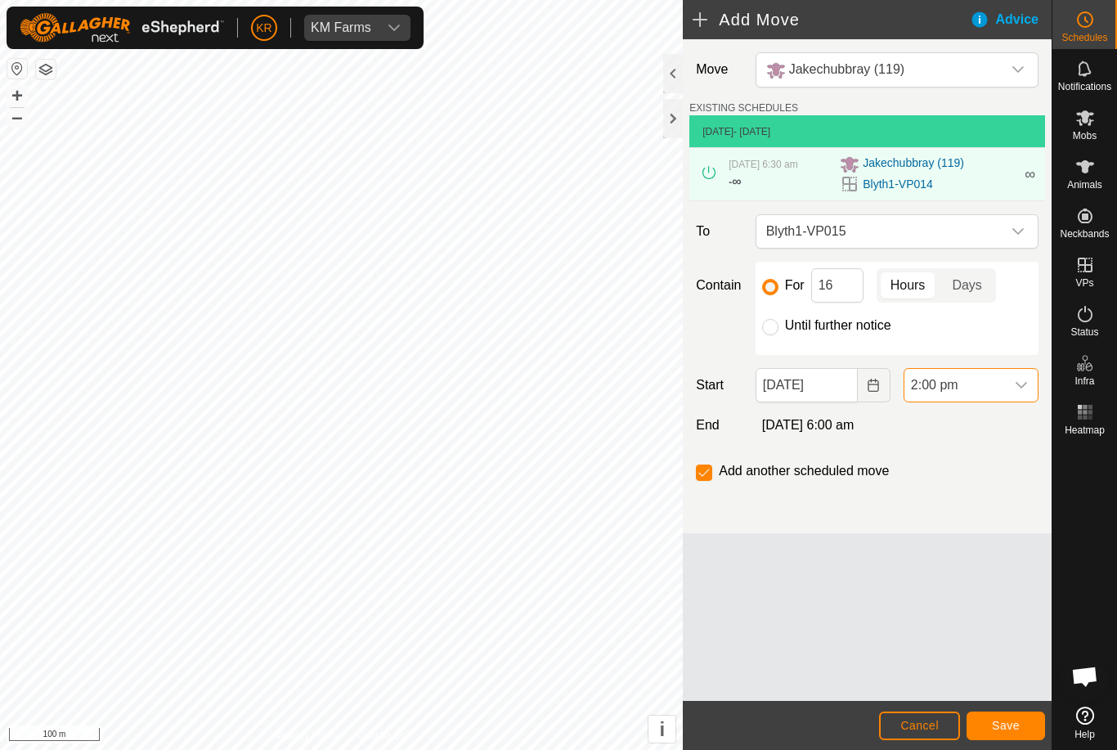
click at [1012, 729] on span "Save" at bounding box center [1006, 725] width 28 height 13
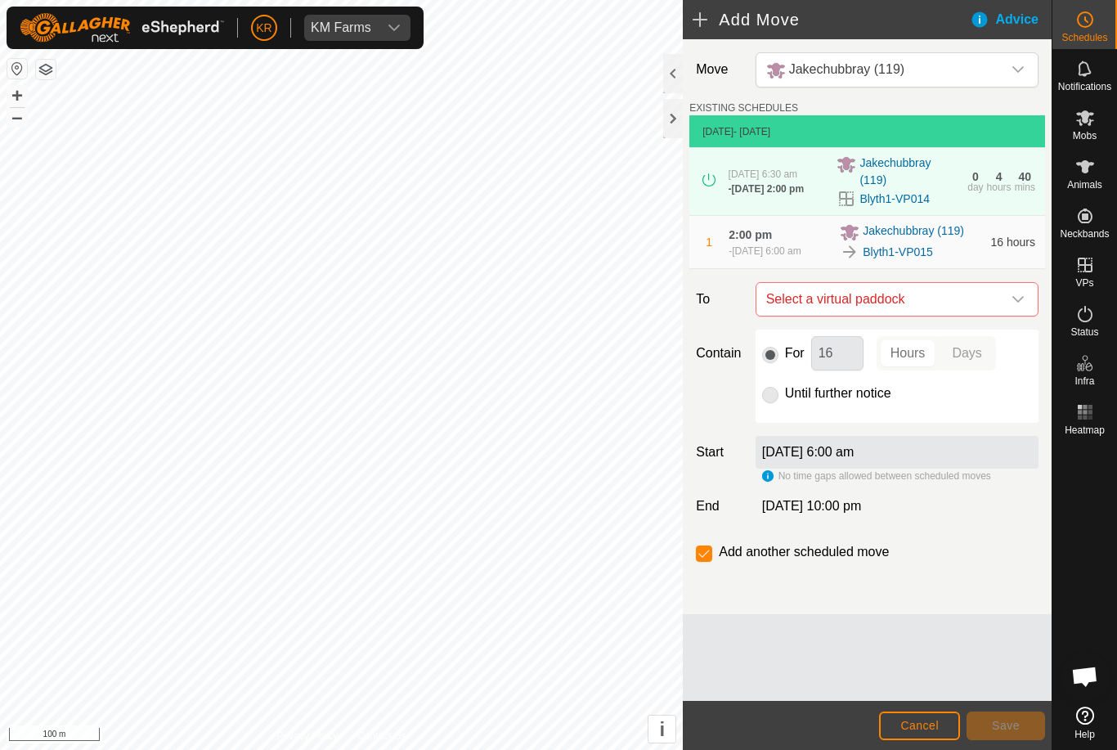
click at [1018, 303] on icon "dropdown trigger" at bounding box center [1017, 299] width 11 height 7
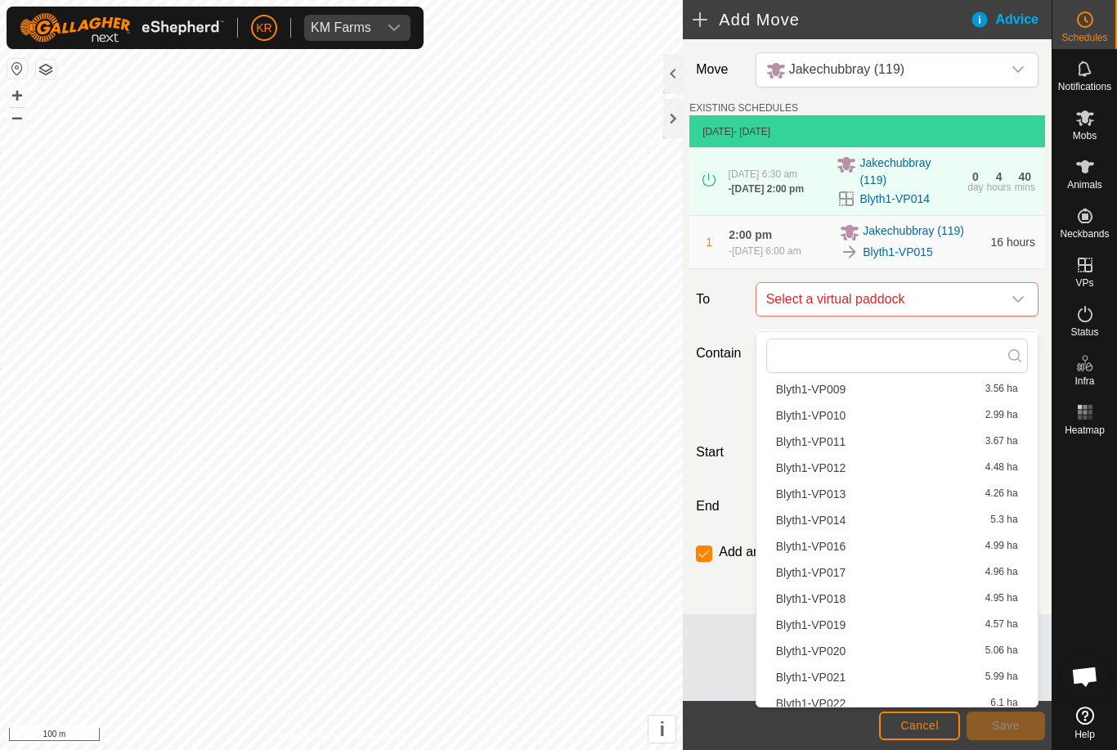
scroll to position [292, 0]
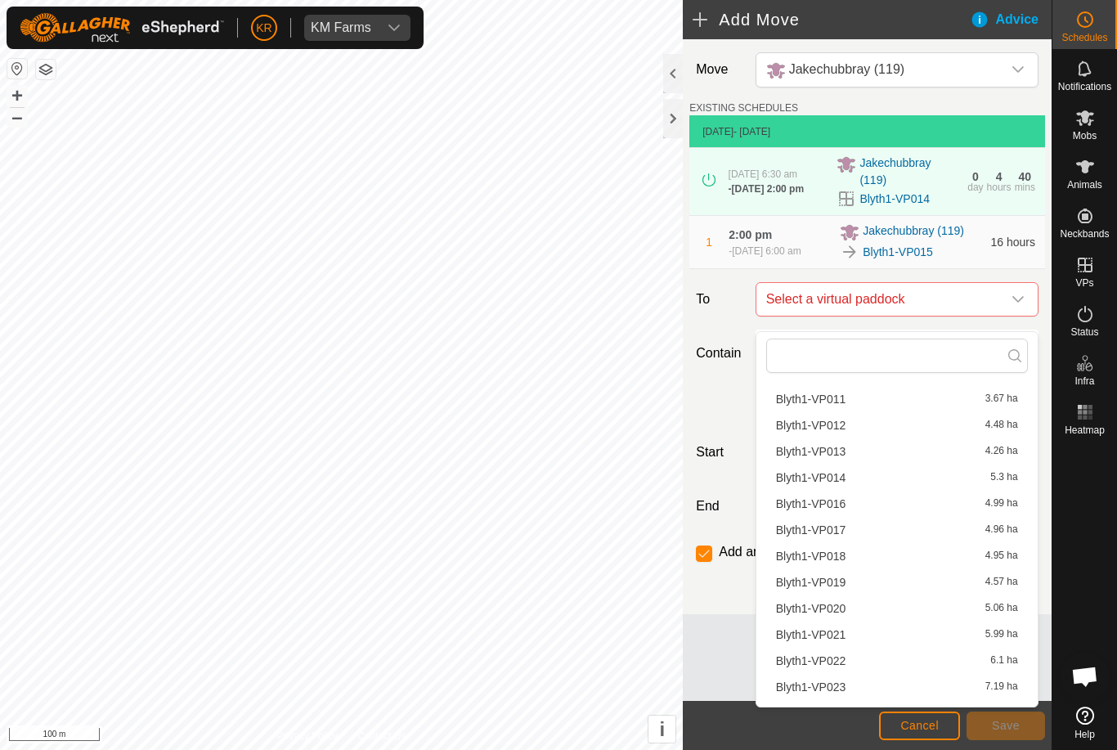
click at [851, 509] on div "Blyth1-VP016 4.99 ha" at bounding box center [897, 503] width 242 height 11
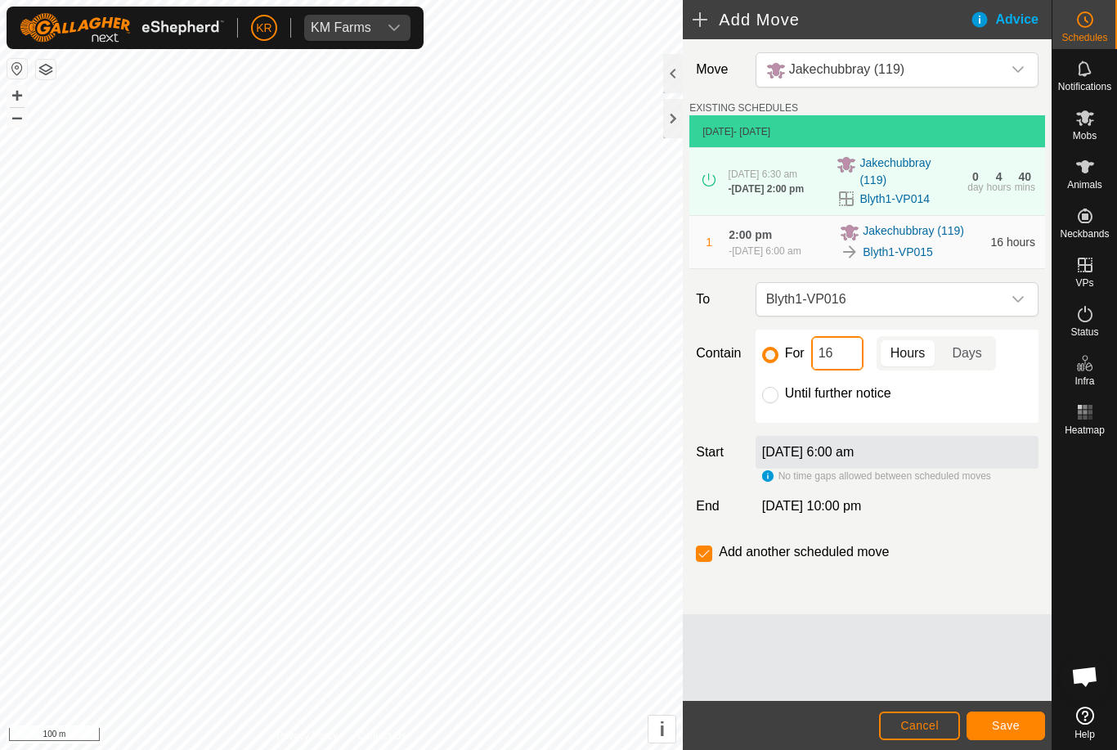
type input "1"
click at [1017, 729] on span "Save" at bounding box center [1006, 725] width 28 height 13
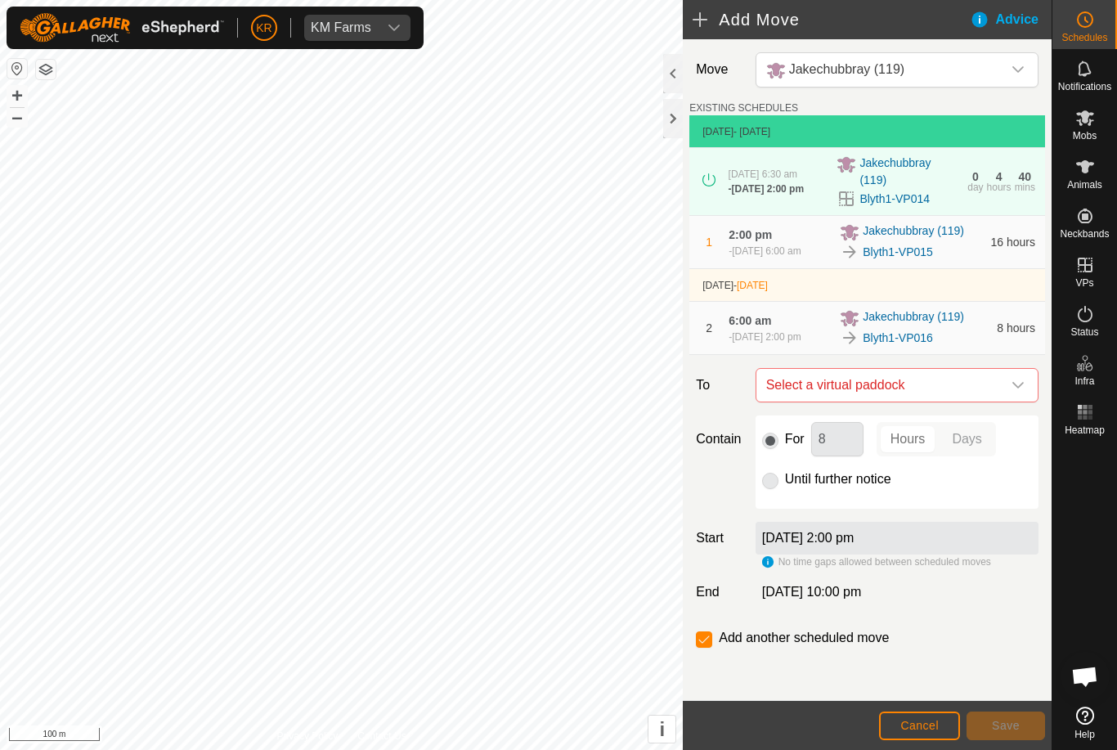
click at [1012, 392] on icon "dropdown trigger" at bounding box center [1018, 385] width 13 height 13
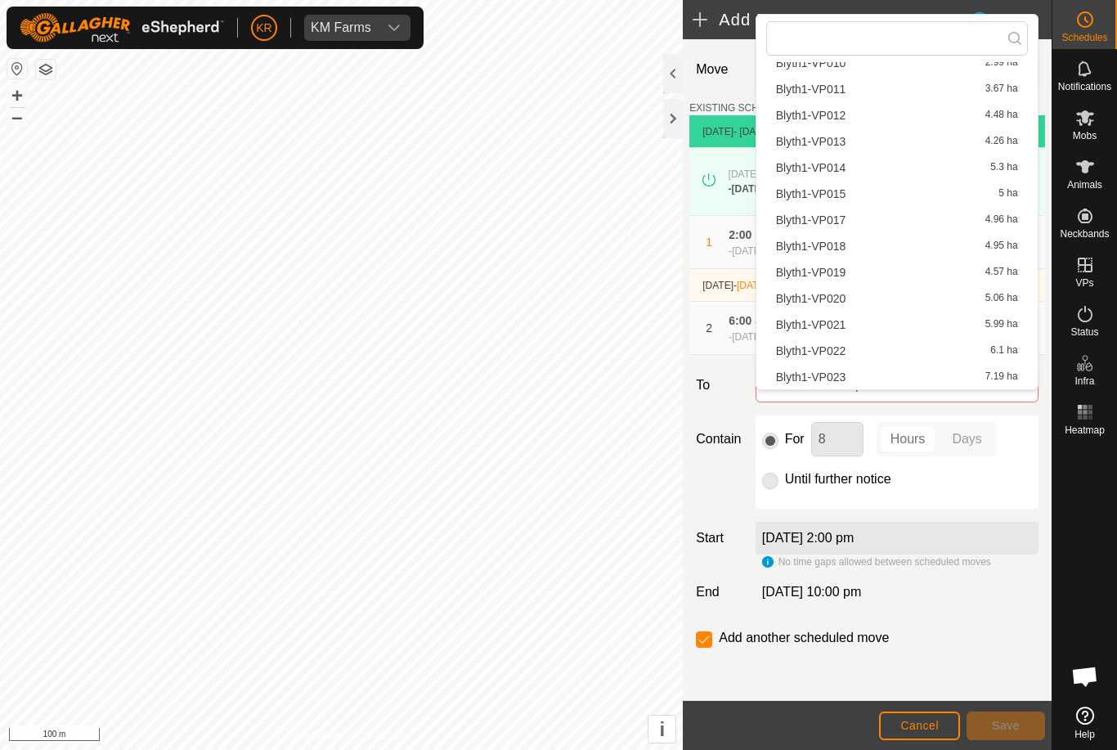
scroll to position [288, 0]
click at [861, 211] on div "Blyth1-VP017 4.96 ha" at bounding box center [897, 216] width 242 height 11
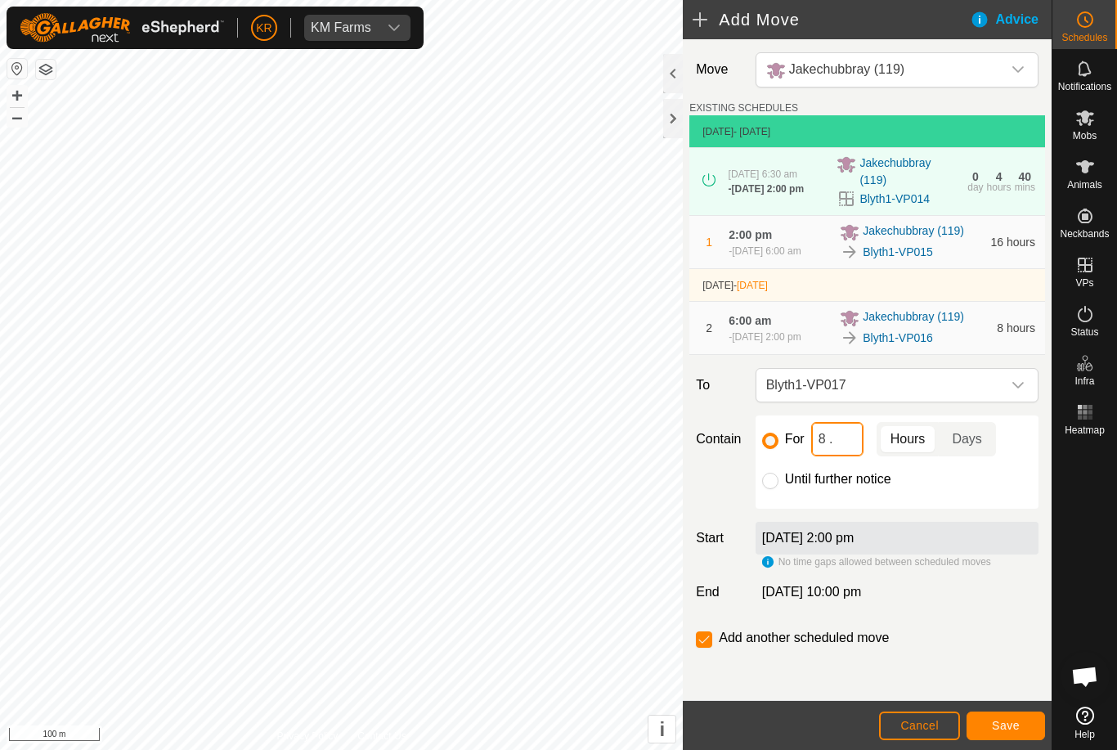
type input "8"
click at [1011, 729] on span "Save" at bounding box center [1006, 725] width 28 height 13
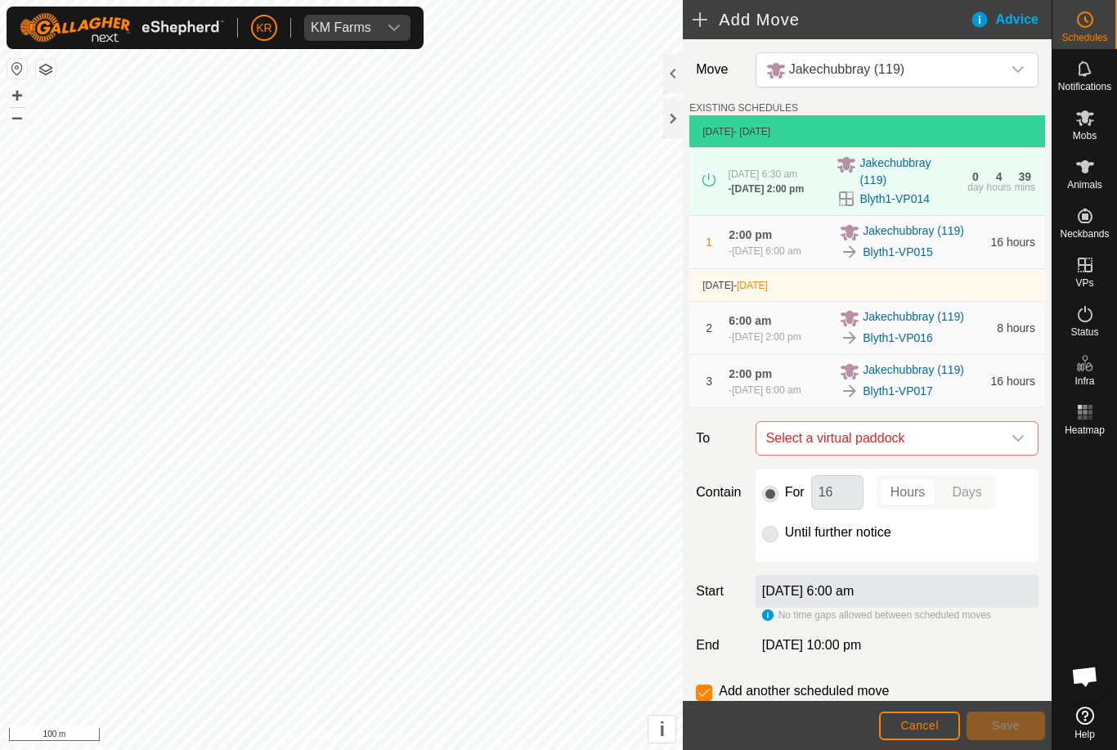
click at [1014, 445] on icon "dropdown trigger" at bounding box center [1018, 438] width 13 height 13
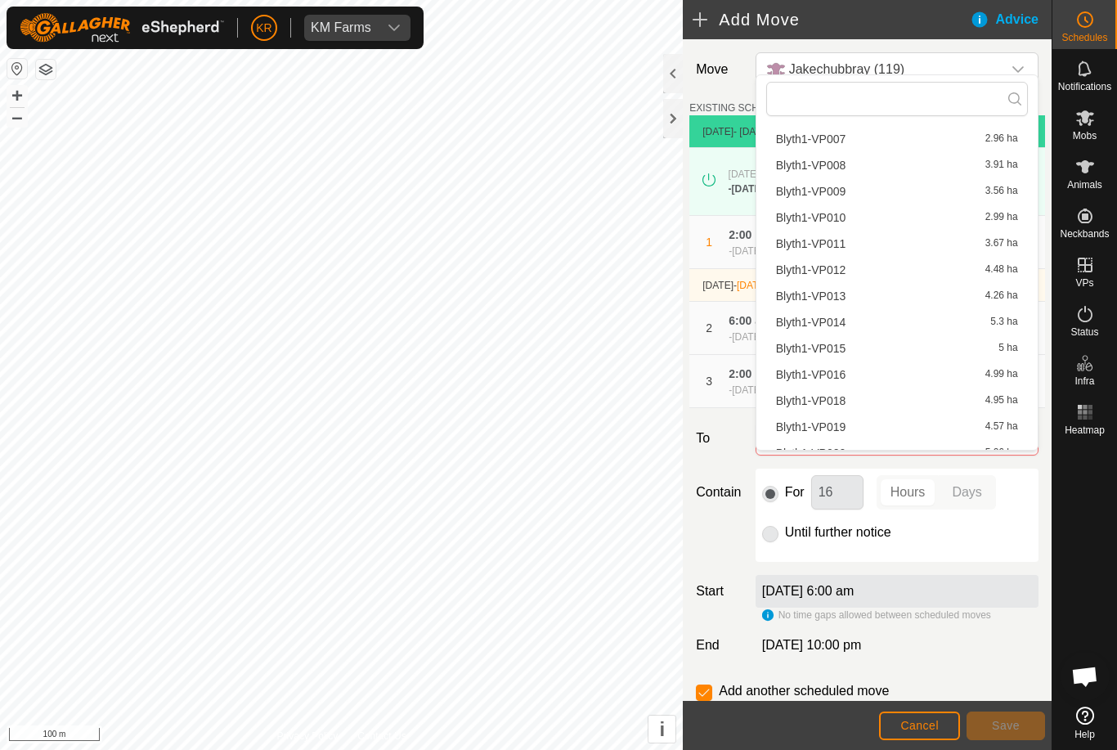
scroll to position [209, 0]
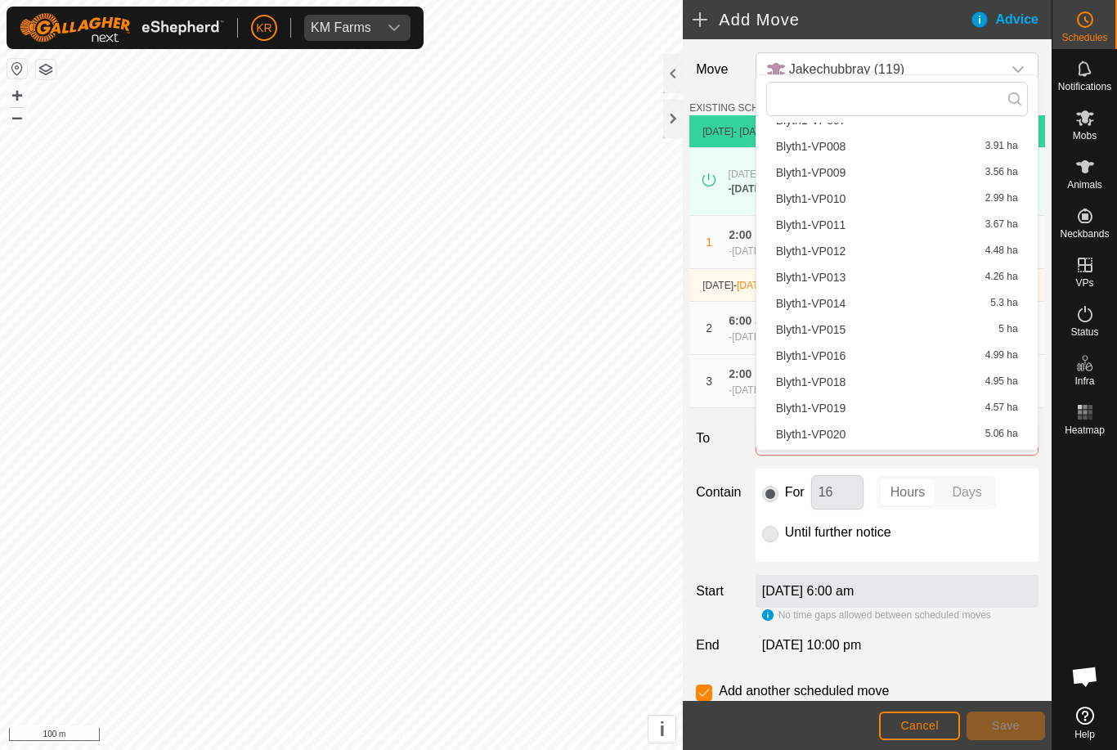
click at [829, 383] on span "Blyth1-VP018" at bounding box center [811, 381] width 70 height 11
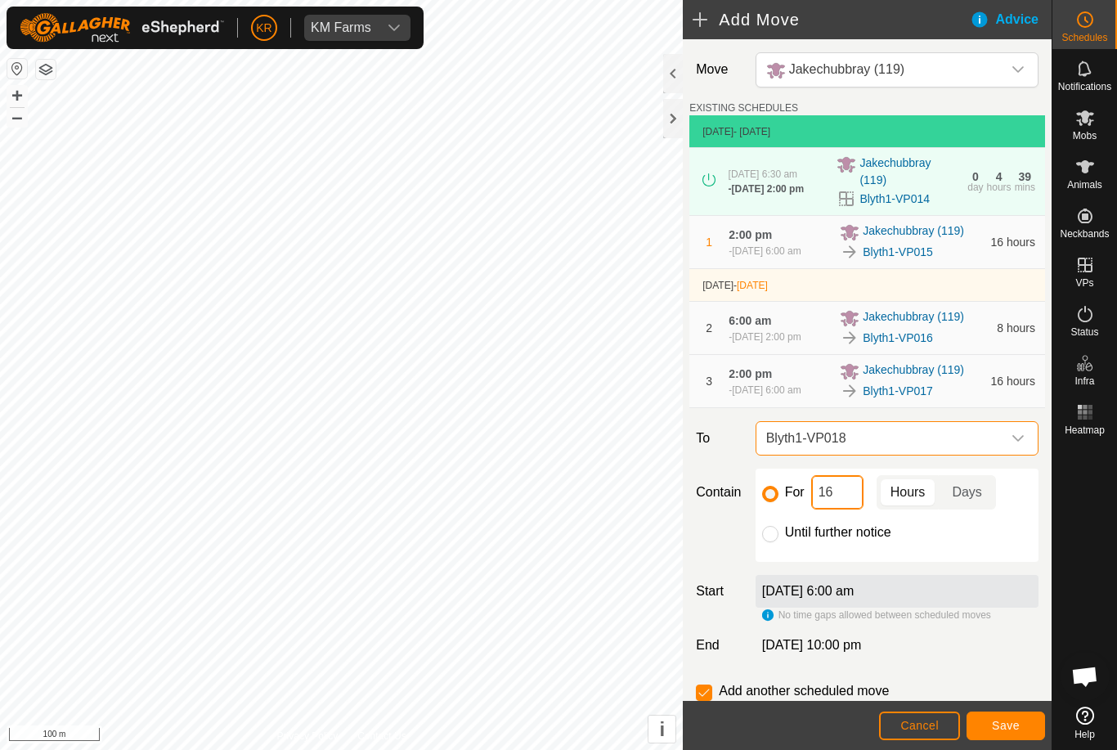
click at [838, 509] on input "16" at bounding box center [837, 492] width 52 height 34
type input "1"
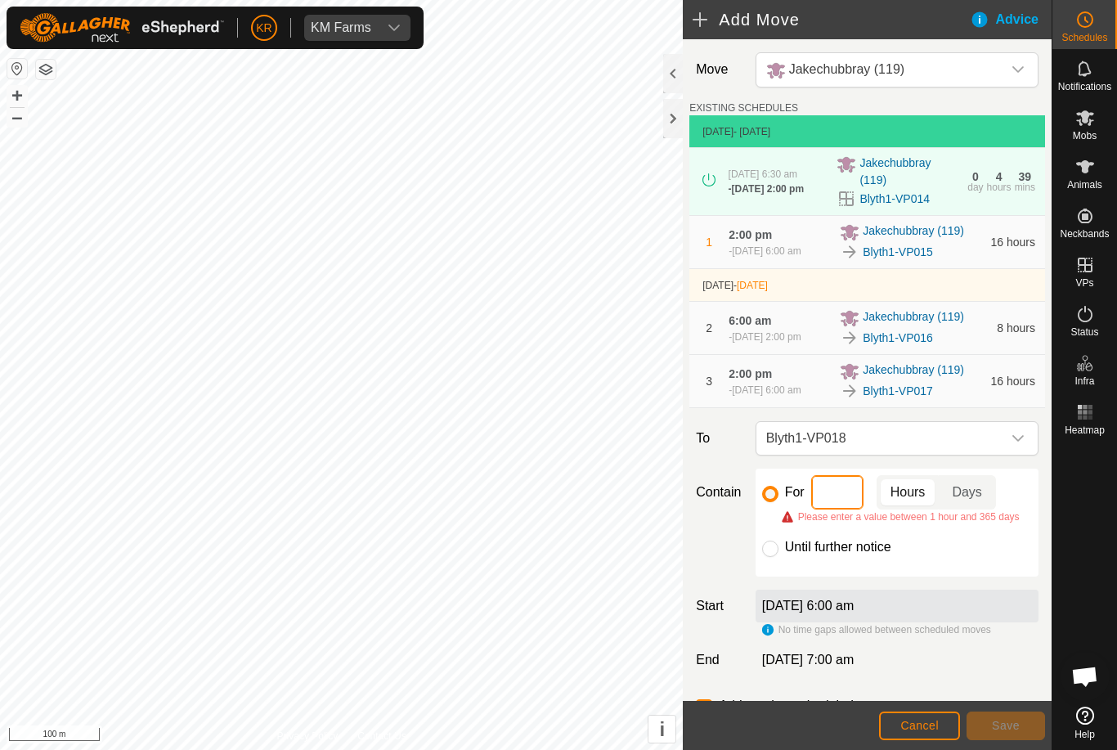
type input "8"
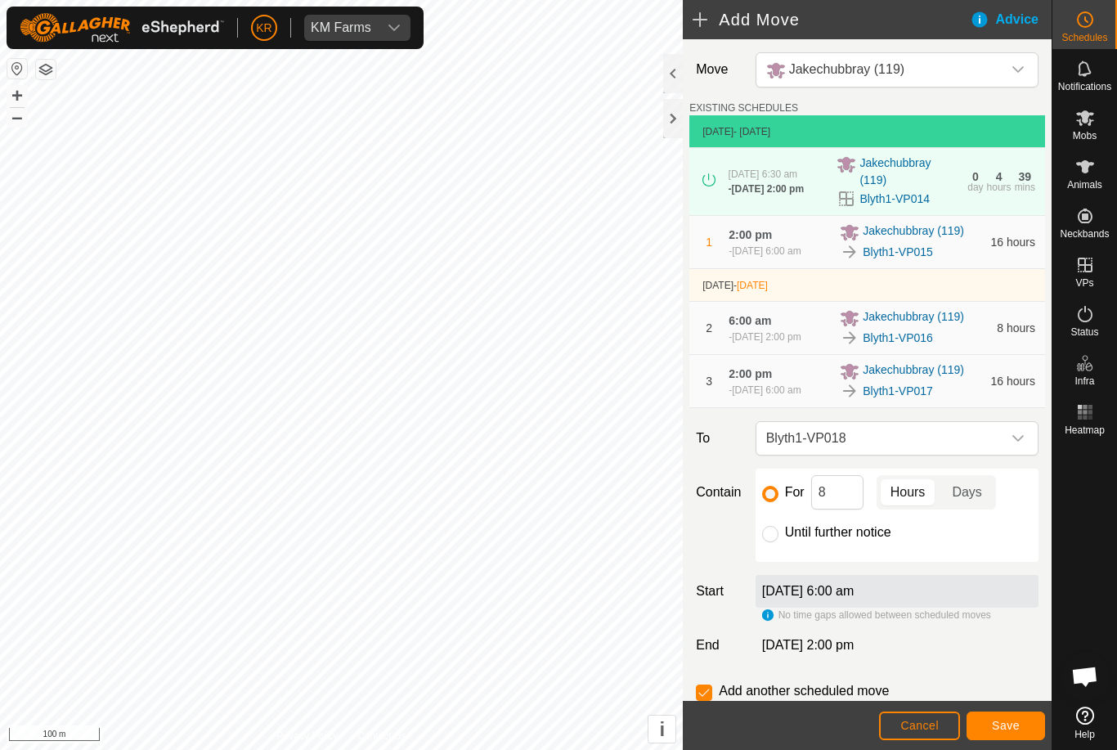
click at [999, 729] on span "Save" at bounding box center [1006, 725] width 28 height 13
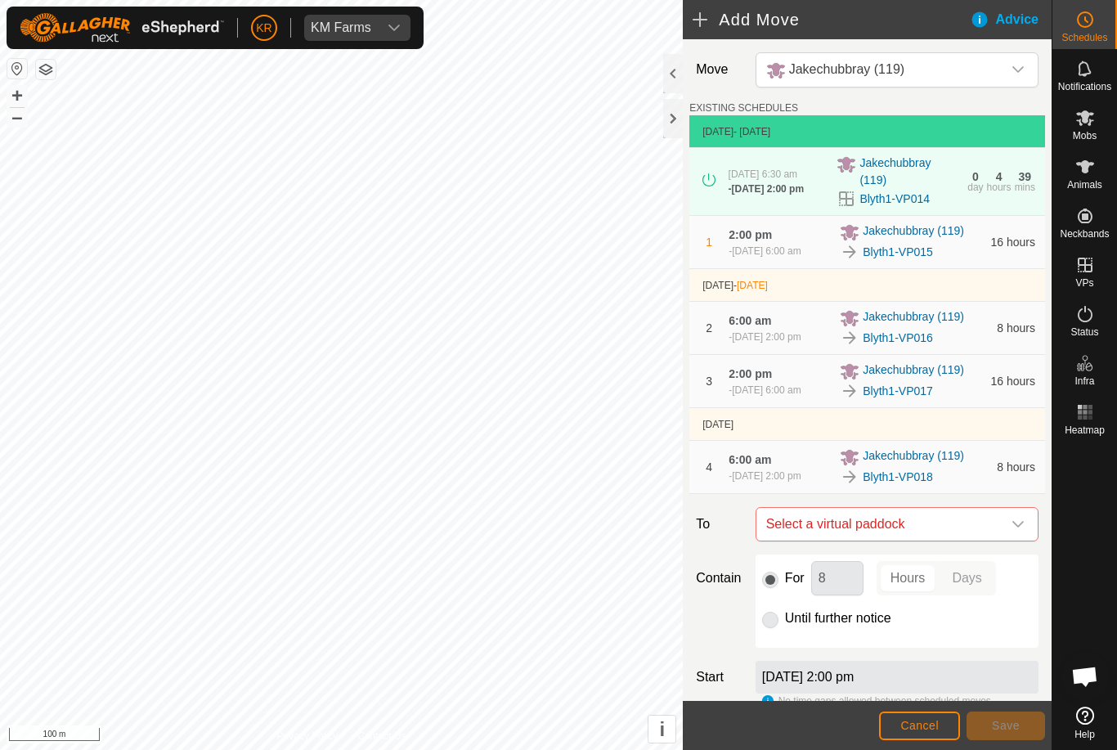
click at [1024, 541] on div "dropdown trigger" at bounding box center [1018, 524] width 33 height 33
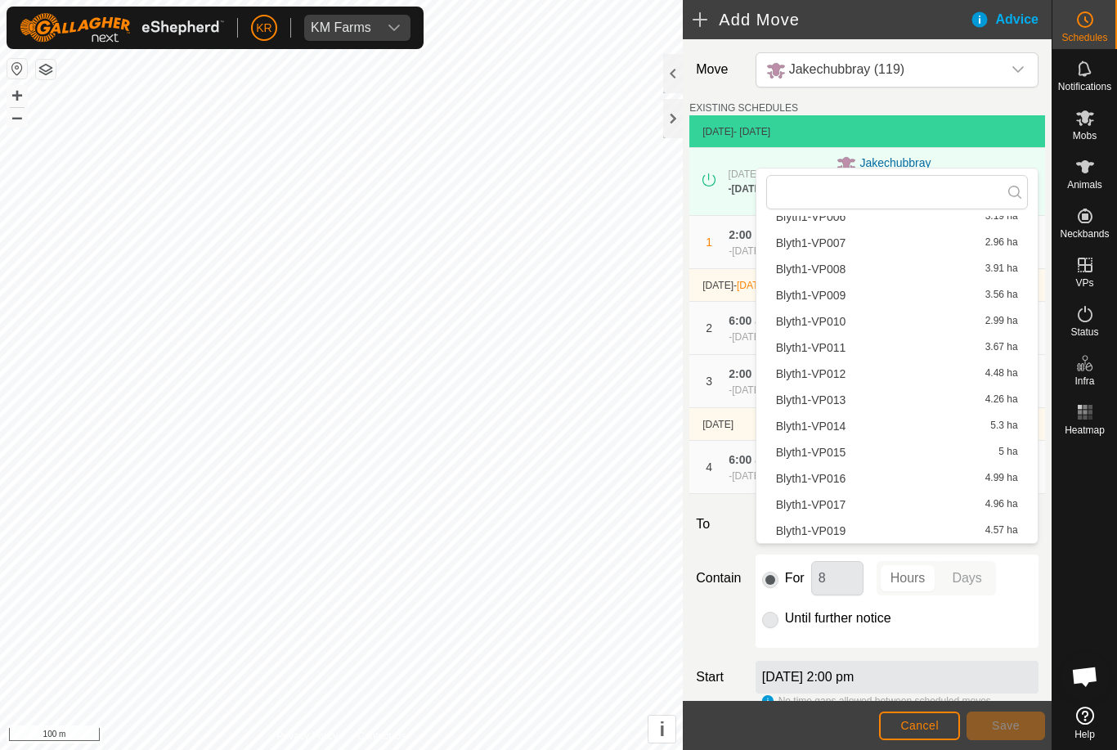
scroll to position [255, 0]
click at [841, 455] on span "Blyth1-VP019" at bounding box center [811, 455] width 70 height 11
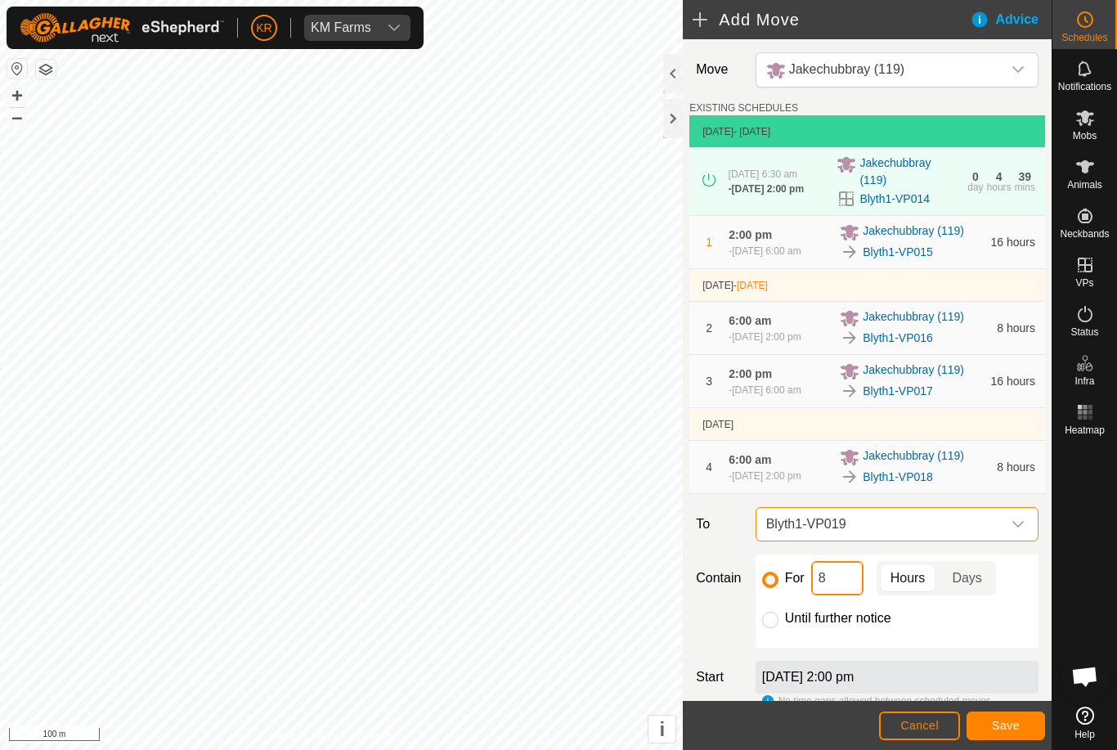
click at [843, 595] on input "8" at bounding box center [837, 578] width 52 height 34
click at [1010, 720] on span "Save" at bounding box center [1006, 725] width 28 height 13
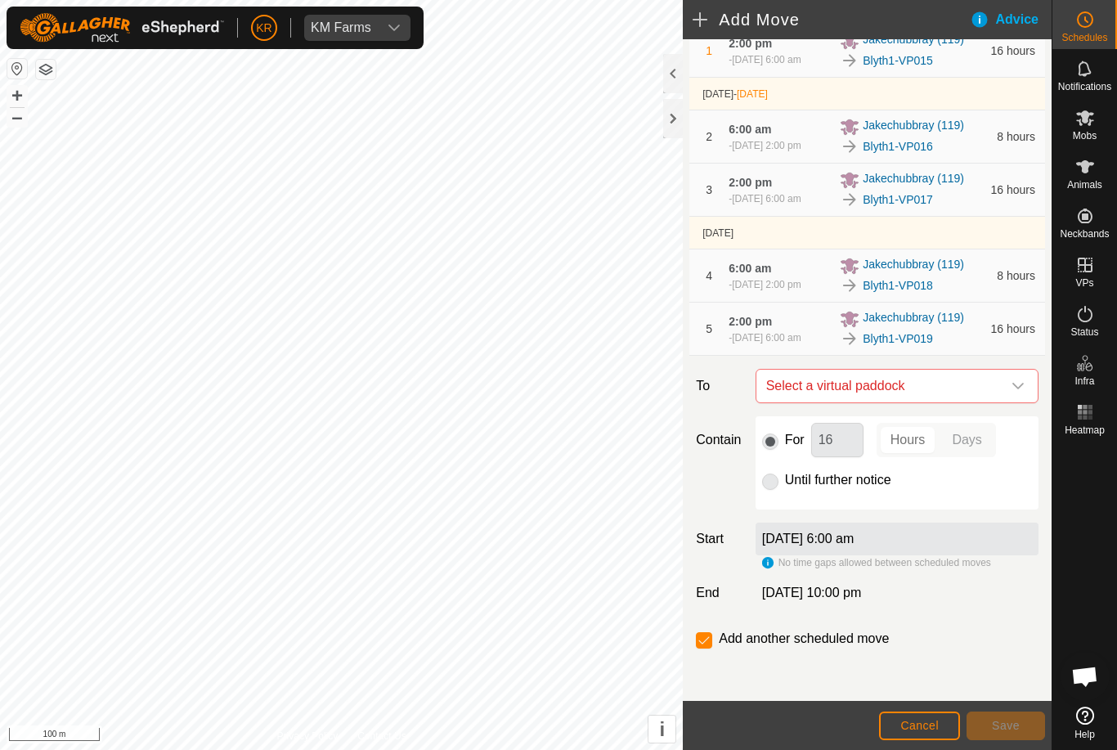
scroll to position [234, 0]
click at [1012, 388] on icon "dropdown trigger" at bounding box center [1018, 385] width 13 height 13
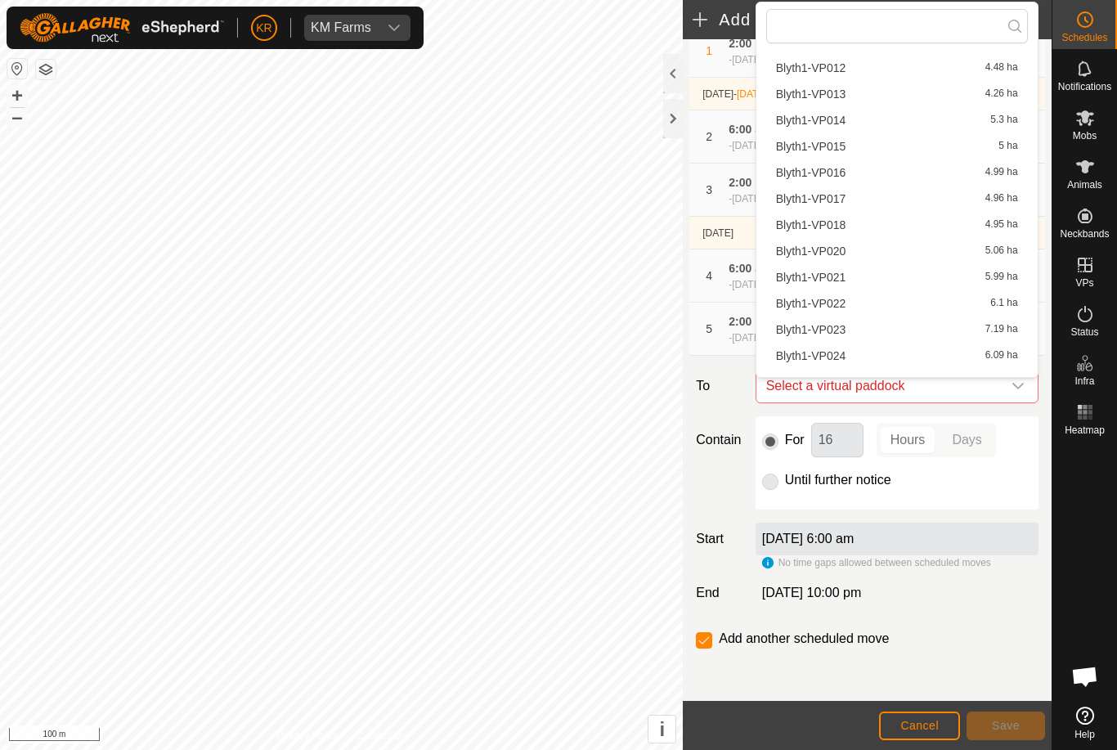
scroll to position [328, 0]
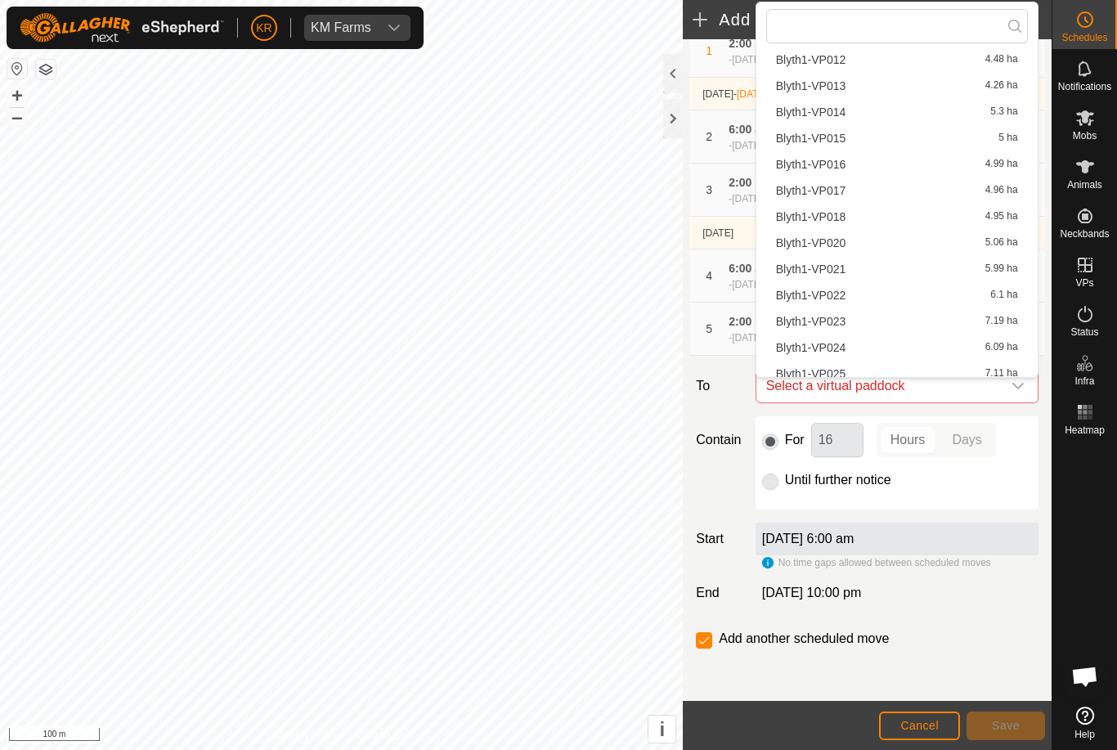
click at [839, 245] on span "Blyth1-VP020" at bounding box center [811, 242] width 70 height 11
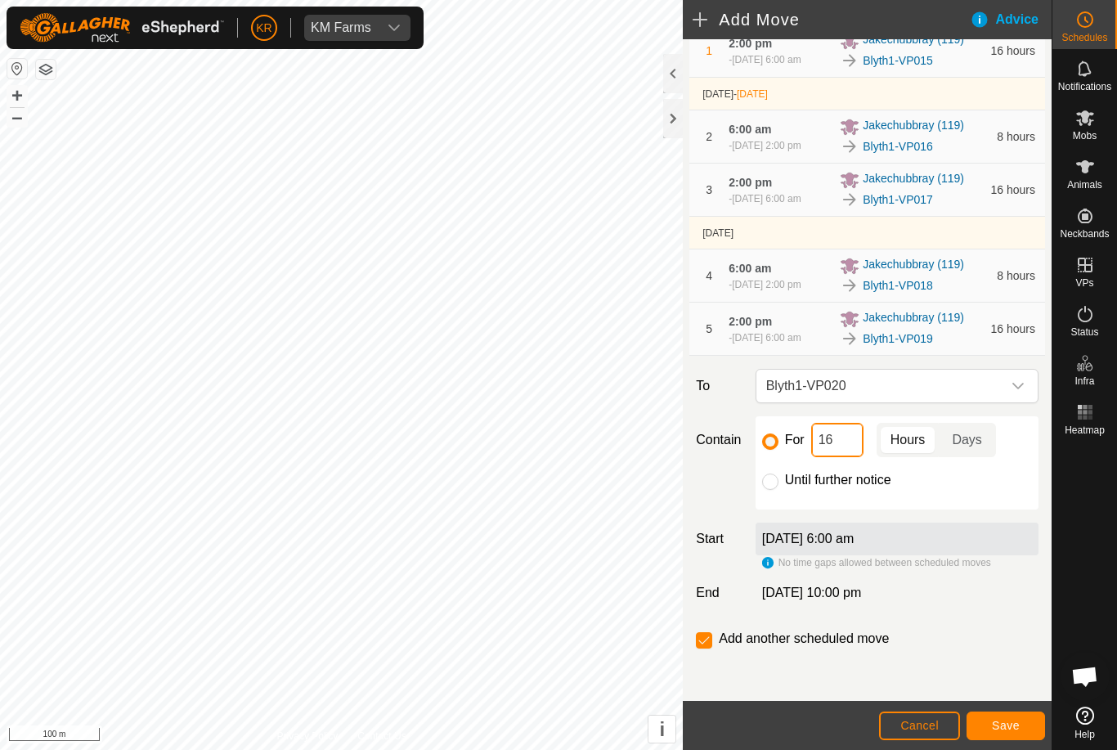
type input "1"
type input "8"
click at [1013, 727] on span "Save" at bounding box center [1006, 725] width 28 height 13
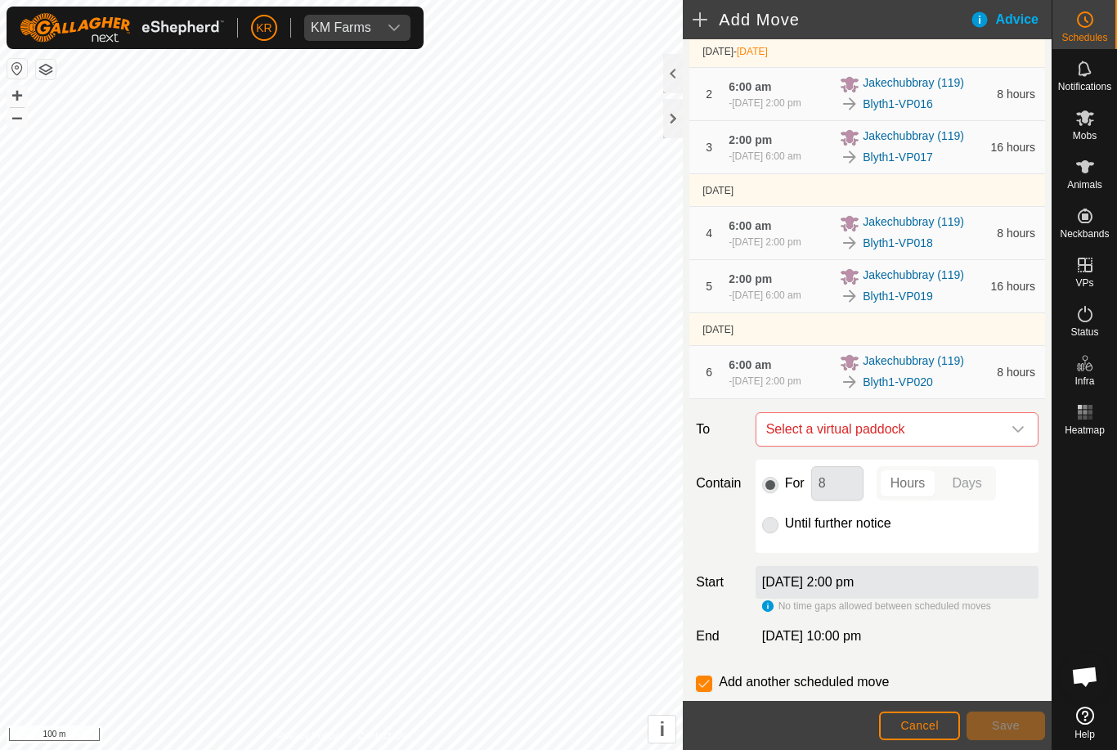
click at [1015, 436] on icon "dropdown trigger" at bounding box center [1018, 429] width 13 height 13
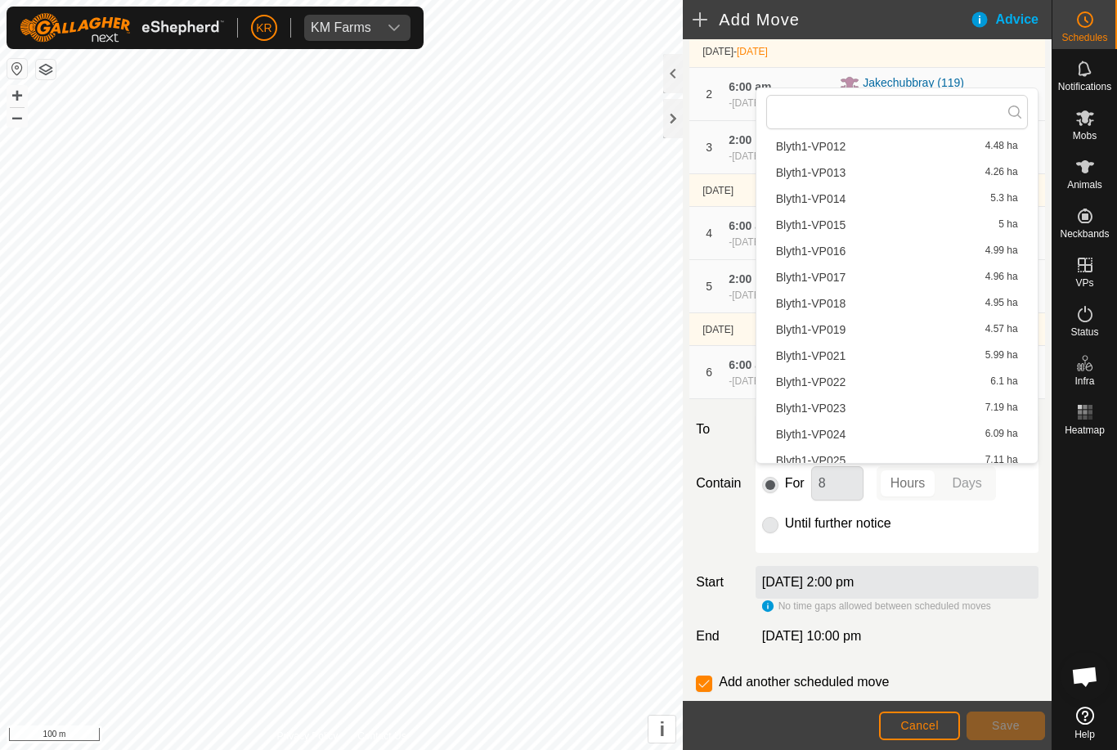
scroll to position [329, 0]
click at [832, 357] on span "Blyth1-VP021" at bounding box center [811, 353] width 70 height 11
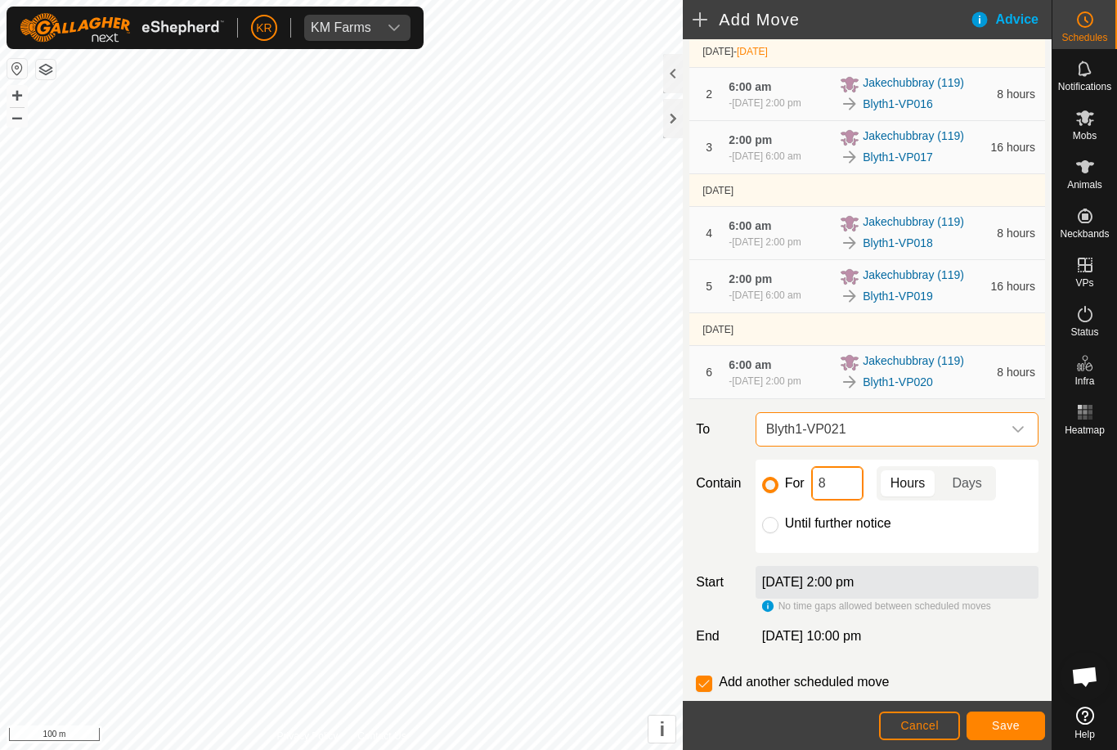
click at [835, 500] on input "8" at bounding box center [837, 483] width 52 height 34
click at [1015, 731] on span "Save" at bounding box center [1006, 725] width 28 height 13
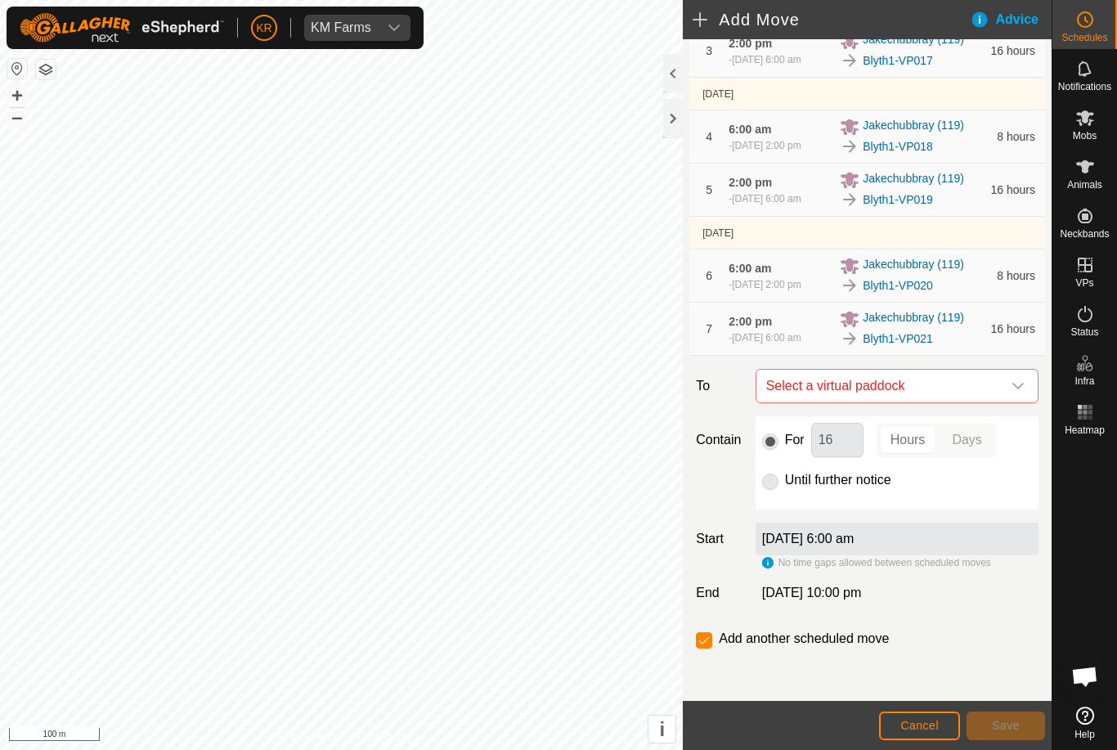
scroll to position [388, 0]
click at [999, 376] on span "Select a virtual paddock" at bounding box center [881, 386] width 242 height 33
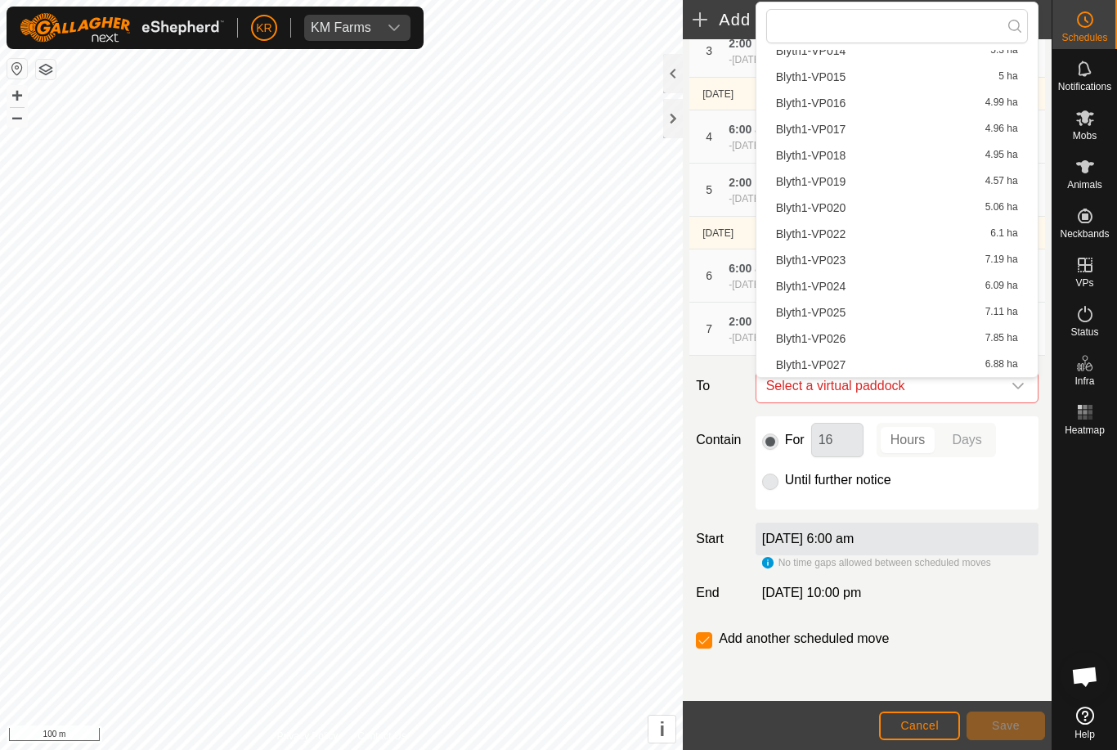
scroll to position [389, 0]
click at [846, 236] on span "Blyth1-VP022" at bounding box center [811, 233] width 70 height 11
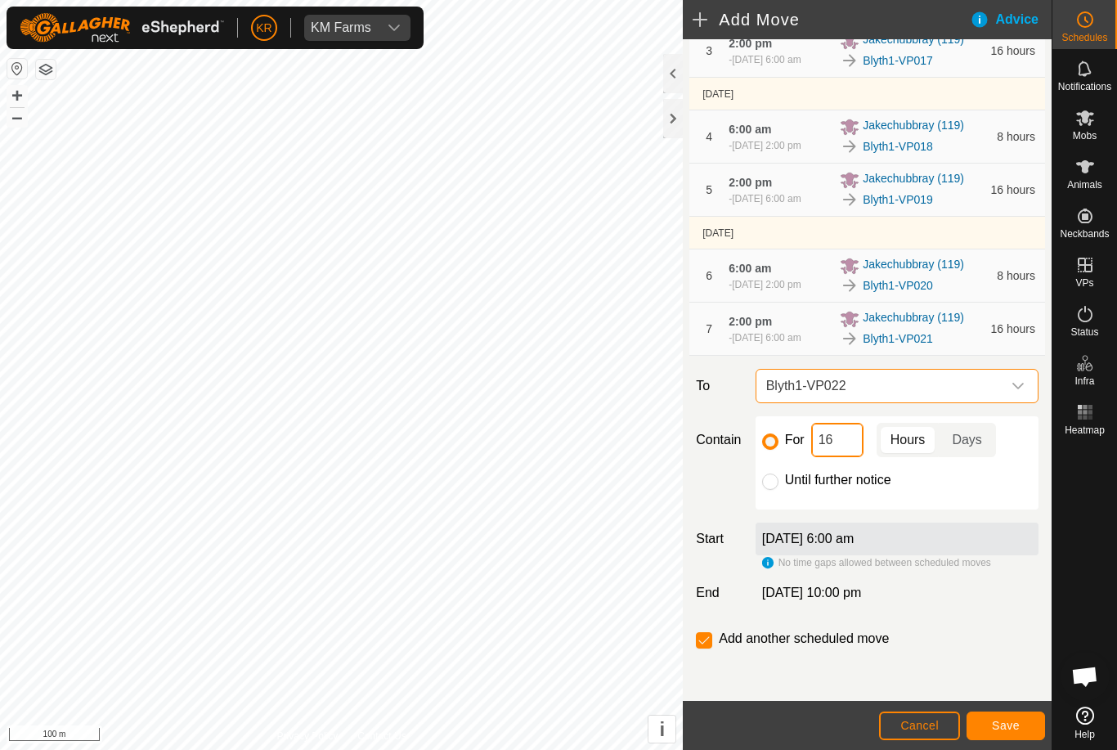
click at [852, 444] on input "16" at bounding box center [837, 440] width 52 height 34
type input "1"
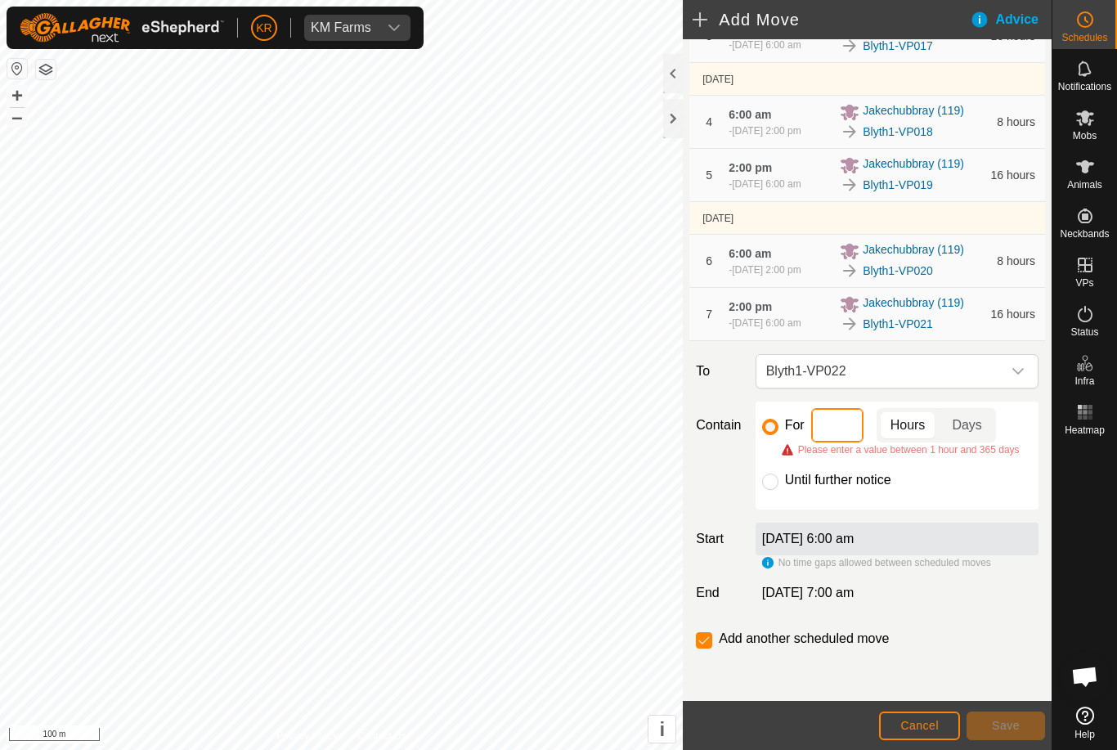
type input "8"
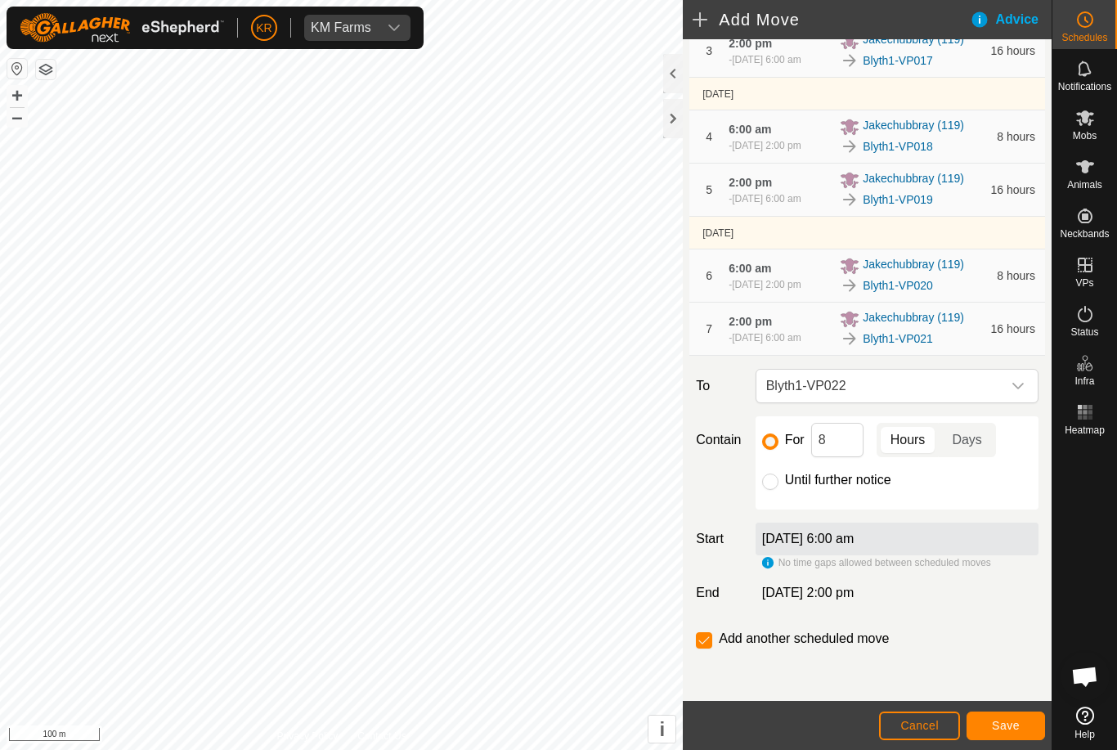
click at [1015, 736] on button "Save" at bounding box center [1006, 725] width 79 height 29
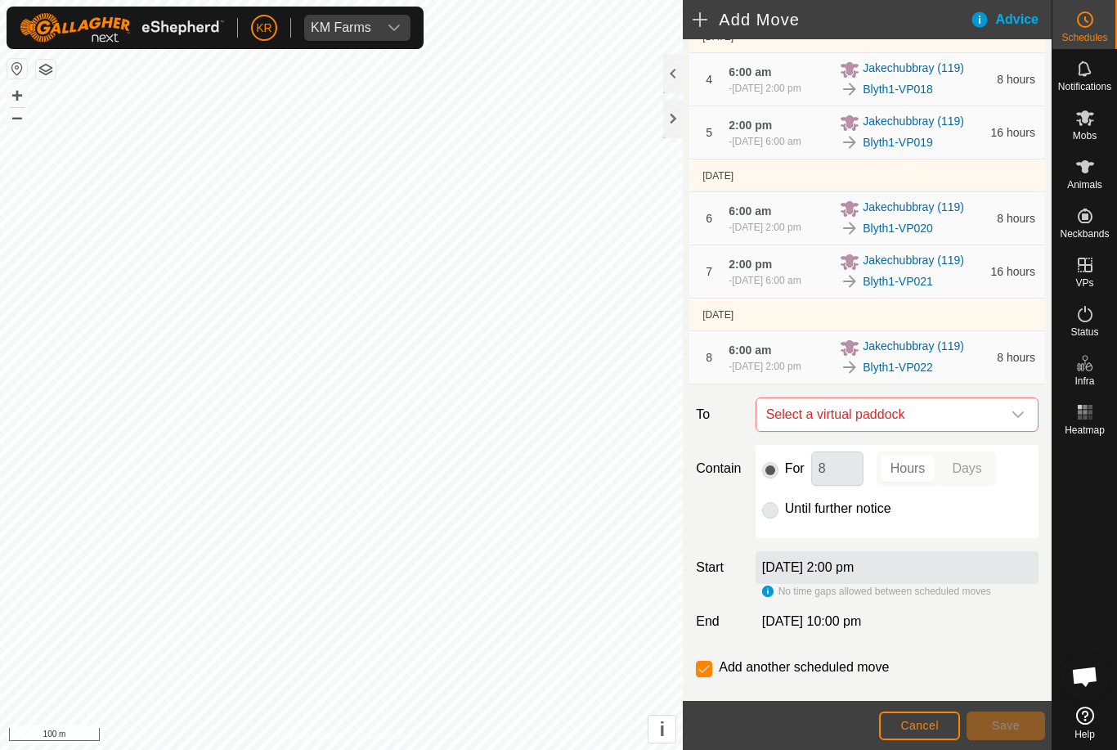
click at [1012, 421] on icon "dropdown trigger" at bounding box center [1018, 414] width 13 height 13
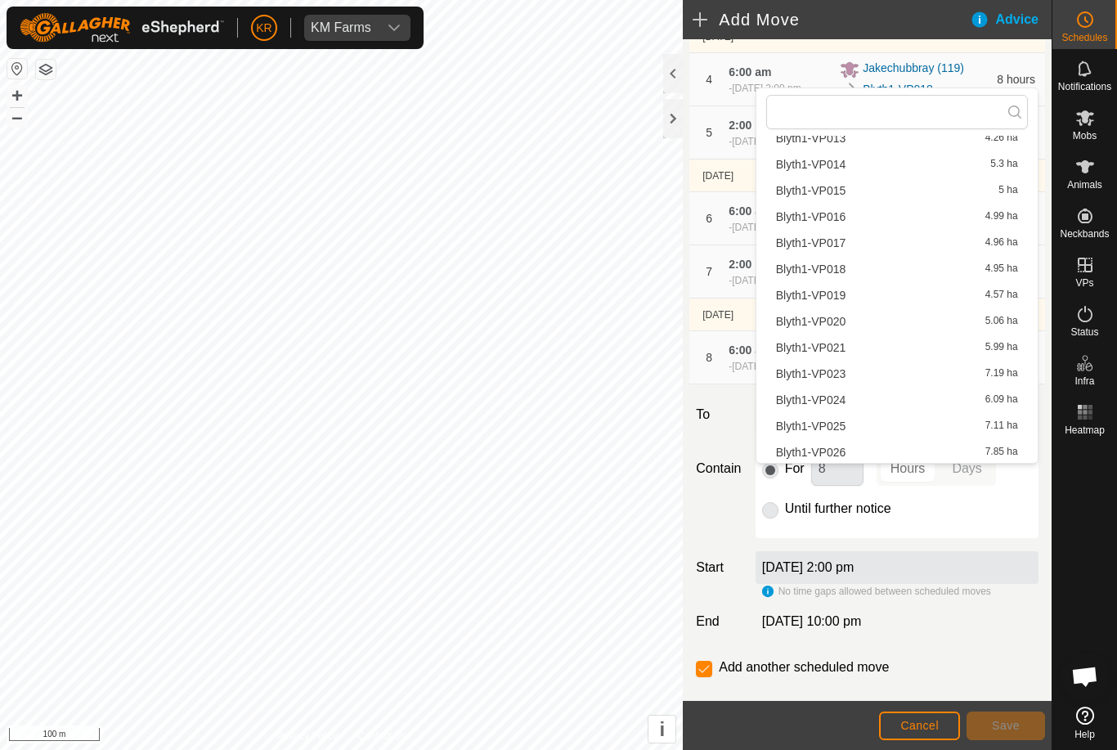
scroll to position [365, 0]
click at [841, 373] on span "Blyth1-VP023" at bounding box center [811, 370] width 70 height 11
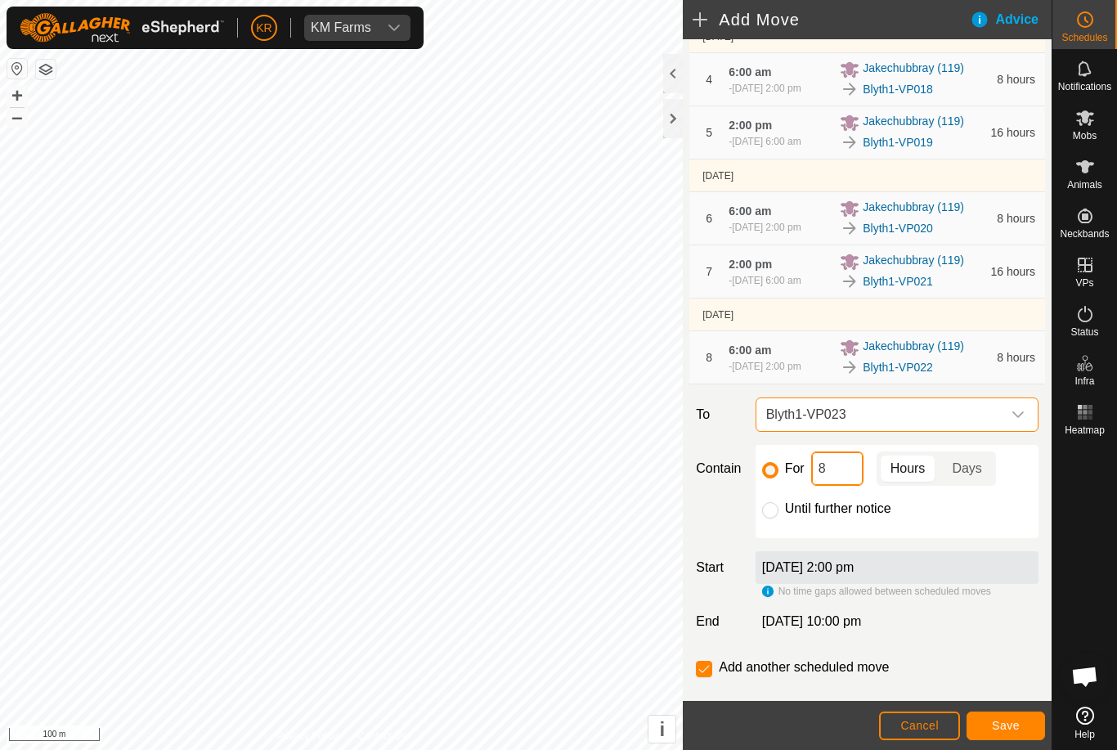
click at [841, 486] on input "8" at bounding box center [837, 468] width 52 height 34
click at [1004, 724] on span "Save" at bounding box center [1006, 725] width 28 height 13
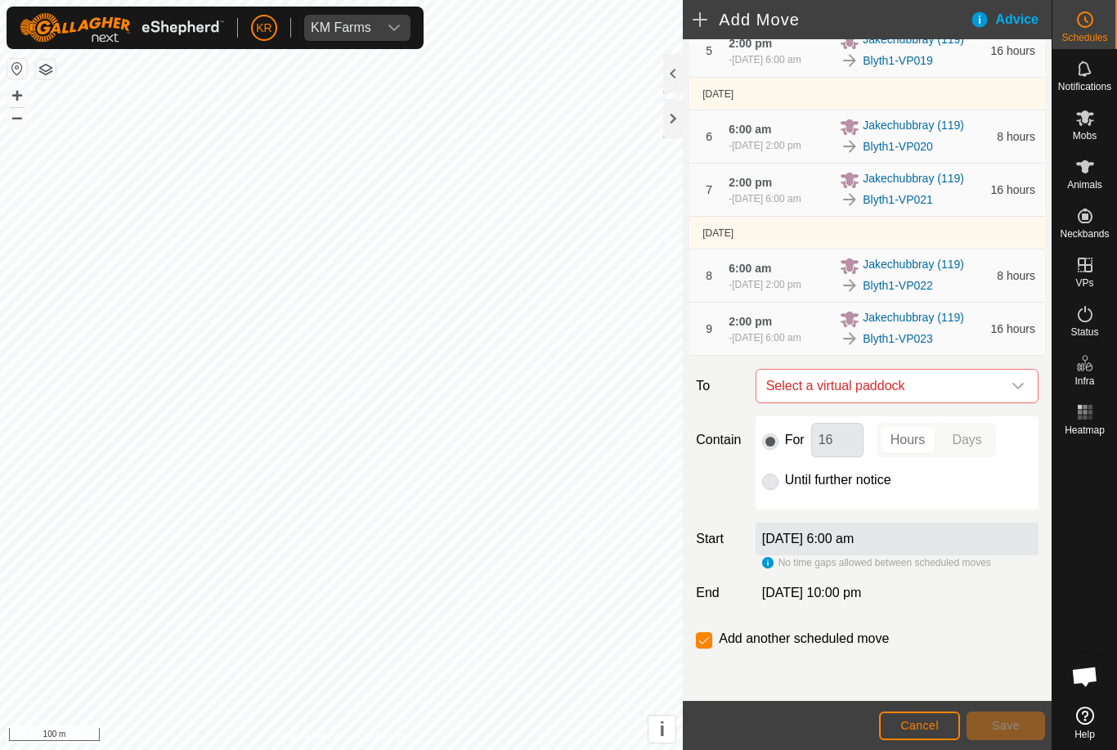
scroll to position [532, 0]
click at [1011, 402] on div "dropdown trigger" at bounding box center [1018, 386] width 33 height 33
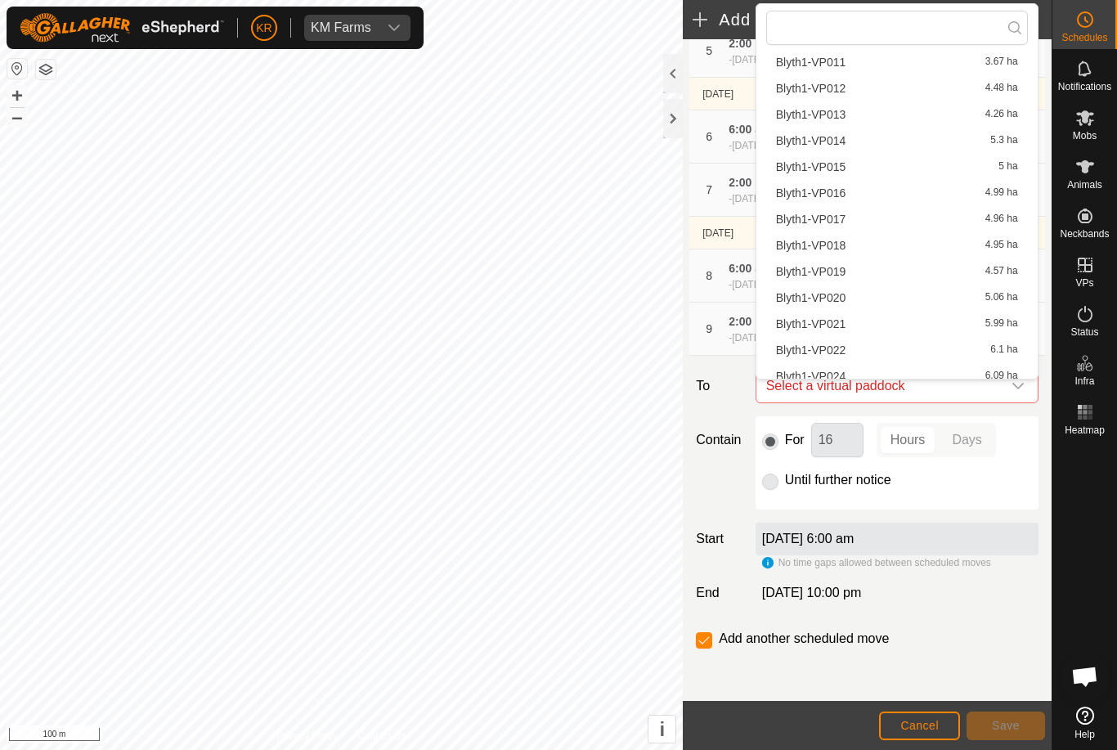
scroll to position [347, 0]
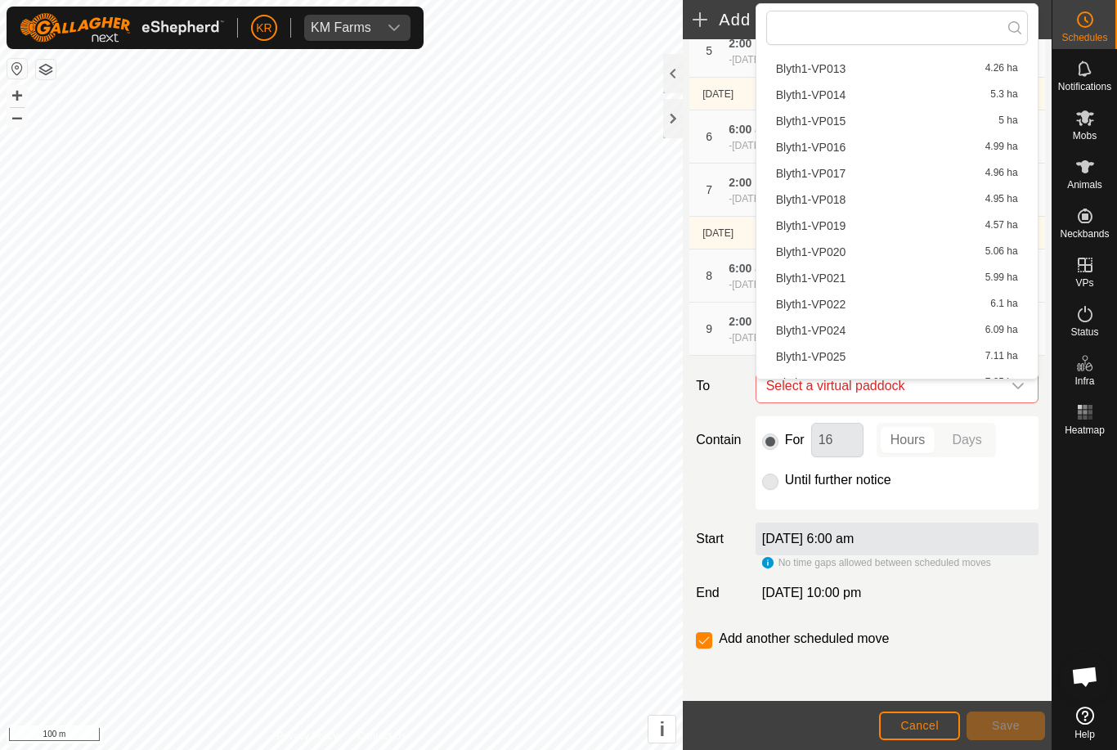
click at [838, 332] on span "Blyth1-VP024" at bounding box center [811, 330] width 70 height 11
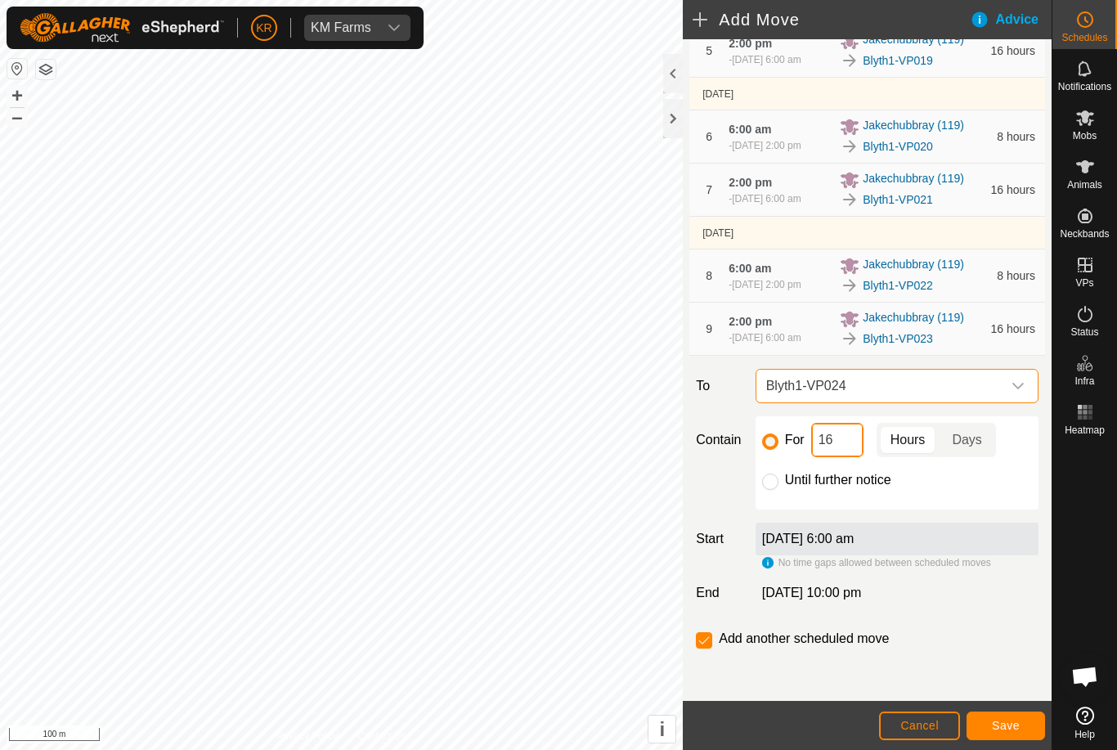
click at [849, 455] on input "16" at bounding box center [837, 440] width 52 height 34
type input "1"
type input "8"
click at [1015, 721] on span "Save" at bounding box center [1006, 725] width 28 height 13
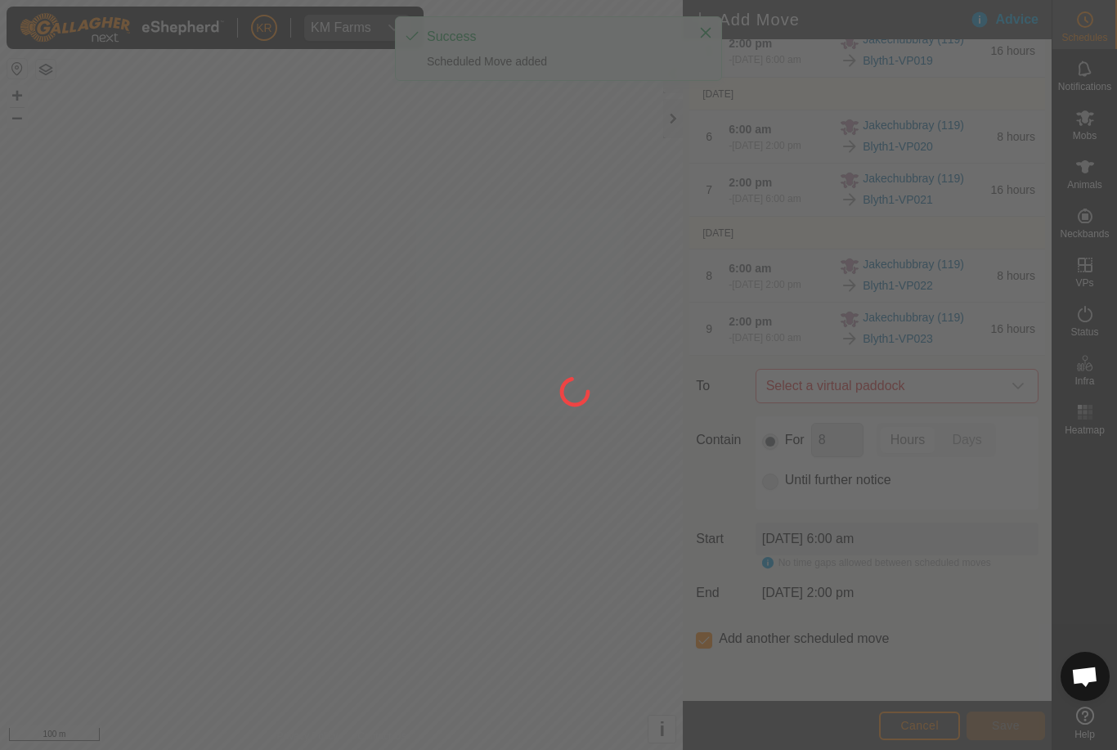
click at [1016, 724] on div at bounding box center [558, 375] width 1117 height 750
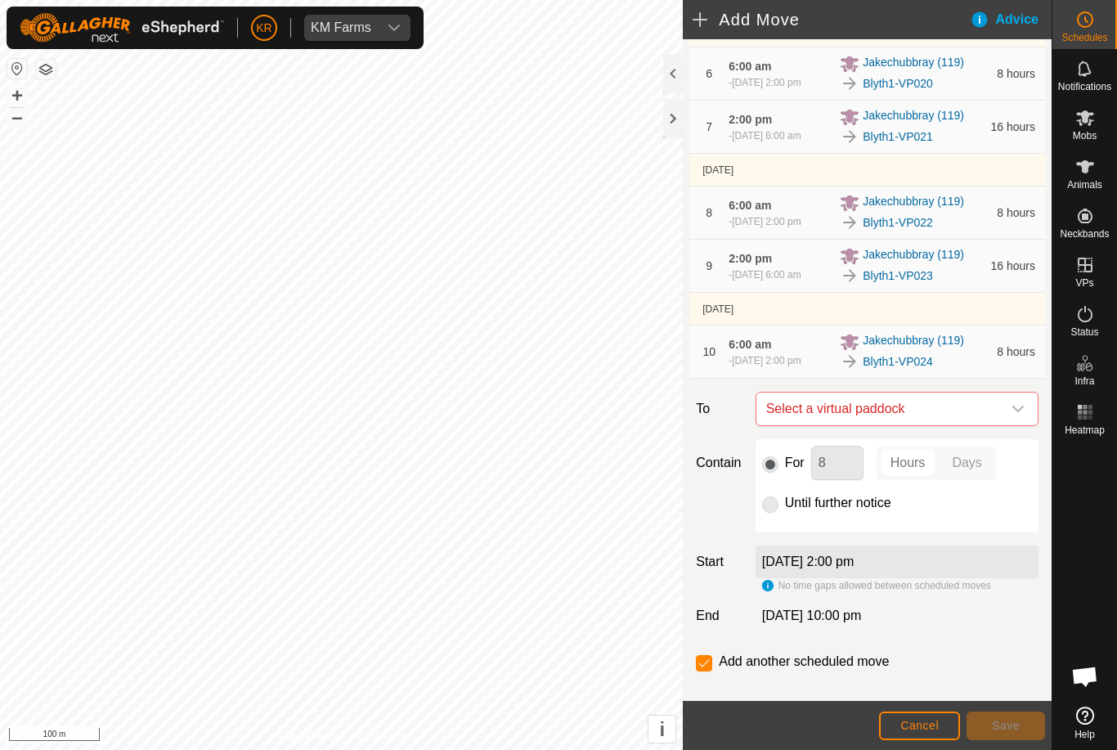
click at [1016, 415] on icon "dropdown trigger" at bounding box center [1018, 408] width 13 height 13
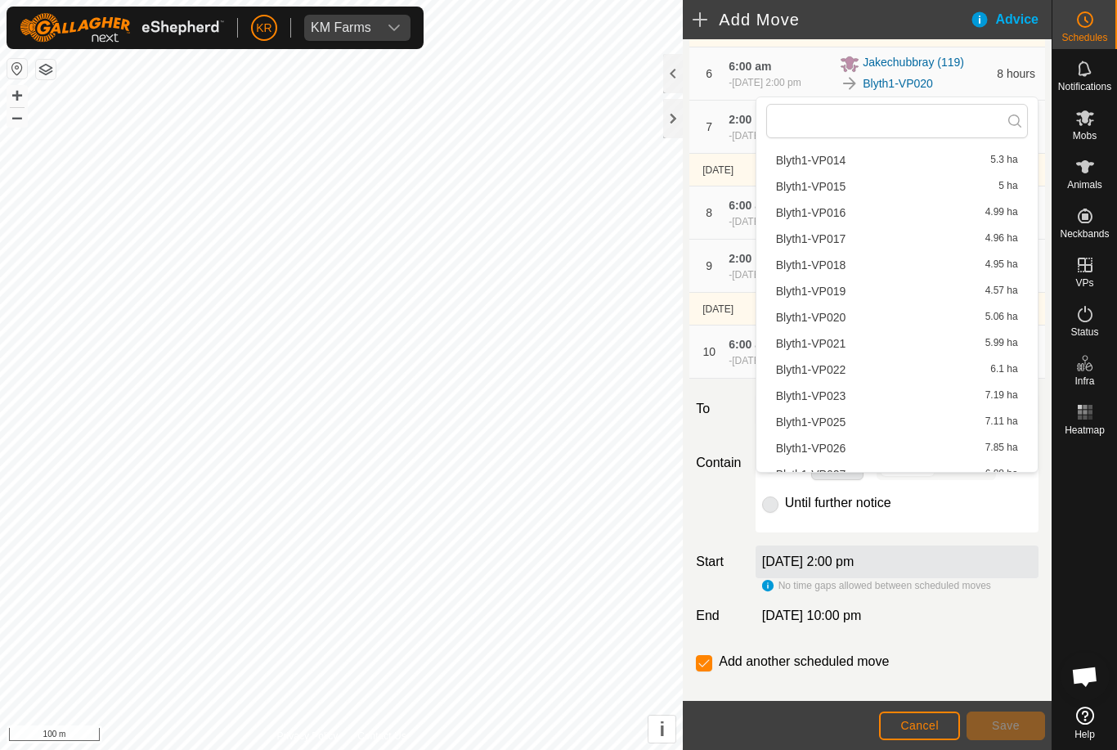
scroll to position [381, 0]
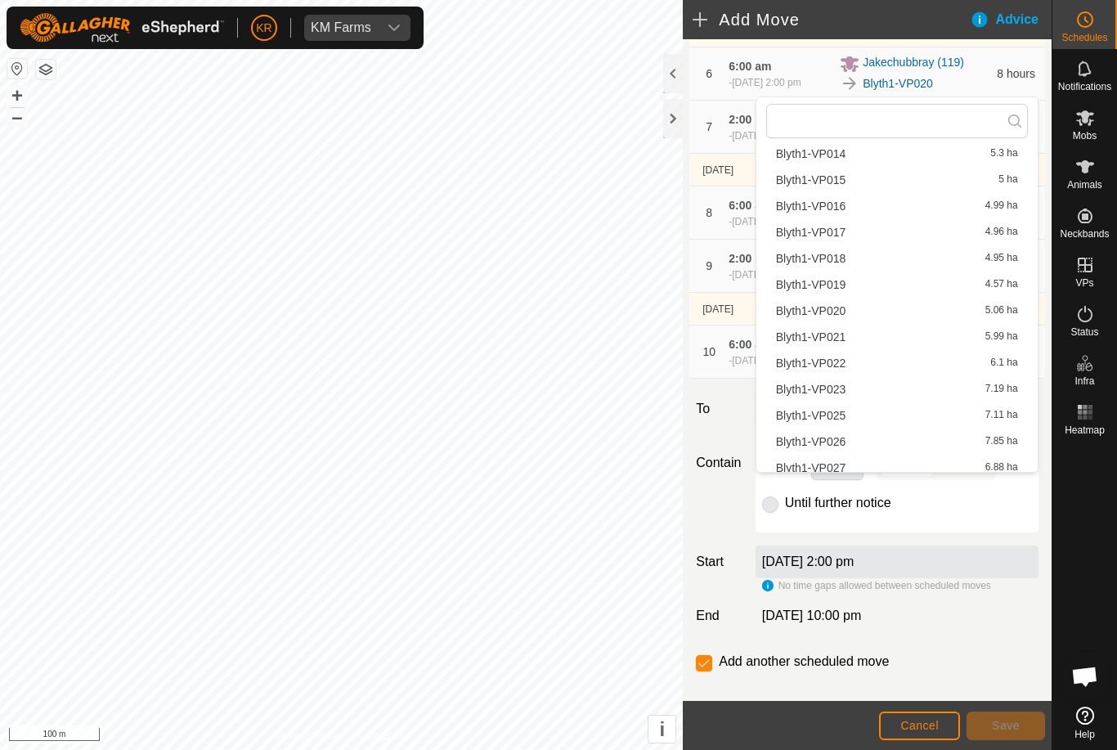
click at [837, 419] on span "Blyth1-VP025" at bounding box center [811, 415] width 70 height 11
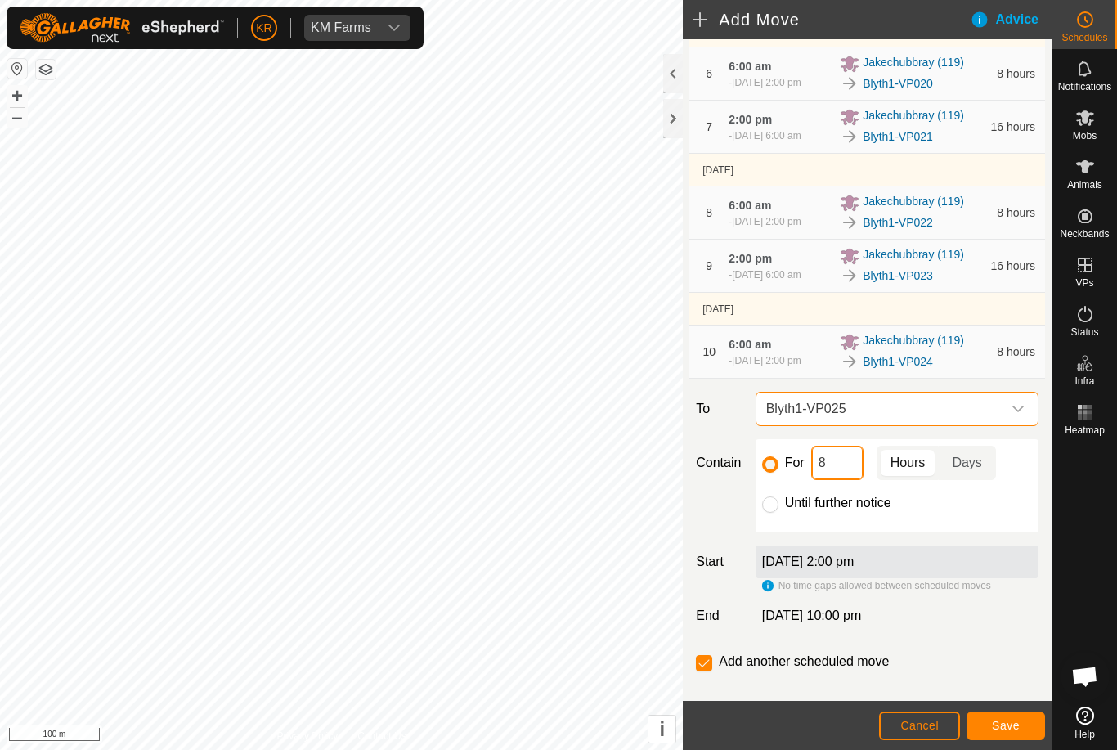
click at [843, 480] on input "8" at bounding box center [837, 463] width 52 height 34
click at [1003, 720] on span "Save" at bounding box center [1006, 725] width 28 height 13
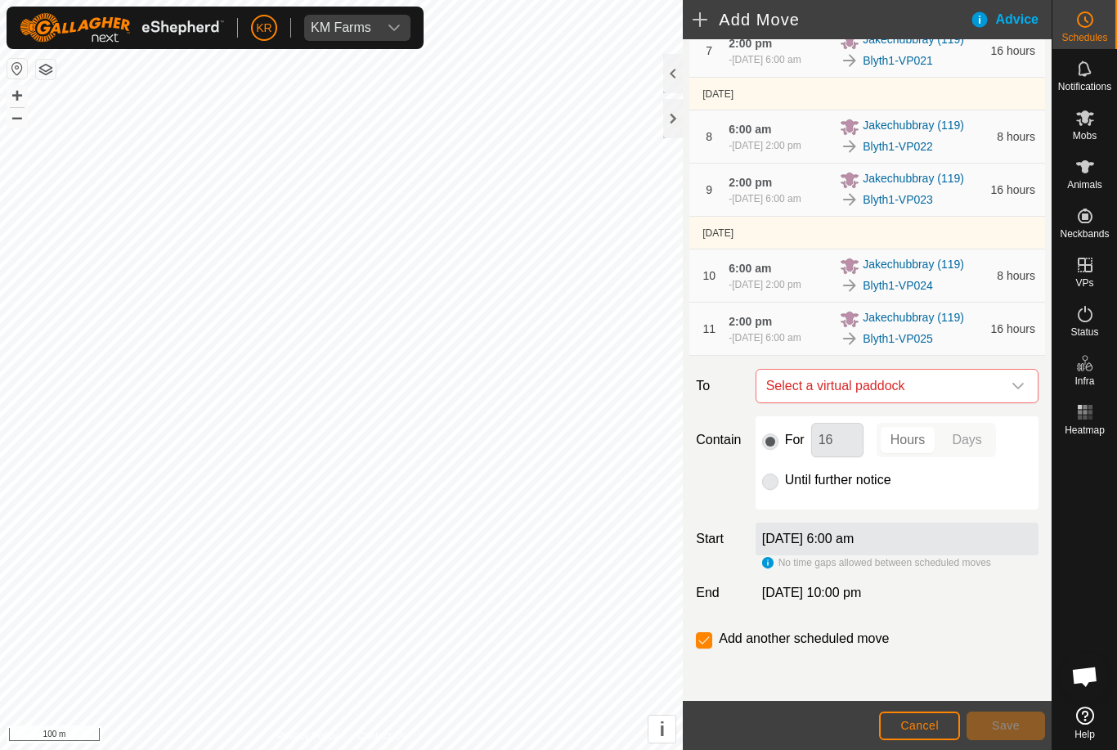
scroll to position [695, 0]
click at [999, 384] on span "Select a virtual paddock" at bounding box center [881, 386] width 242 height 33
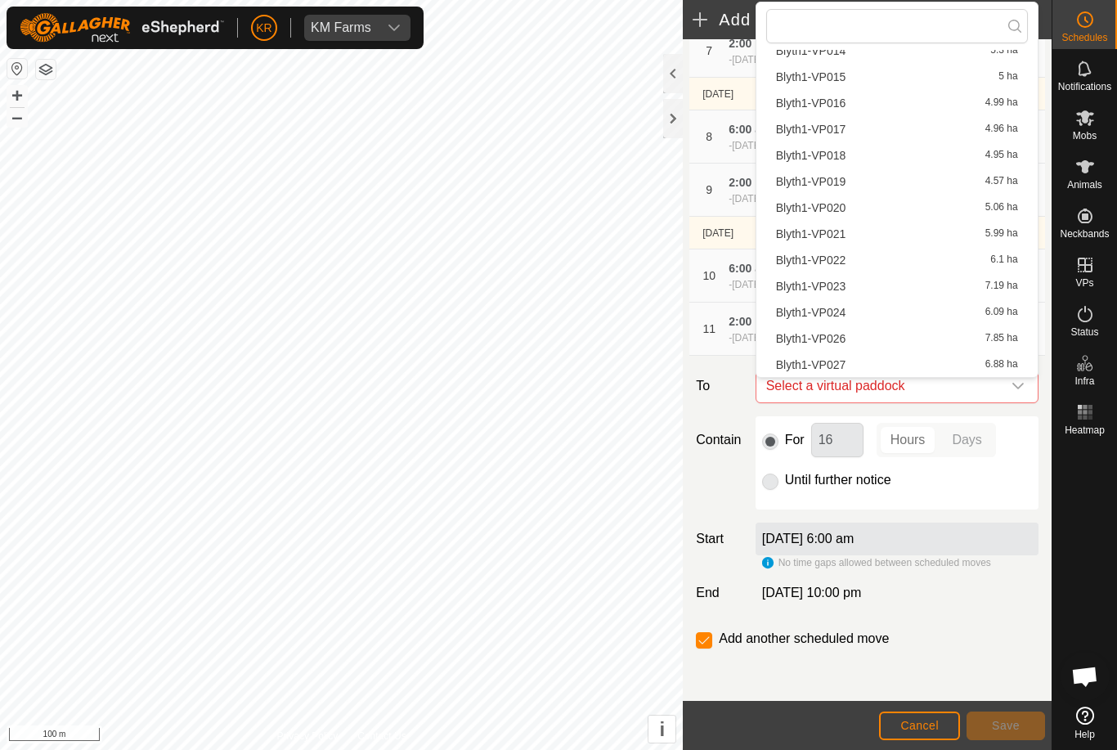
scroll to position [389, 0]
click at [841, 340] on span "Blyth1-VP026" at bounding box center [811, 338] width 70 height 11
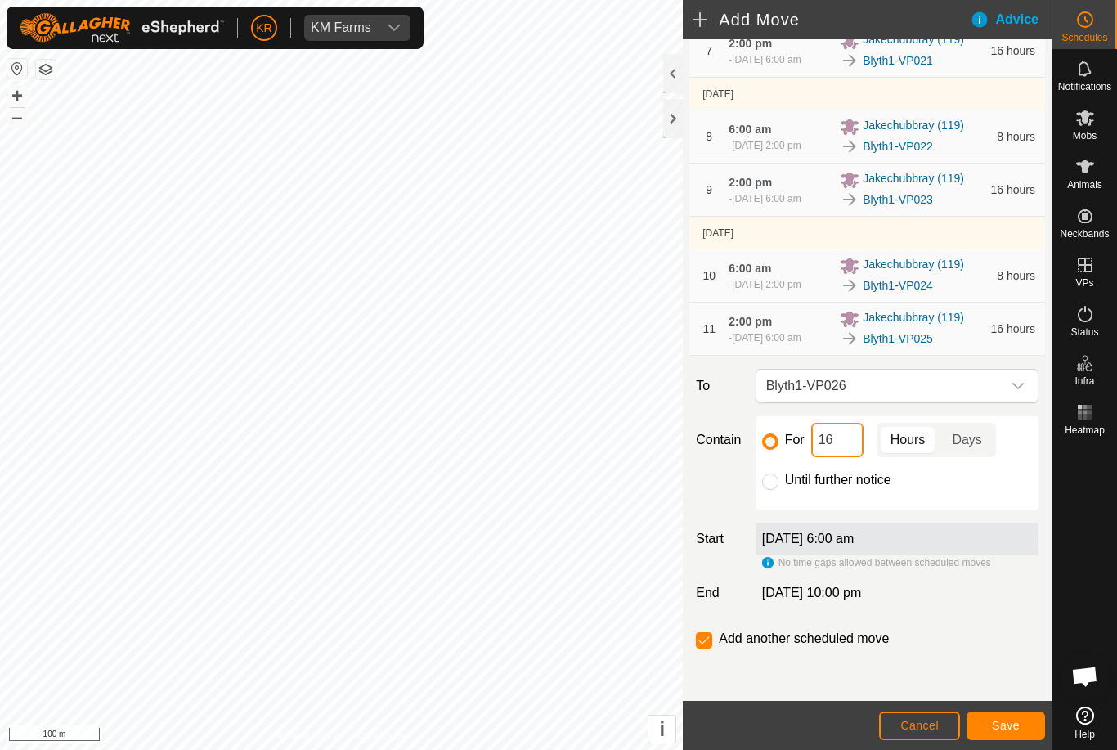
type input "1"
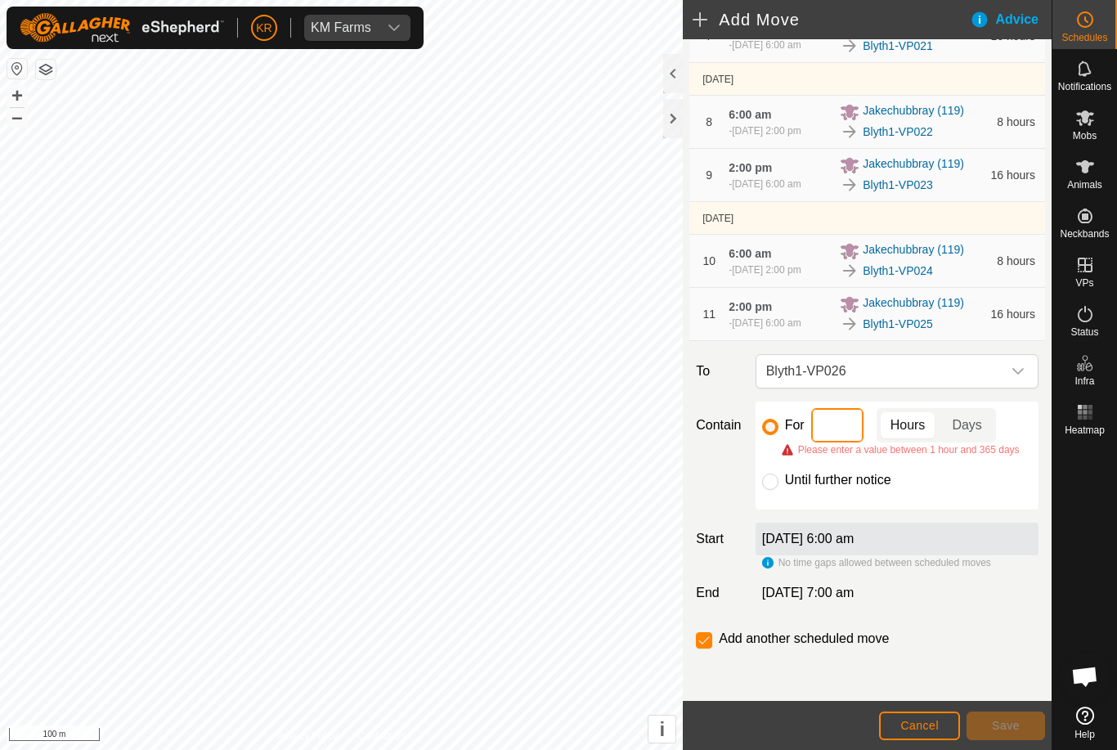
type input "8"
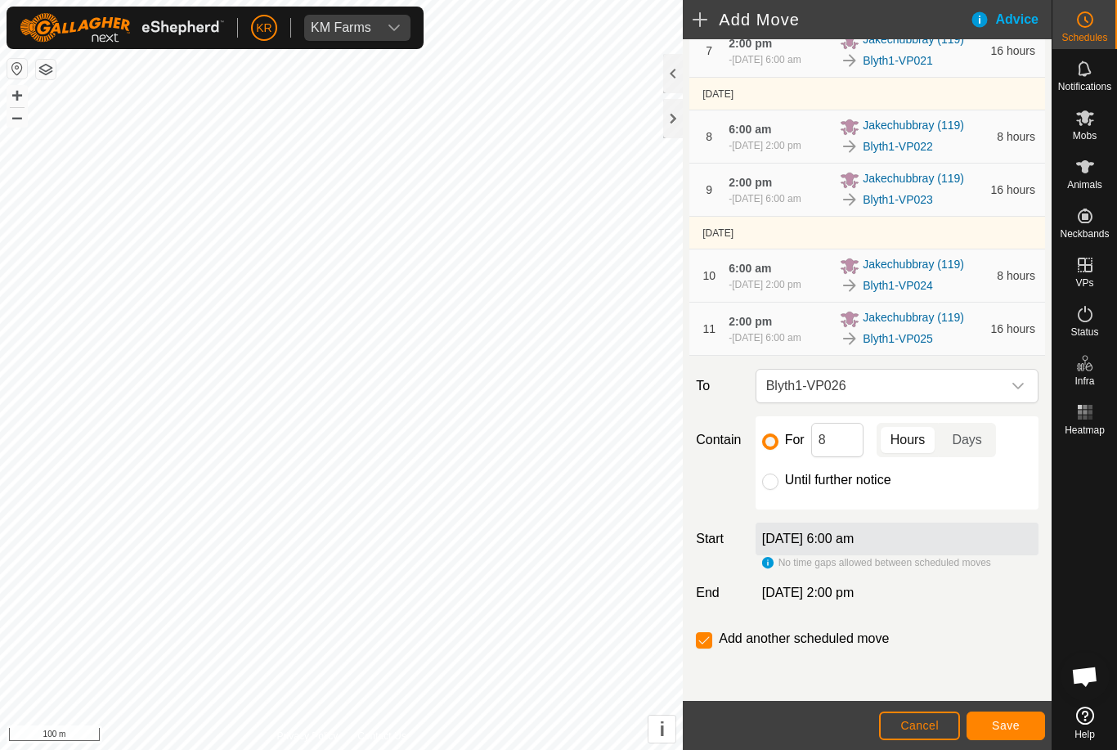
click at [1015, 727] on span "Save" at bounding box center [1006, 725] width 28 height 13
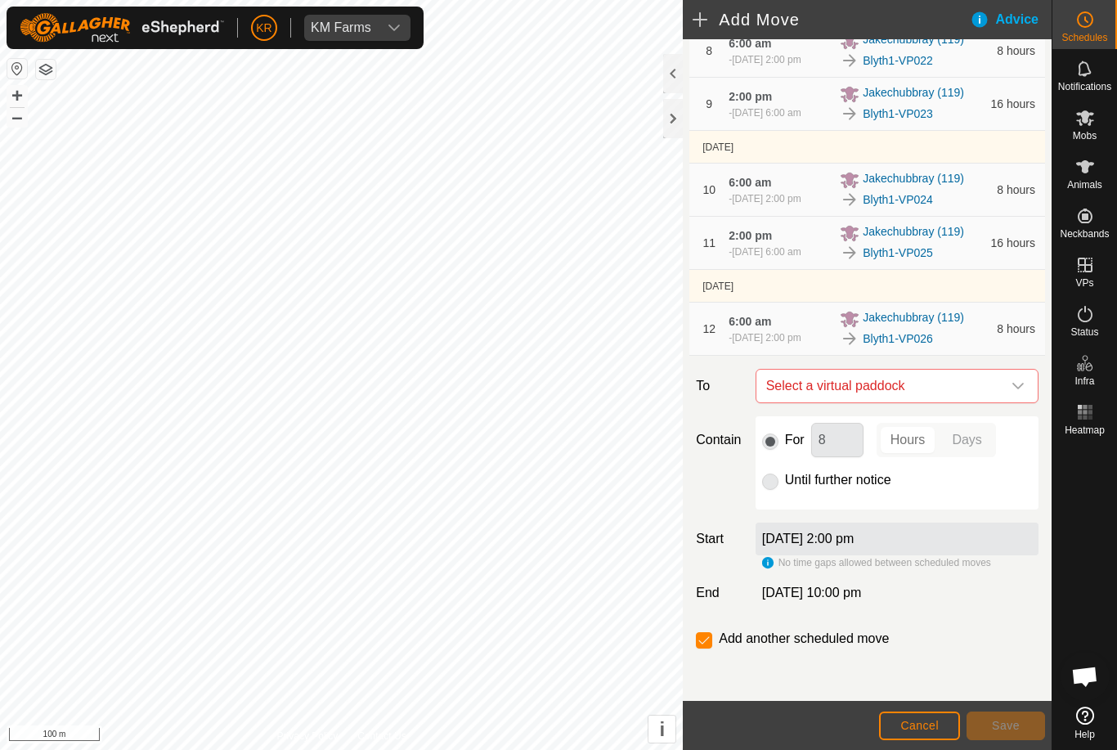
click at [1016, 393] on icon "dropdown trigger" at bounding box center [1018, 385] width 13 height 13
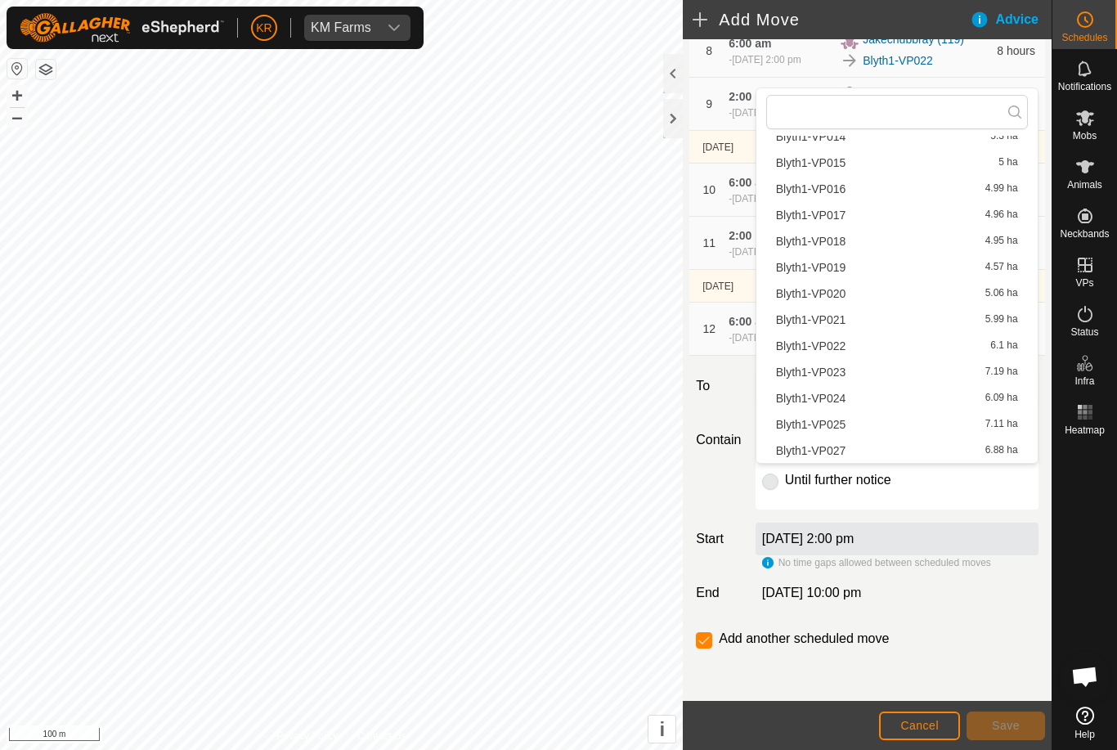
click at [842, 451] on span "Blyth1-VP027" at bounding box center [811, 450] width 70 height 11
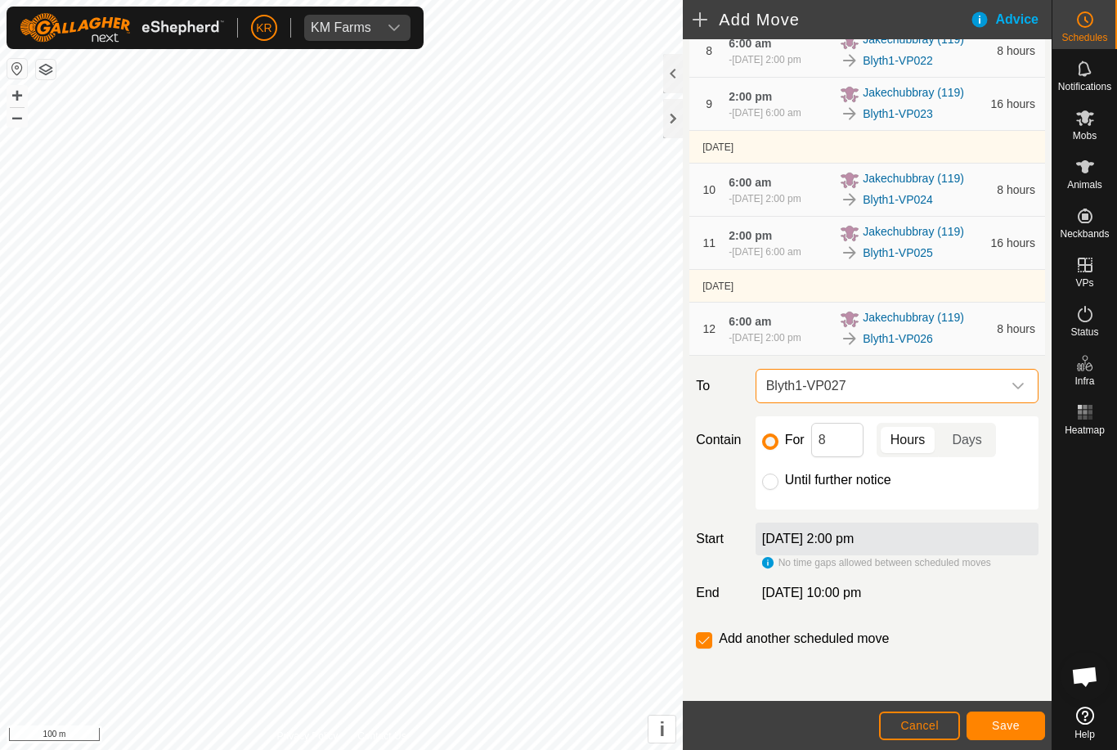
click at [770, 490] on input "Until further notice" at bounding box center [770, 481] width 16 height 16
radio input "true"
checkbox input "false"
click at [1006, 719] on span "Save" at bounding box center [1006, 725] width 28 height 13
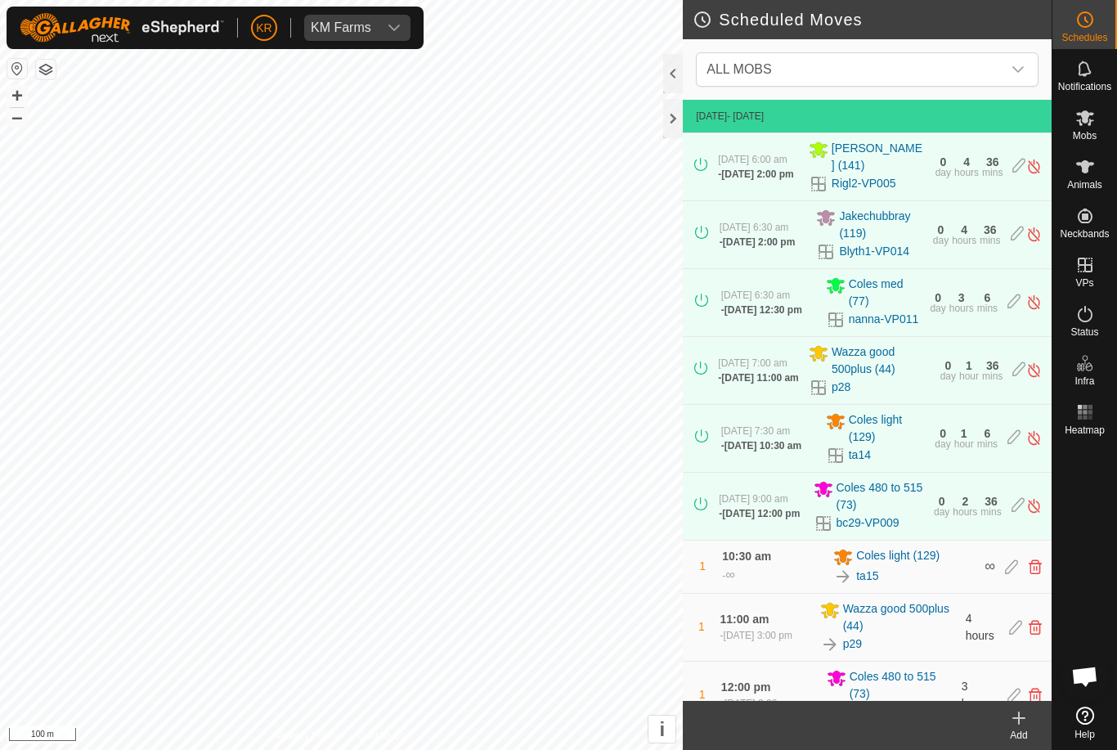
click at [1098, 124] on es-mob-svg-icon at bounding box center [1084, 118] width 29 height 26
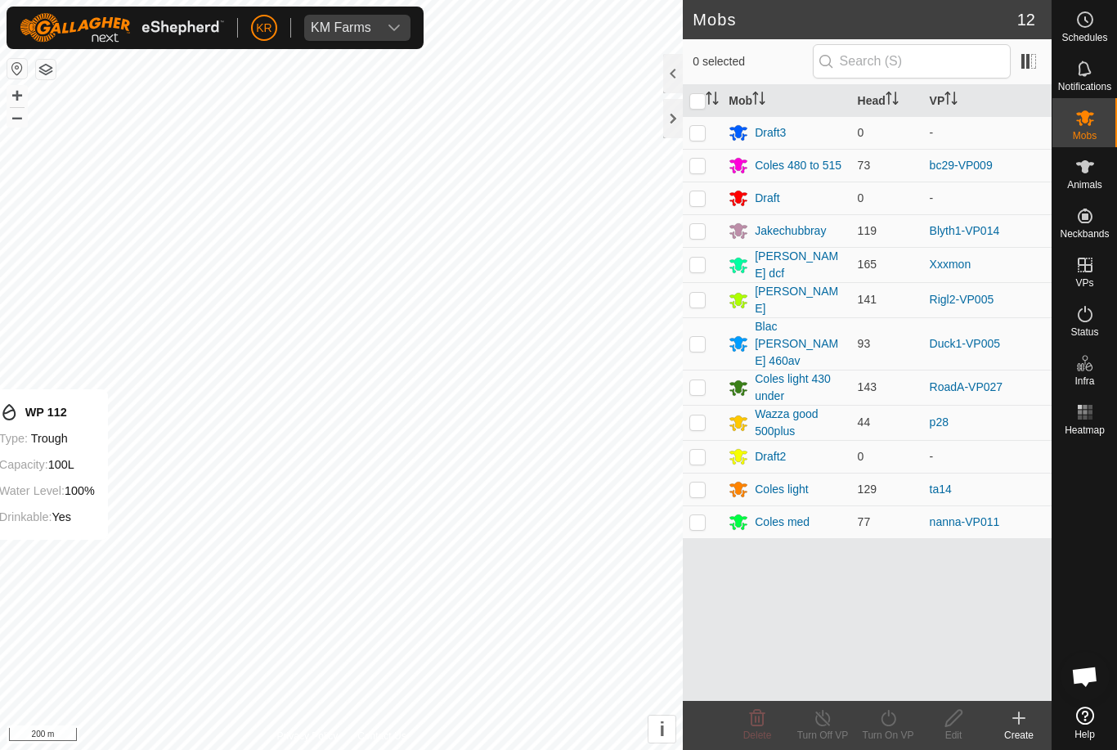
click at [994, 380] on link "RoadA-VP027" at bounding box center [967, 386] width 74 height 13
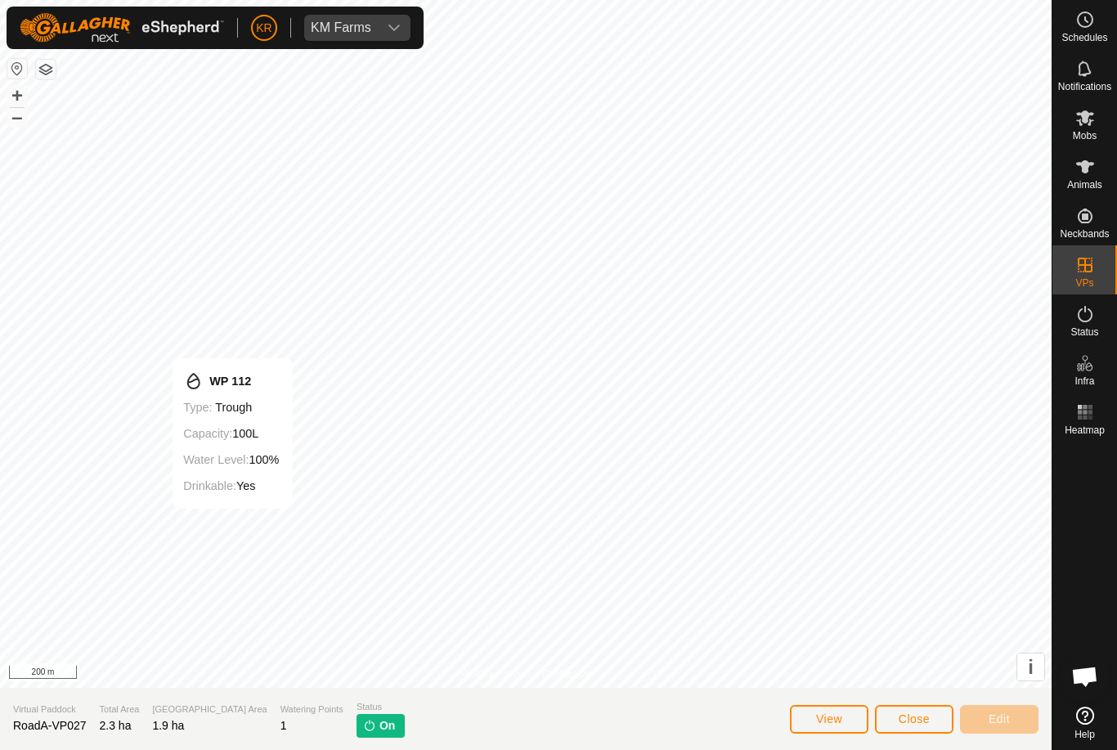
click at [819, 730] on button "View" at bounding box center [829, 719] width 79 height 29
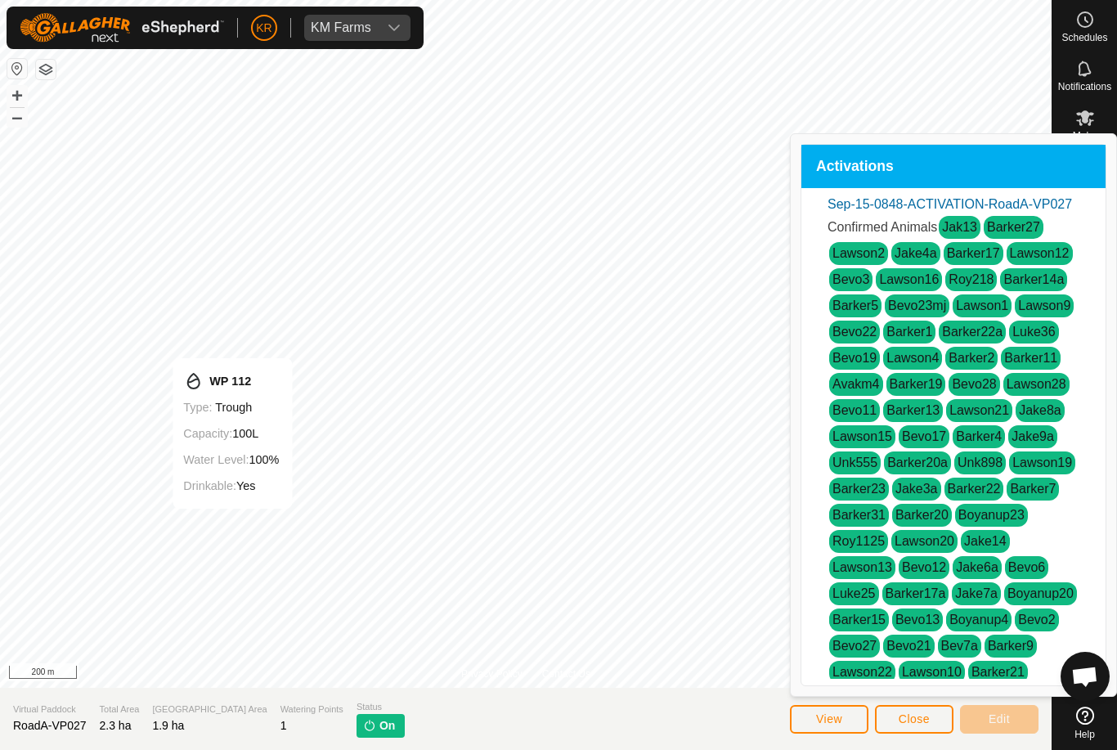
click at [840, 721] on span "View" at bounding box center [829, 718] width 26 height 13
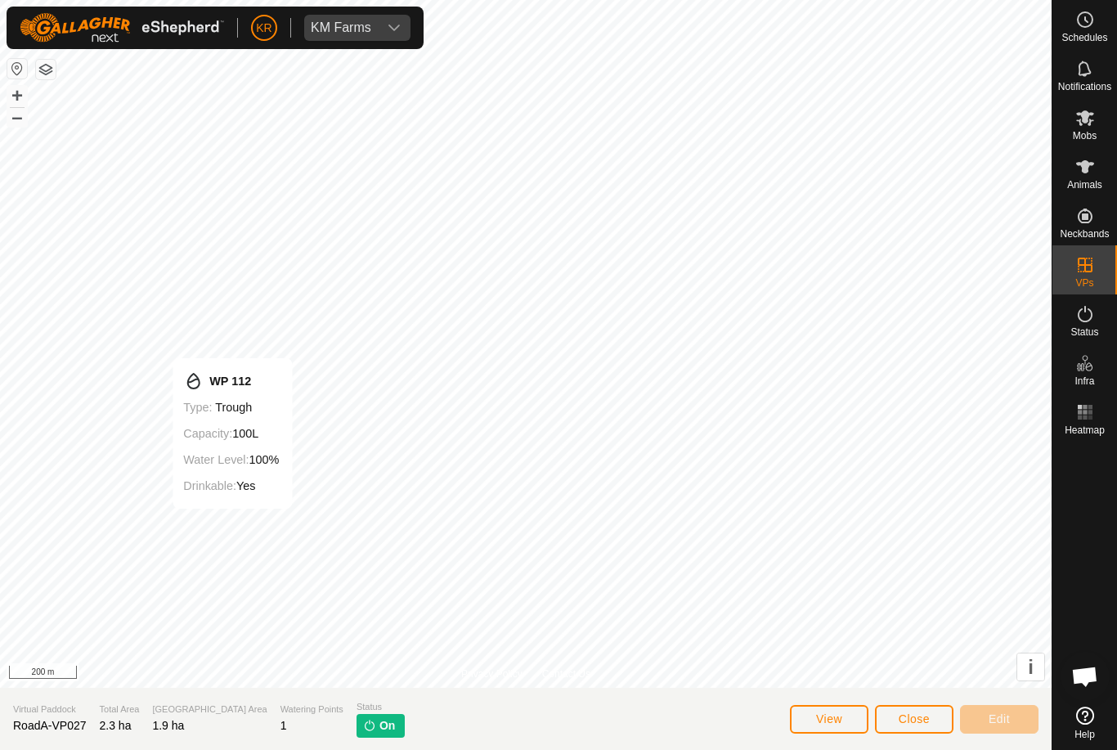
click at [916, 712] on span "Close" at bounding box center [914, 718] width 31 height 13
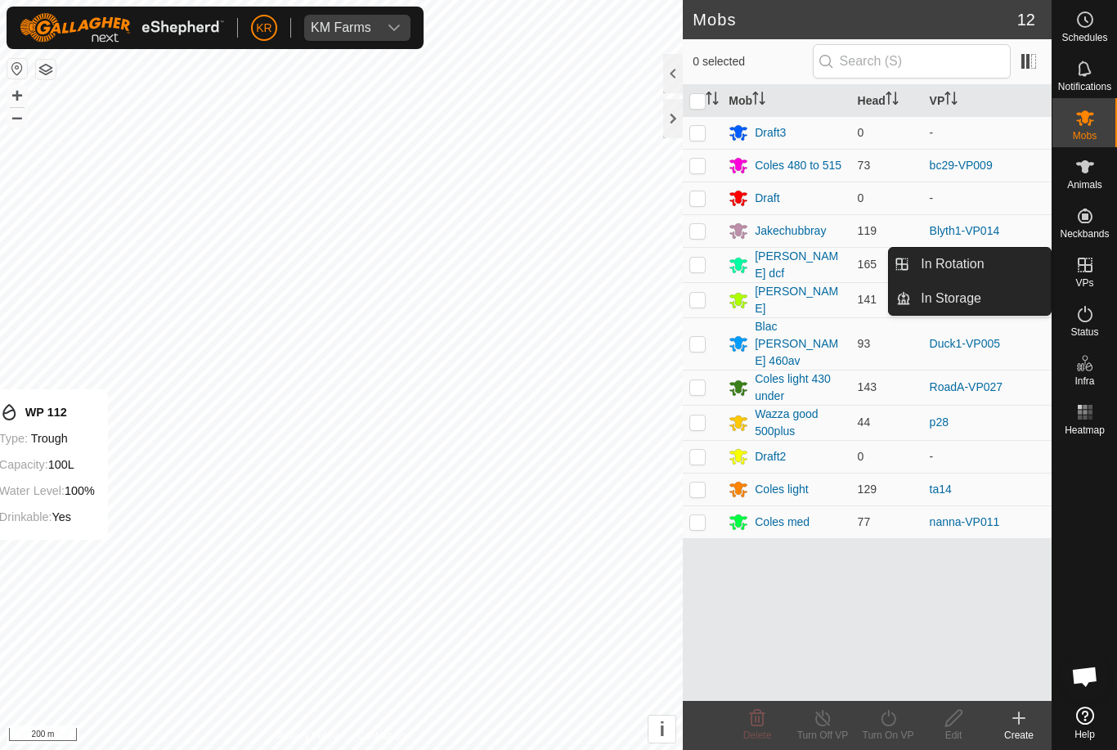
click at [978, 263] on span "In Rotation" at bounding box center [952, 264] width 63 height 20
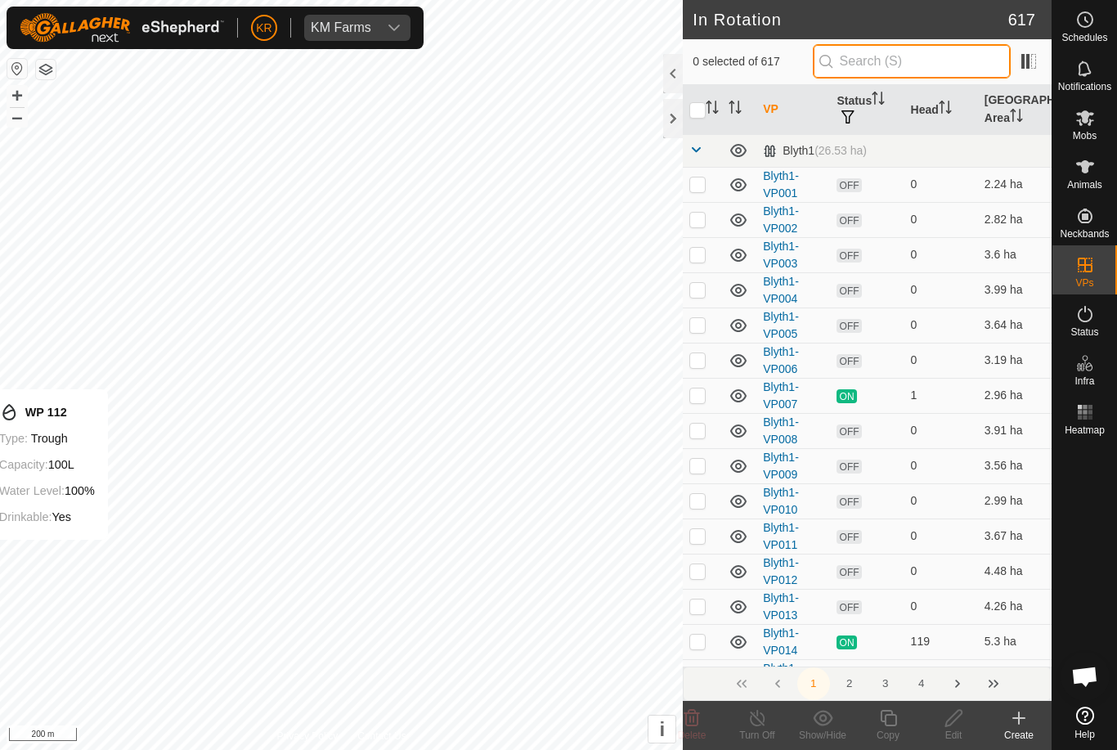
click at [916, 69] on input "text" at bounding box center [912, 61] width 198 height 34
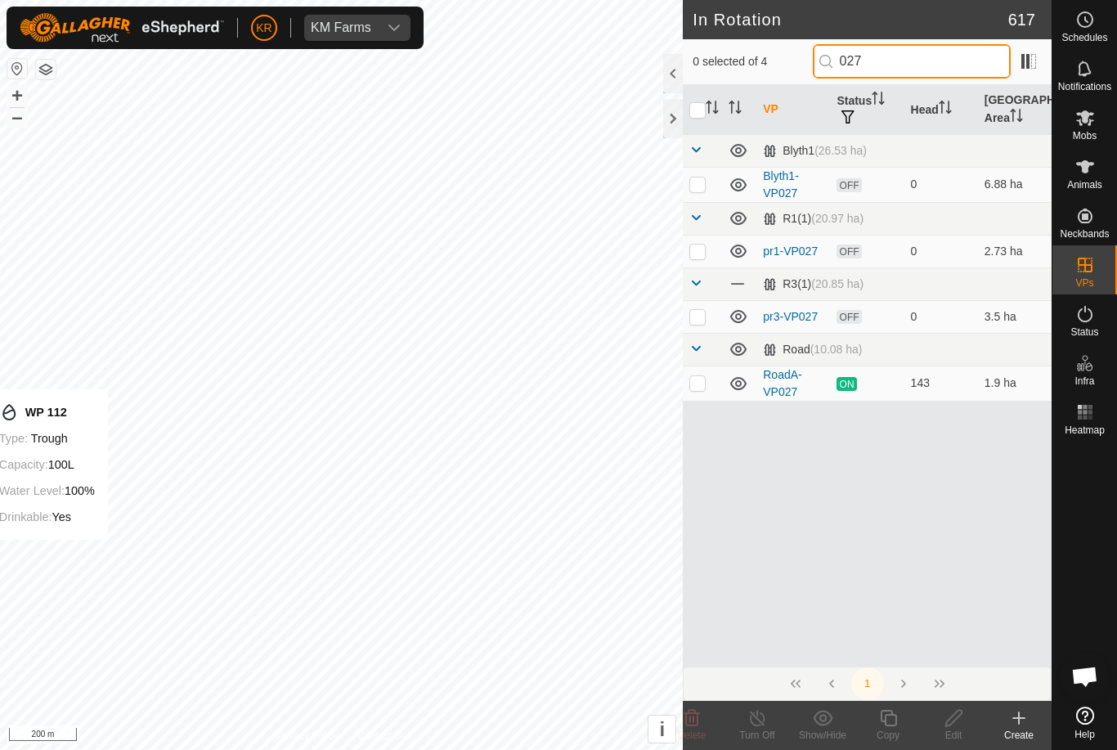
type input "027"
click at [702, 384] on p-checkbox at bounding box center [697, 382] width 16 height 13
checkbox input "true"
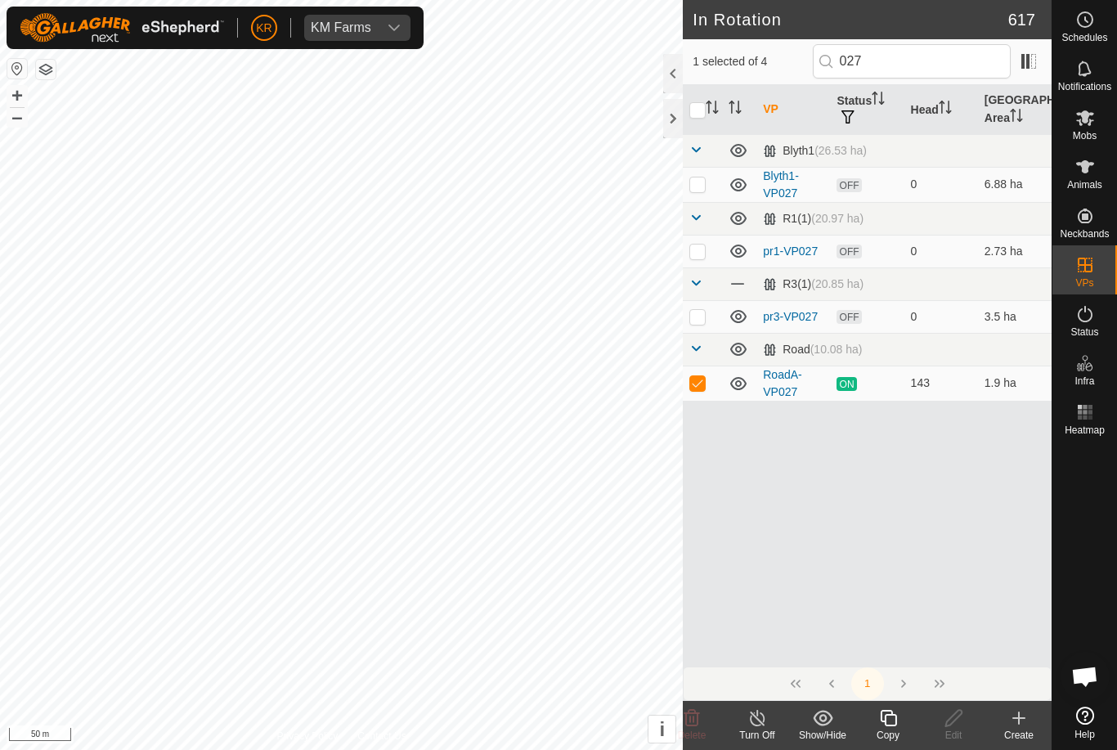
click at [890, 720] on icon at bounding box center [888, 718] width 20 height 20
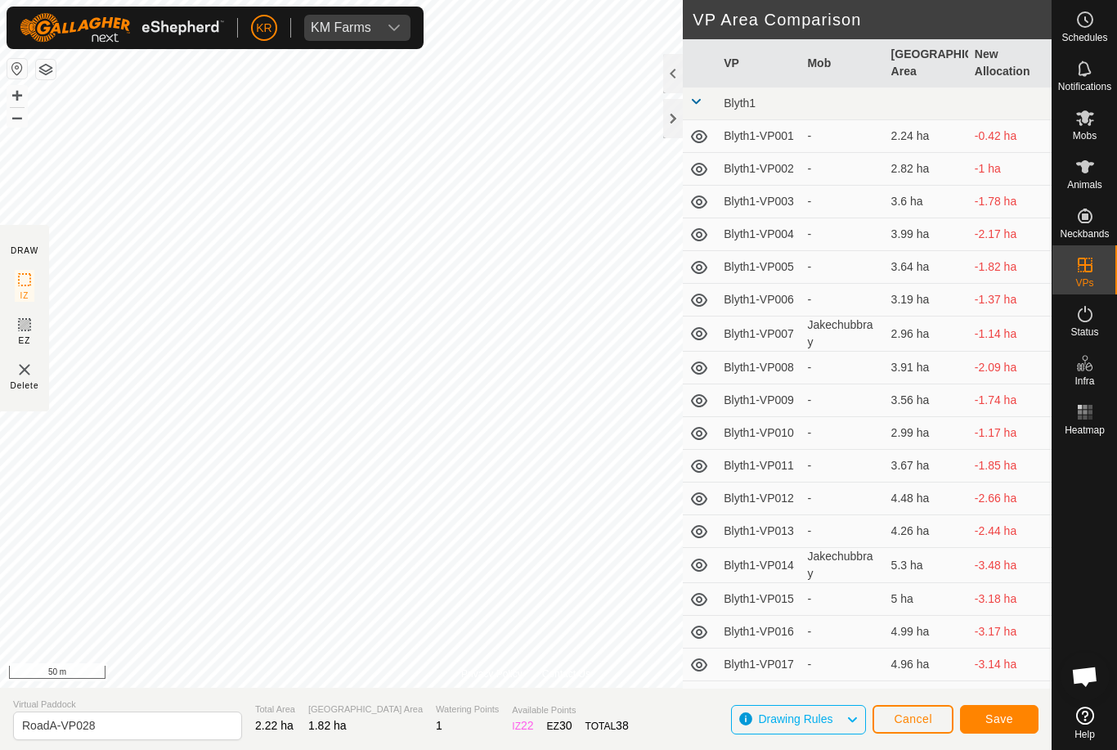
click at [1016, 707] on button "Save" at bounding box center [999, 719] width 79 height 29
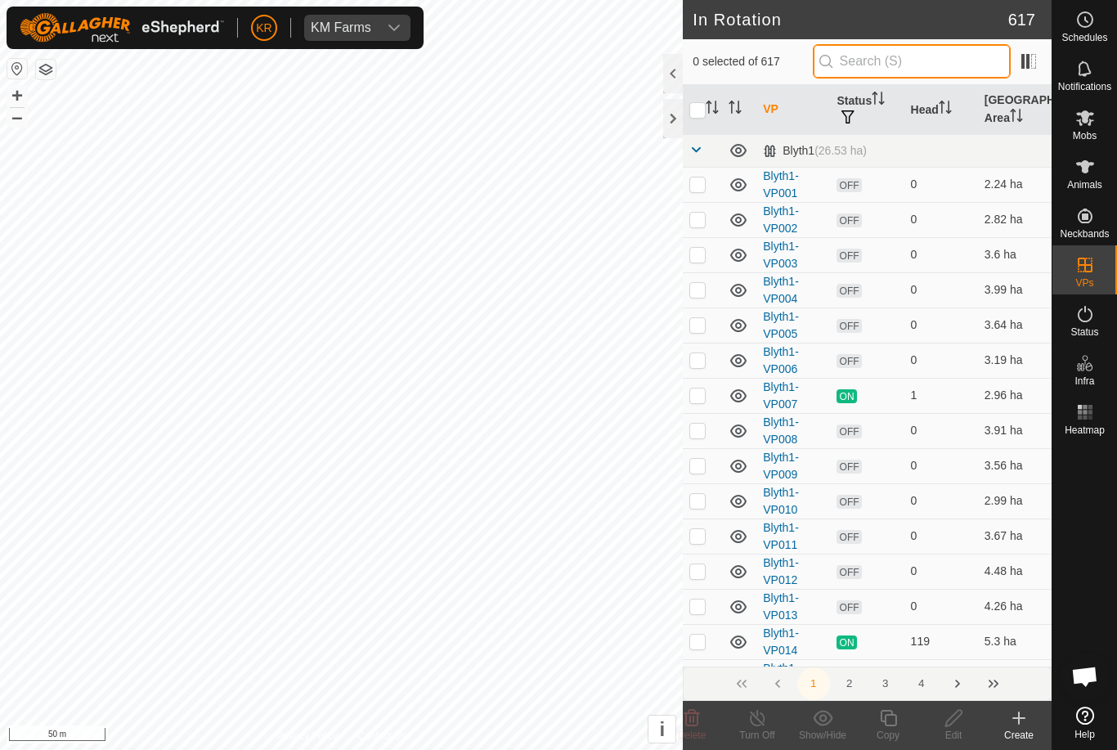
click at [913, 70] on input "text" at bounding box center [912, 61] width 198 height 34
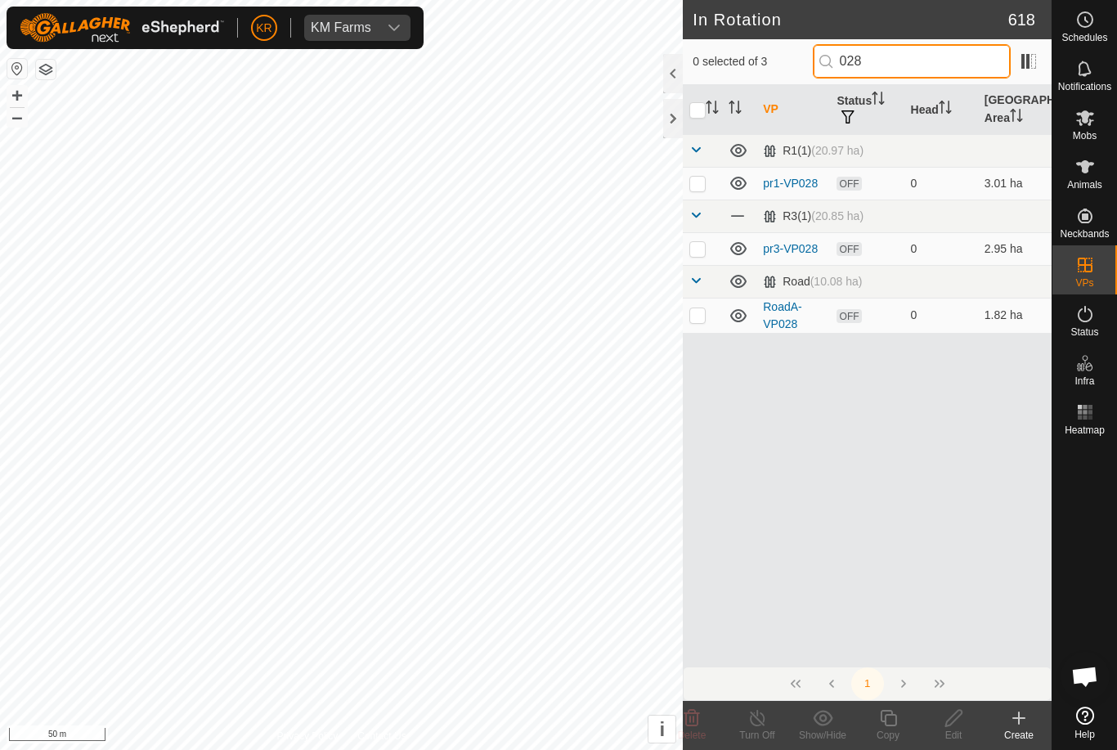
type input "028"
click at [700, 317] on p-checkbox at bounding box center [697, 314] width 16 height 13
checkbox input "true"
click at [888, 733] on div "Copy" at bounding box center [887, 735] width 65 height 15
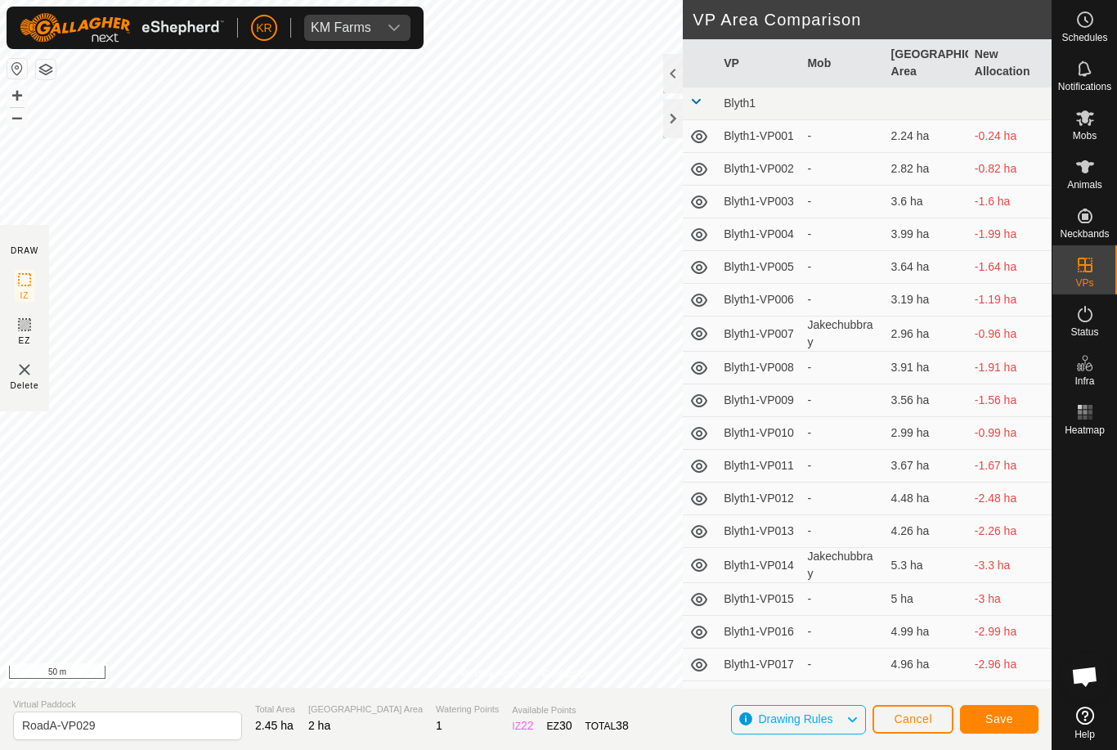
click at [1004, 712] on span "Save" at bounding box center [999, 718] width 28 height 13
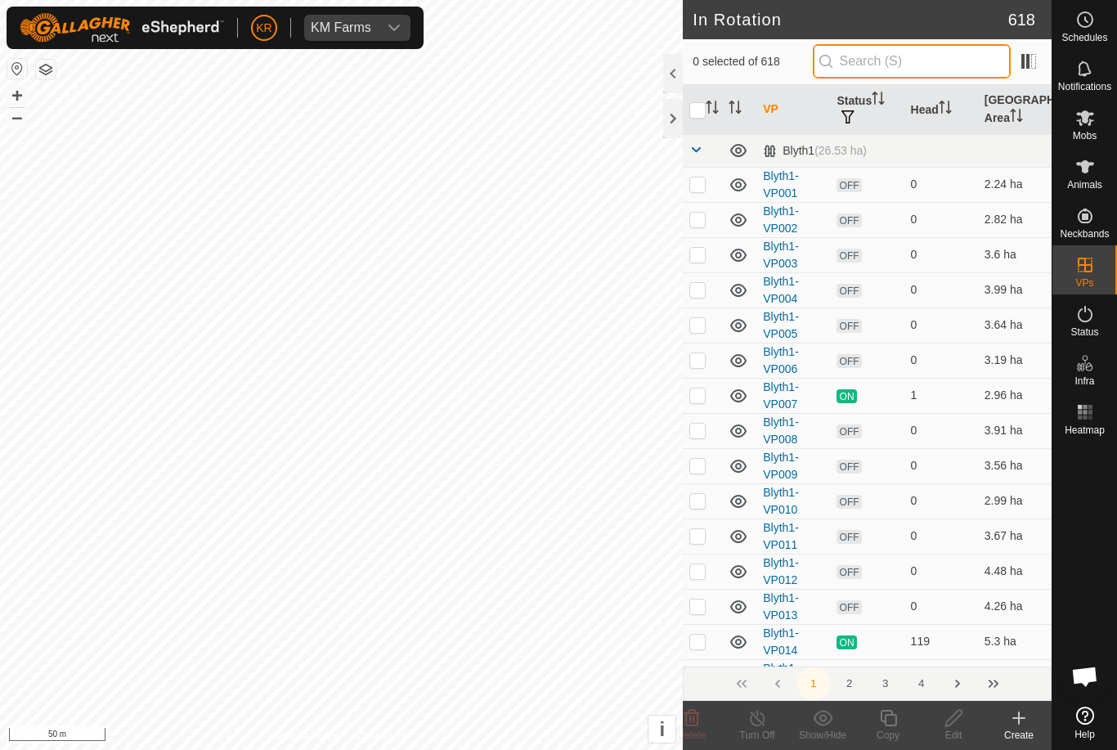
click at [908, 65] on input "text" at bounding box center [912, 61] width 198 height 34
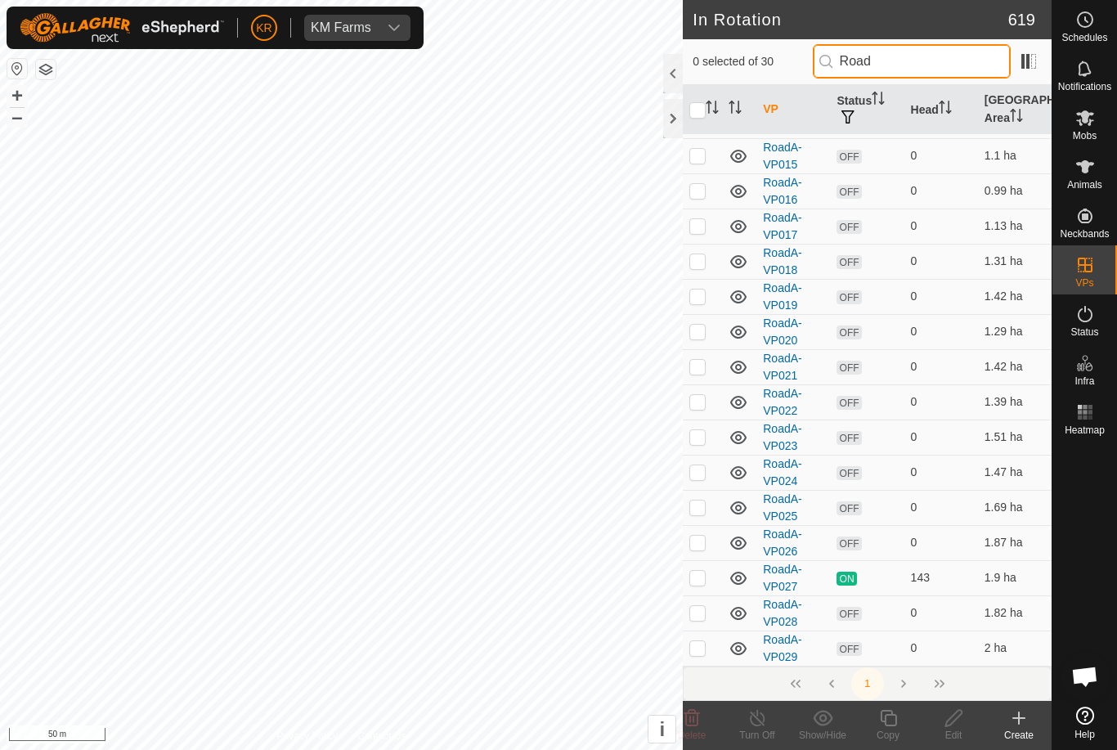
scroll to position [553, 0]
type input "Road"
click at [702, 104] on td at bounding box center [702, 86] width 39 height 35
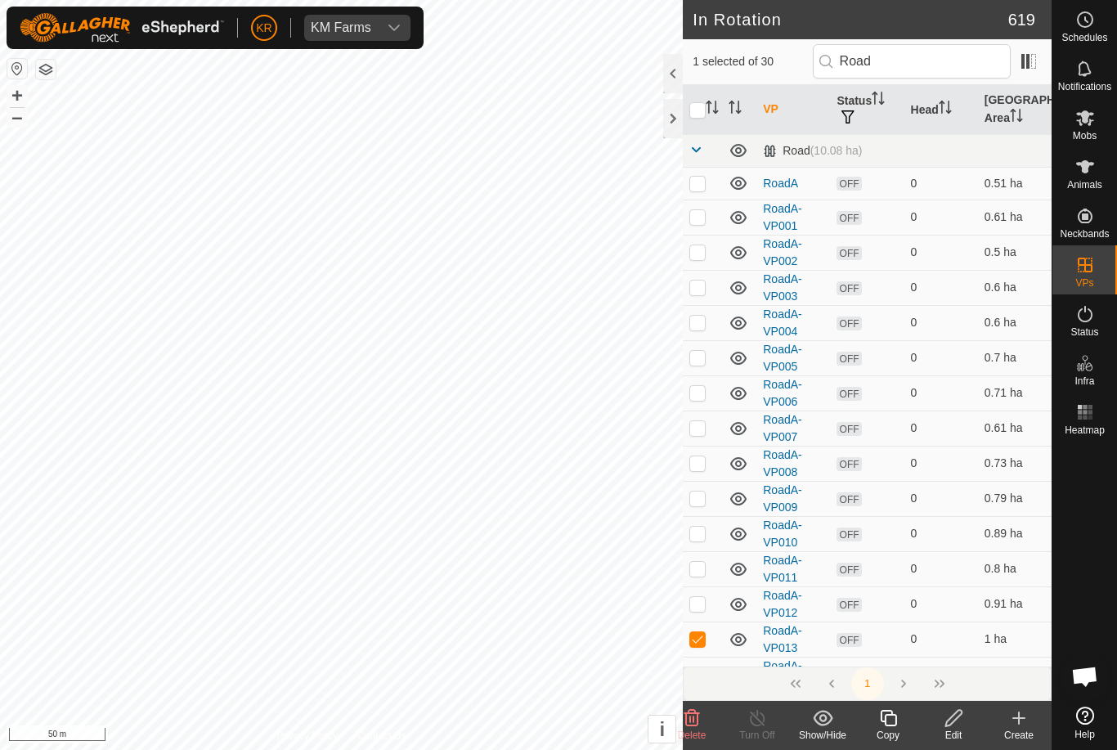
click at [700, 638] on p-checkbox at bounding box center [697, 638] width 16 height 13
checkbox input "false"
type input "R"
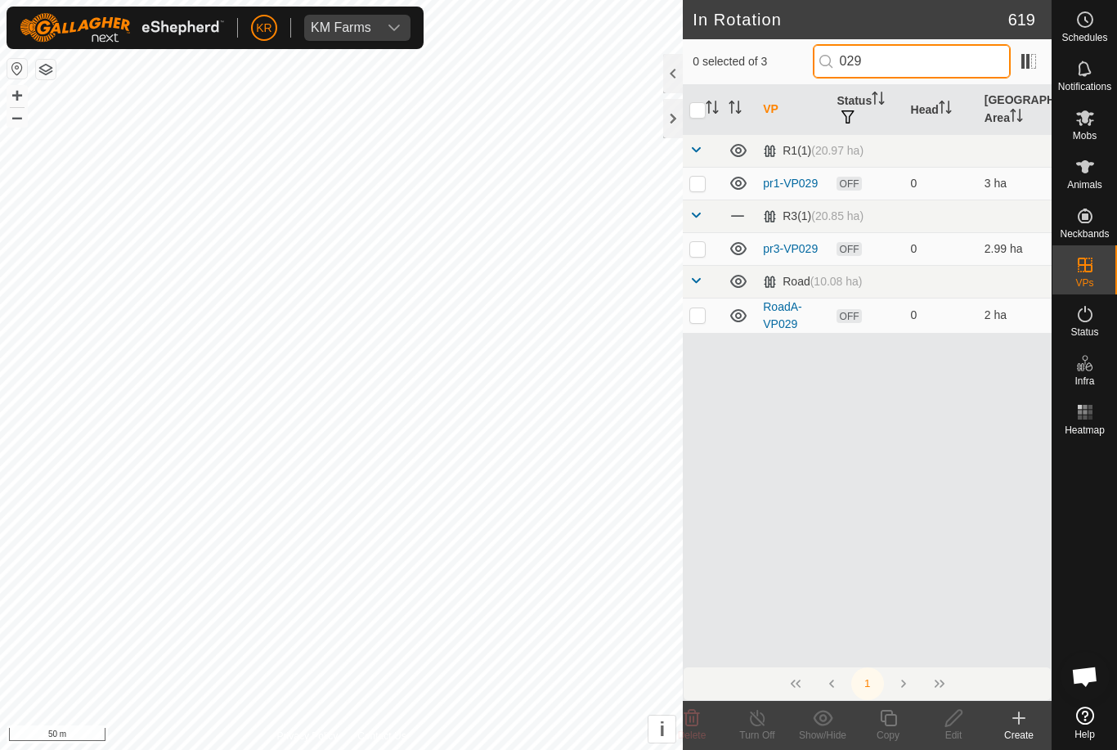
type input "029"
click at [698, 317] on p-checkbox at bounding box center [697, 314] width 16 height 13
checkbox input "true"
click at [889, 728] on div "Copy" at bounding box center [887, 735] width 65 height 15
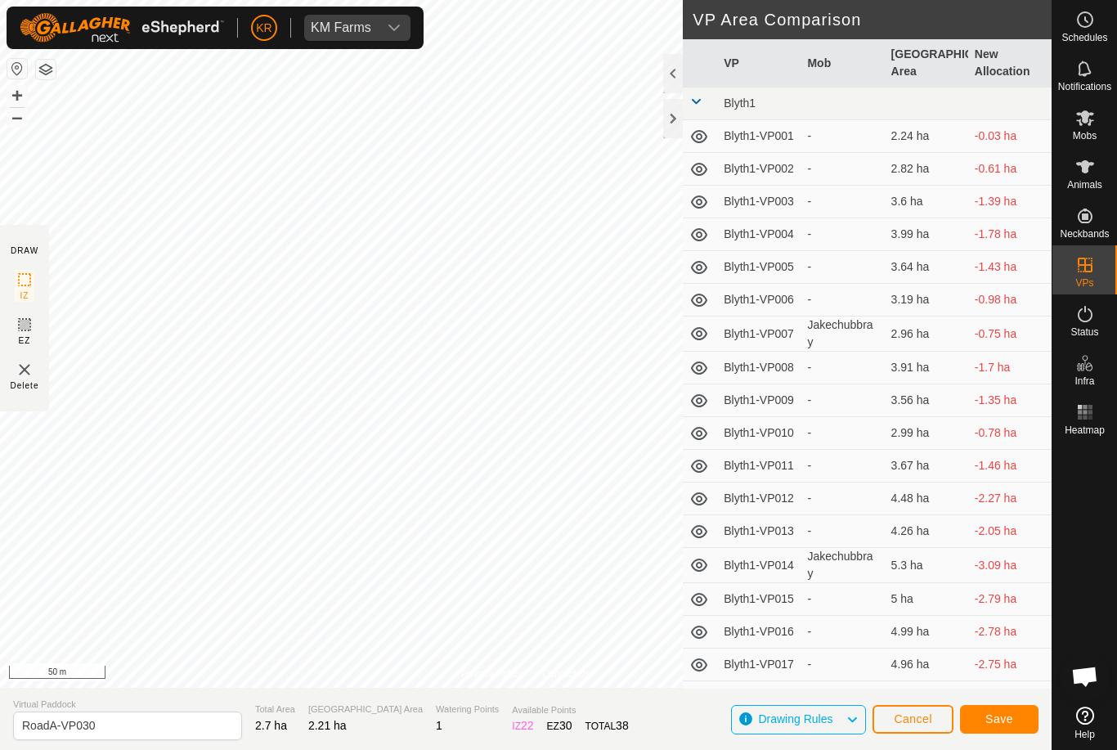
click at [985, 716] on button "Save" at bounding box center [999, 719] width 79 height 29
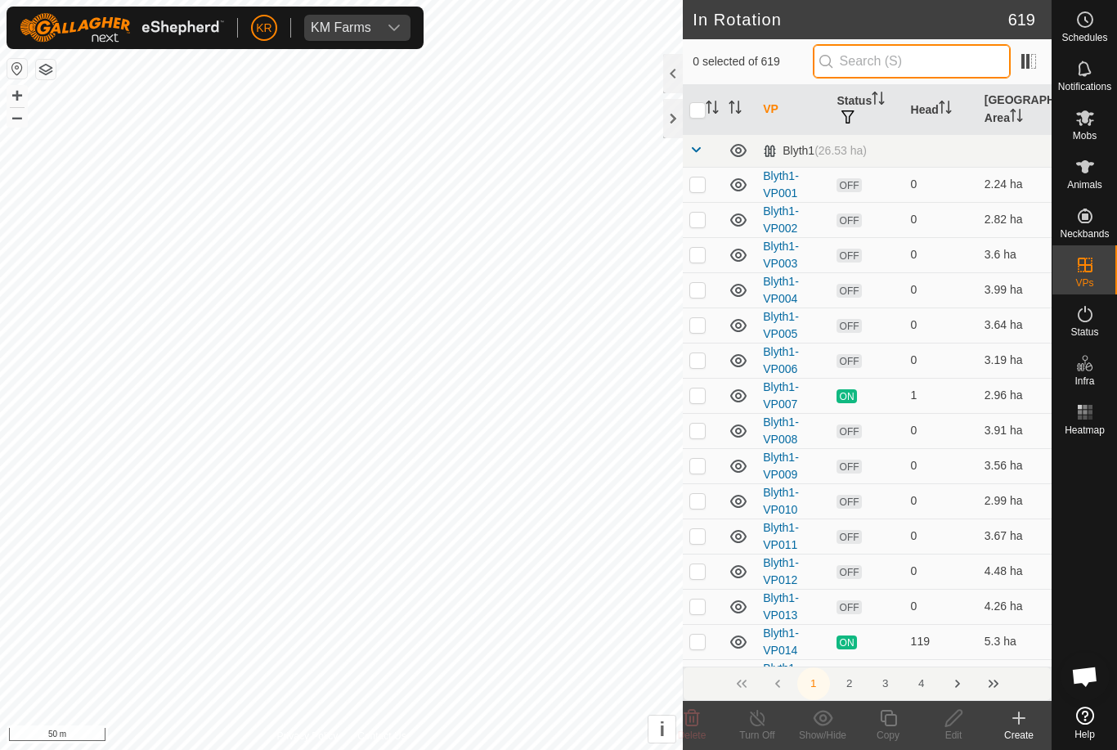
click at [918, 65] on input "text" at bounding box center [912, 61] width 198 height 34
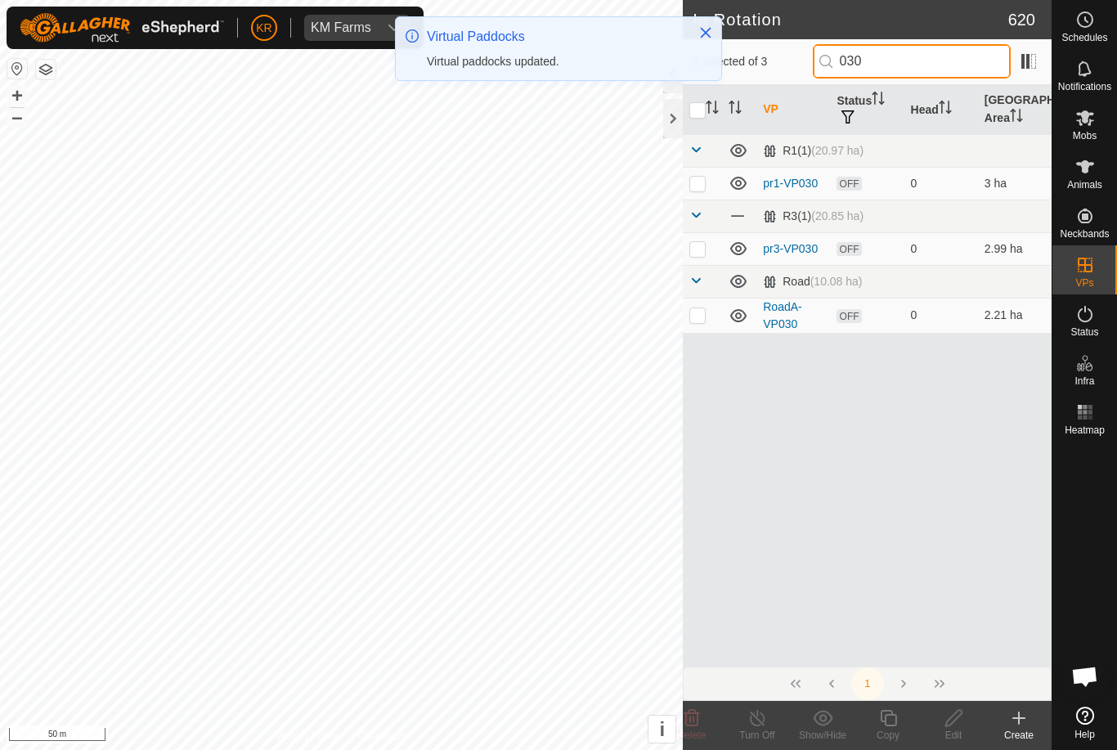
type input "030"
click at [698, 314] on p-checkbox at bounding box center [697, 314] width 16 height 13
checkbox input "true"
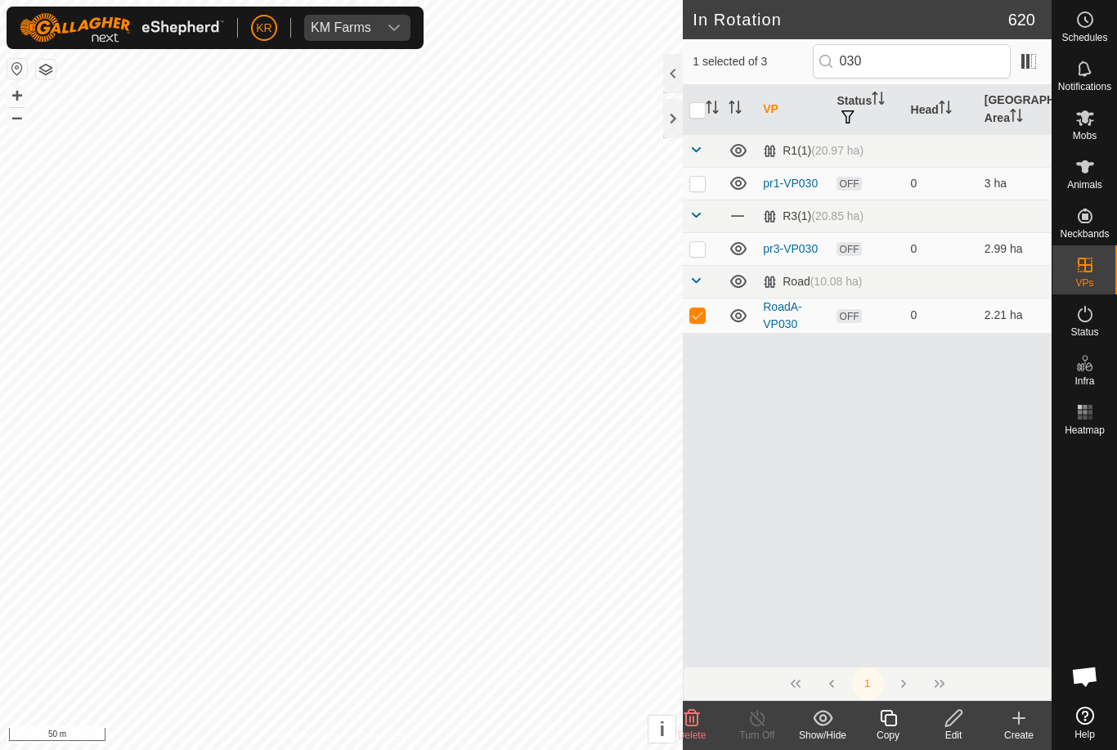
click at [904, 717] on copy-svg-icon at bounding box center [887, 718] width 65 height 20
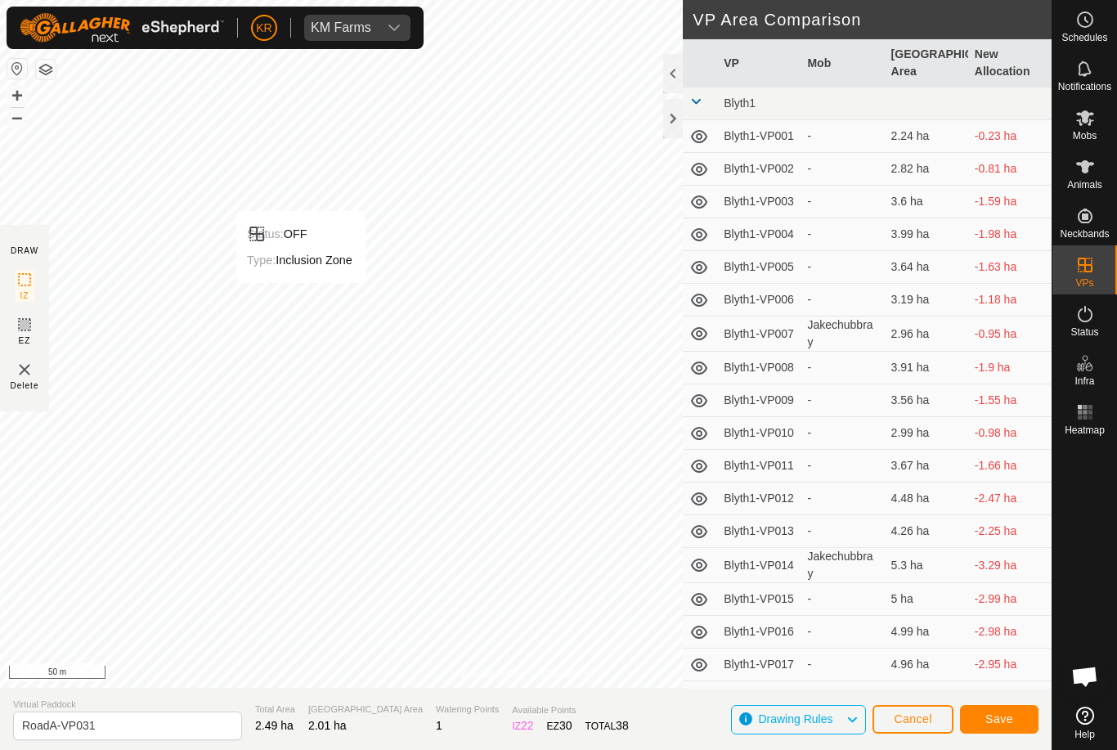
click at [989, 728] on button "Save" at bounding box center [999, 719] width 79 height 29
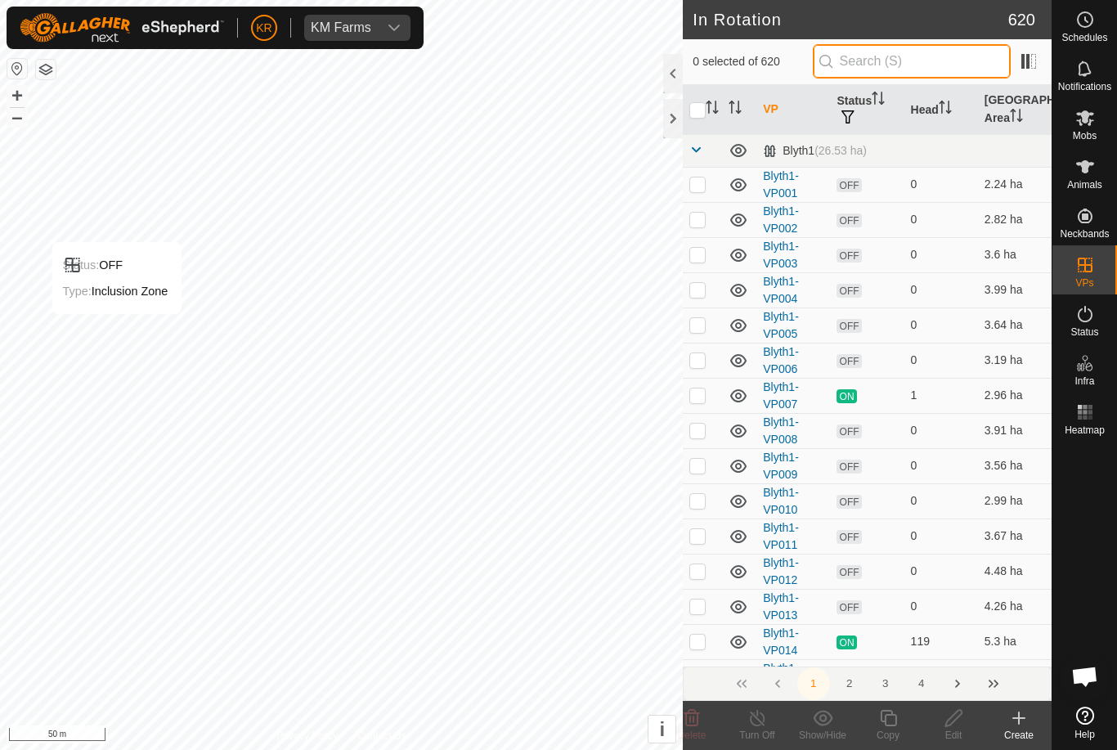
click at [893, 67] on input "text" at bounding box center [912, 61] width 198 height 34
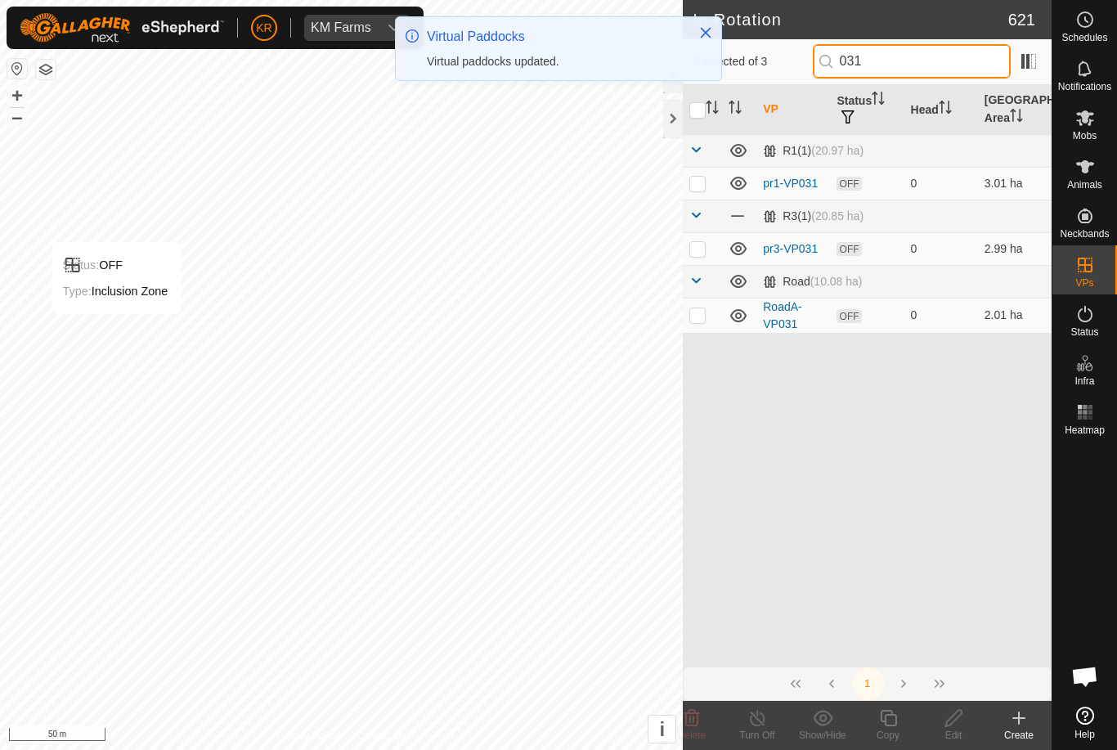
type input "031"
click at [702, 316] on p-checkbox at bounding box center [697, 314] width 16 height 13
checkbox input "true"
click at [891, 720] on icon at bounding box center [888, 718] width 20 height 20
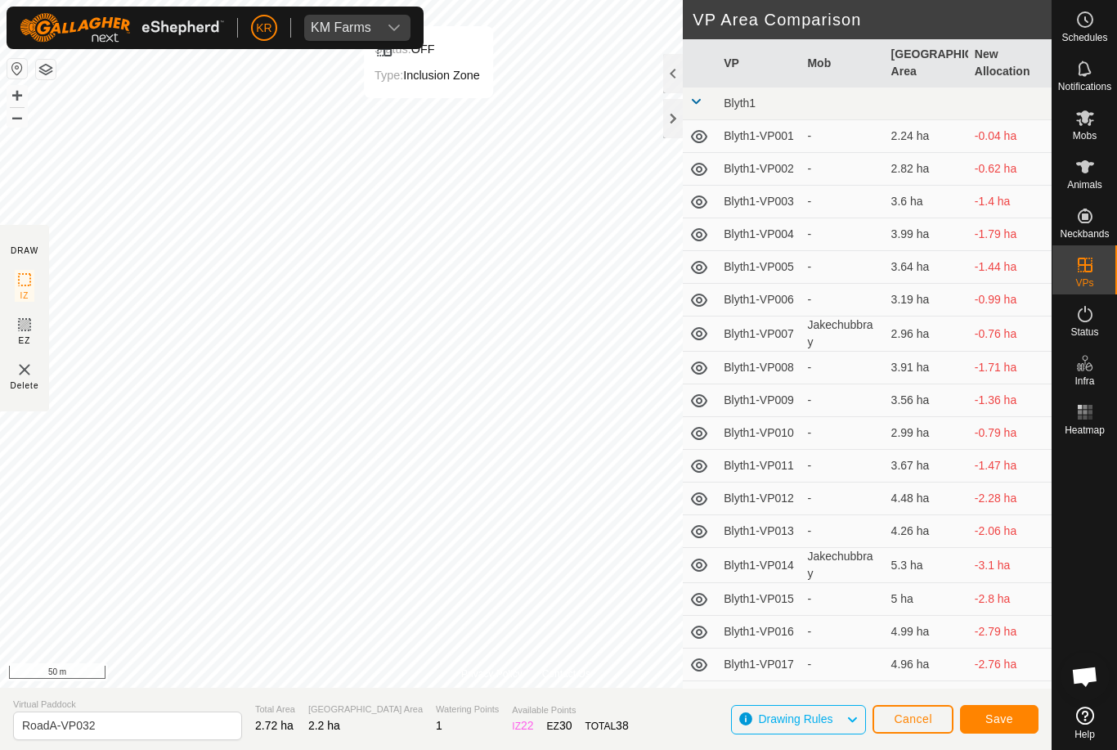
click at [985, 719] on span "Save" at bounding box center [999, 718] width 28 height 13
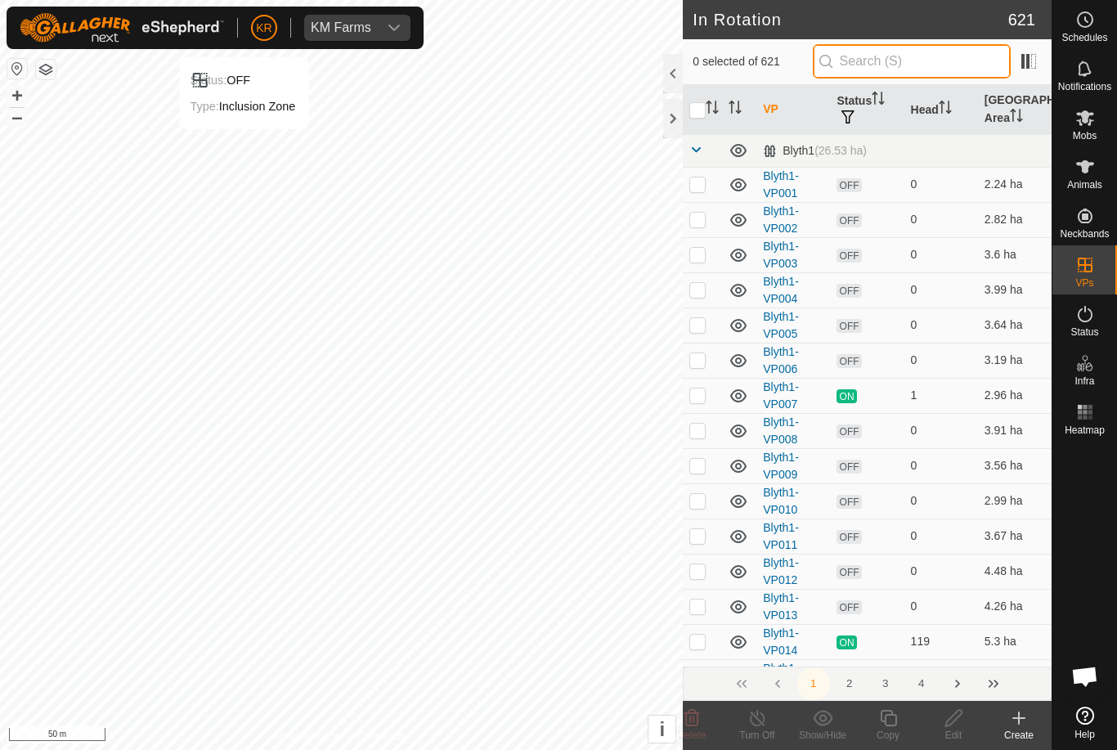
click at [917, 72] on input "text" at bounding box center [912, 61] width 198 height 34
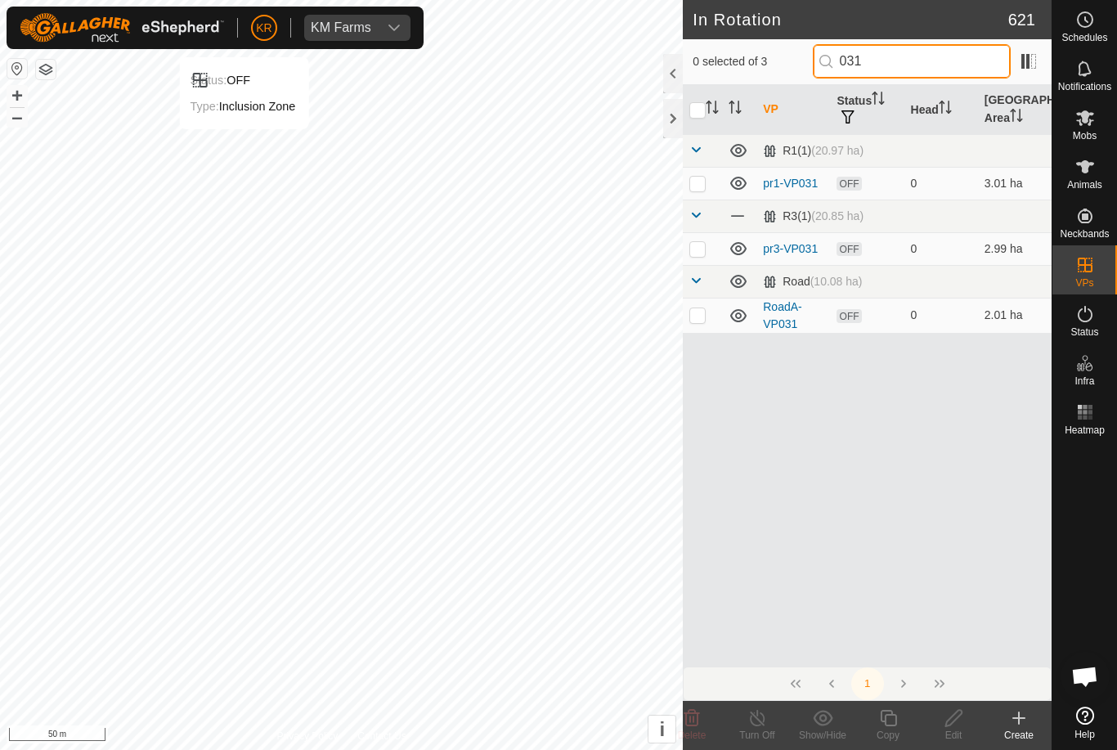
type input "031"
click at [701, 316] on p-checkbox at bounding box center [697, 314] width 16 height 13
checkbox input "true"
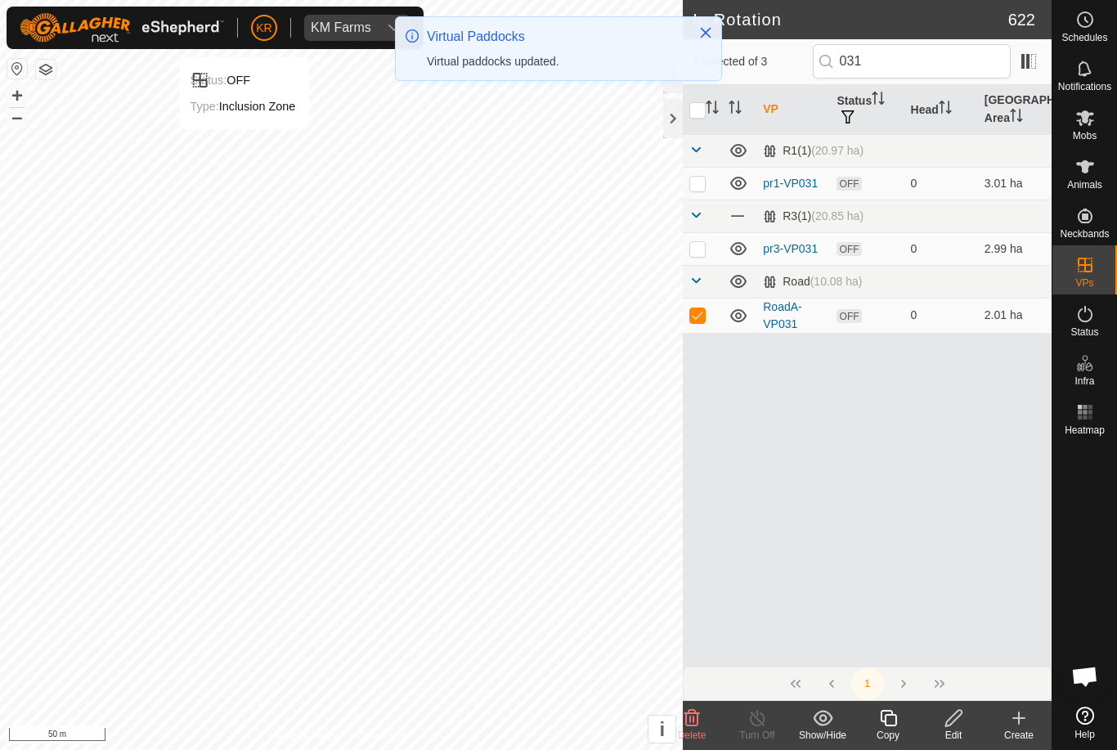
click at [888, 725] on icon at bounding box center [888, 718] width 16 height 16
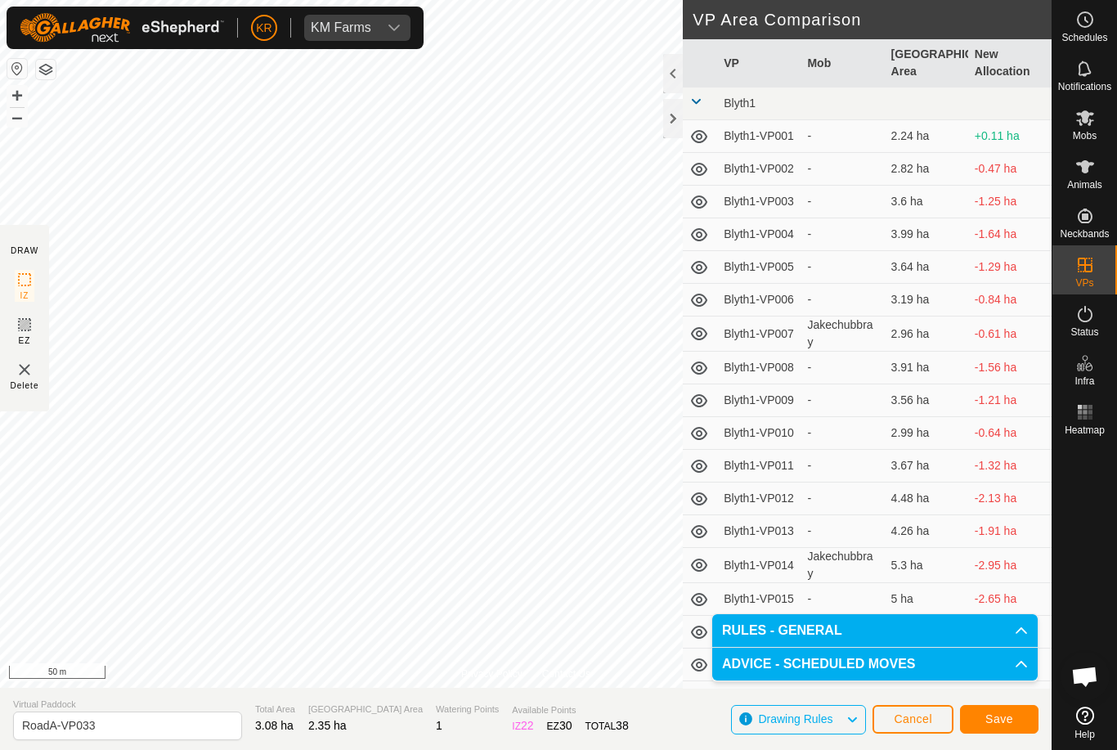
click at [996, 715] on span "Save" at bounding box center [999, 718] width 28 height 13
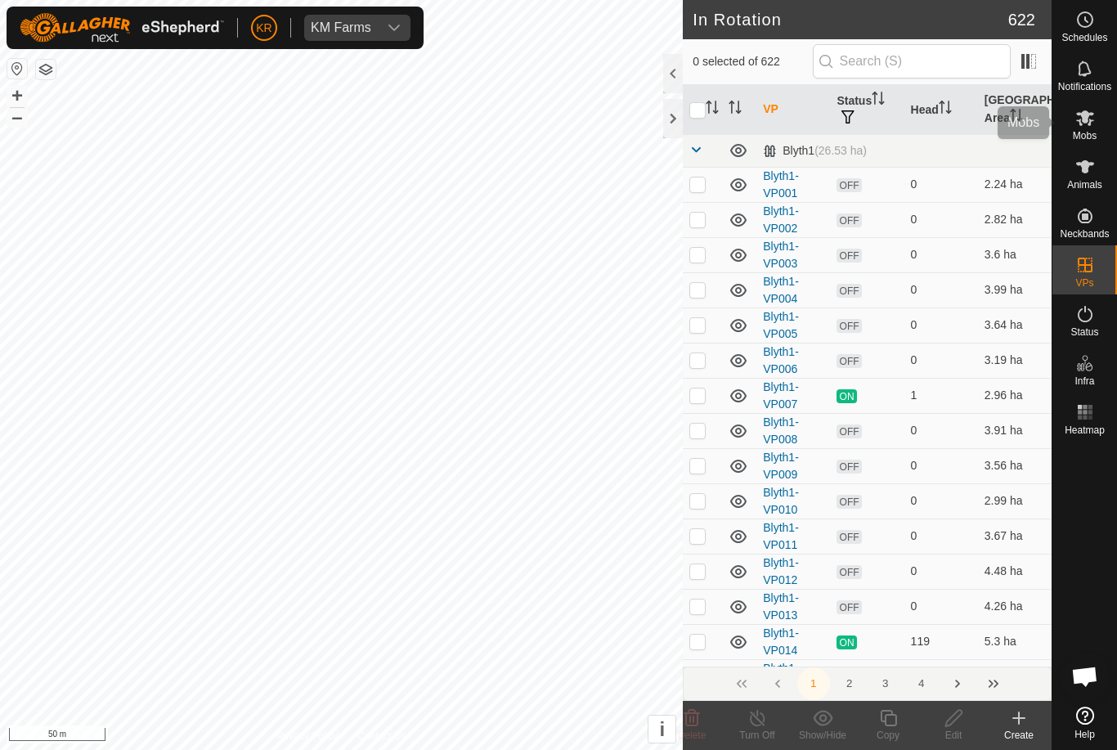
click at [1092, 132] on span "Mobs" at bounding box center [1085, 136] width 24 height 10
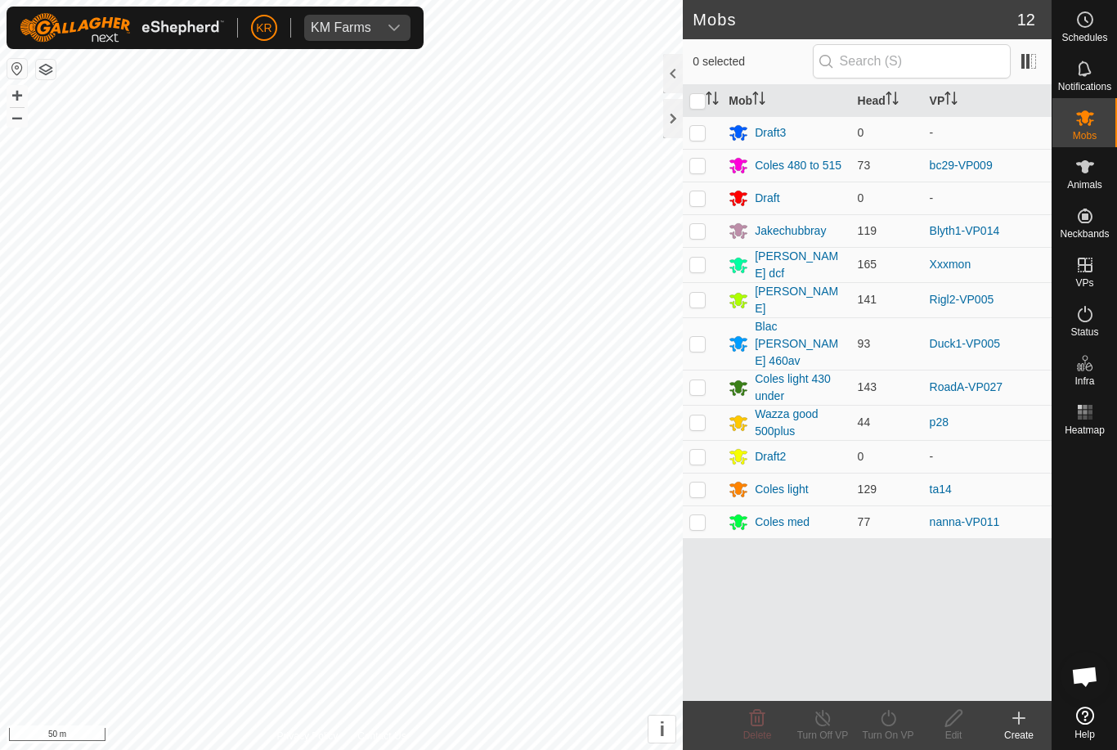
click at [702, 380] on p-checkbox at bounding box center [697, 386] width 16 height 13
checkbox input "true"
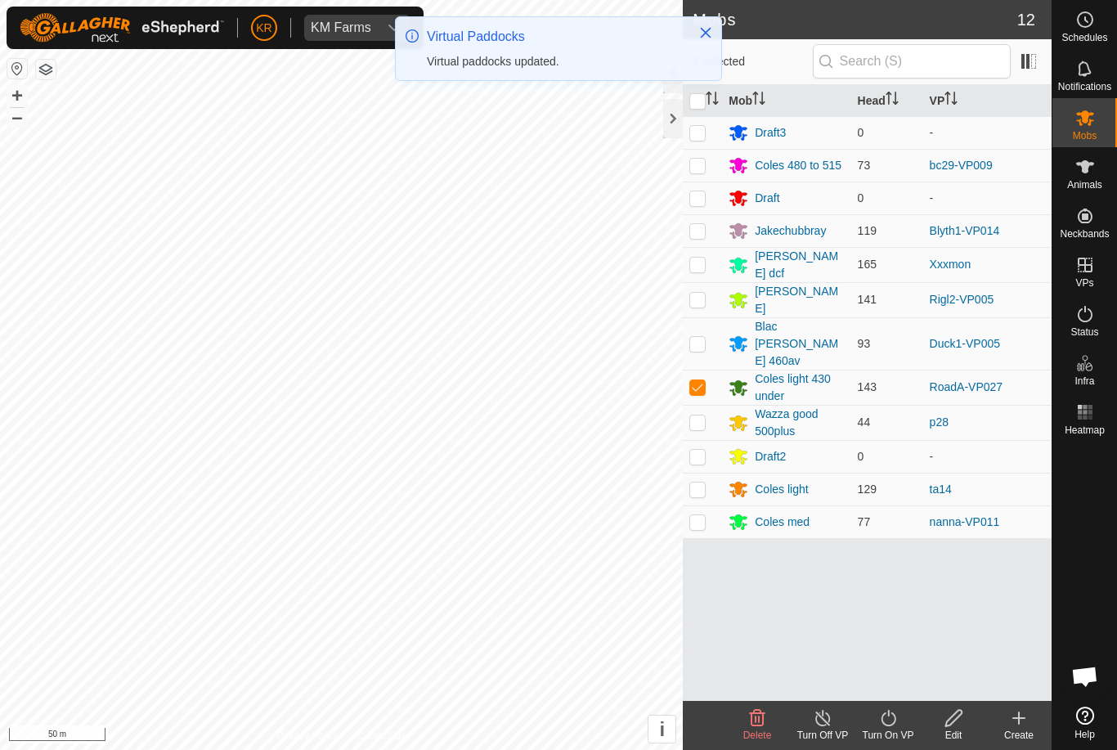
click at [894, 723] on icon at bounding box center [888, 718] width 15 height 16
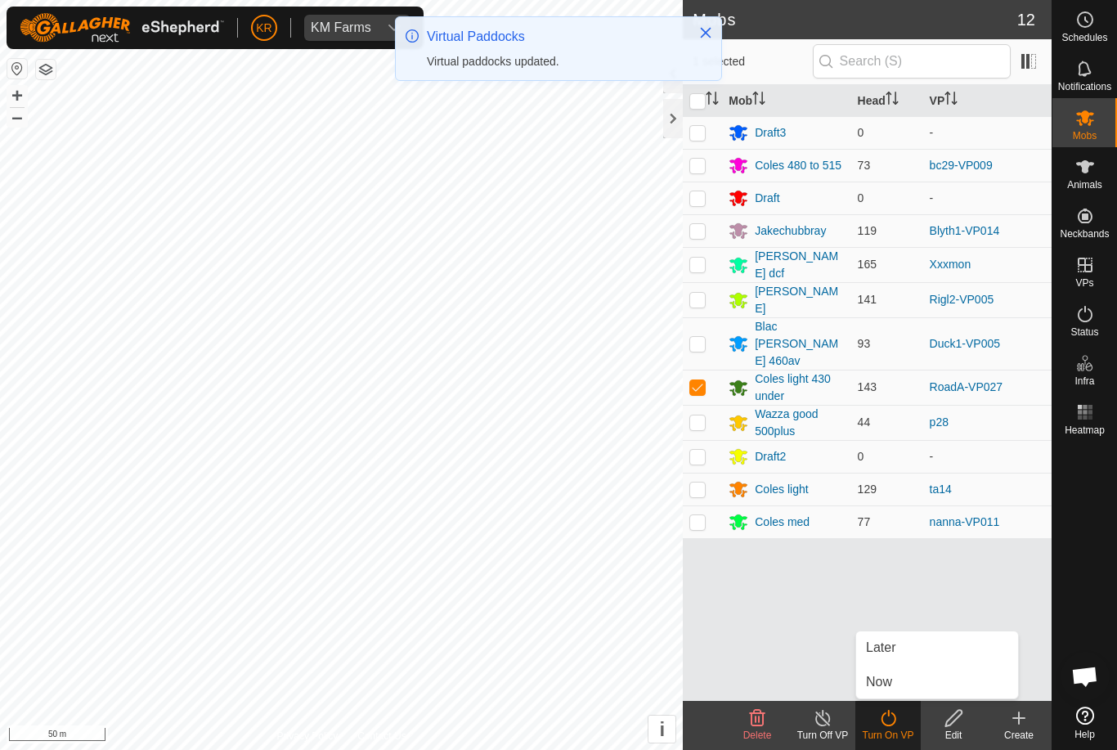
click at [889, 657] on span "Later" at bounding box center [880, 648] width 29 height 20
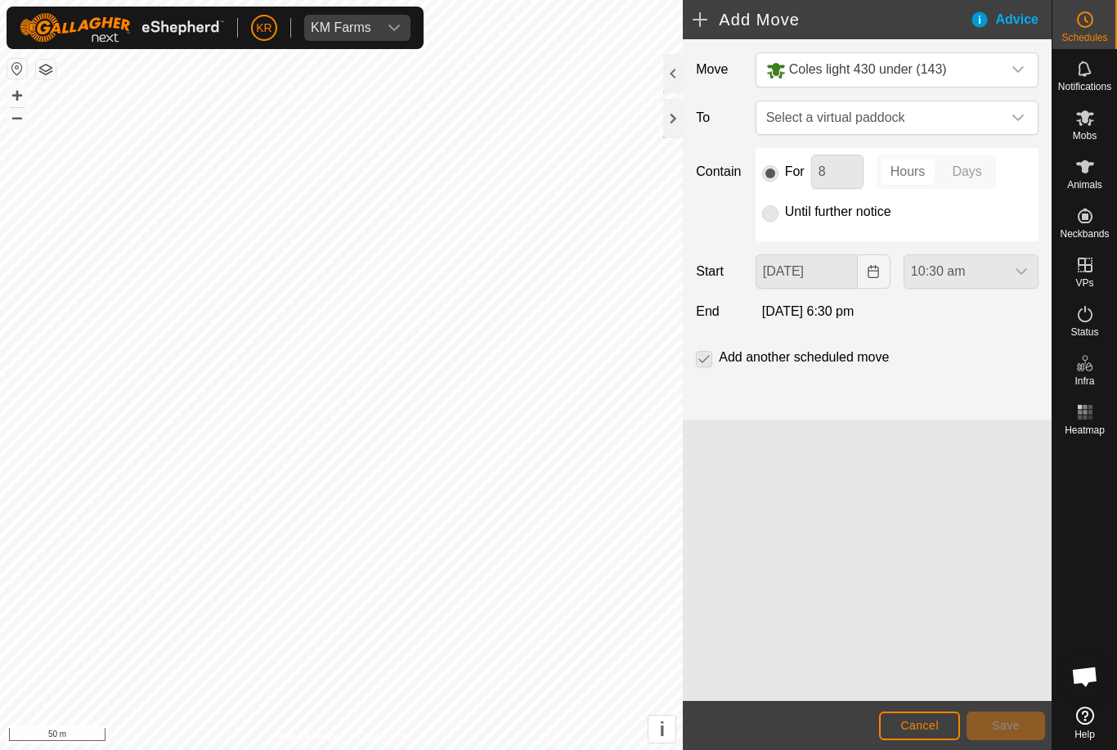
click at [1012, 115] on icon "dropdown trigger" at bounding box center [1018, 117] width 13 height 13
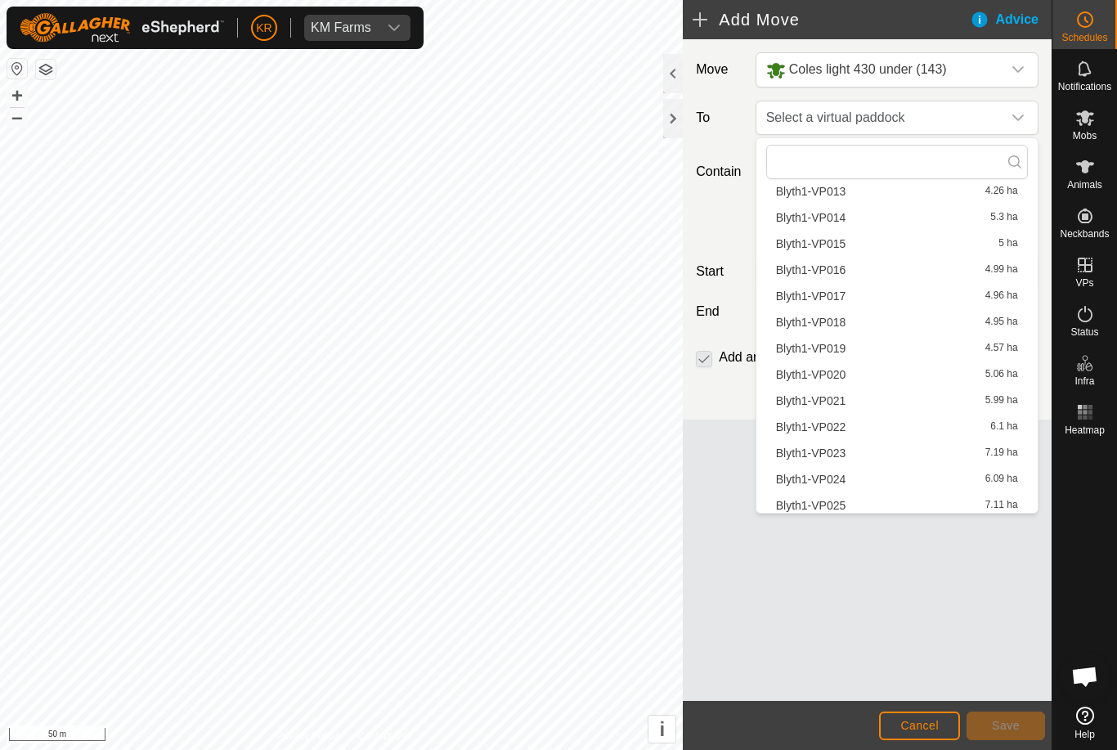
click at [882, 166] on input "text" at bounding box center [897, 162] width 262 height 34
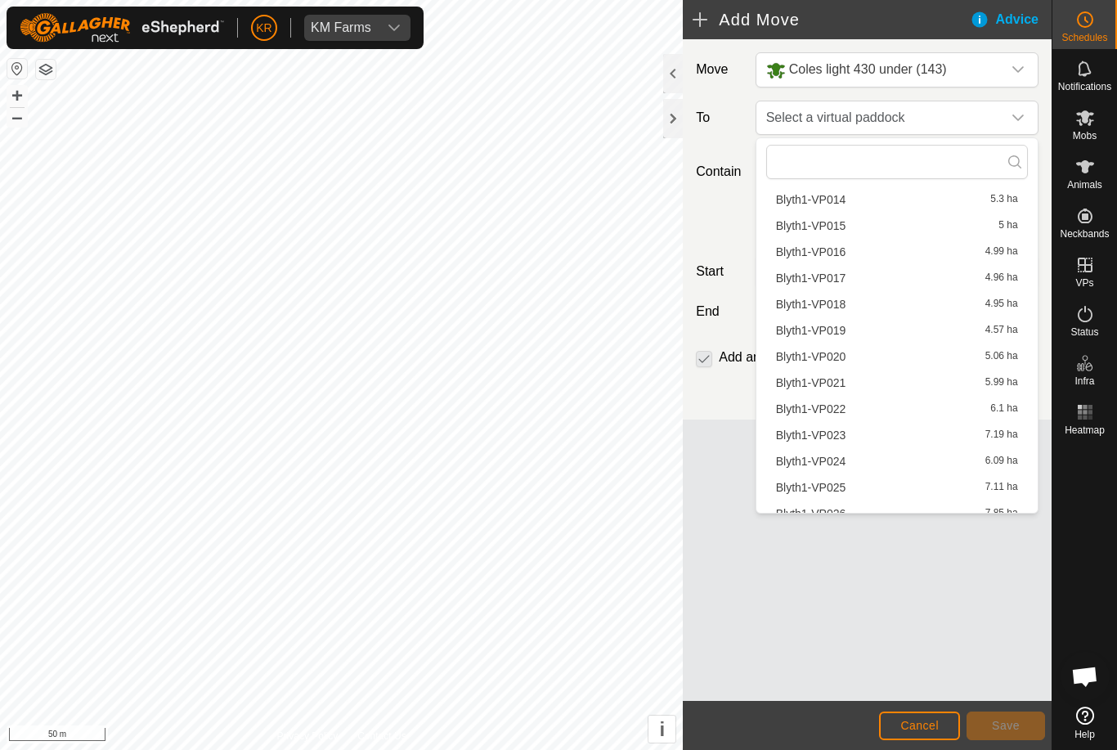
scroll to position [377, 0]
type input "Road"
click at [843, 254] on span "RoadA-VP015" at bounding box center [813, 250] width 74 height 11
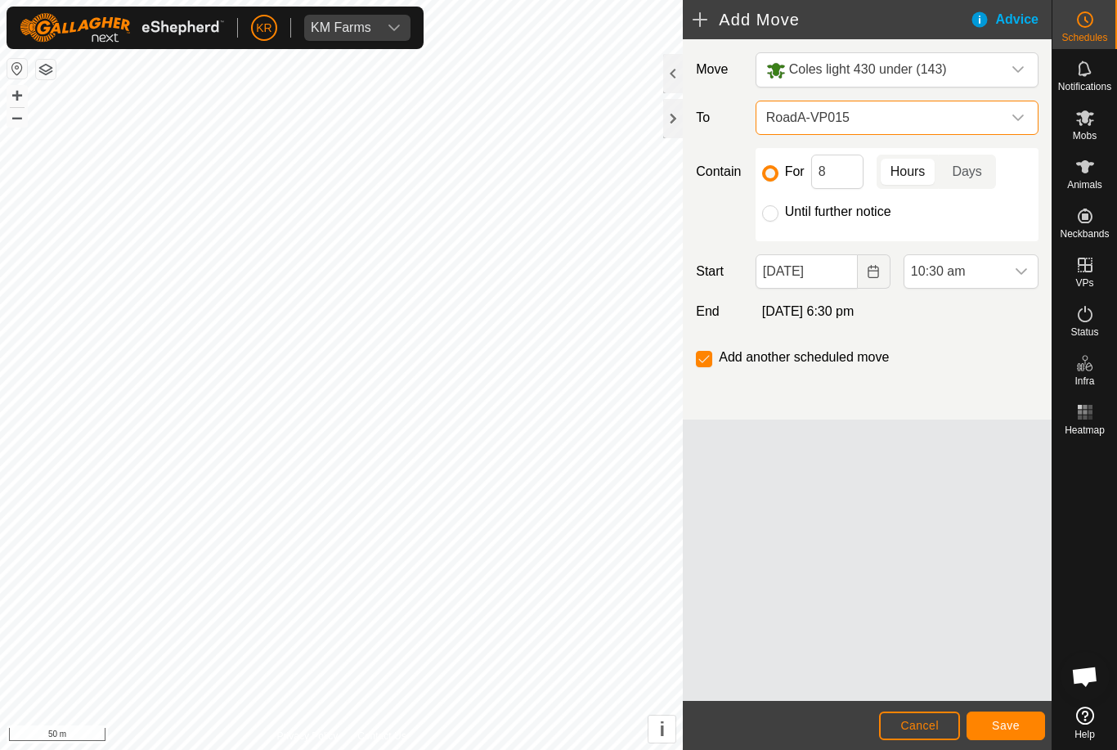
click at [999, 117] on span "RoadA-VP015" at bounding box center [881, 117] width 242 height 33
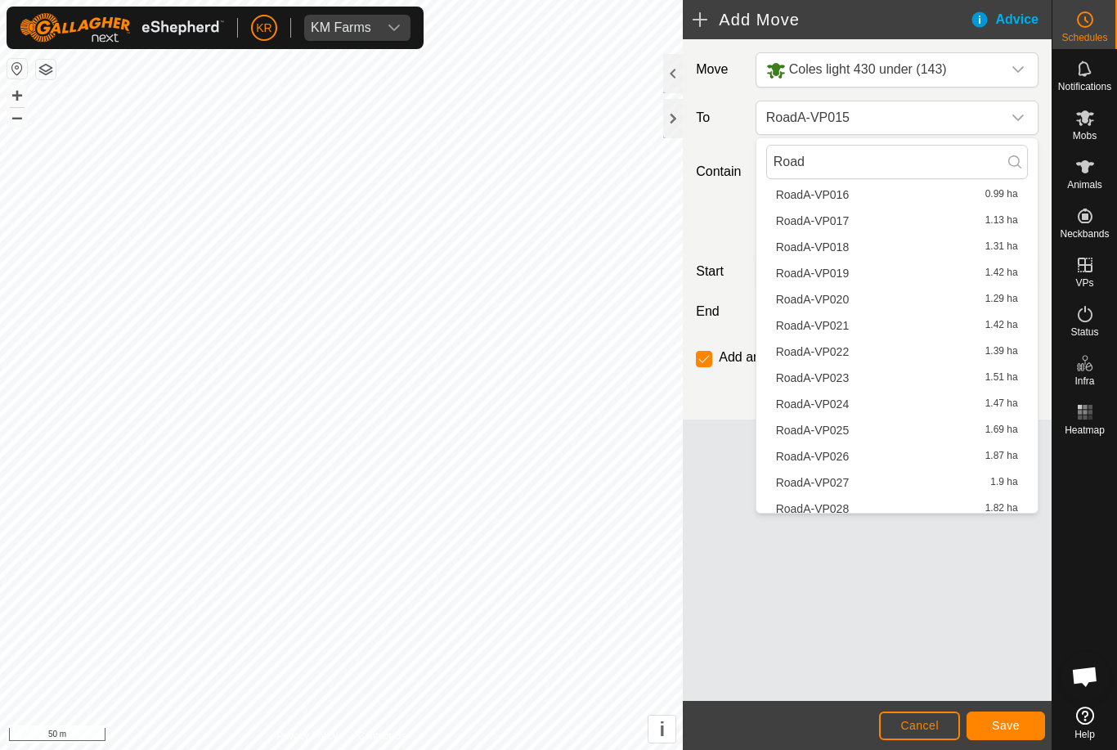
click at [837, 430] on span "RoadA-VP025" at bounding box center [813, 429] width 74 height 11
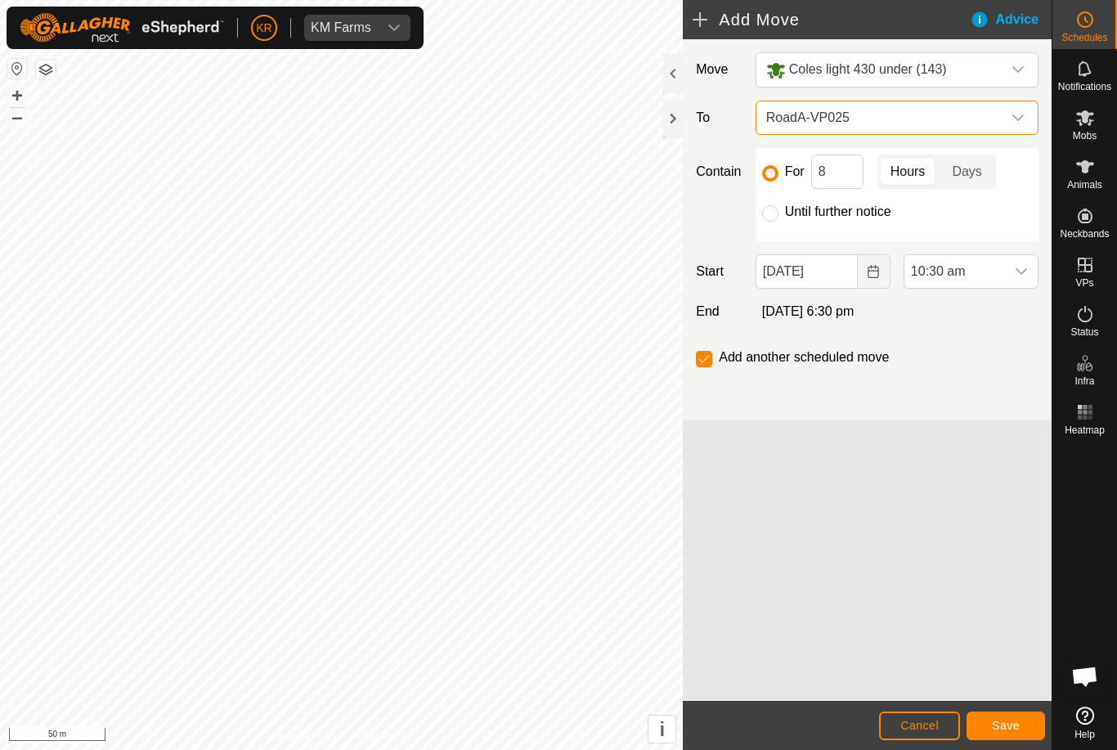
scroll to position [430, 0]
click at [1021, 123] on icon "dropdown trigger" at bounding box center [1018, 117] width 13 height 13
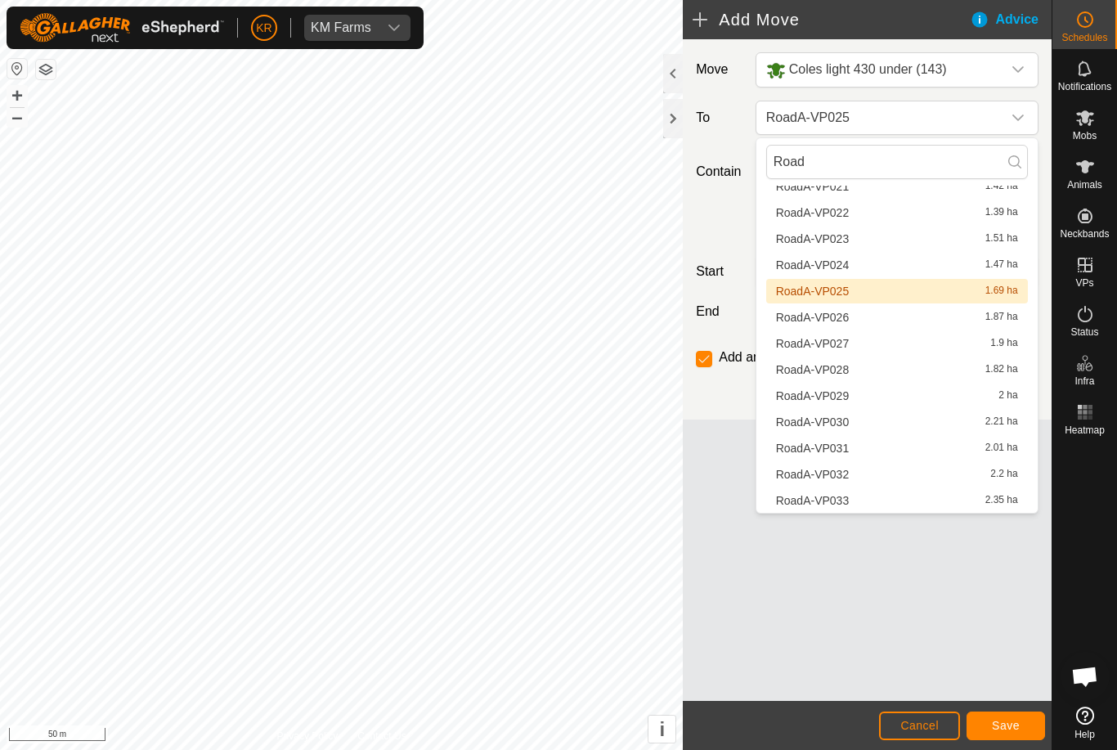
scroll to position [599, 0]
click at [838, 396] on span "RoadA-VP029" at bounding box center [813, 395] width 74 height 11
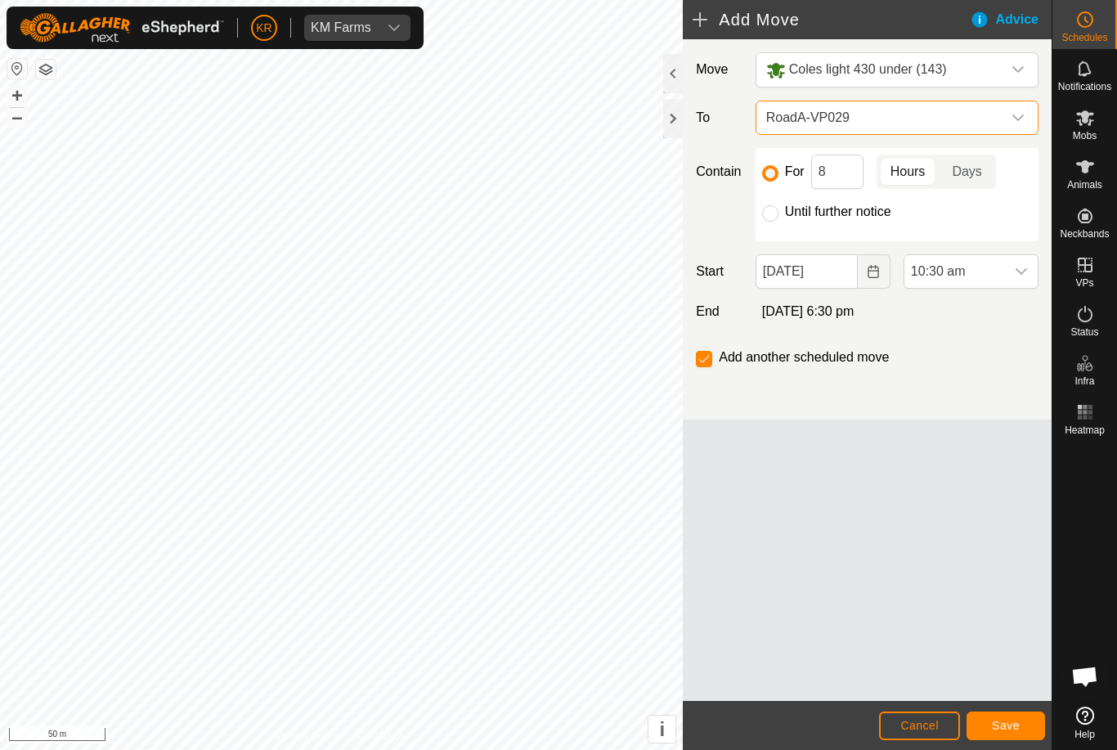
click at [1020, 123] on icon "dropdown trigger" at bounding box center [1018, 117] width 13 height 13
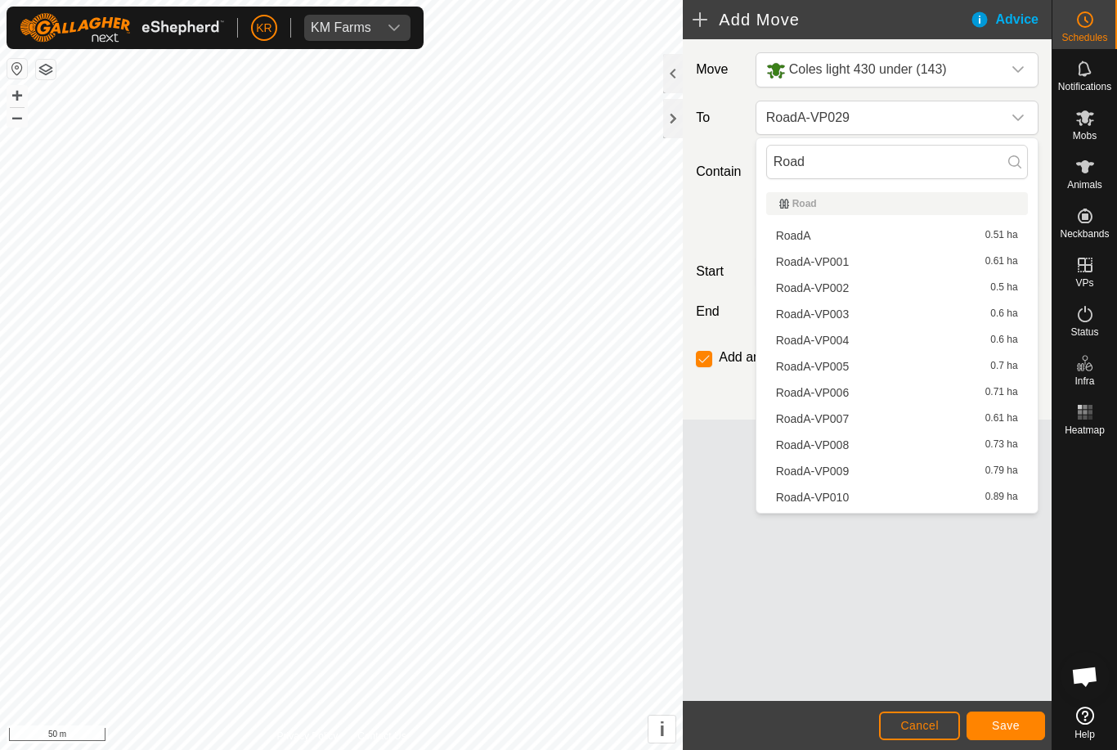
scroll to position [494, 0]
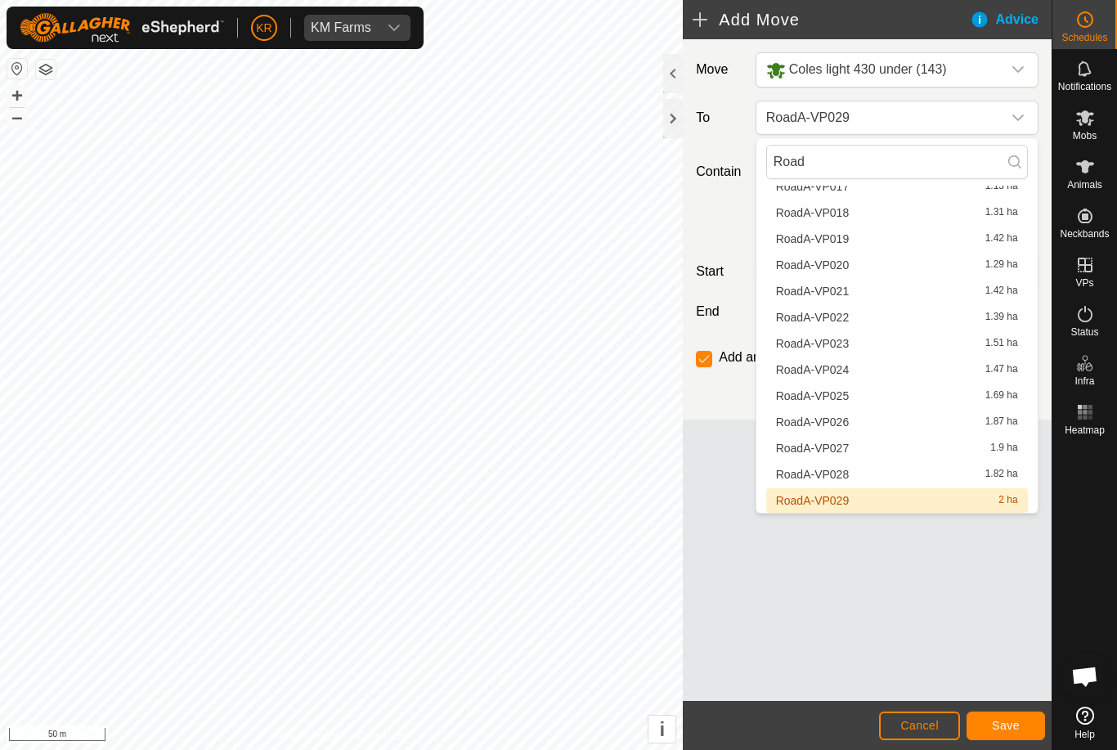
click at [841, 472] on span "RoadA-VP028" at bounding box center [813, 474] width 74 height 11
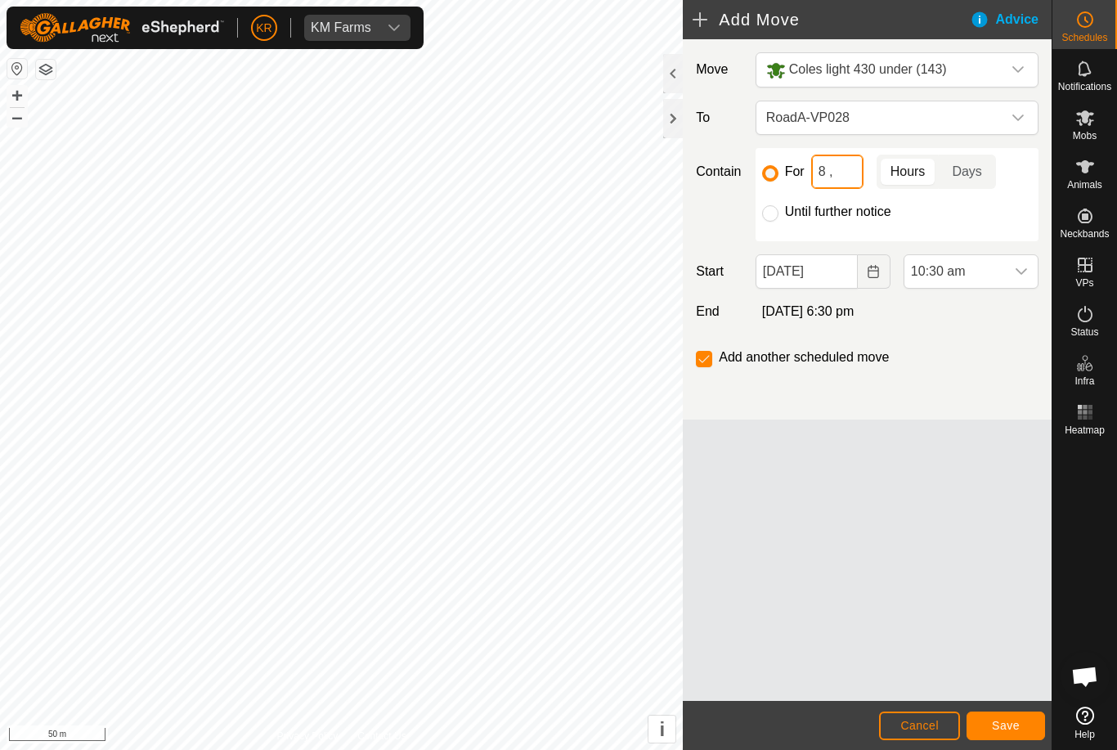
type input "8"
click at [1006, 725] on span "Save" at bounding box center [1006, 725] width 28 height 13
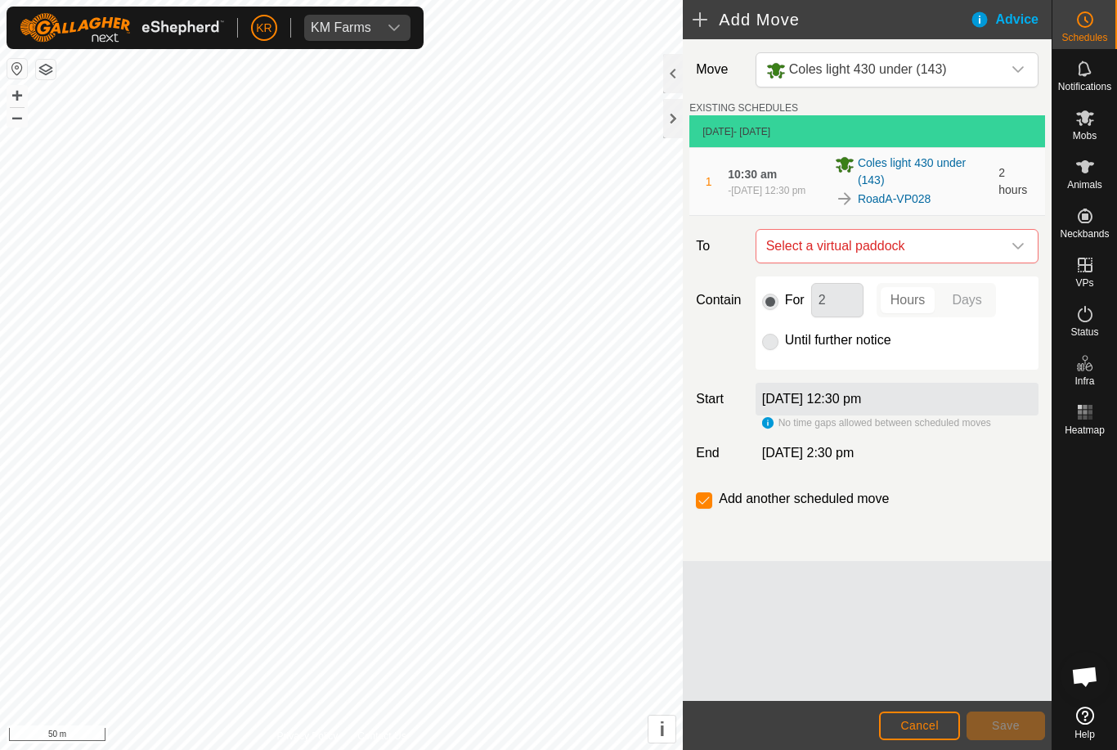
click at [1014, 249] on icon "dropdown trigger" at bounding box center [1018, 246] width 13 height 13
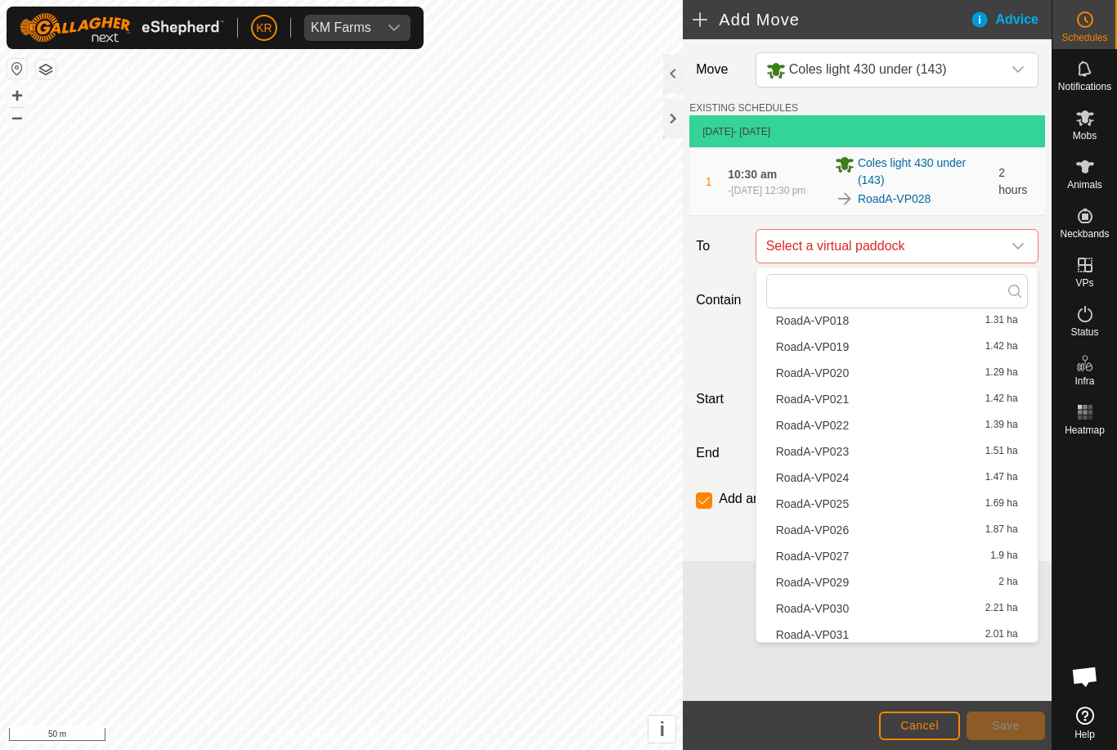
scroll to position [523, 0]
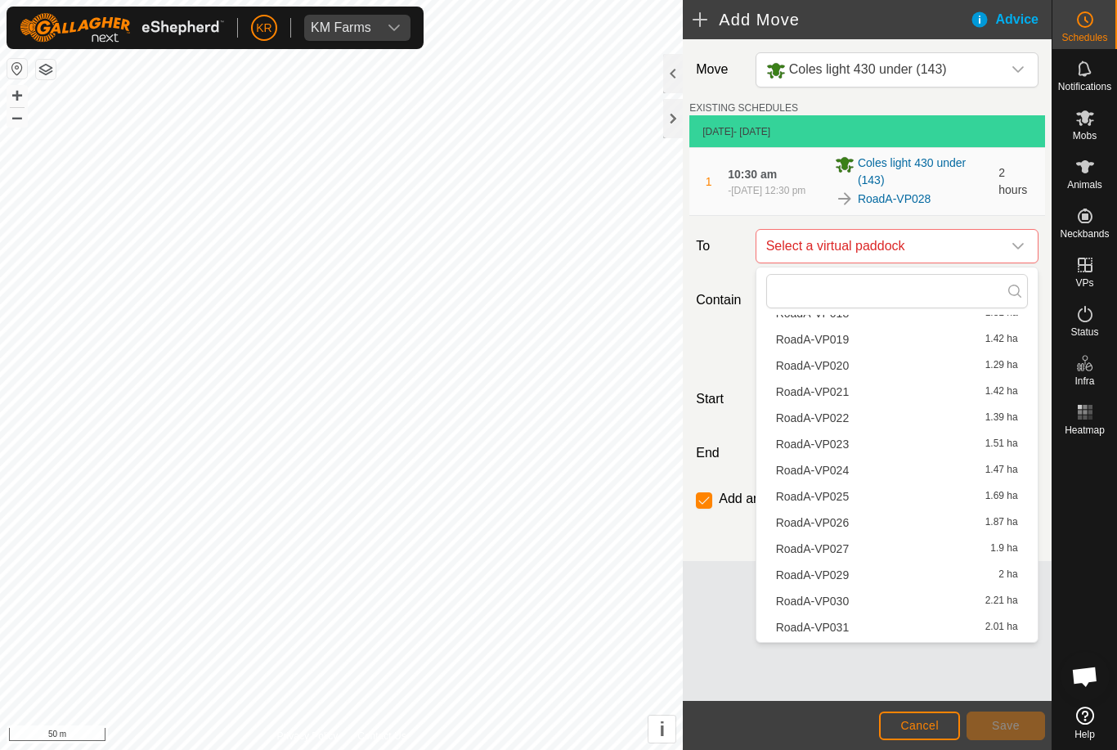
click at [841, 576] on span "RoadA-VP029" at bounding box center [813, 574] width 74 height 11
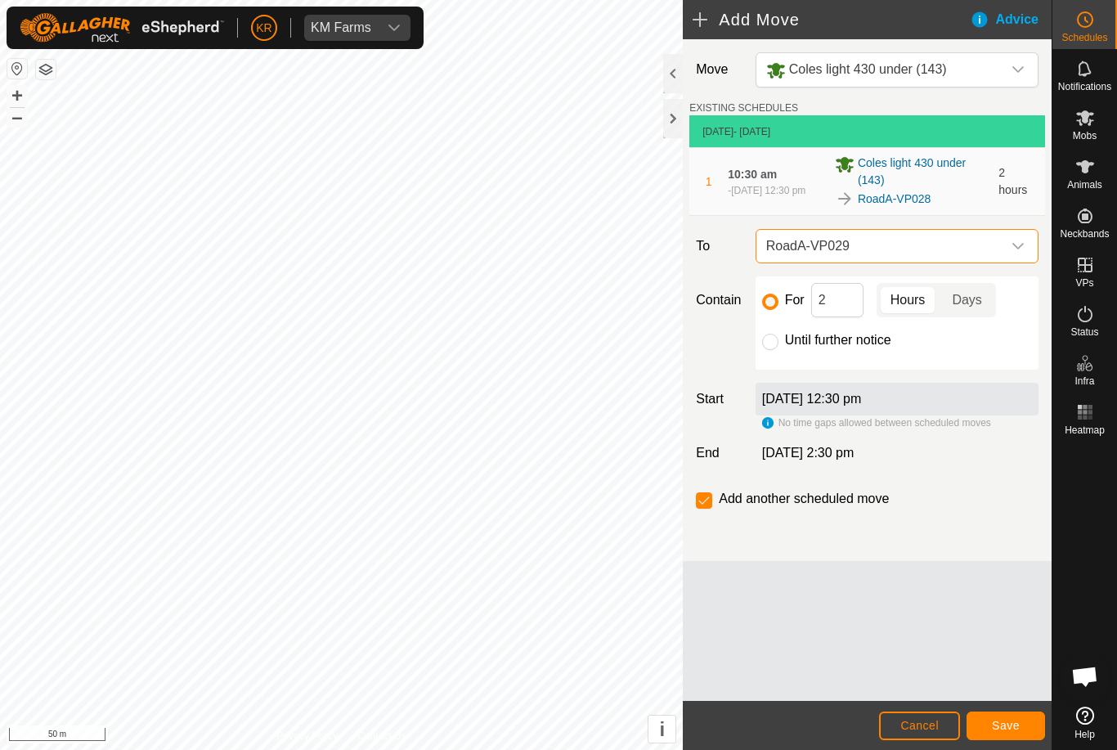
click at [994, 722] on span "Save" at bounding box center [1006, 725] width 28 height 13
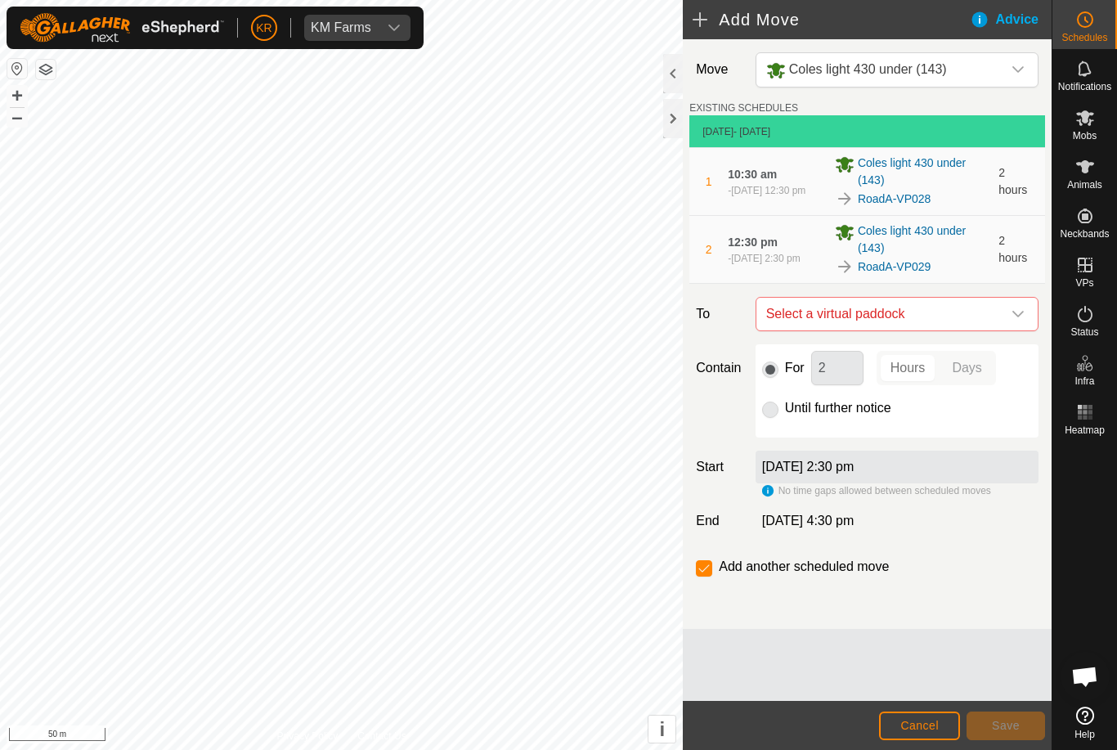
click at [999, 313] on span "Select a virtual paddock" at bounding box center [881, 314] width 242 height 33
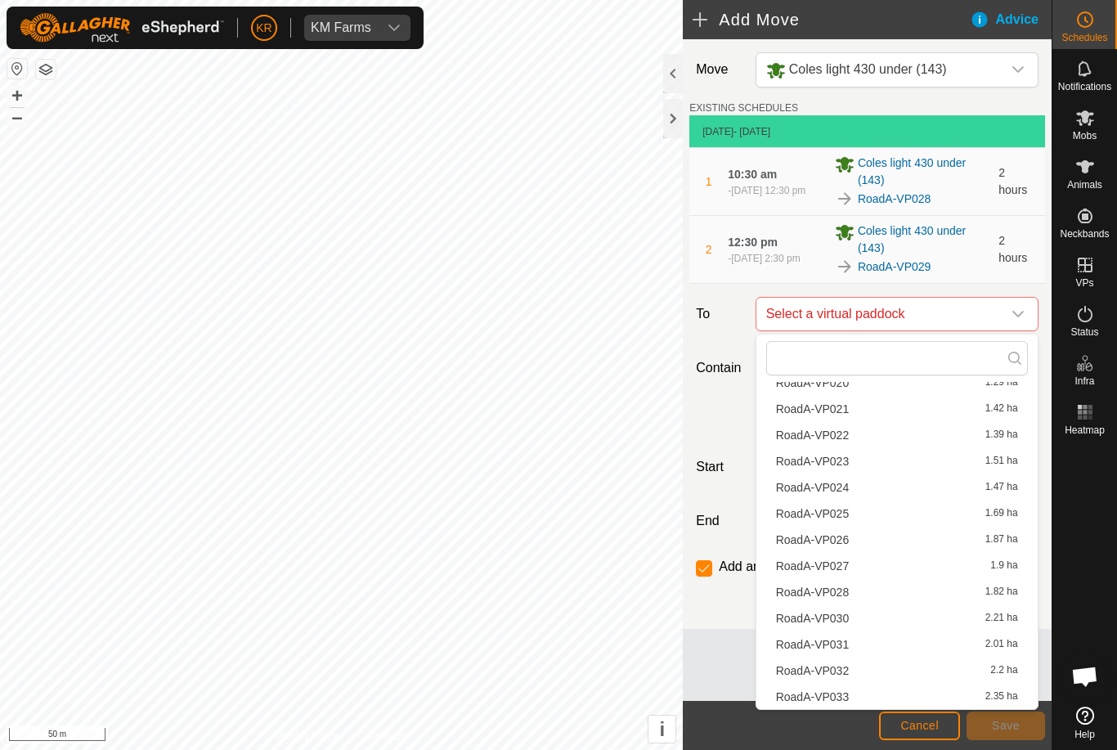
scroll to position [572, 0]
click at [840, 621] on span "RoadA-VP030" at bounding box center [813, 617] width 74 height 11
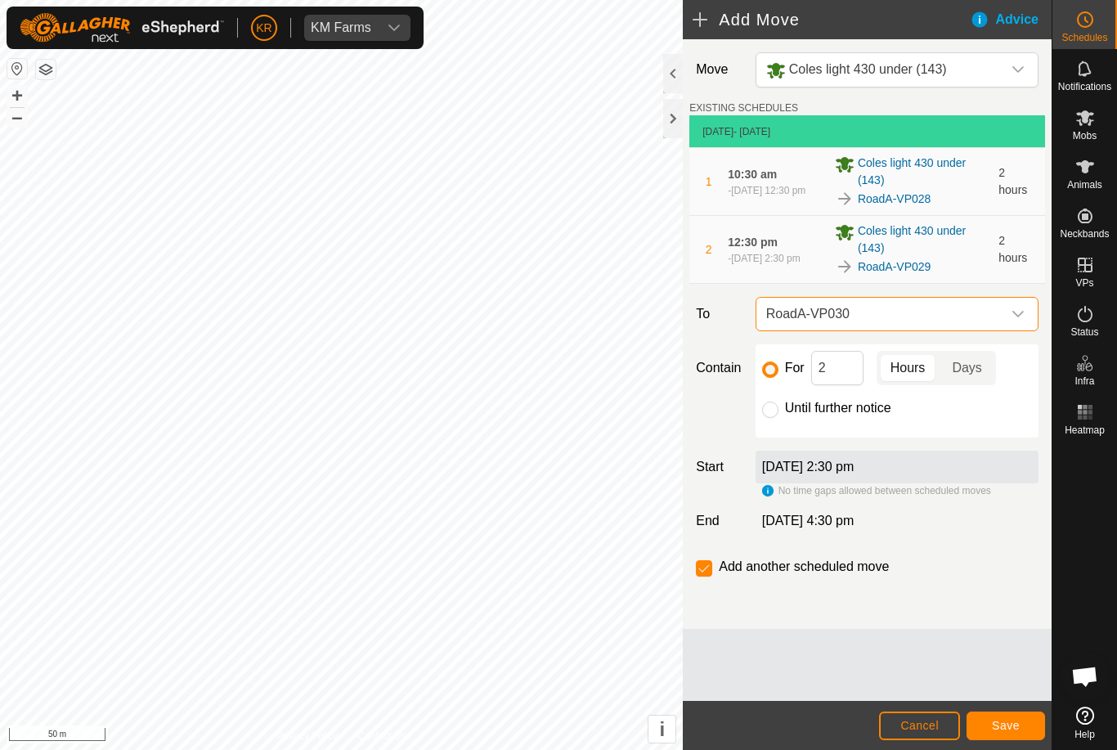
click at [998, 724] on span "Save" at bounding box center [1006, 725] width 28 height 13
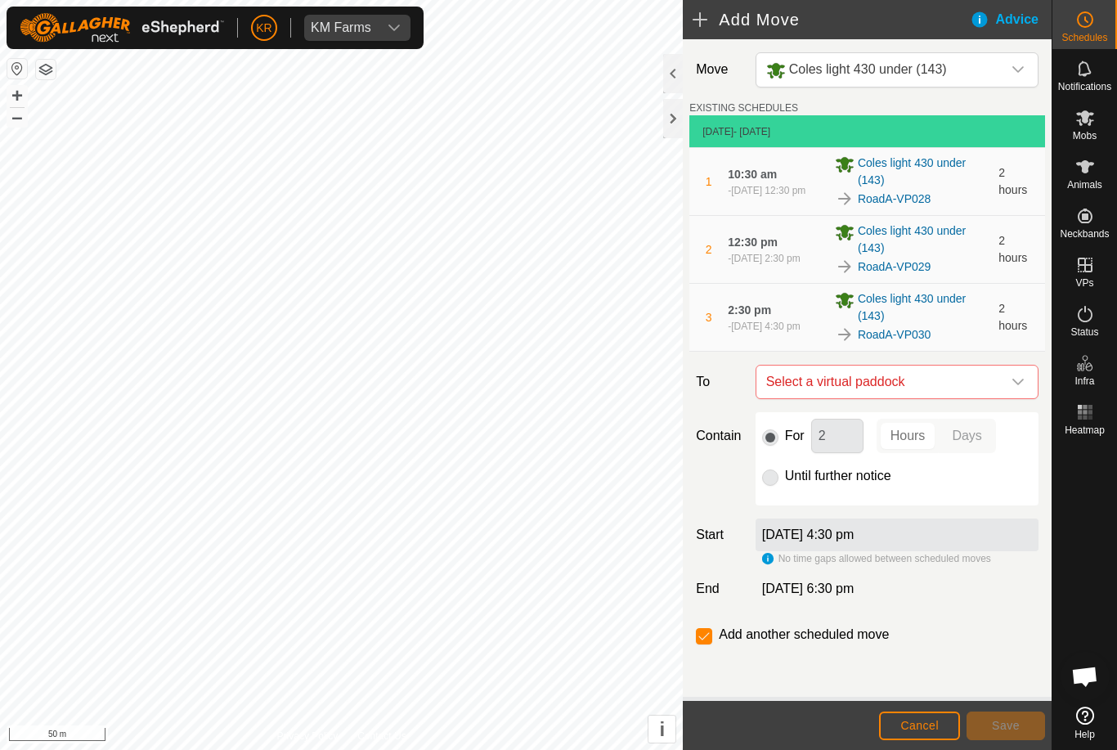
click at [1017, 382] on icon "dropdown trigger" at bounding box center [1018, 381] width 13 height 13
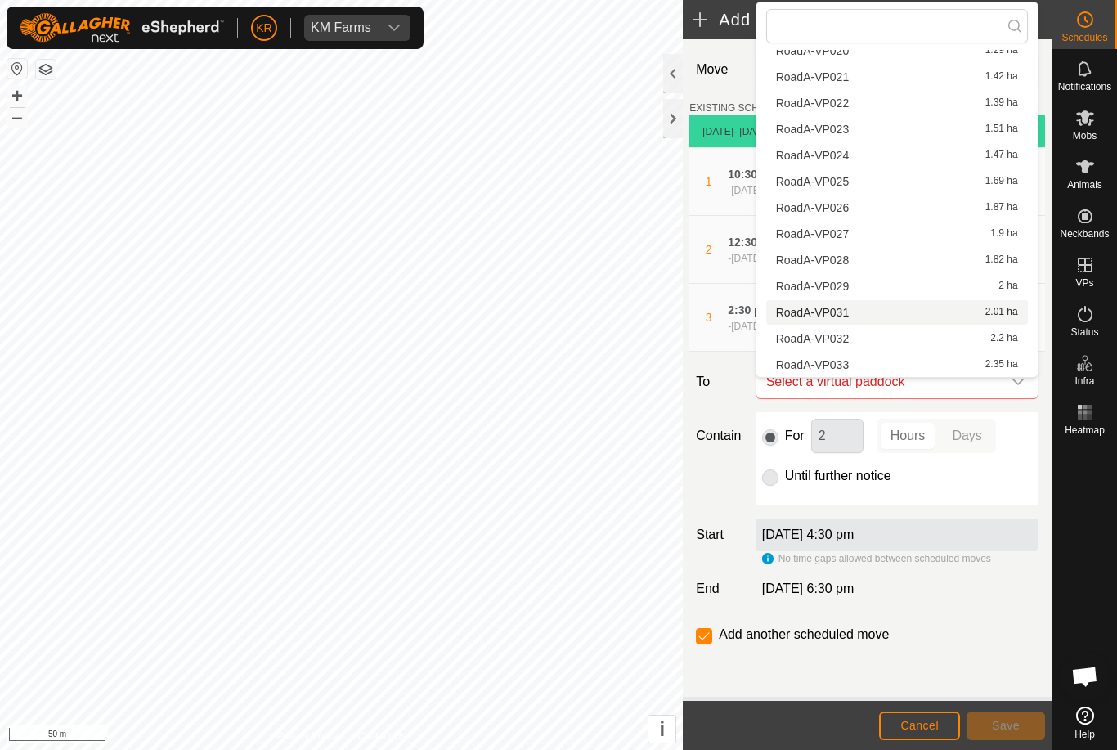
click at [840, 312] on span "RoadA-VP031" at bounding box center [813, 312] width 74 height 11
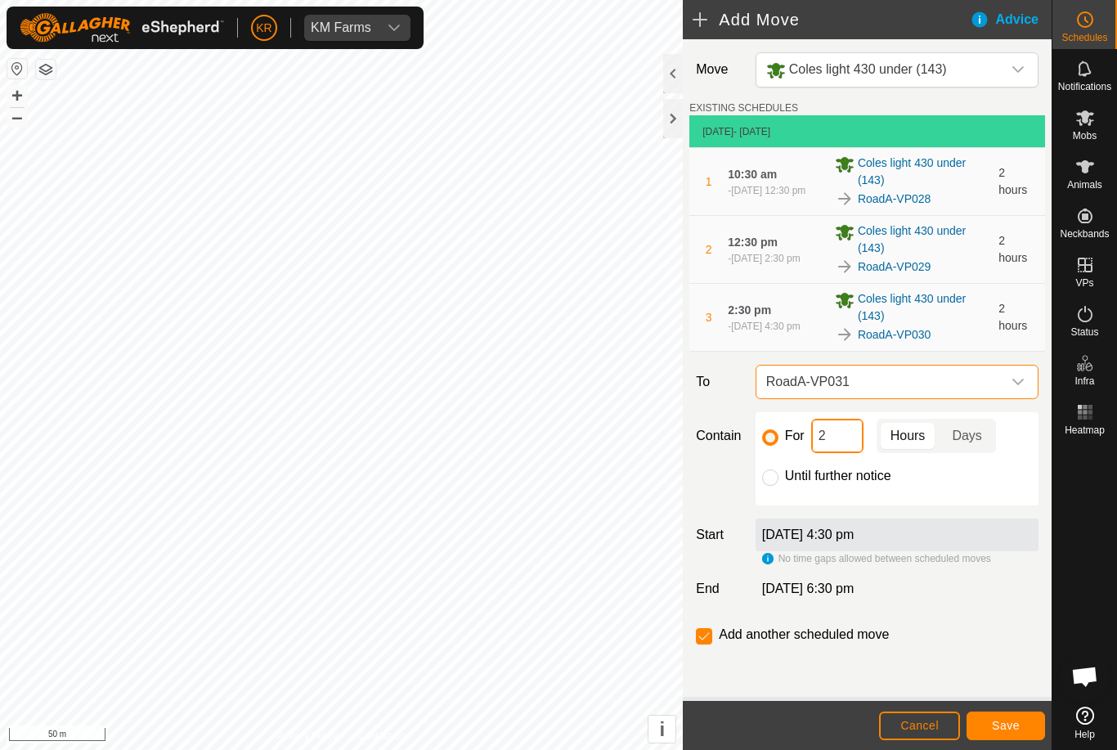
click at [814, 437] on input "2" at bounding box center [837, 436] width 52 height 34
click at [849, 437] on input "142" at bounding box center [837, 436] width 52 height 34
click at [1007, 725] on span "Save" at bounding box center [1006, 725] width 28 height 13
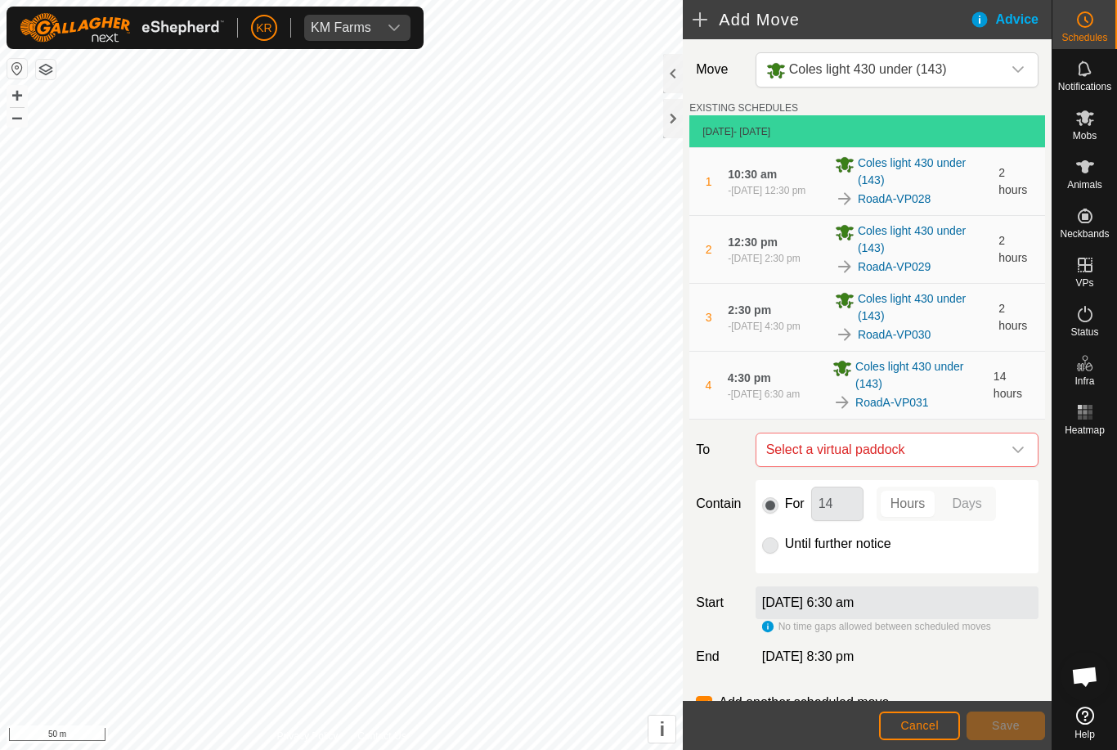
click at [1016, 455] on icon "dropdown trigger" at bounding box center [1018, 449] width 13 height 13
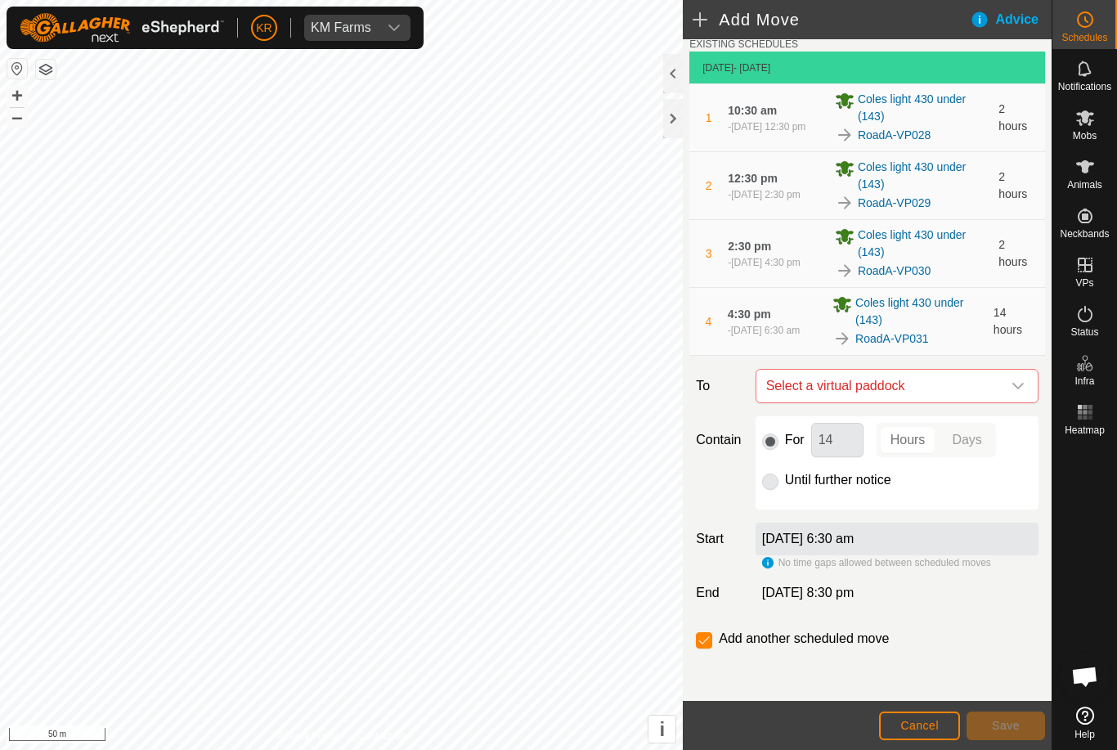
scroll to position [65, 0]
click at [1018, 387] on icon "dropdown trigger" at bounding box center [1018, 385] width 13 height 13
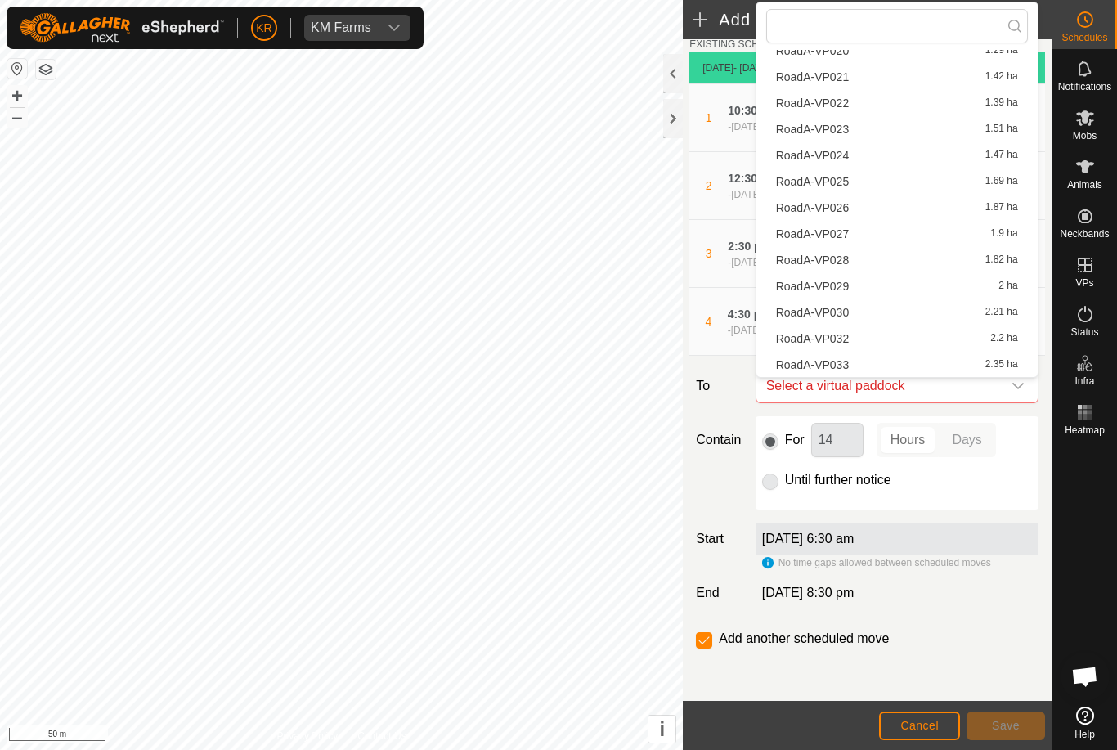
scroll to position [572, 0]
click at [841, 338] on span "RoadA-VP032" at bounding box center [813, 338] width 74 height 11
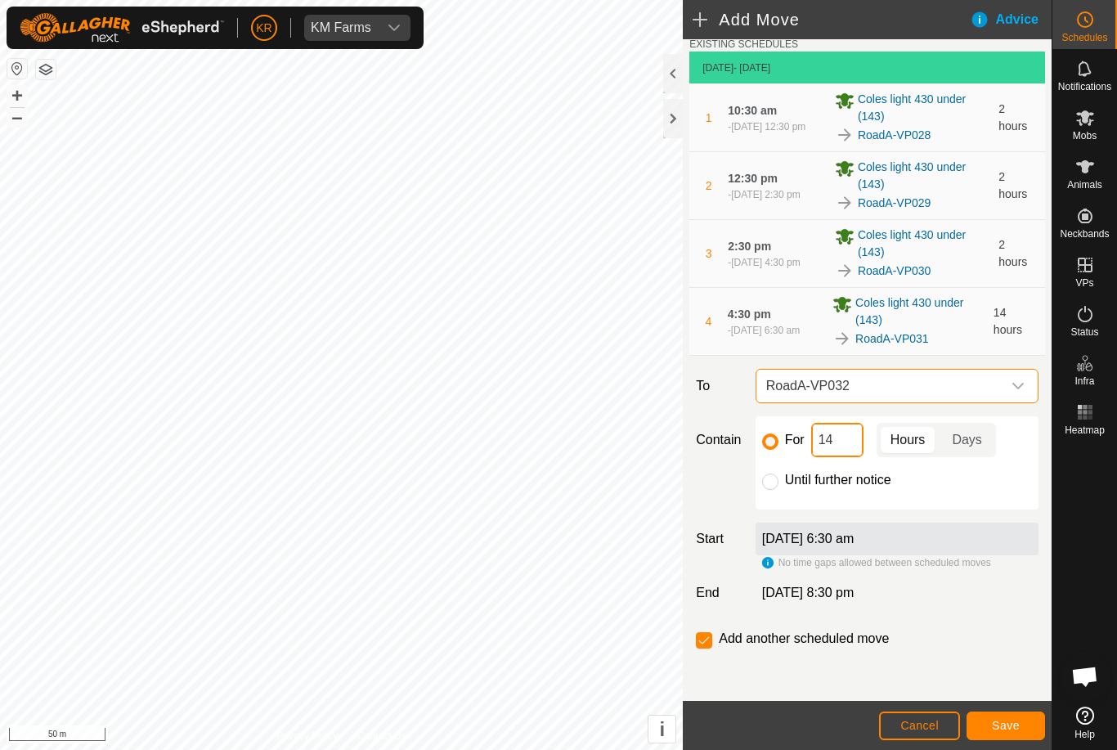
click at [846, 445] on input "14" at bounding box center [837, 440] width 52 height 34
type input "1"
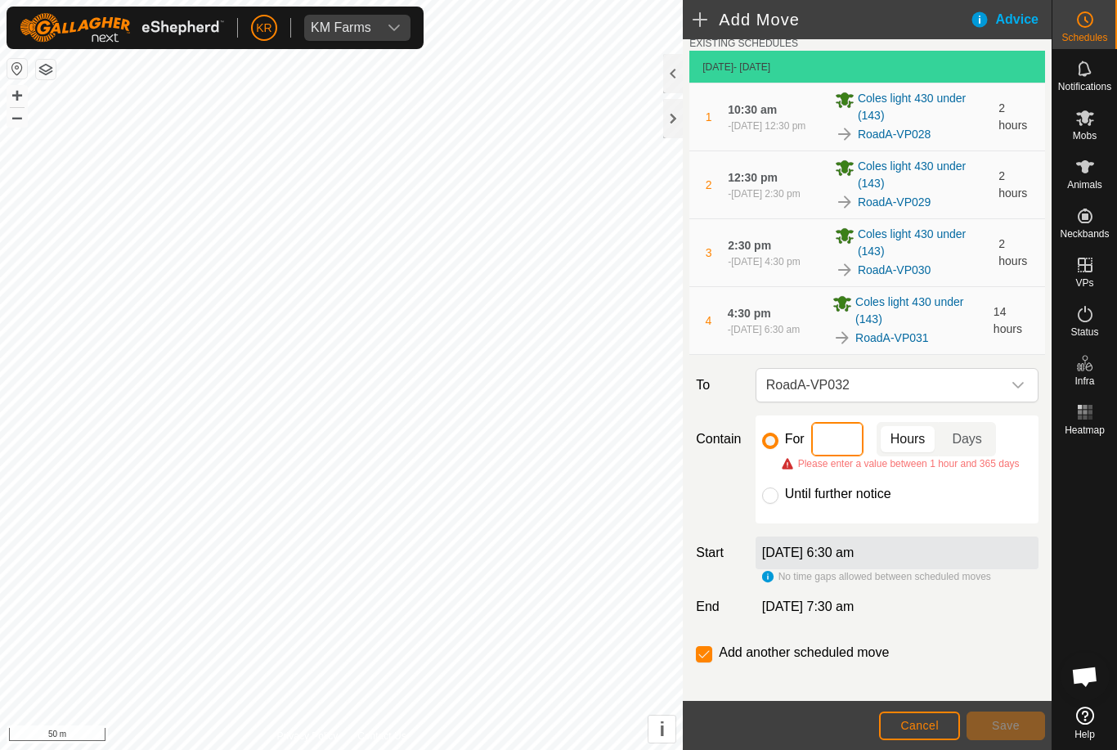
type input "2"
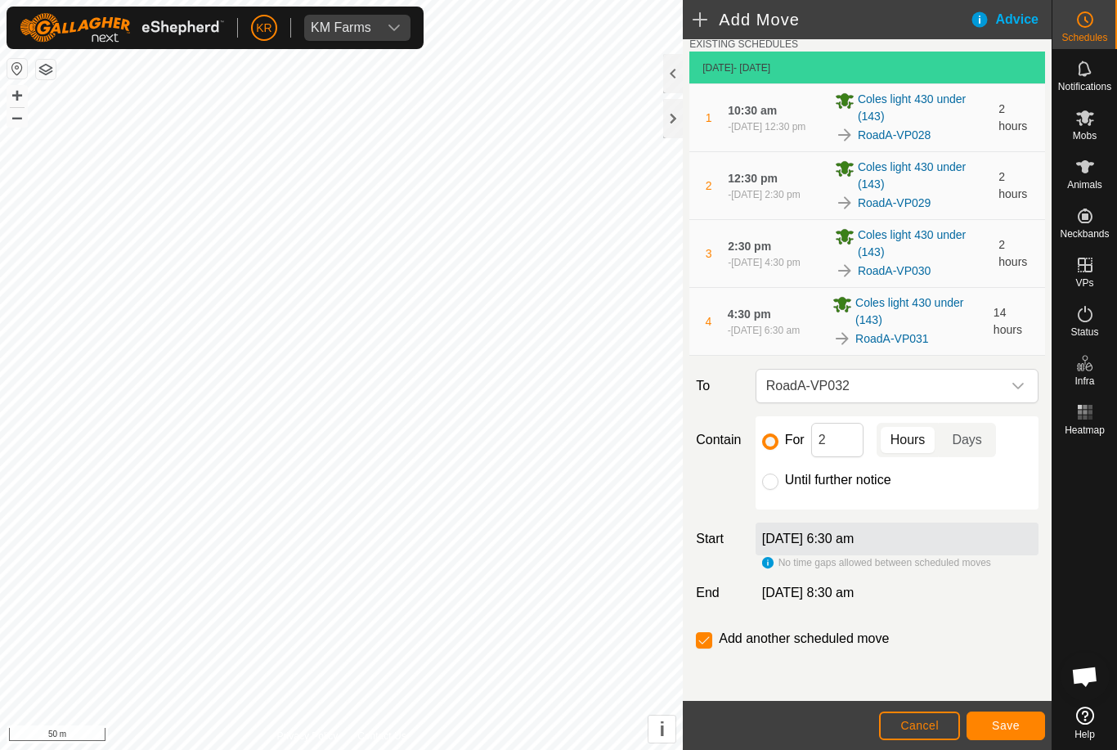
click at [1012, 724] on span "Save" at bounding box center [1006, 725] width 28 height 13
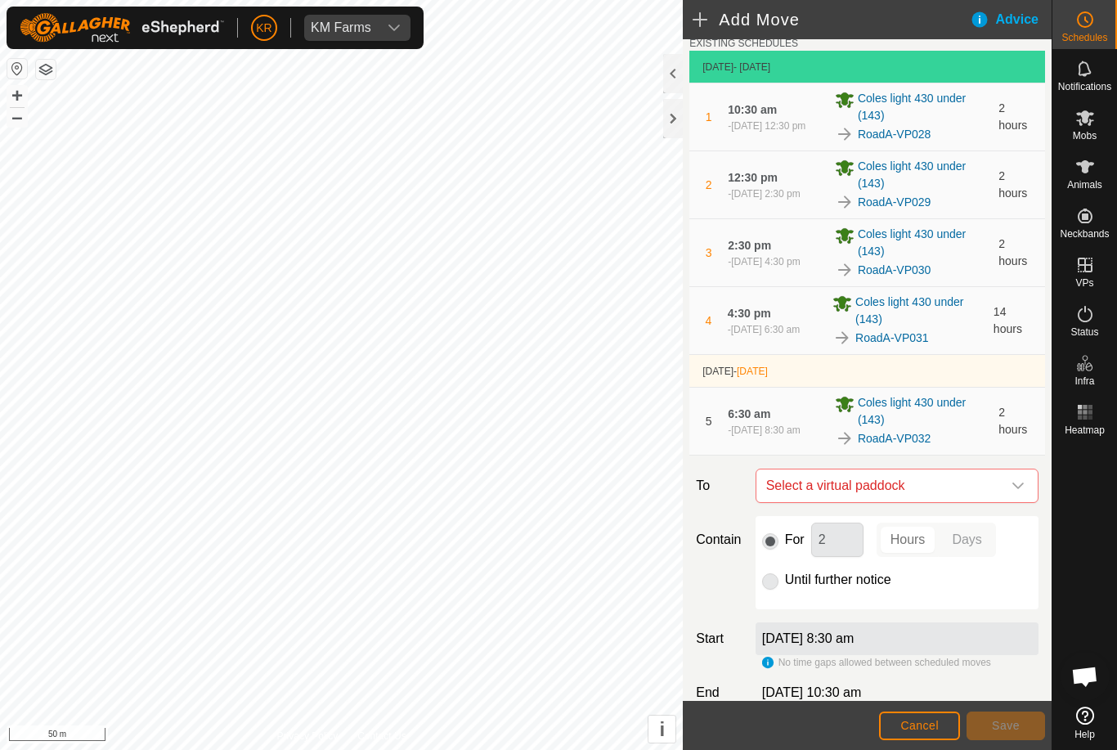
click at [1022, 485] on icon "dropdown trigger" at bounding box center [1017, 485] width 11 height 7
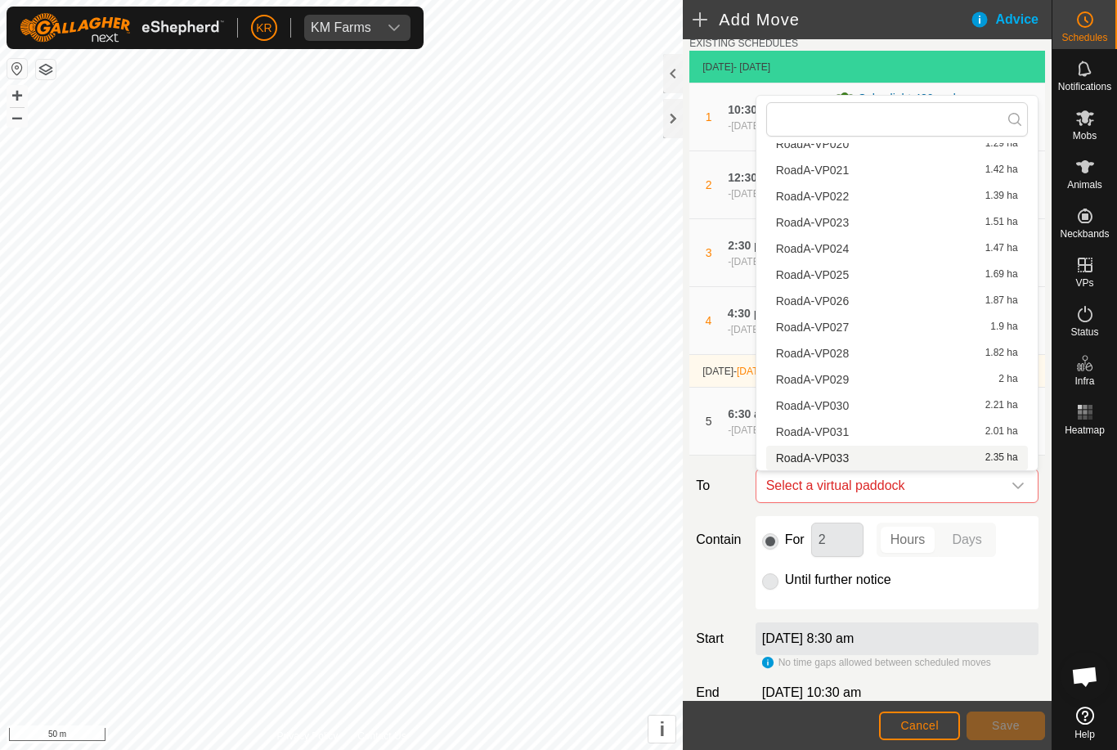
click at [872, 458] on div "RoadA-VP033 2.35 ha" at bounding box center [897, 457] width 242 height 11
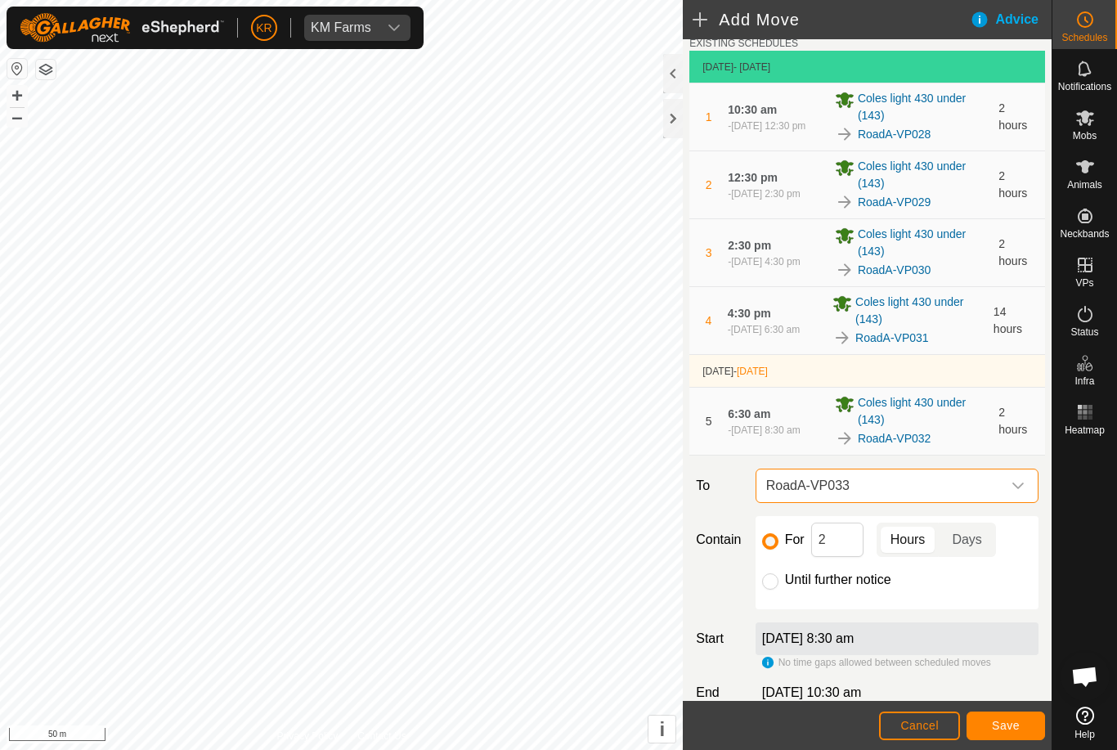
click at [772, 580] on input "Until further notice" at bounding box center [770, 581] width 16 height 16
radio input "true"
checkbox input "false"
click at [1001, 719] on span "Save" at bounding box center [1006, 725] width 28 height 13
